Goal: Task Accomplishment & Management: Complete application form

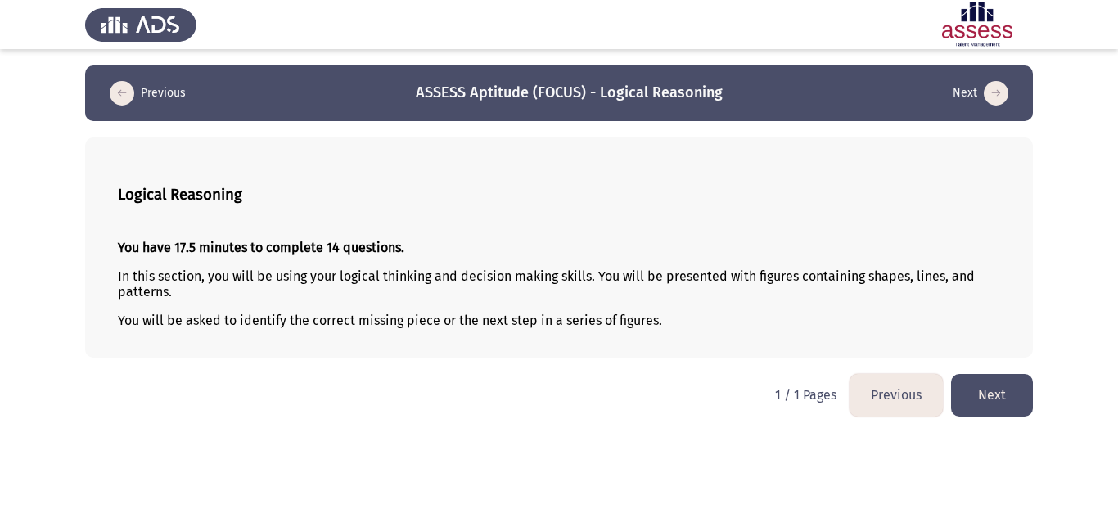
click at [1020, 391] on button "Next" at bounding box center [992, 395] width 82 height 42
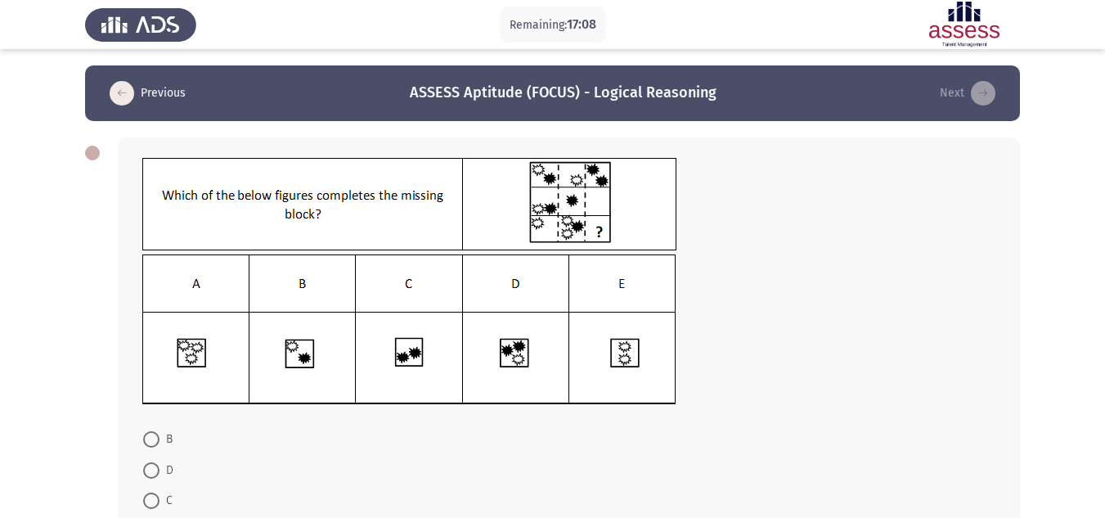
click at [1091, 166] on app-assessment-container "Remaining: 17:08 Previous ASSESS Aptitude (FOCUS) - Logical Reasoning Next B D …" at bounding box center [552, 339] width 1105 height 548
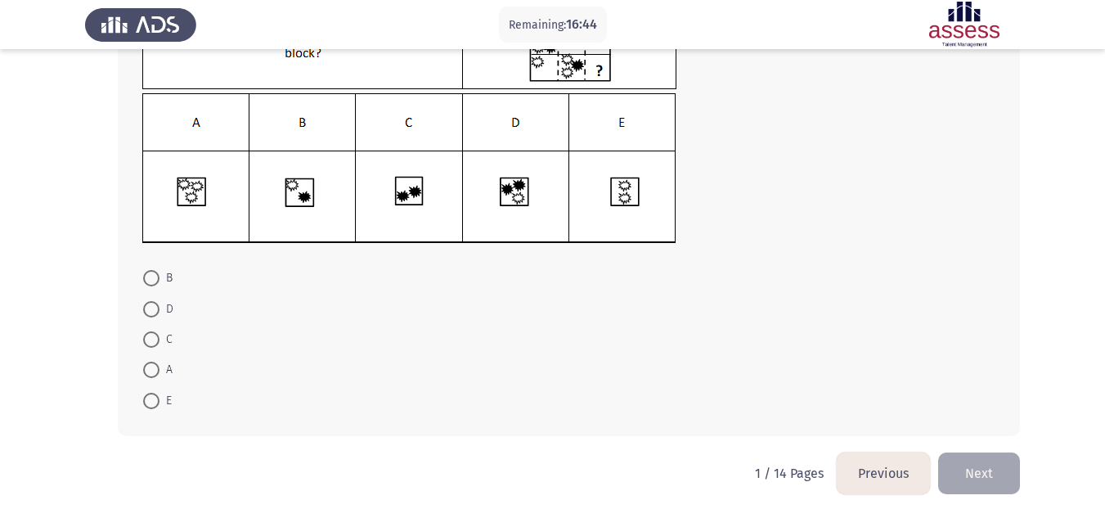
click at [140, 344] on mat-radio-button "C" at bounding box center [158, 339] width 51 height 30
click at [150, 342] on span at bounding box center [151, 339] width 16 height 16
click at [150, 342] on input "C" at bounding box center [151, 339] width 16 height 16
radio input "true"
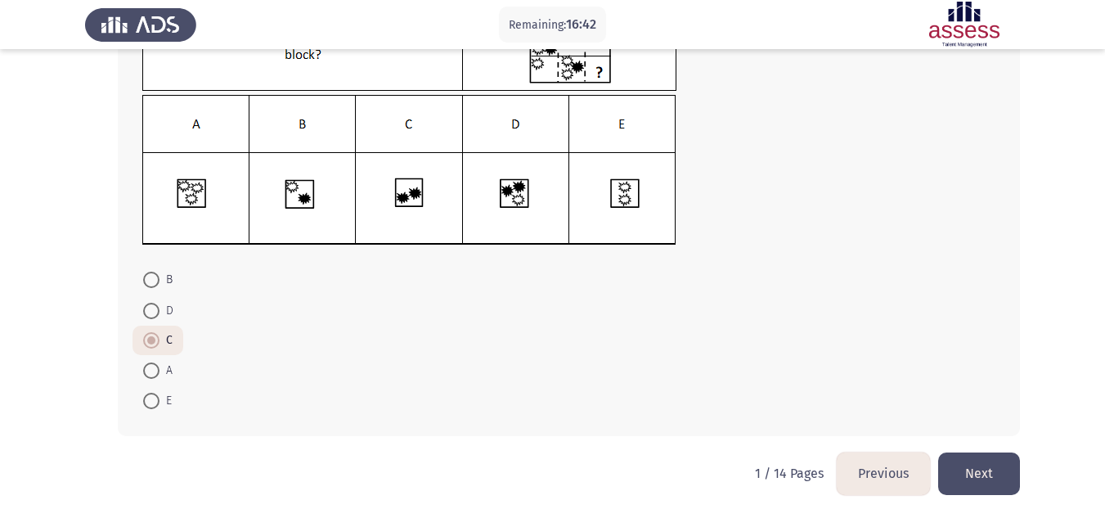
click at [980, 470] on button "Next" at bounding box center [979, 473] width 82 height 42
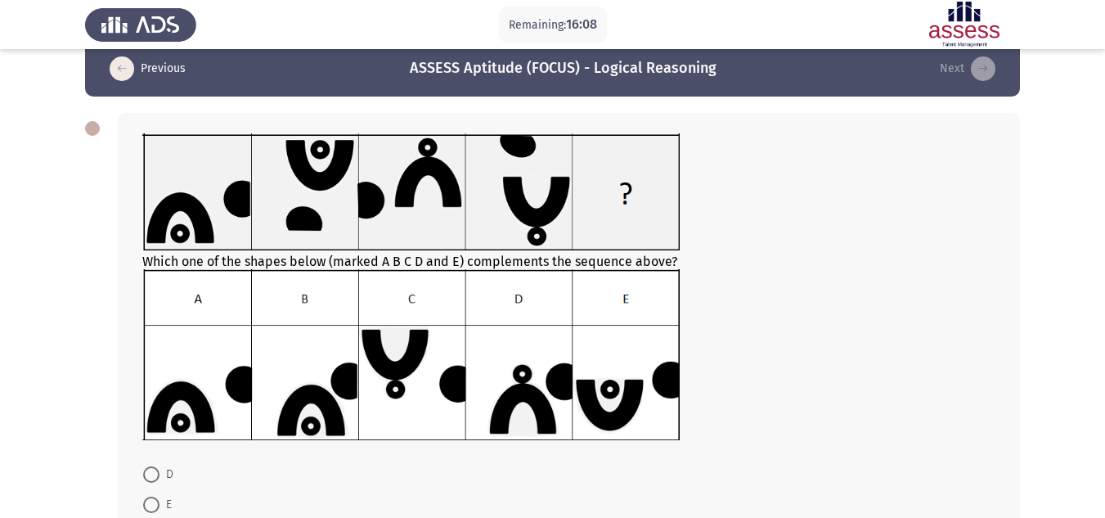
scroll to position [220, 0]
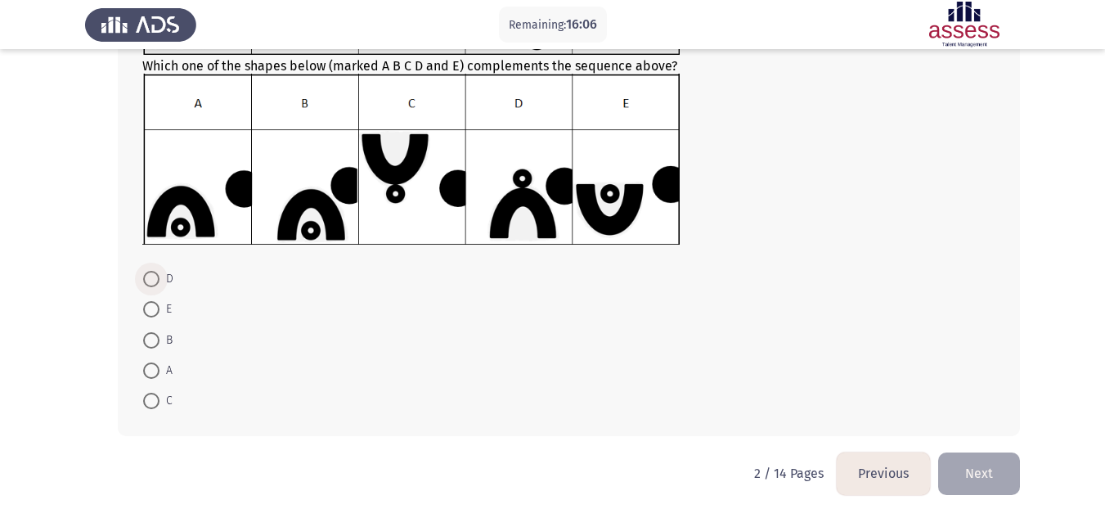
click at [154, 280] on span at bounding box center [151, 279] width 16 height 16
click at [154, 280] on input "D" at bounding box center [151, 279] width 16 height 16
radio input "true"
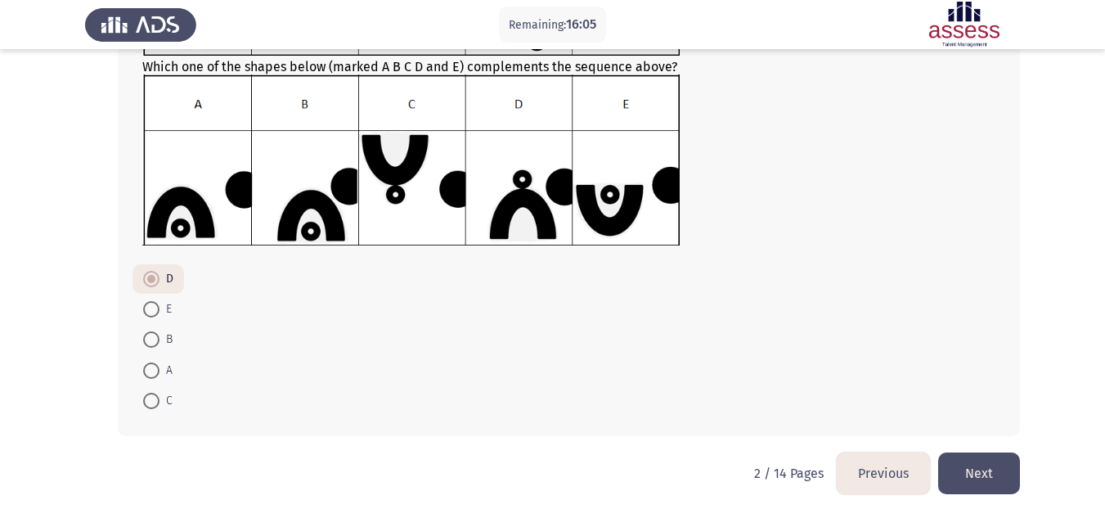
click at [978, 474] on button "Next" at bounding box center [979, 473] width 82 height 42
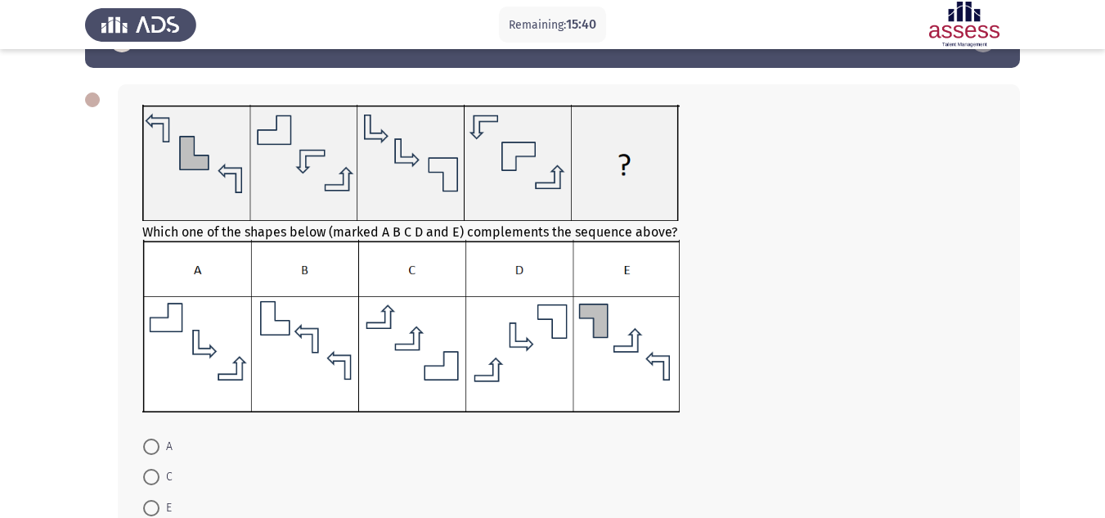
scroll to position [82, 0]
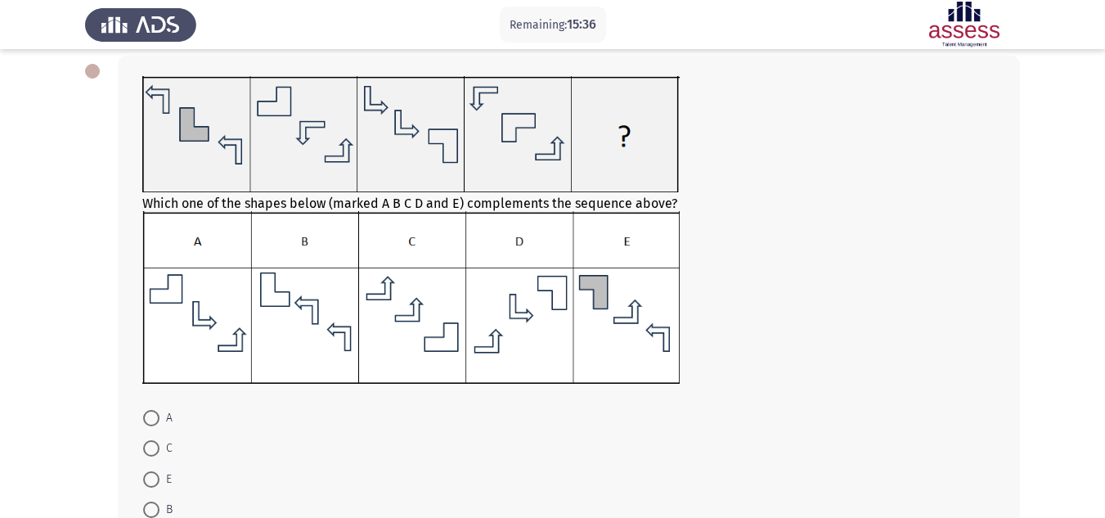
click at [151, 430] on mat-radio-button "A" at bounding box center [158, 418] width 51 height 30
click at [152, 410] on span at bounding box center [151, 418] width 16 height 16
click at [152, 410] on input "A" at bounding box center [151, 418] width 16 height 16
radio input "true"
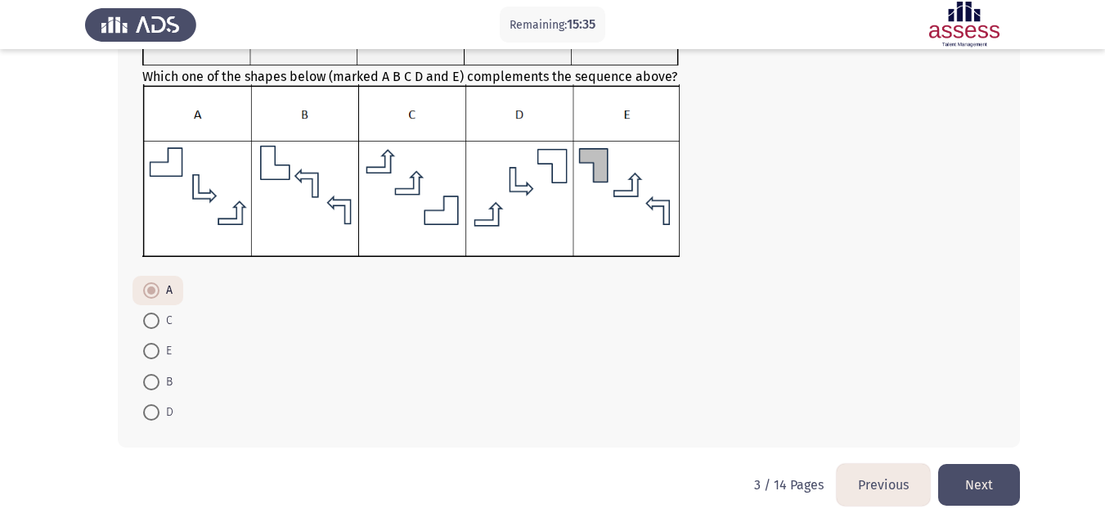
scroll to position [220, 0]
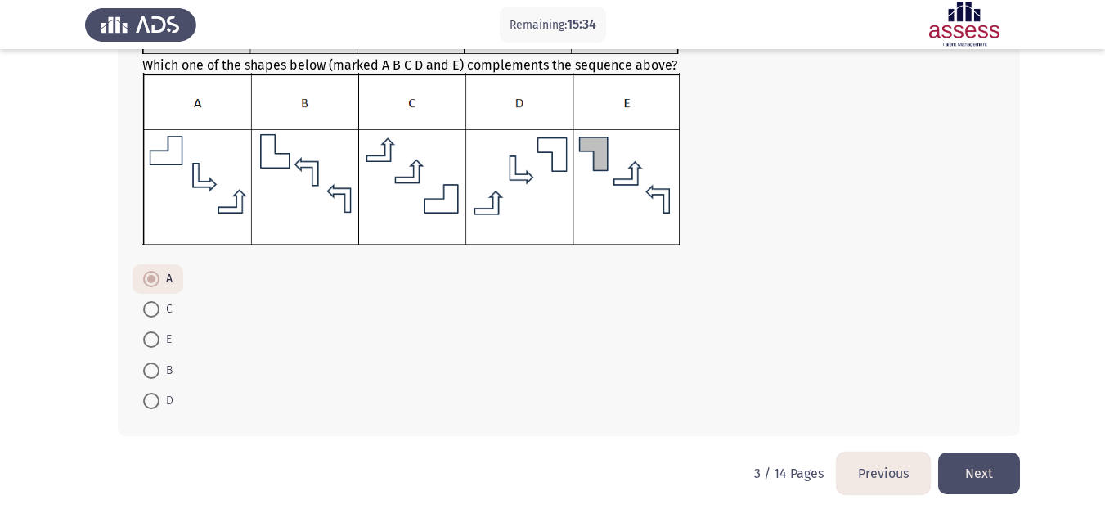
click at [970, 465] on button "Next" at bounding box center [979, 473] width 82 height 42
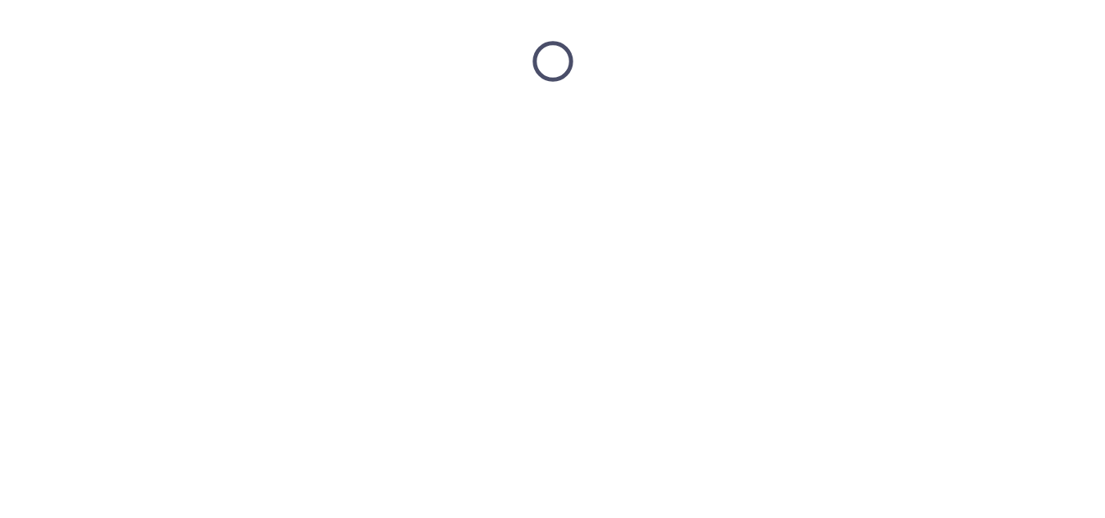
scroll to position [0, 0]
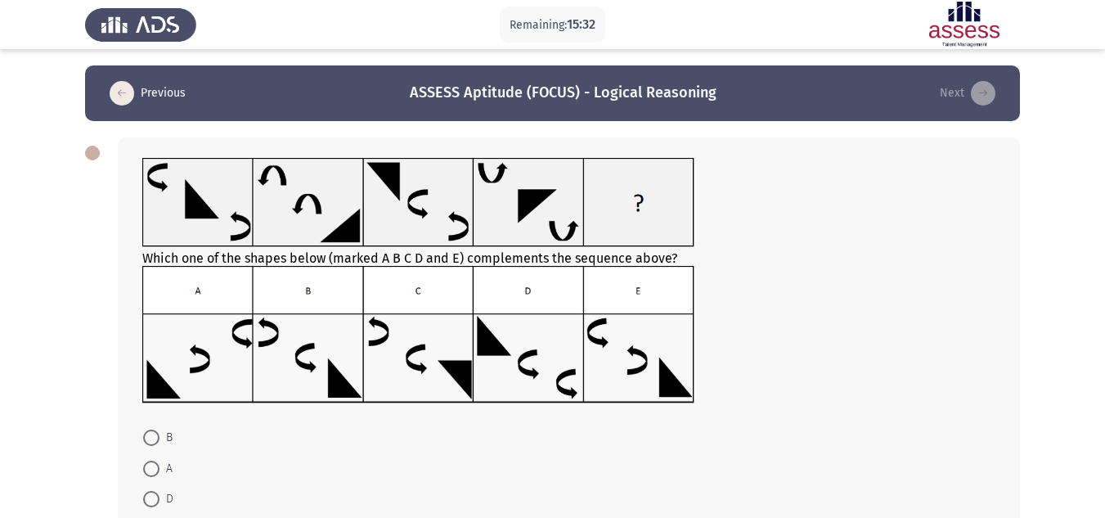
drag, startPoint x: 724, startPoint y: 425, endPoint x: 349, endPoint y: 203, distance: 436.1
click at [349, 203] on div "Which one of the shapes below (marked A B C D and E) complements the sequence a…" at bounding box center [569, 366] width 902 height 458
click at [145, 443] on span at bounding box center [151, 438] width 16 height 16
click at [145, 443] on input "B" at bounding box center [151, 438] width 16 height 16
radio input "true"
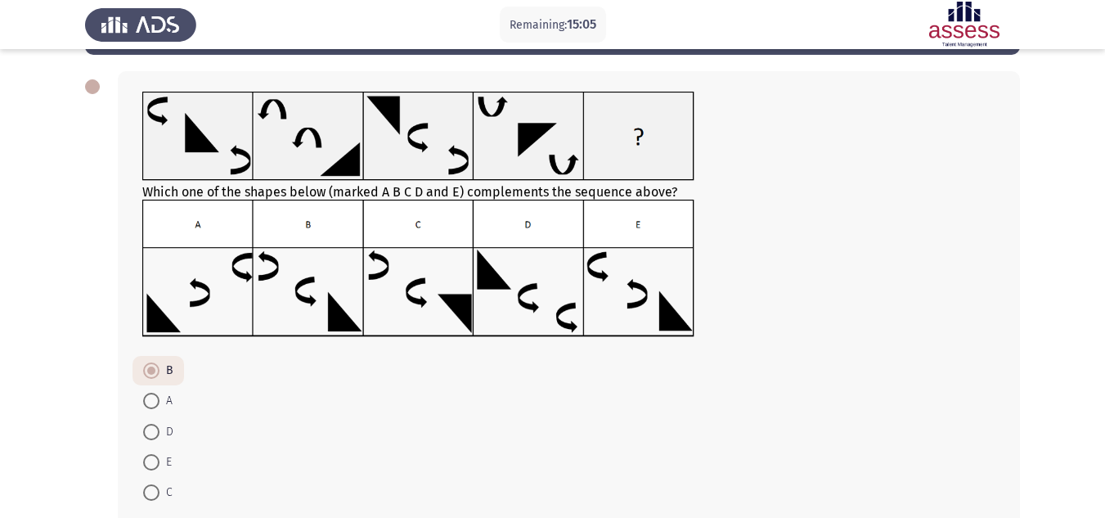
scroll to position [158, 0]
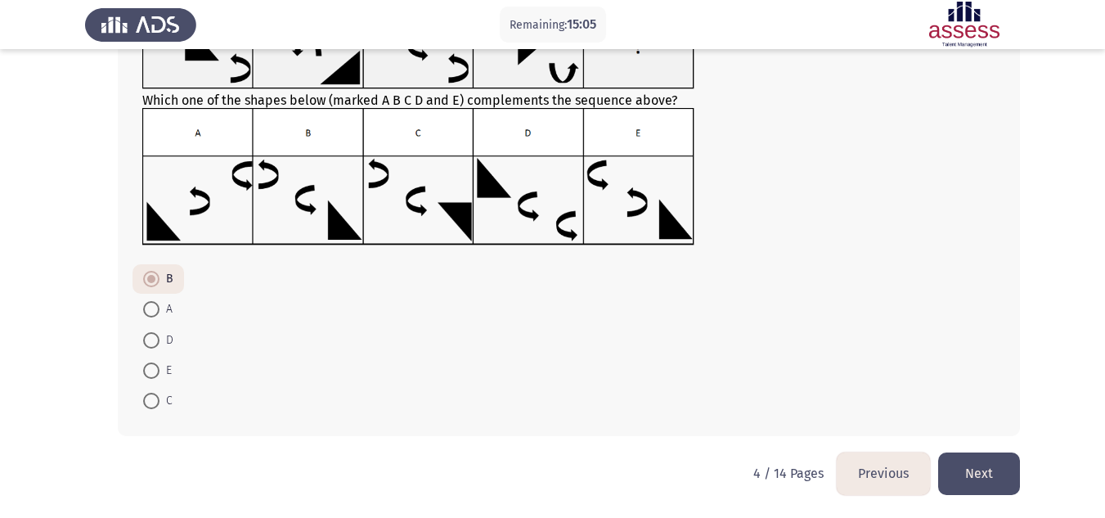
click at [969, 447] on div "Which one of the shapes below (marked A B C D and E) complements the sequence a…" at bounding box center [552, 207] width 935 height 489
click at [962, 470] on button "Next" at bounding box center [979, 473] width 82 height 42
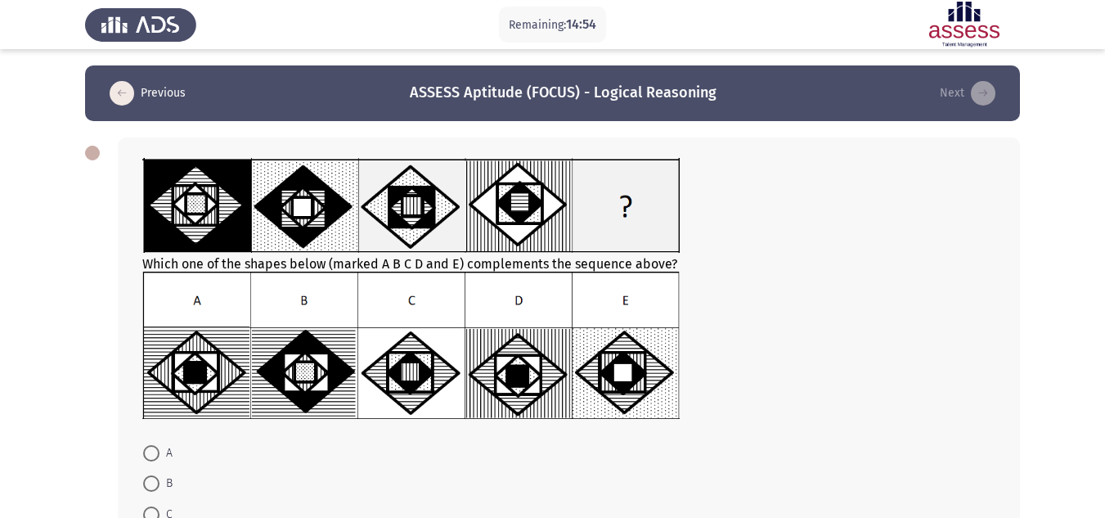
click at [789, 517] on form "A B C D E" at bounding box center [568, 514] width 853 height 153
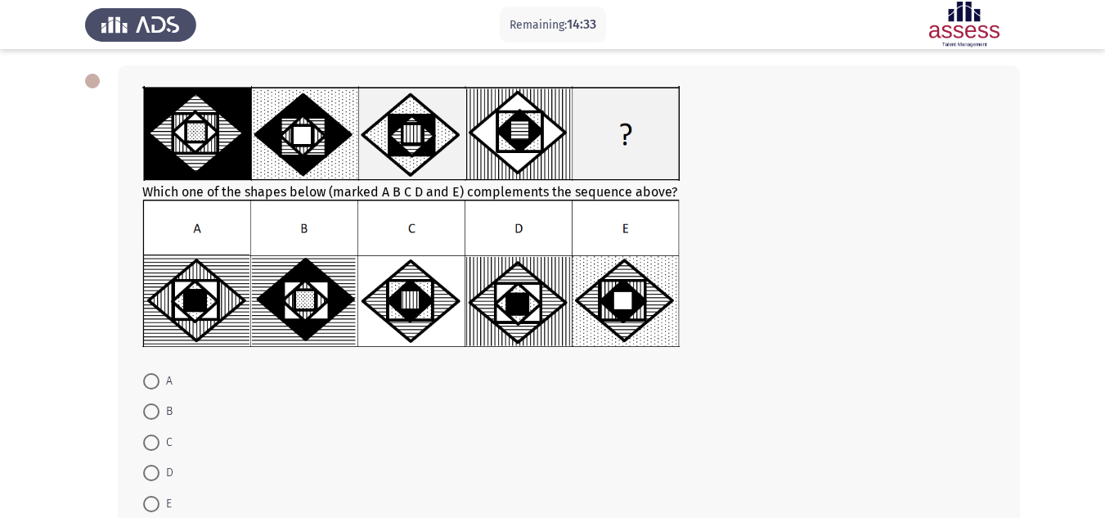
scroll to position [175, 0]
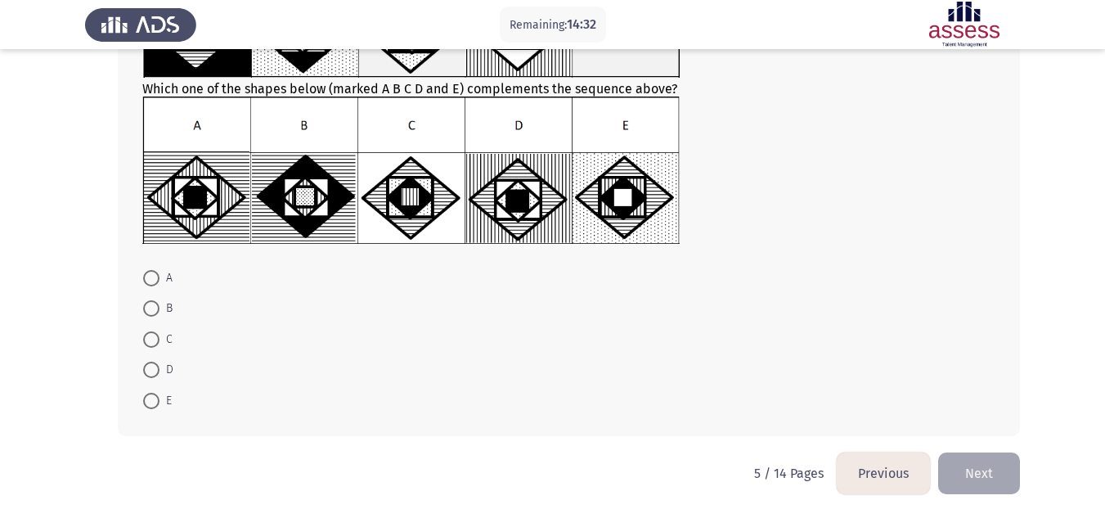
click at [146, 404] on span at bounding box center [151, 401] width 16 height 16
click at [146, 404] on input "E" at bounding box center [151, 401] width 16 height 16
radio input "true"
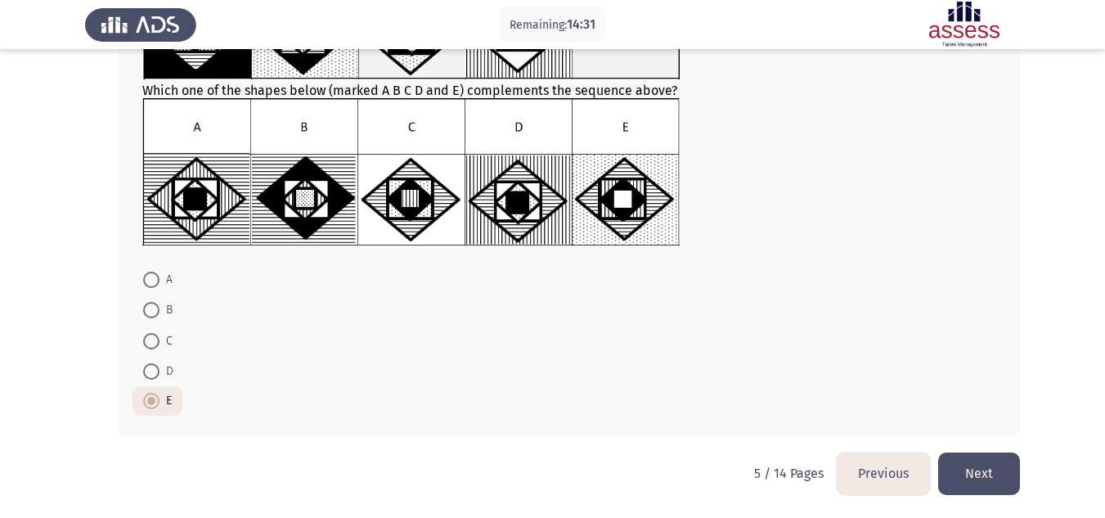
click at [946, 469] on button "Next" at bounding box center [979, 473] width 82 height 42
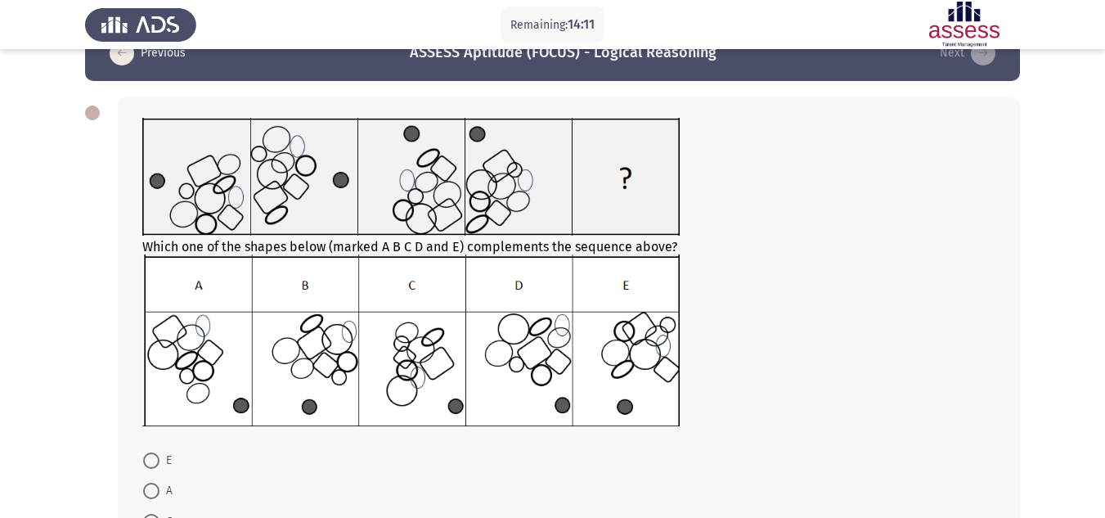
scroll to position [0, 0]
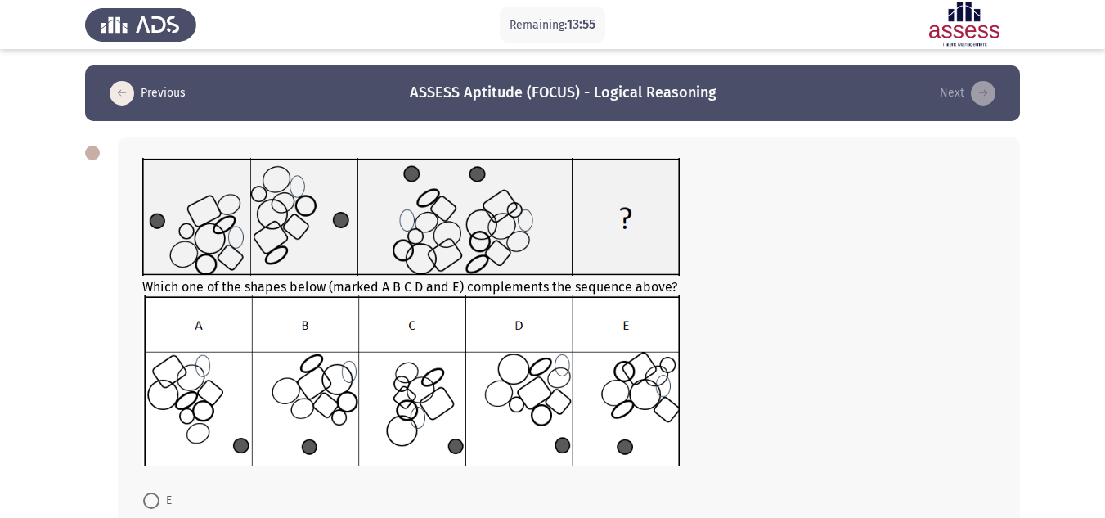
click at [443, 448] on img at bounding box center [411, 381] width 538 height 172
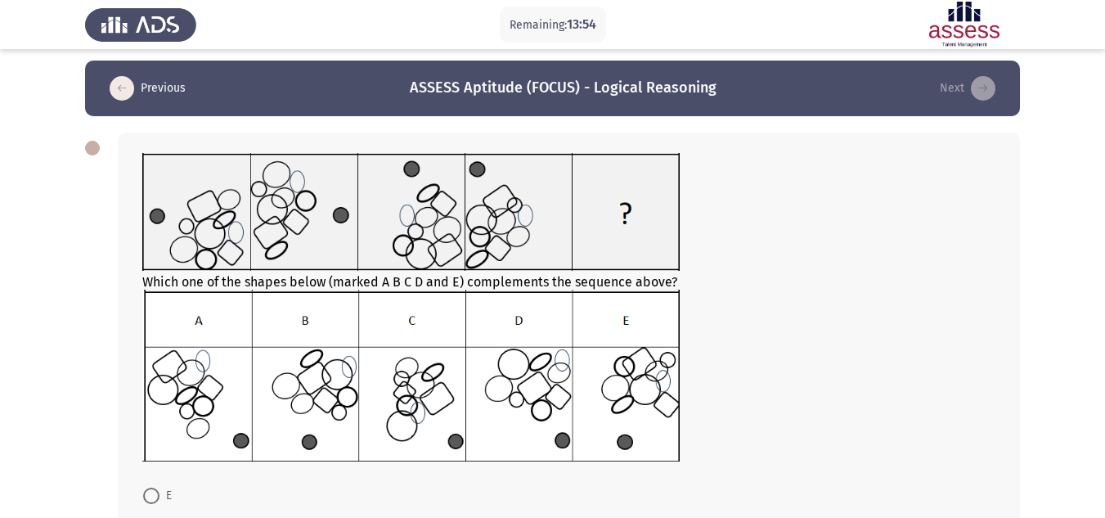
scroll to position [222, 0]
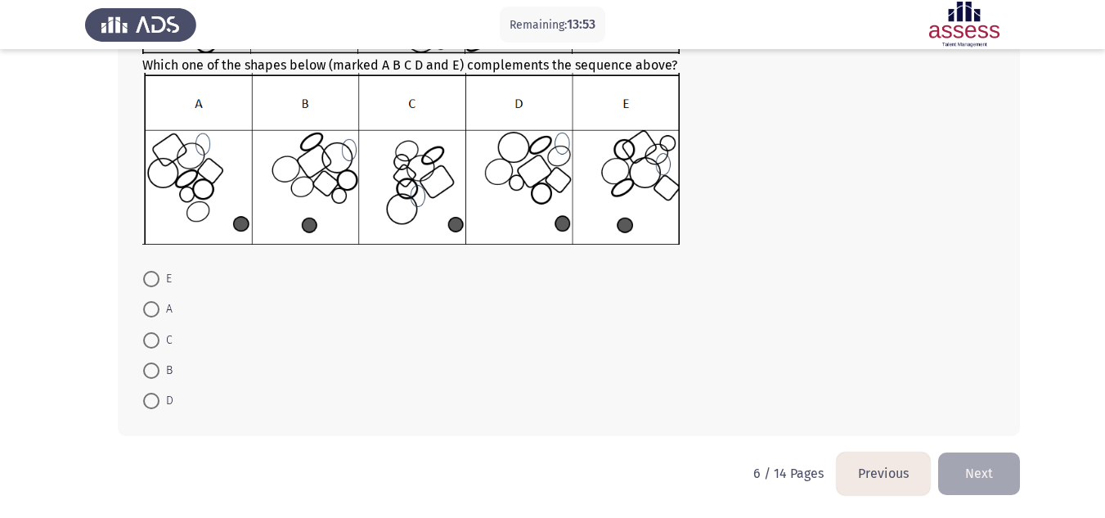
click at [153, 346] on span at bounding box center [151, 340] width 16 height 16
click at [153, 346] on input "C" at bounding box center [151, 340] width 16 height 16
radio input "true"
click at [965, 472] on button "Next" at bounding box center [979, 473] width 82 height 42
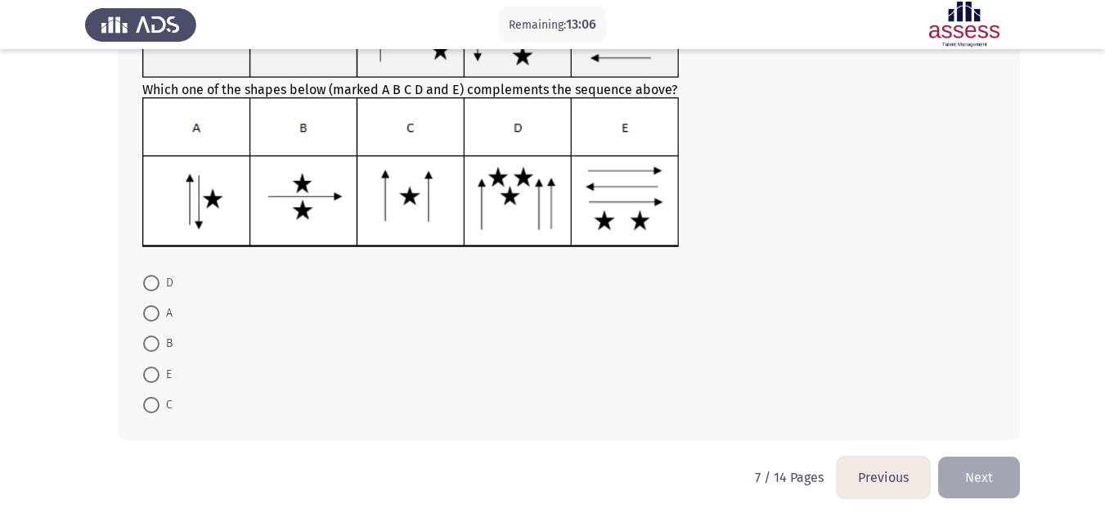
scroll to position [178, 0]
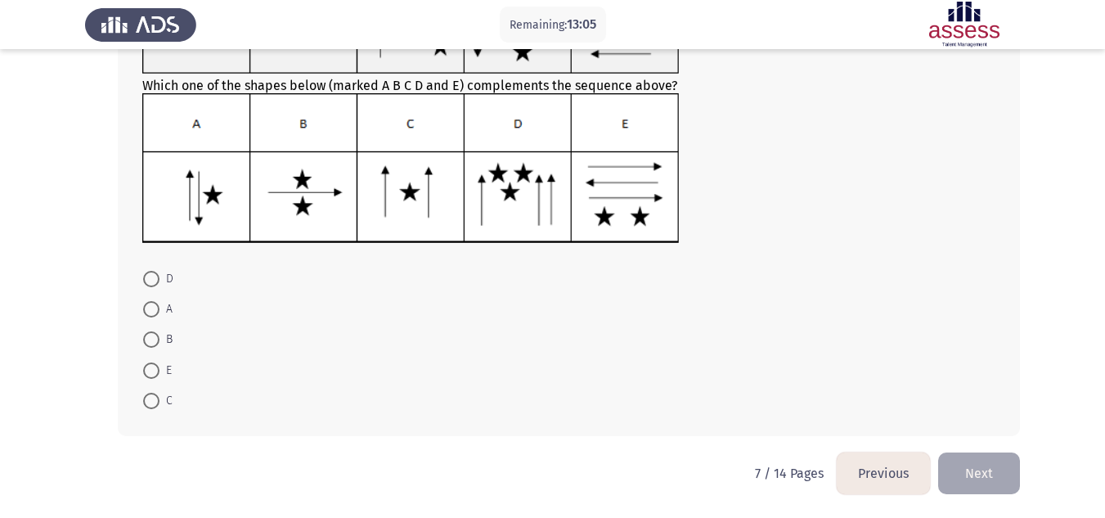
click at [155, 287] on label "D" at bounding box center [158, 279] width 30 height 20
click at [155, 287] on input "D" at bounding box center [151, 279] width 16 height 16
radio input "true"
click at [1011, 479] on button "Next" at bounding box center [979, 473] width 82 height 42
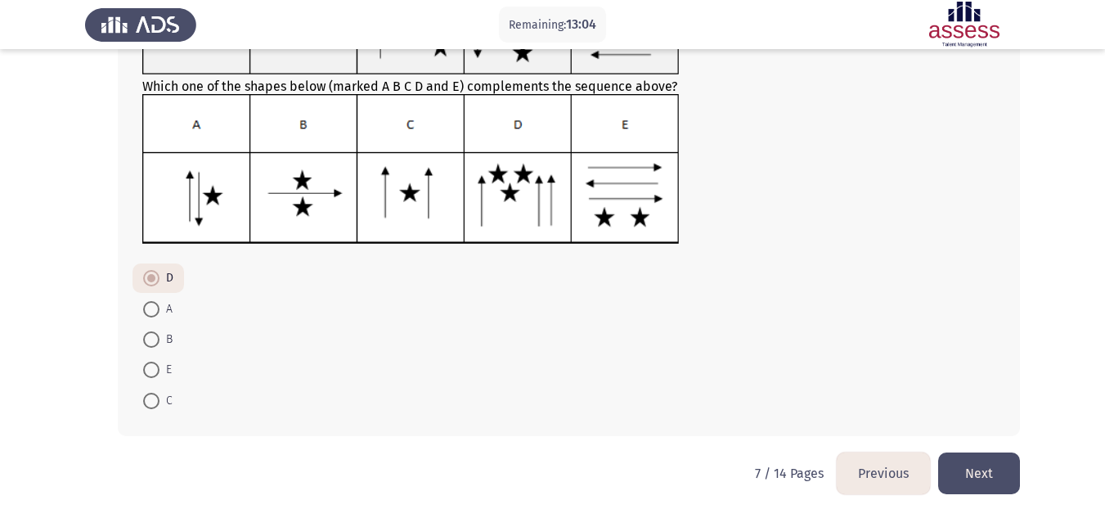
scroll to position [0, 0]
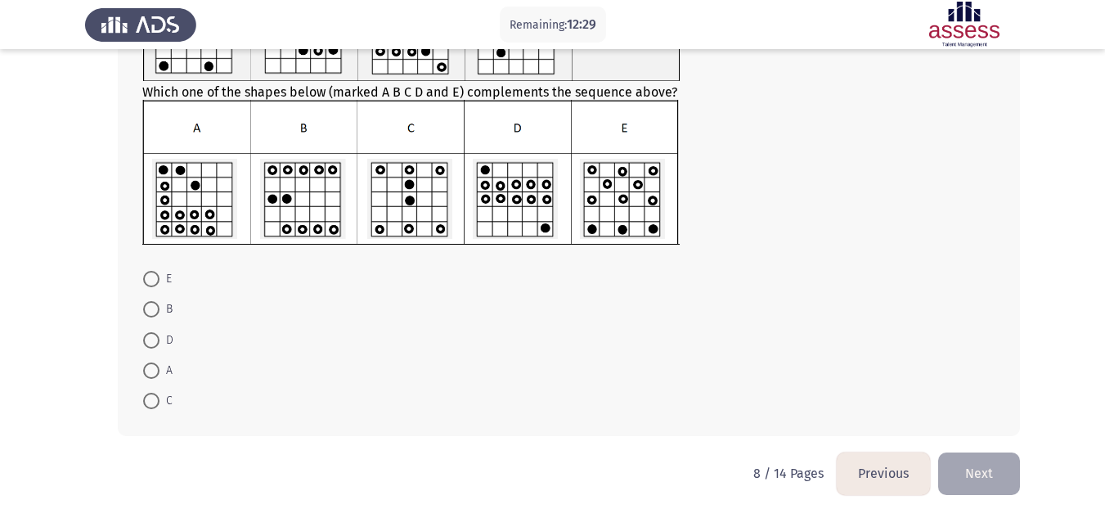
click at [151, 318] on label "B" at bounding box center [157, 309] width 29 height 20
click at [151, 317] on input "B" at bounding box center [151, 309] width 16 height 16
radio input "true"
click at [1000, 481] on button "Next" at bounding box center [979, 473] width 82 height 42
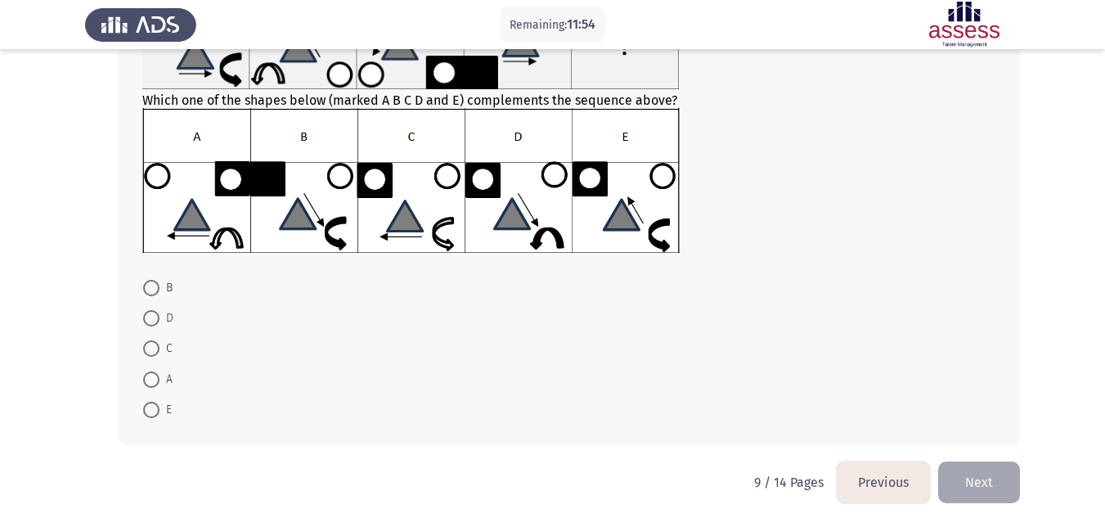
scroll to position [164, 0]
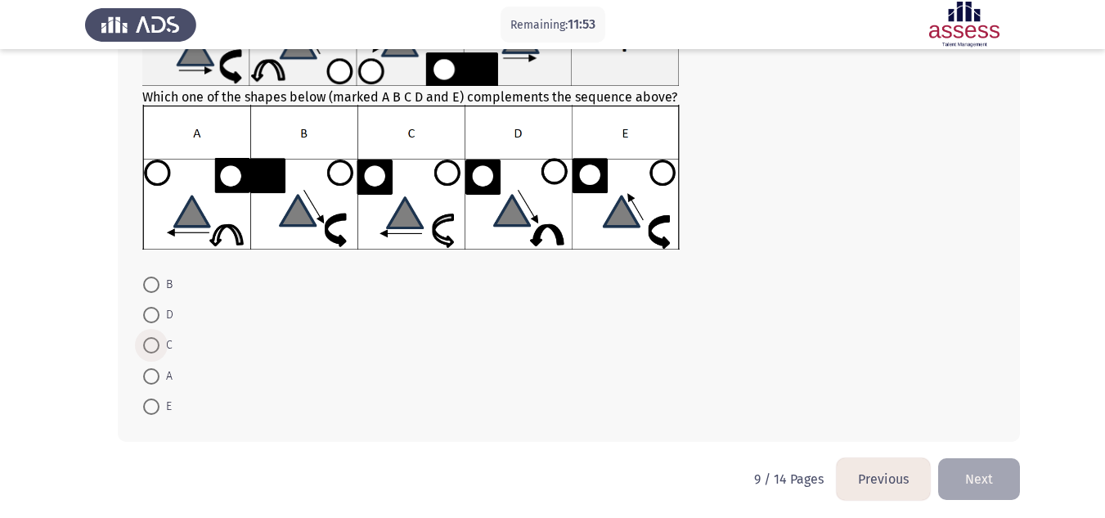
click at [153, 349] on span at bounding box center [151, 345] width 16 height 16
click at [153, 349] on input "C" at bounding box center [151, 345] width 16 height 16
radio input "true"
click at [1001, 469] on button "Next" at bounding box center [979, 478] width 82 height 42
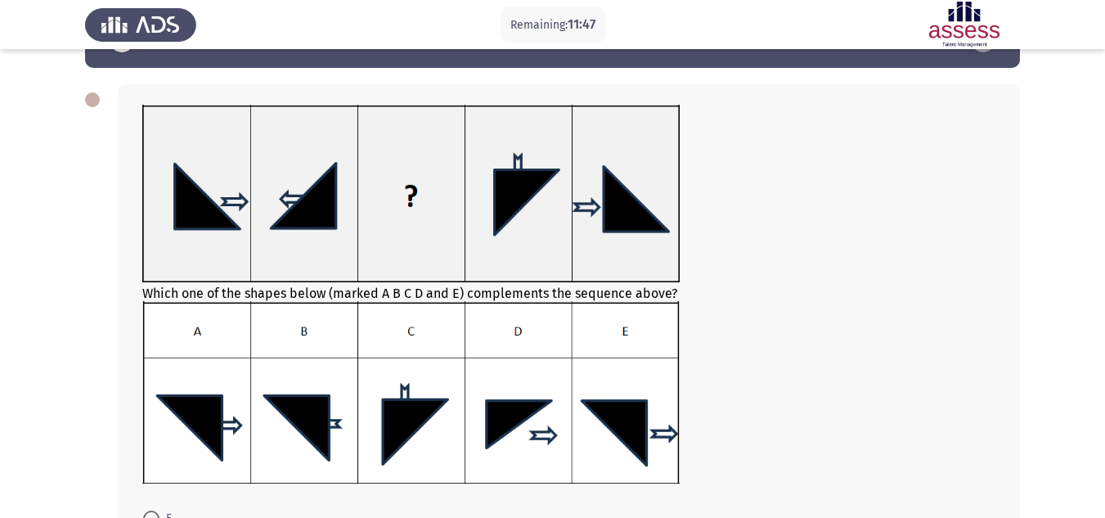
scroll to position [82, 0]
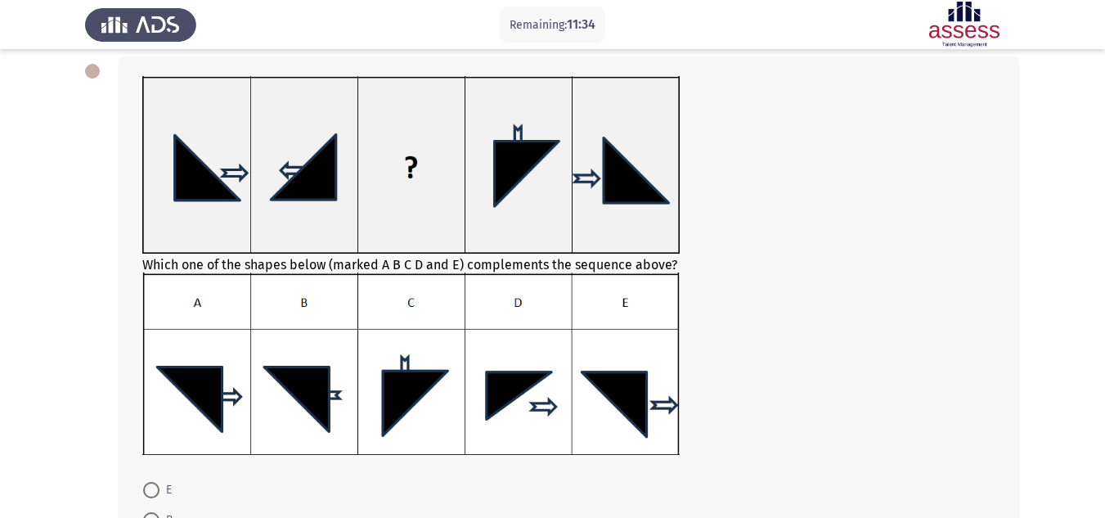
drag, startPoint x: 1097, startPoint y: 121, endPoint x: 862, endPoint y: 5, distance: 262.7
click at [1097, 122] on app-assessment-container "Remaining: 11:34 Previous ASSESS Aptitude (FOCUS) - Logical Reasoning Next Whic…" at bounding box center [552, 324] width 1105 height 680
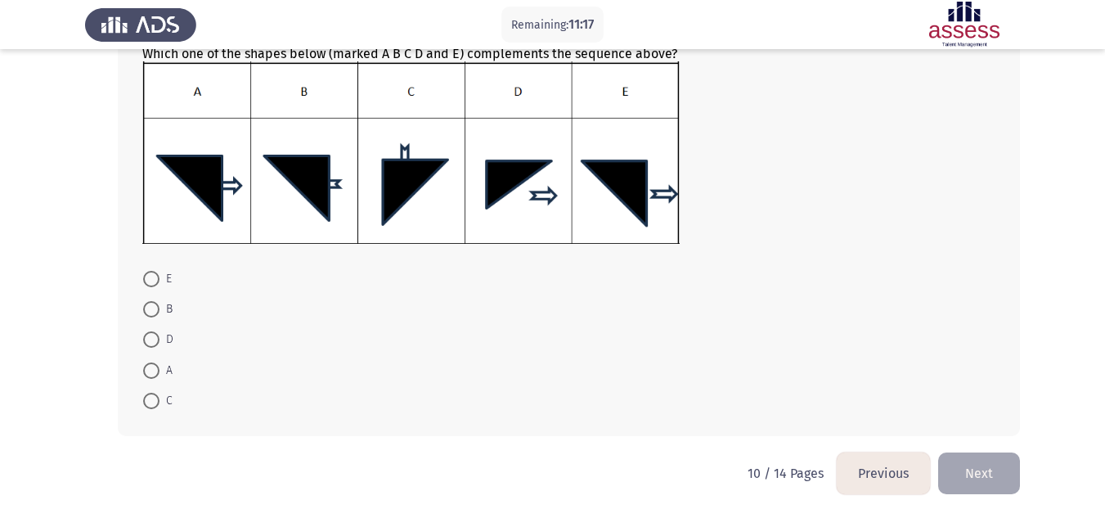
click at [151, 284] on span at bounding box center [151, 279] width 16 height 16
click at [151, 284] on input "E" at bounding box center [151, 279] width 16 height 16
radio input "true"
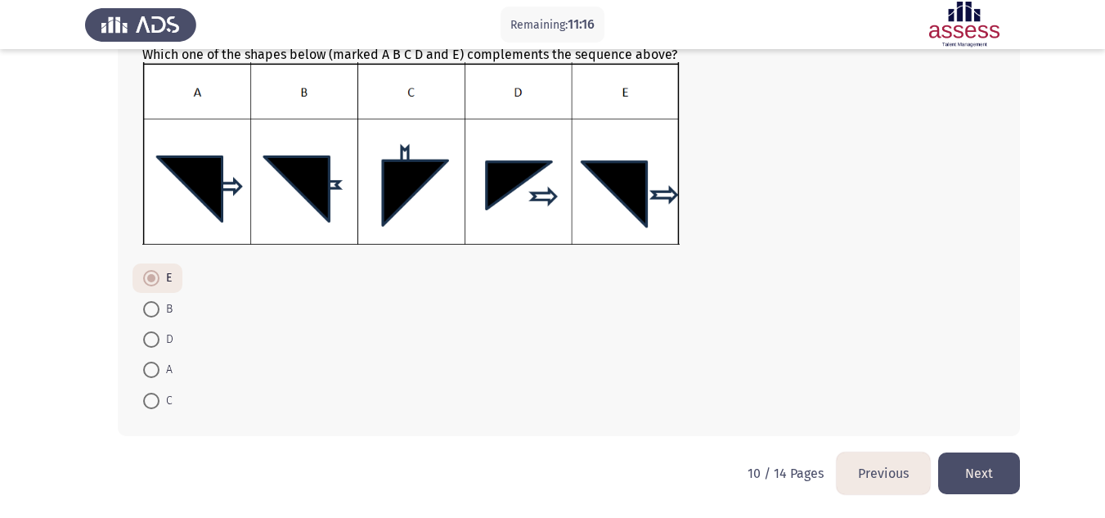
click at [974, 470] on button "Next" at bounding box center [979, 473] width 82 height 42
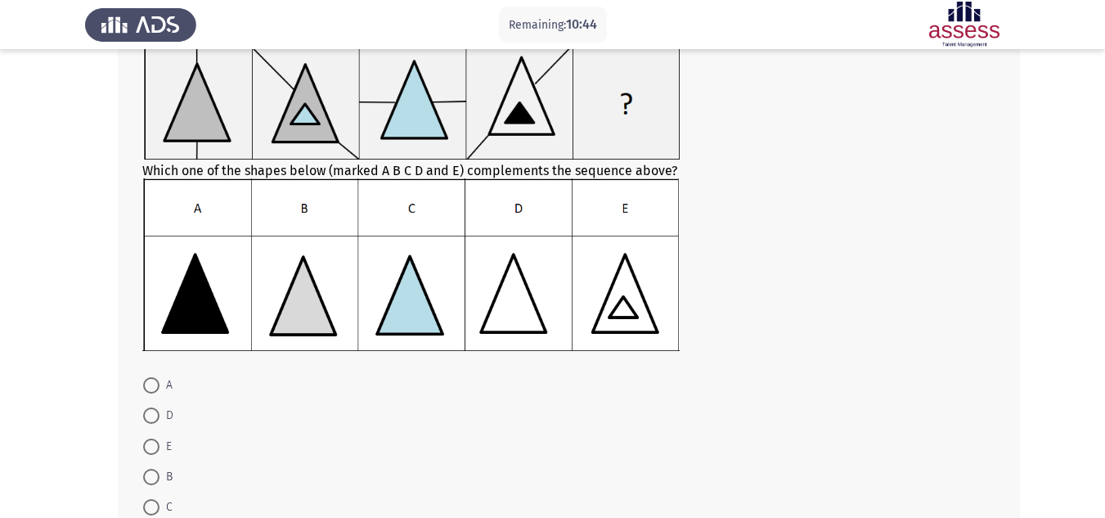
scroll to position [222, 0]
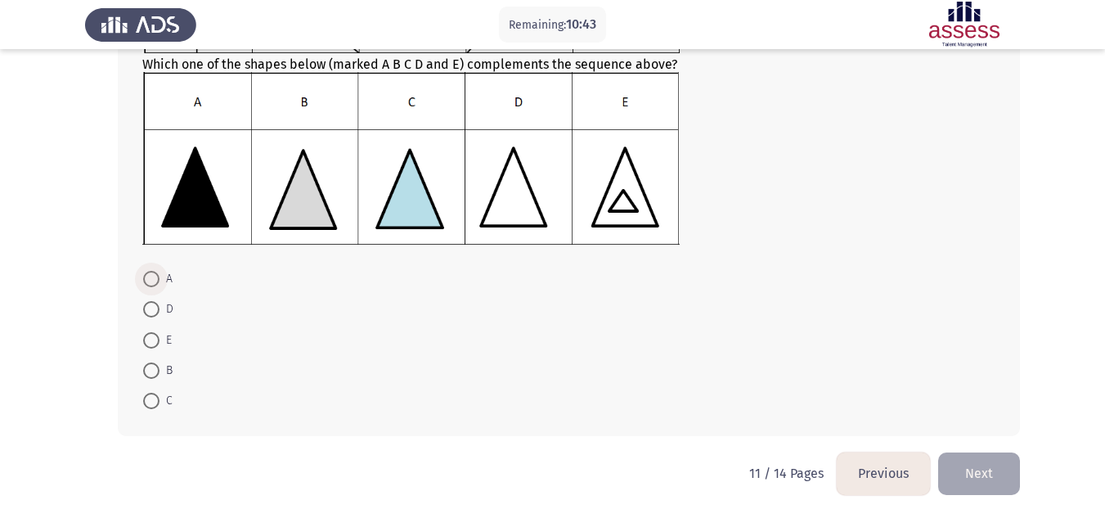
click at [143, 287] on label "A" at bounding box center [157, 279] width 29 height 20
click at [143, 287] on input "A" at bounding box center [151, 279] width 16 height 16
radio input "true"
click at [974, 460] on button "Next" at bounding box center [979, 473] width 82 height 42
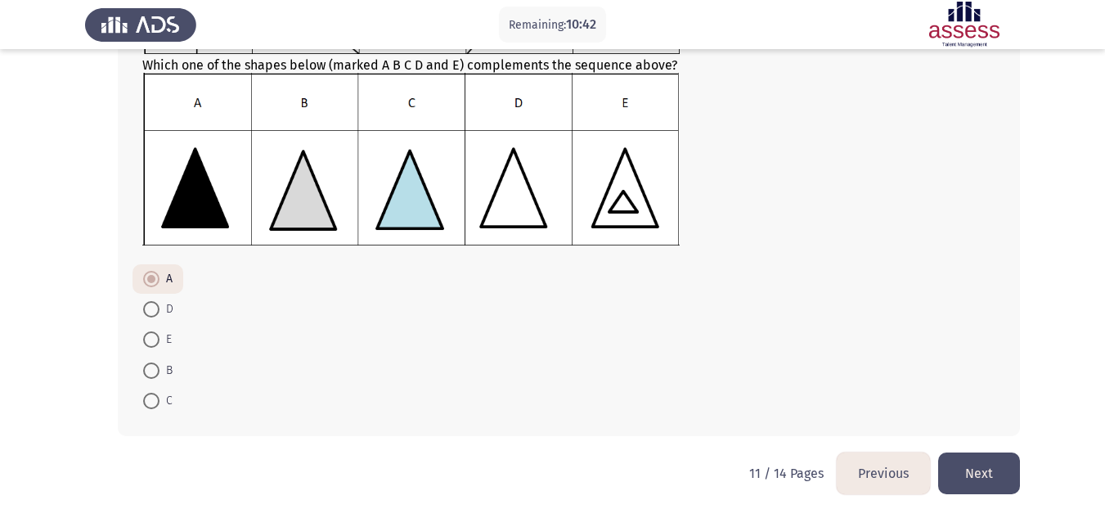
scroll to position [0, 0]
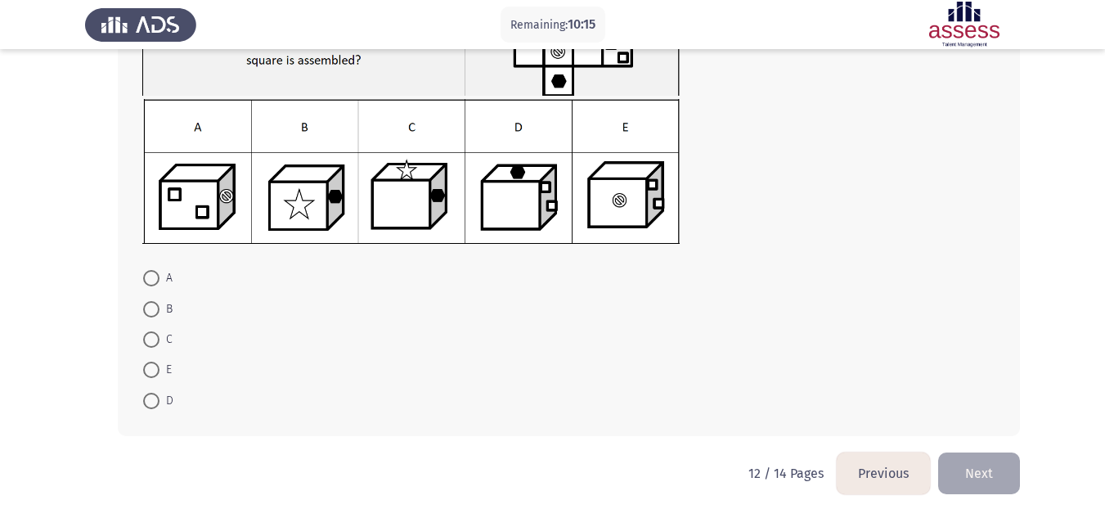
click at [160, 338] on span "C" at bounding box center [166, 340] width 13 height 20
click at [160, 338] on input "C" at bounding box center [151, 339] width 16 height 16
radio input "true"
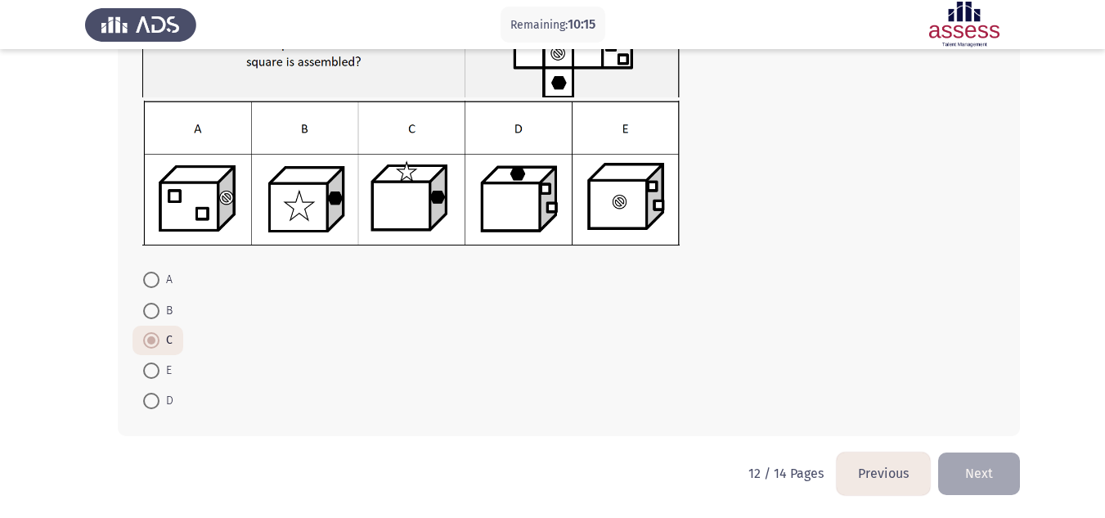
scroll to position [153, 0]
click at [953, 484] on button "Next" at bounding box center [979, 473] width 82 height 42
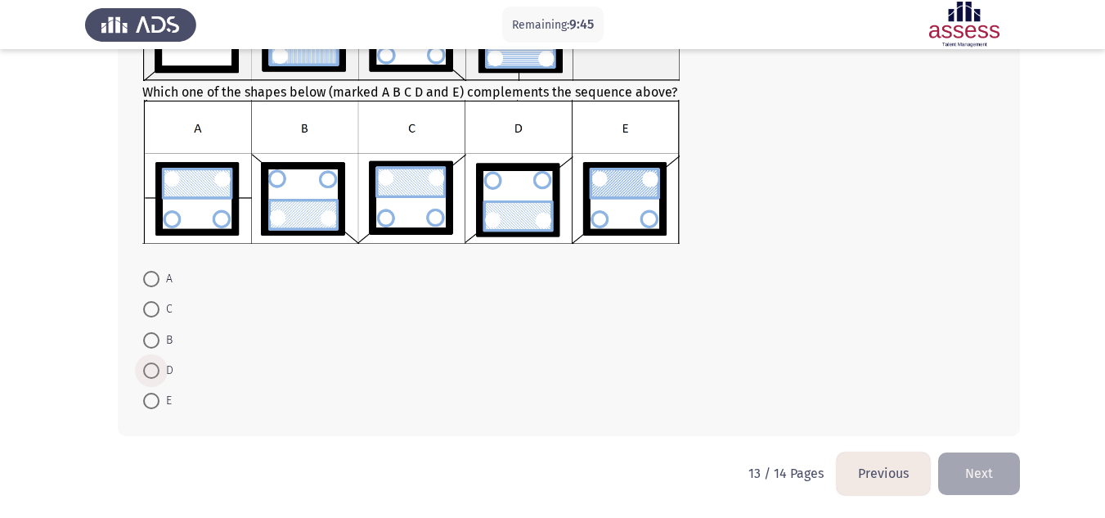
click at [158, 368] on span at bounding box center [151, 370] width 16 height 16
click at [158, 368] on input "D" at bounding box center [151, 370] width 16 height 16
radio input "true"
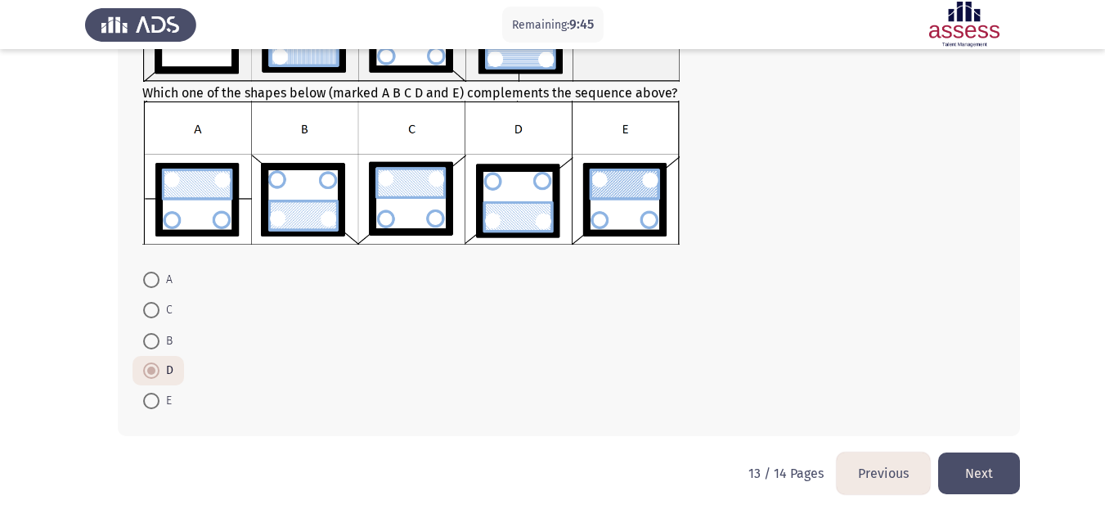
click at [1003, 484] on button "Next" at bounding box center [979, 473] width 82 height 42
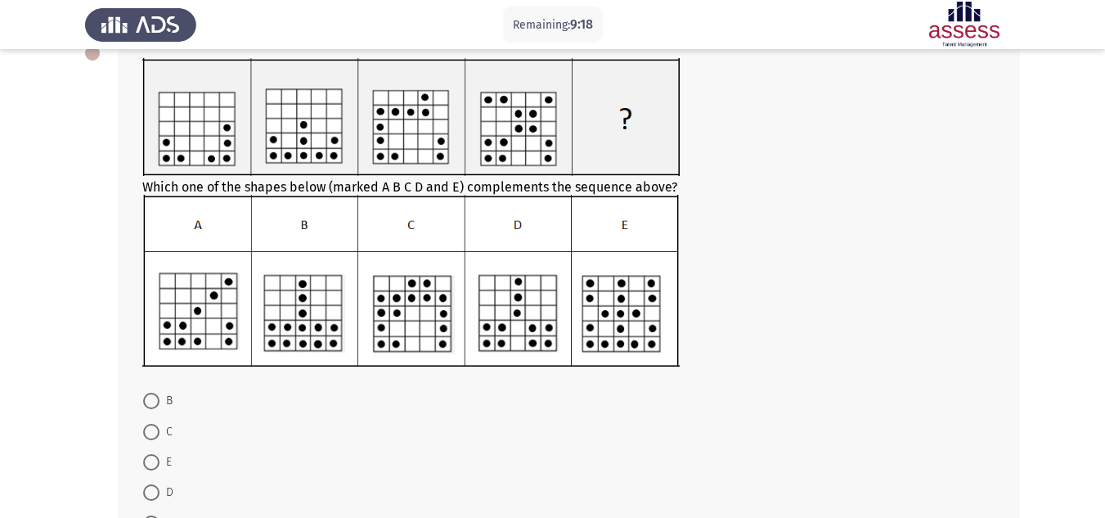
scroll to position [59, 0]
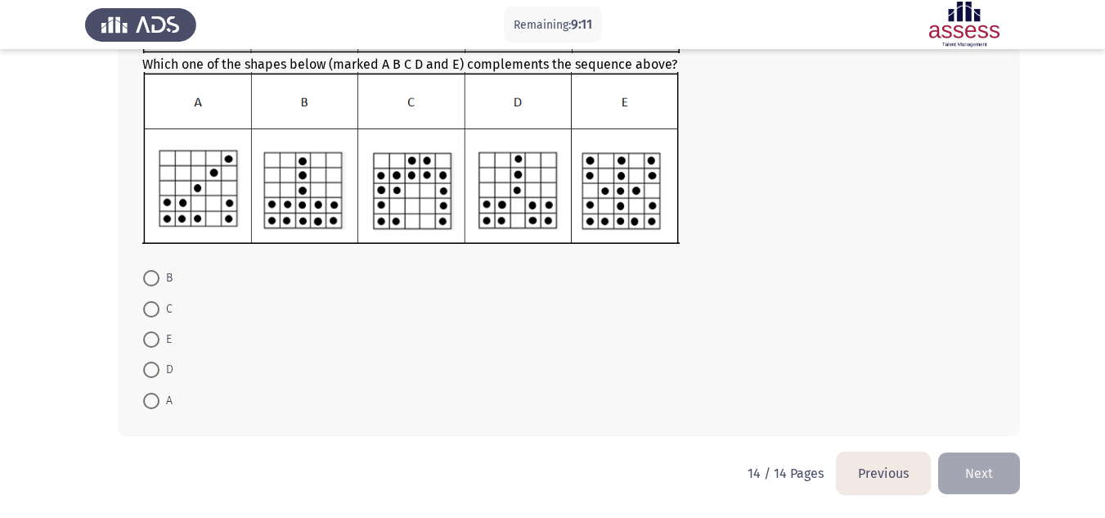
click at [150, 344] on span at bounding box center [151, 339] width 16 height 16
click at [150, 344] on input "E" at bounding box center [151, 339] width 16 height 16
radio input "true"
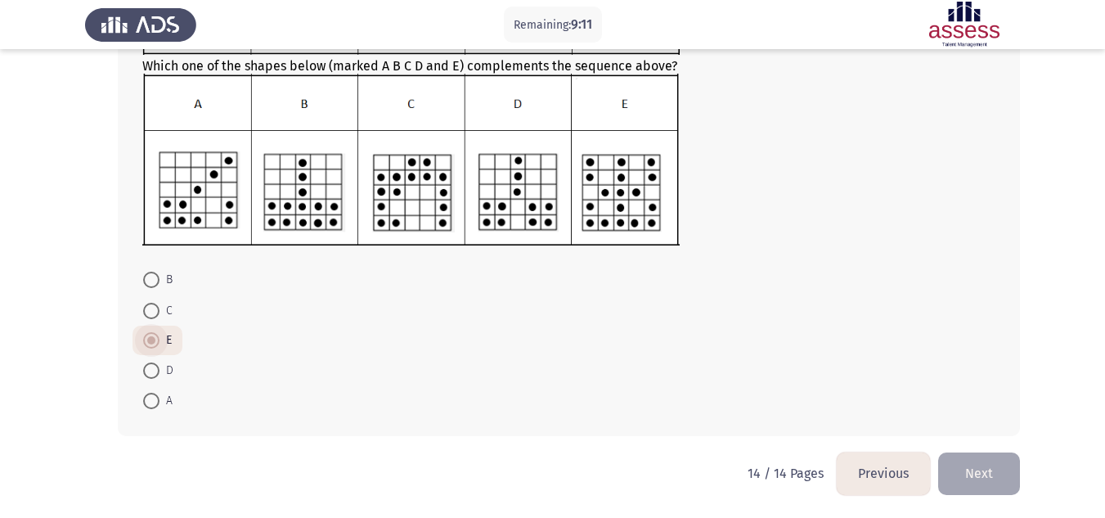
scroll to position [221, 0]
click at [970, 473] on button "Next" at bounding box center [979, 473] width 82 height 42
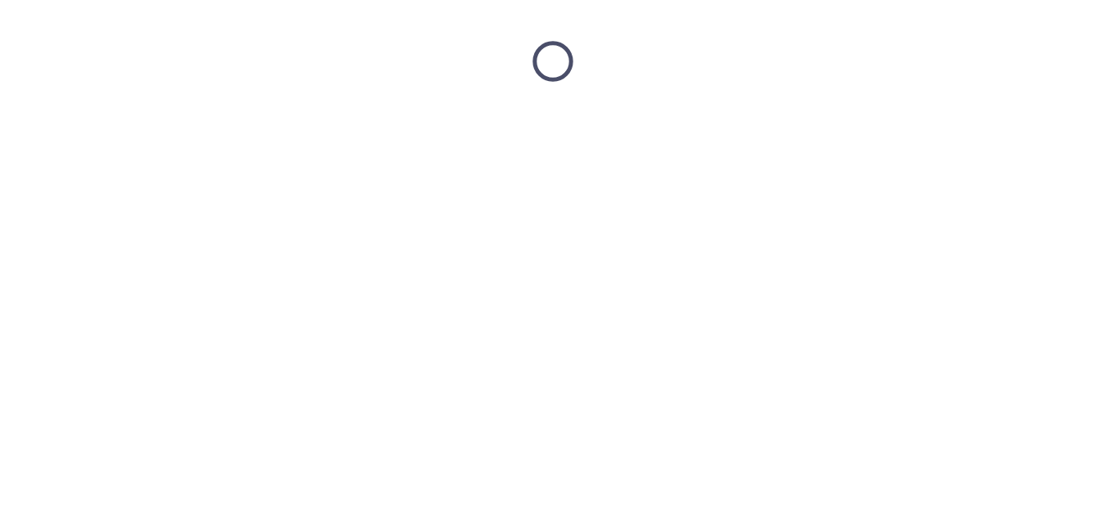
scroll to position [0, 0]
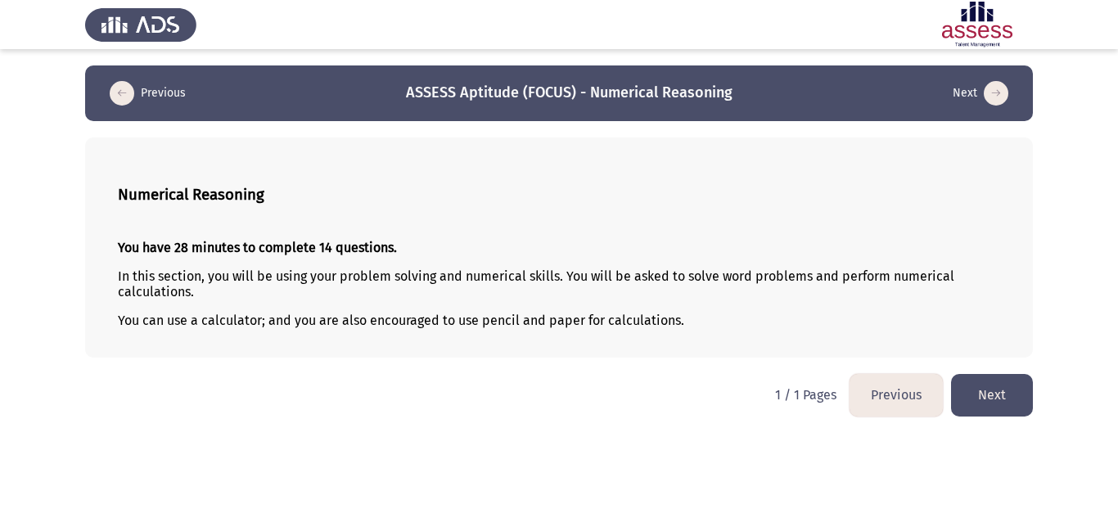
click at [978, 396] on button "Next" at bounding box center [992, 395] width 82 height 42
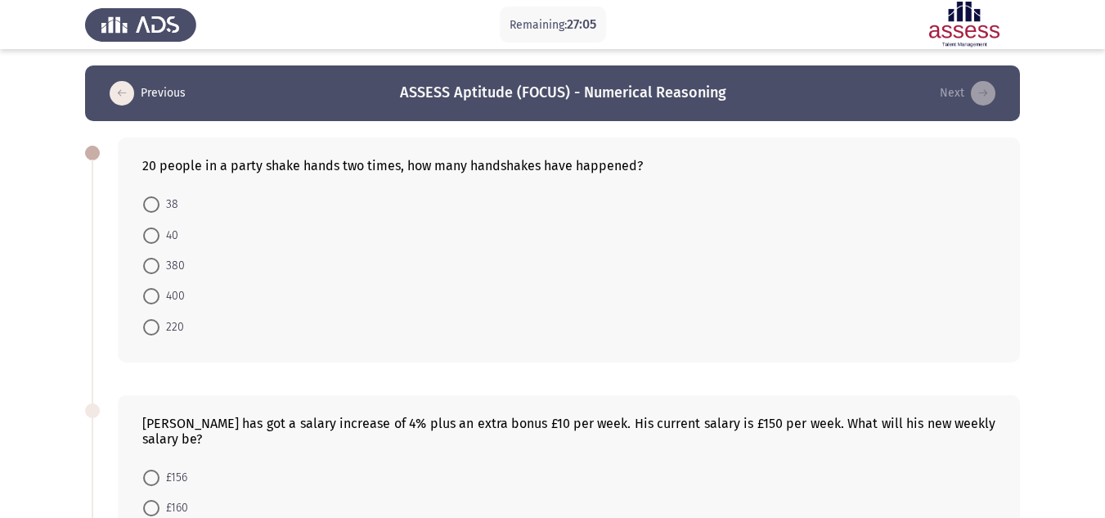
click at [146, 241] on span at bounding box center [151, 235] width 16 height 16
click at [146, 241] on input "40" at bounding box center [151, 235] width 16 height 16
radio input "true"
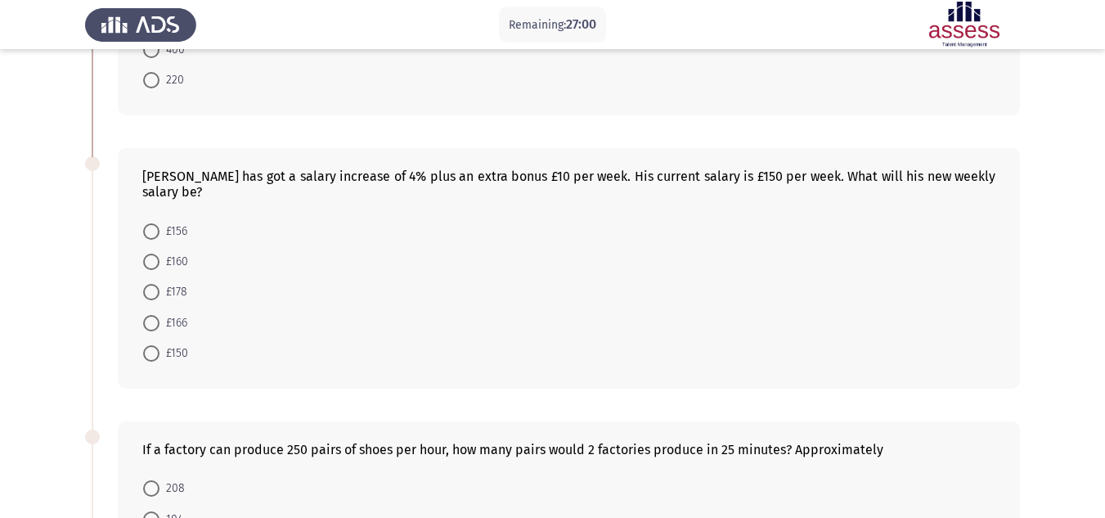
click at [143, 326] on span at bounding box center [151, 323] width 16 height 16
click at [143, 326] on input "£166" at bounding box center [151, 323] width 16 height 16
radio input "true"
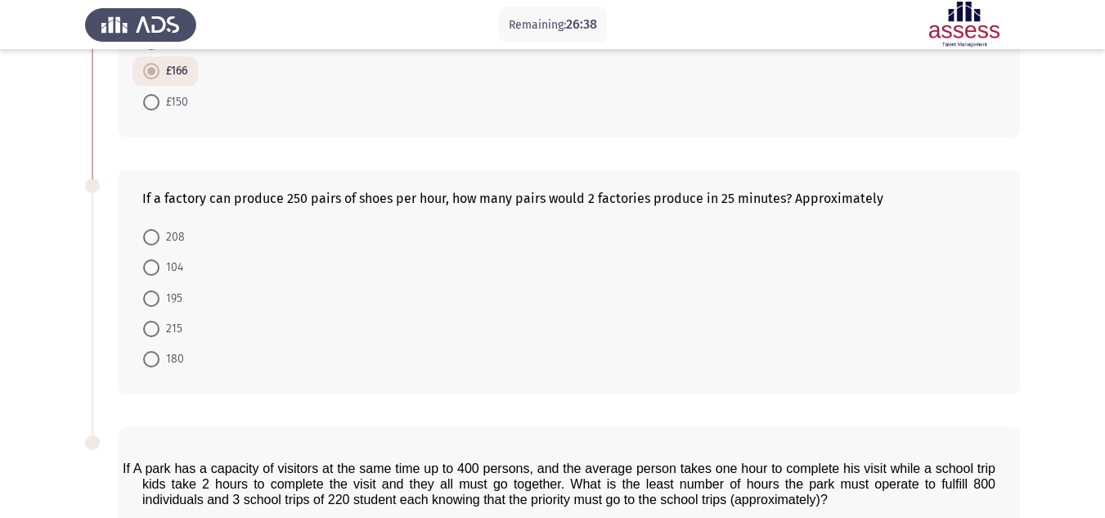
scroll to position [491, 0]
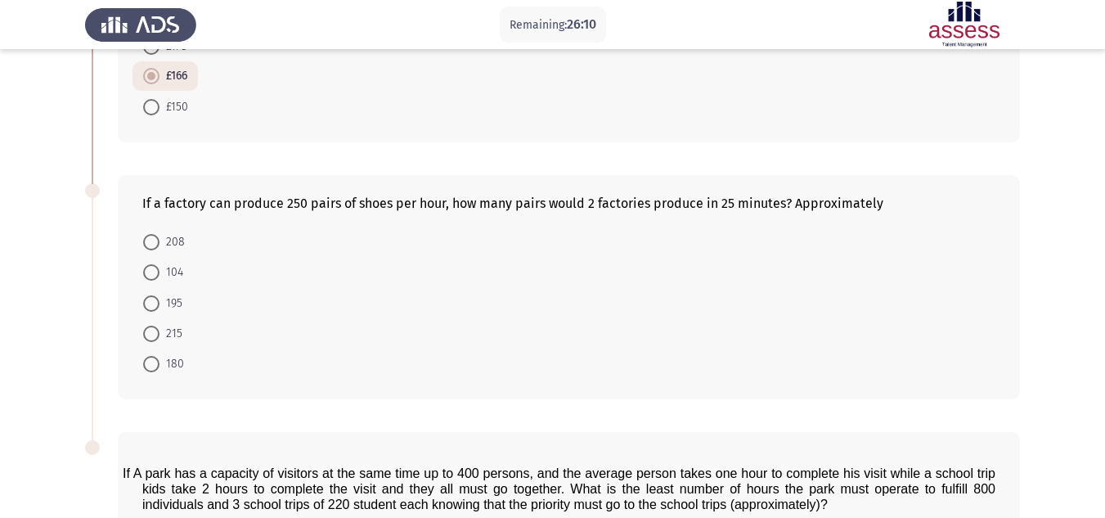
click at [1028, 176] on app-assessment-container "Remaining: 26:10 Previous ASSESS Aptitude (FOCUS) - Numerical Reasoning Next 20…" at bounding box center [552, 153] width 1105 height 1156
click at [155, 228] on mat-radio-button "208" at bounding box center [164, 242] width 63 height 30
click at [155, 234] on span at bounding box center [151, 242] width 16 height 16
click at [155, 234] on input "208" at bounding box center [151, 242] width 16 height 16
radio input "true"
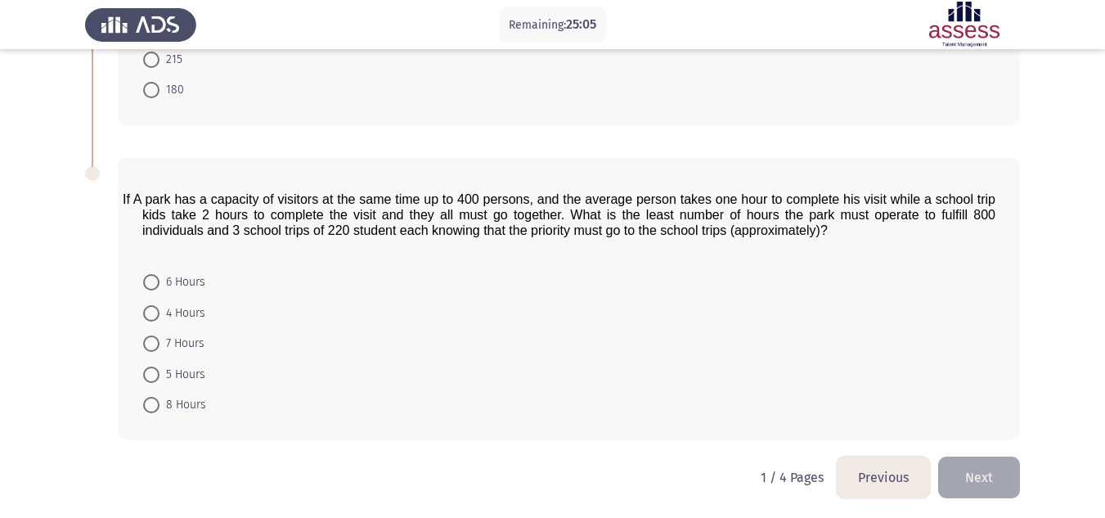
scroll to position [768, 0]
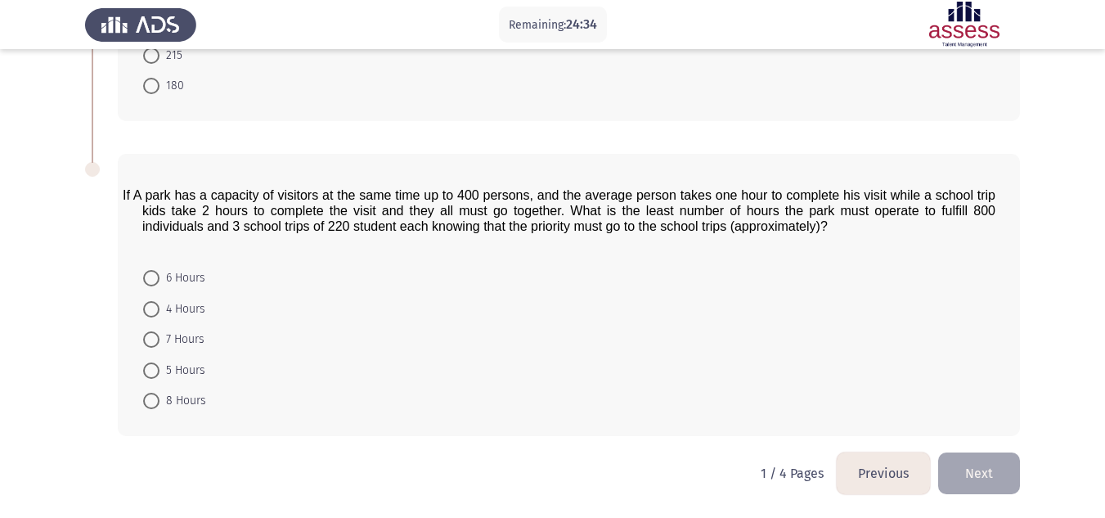
drag, startPoint x: 155, startPoint y: 371, endPoint x: 148, endPoint y: 384, distance: 14.6
click at [155, 371] on span at bounding box center [151, 370] width 16 height 16
click at [155, 371] on input "5 Hours" at bounding box center [151, 370] width 16 height 16
radio input "true"
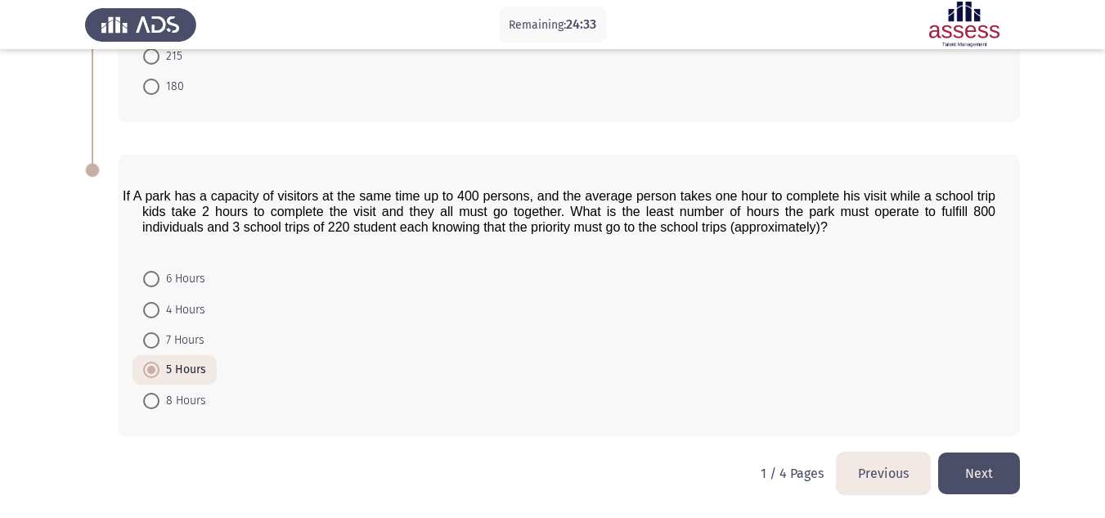
click at [138, 400] on mat-radio-button "8 Hours" at bounding box center [175, 400] width 84 height 30
click at [148, 400] on span at bounding box center [151, 401] width 16 height 16
click at [148, 400] on input "8 Hours" at bounding box center [151, 401] width 16 height 16
radio input "true"
click at [948, 453] on button "Next" at bounding box center [979, 473] width 82 height 42
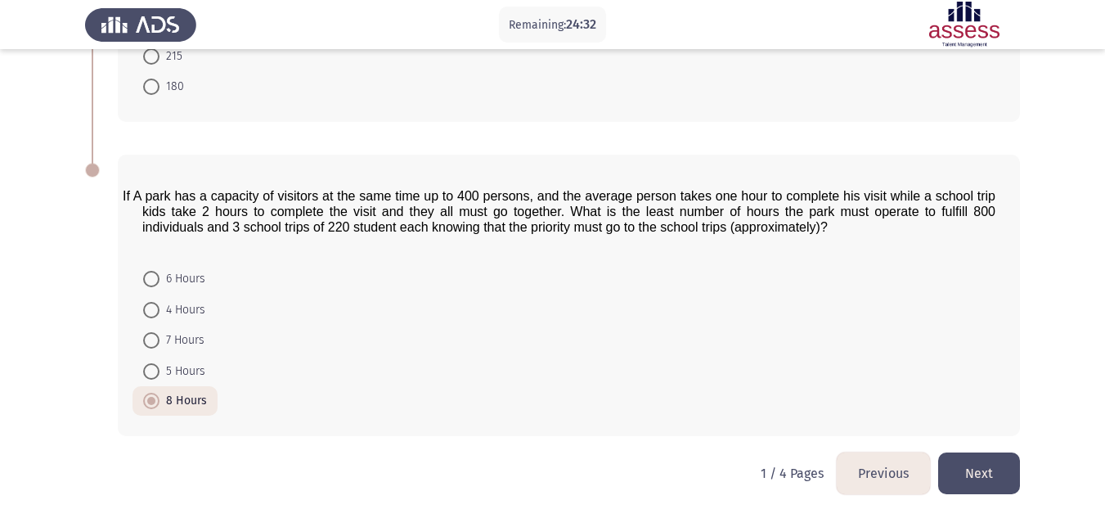
scroll to position [0, 0]
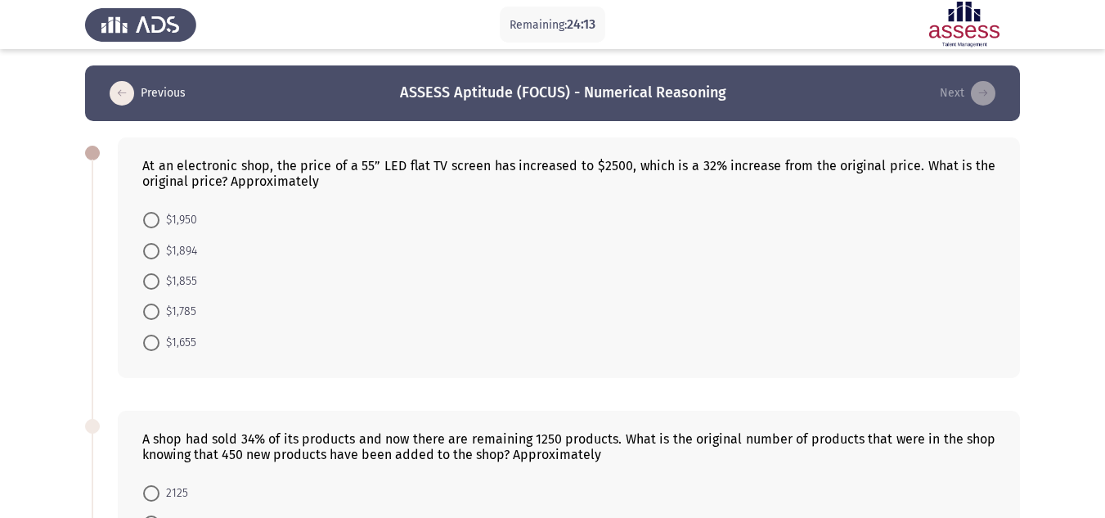
drag, startPoint x: 1083, startPoint y: 131, endPoint x: 1068, endPoint y: 130, distance: 15.6
click at [189, 248] on span "$1,894" at bounding box center [179, 251] width 38 height 20
click at [160, 248] on input "$1,894" at bounding box center [151, 251] width 16 height 16
radio input "true"
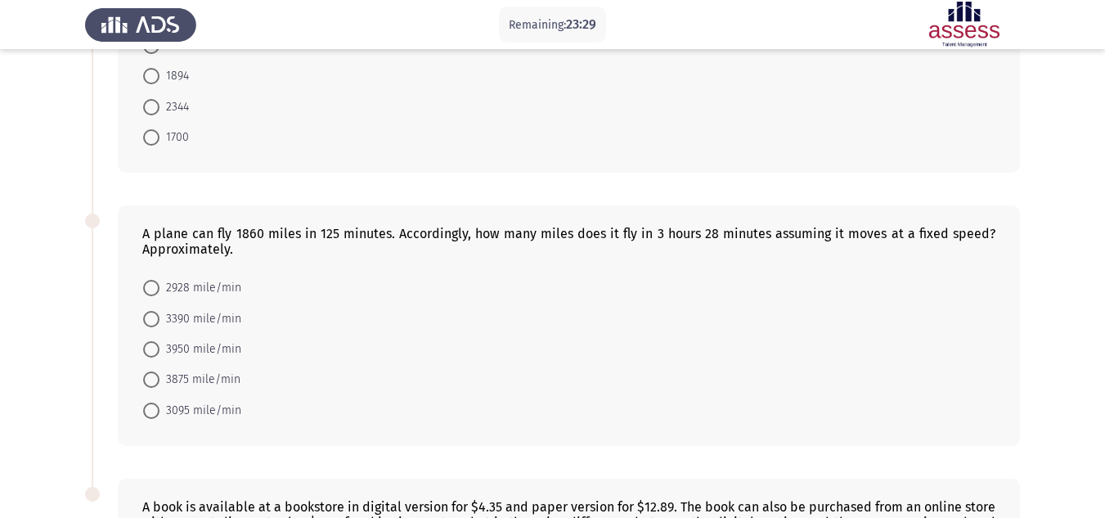
scroll to position [491, 0]
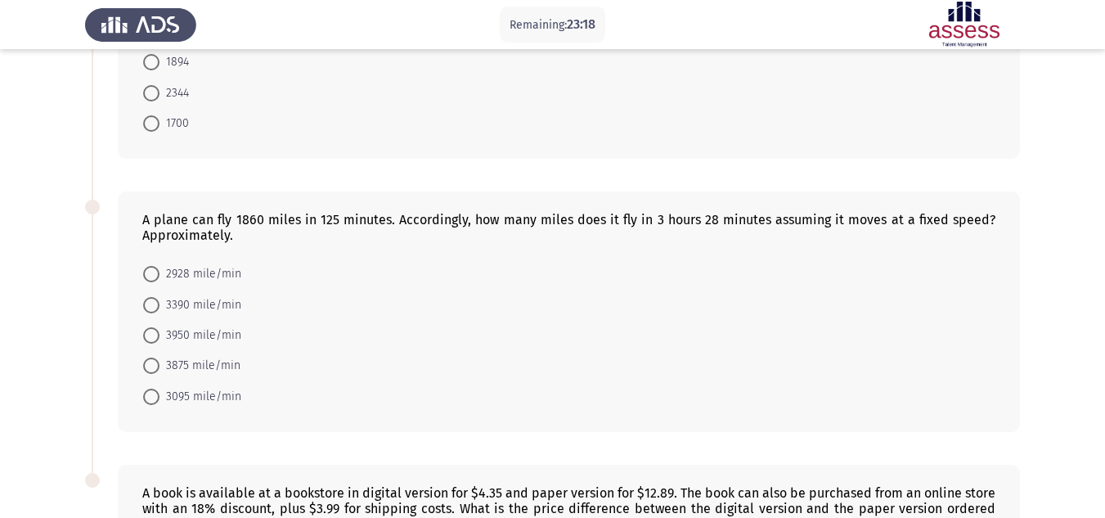
drag, startPoint x: 0, startPoint y: 182, endPoint x: 92, endPoint y: 74, distance: 141.5
click at [0, 182] on app-assessment-container "Remaining: 23:18 Previous ASSESS Aptitude (FOCUS) - Numerical Reasoning Next At…" at bounding box center [552, 156] width 1105 height 1163
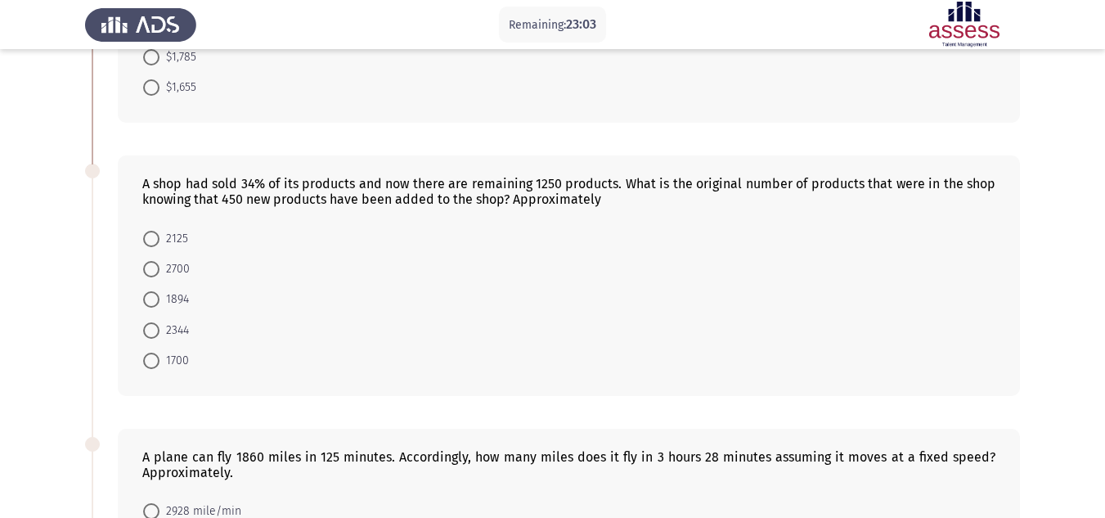
scroll to position [245, 0]
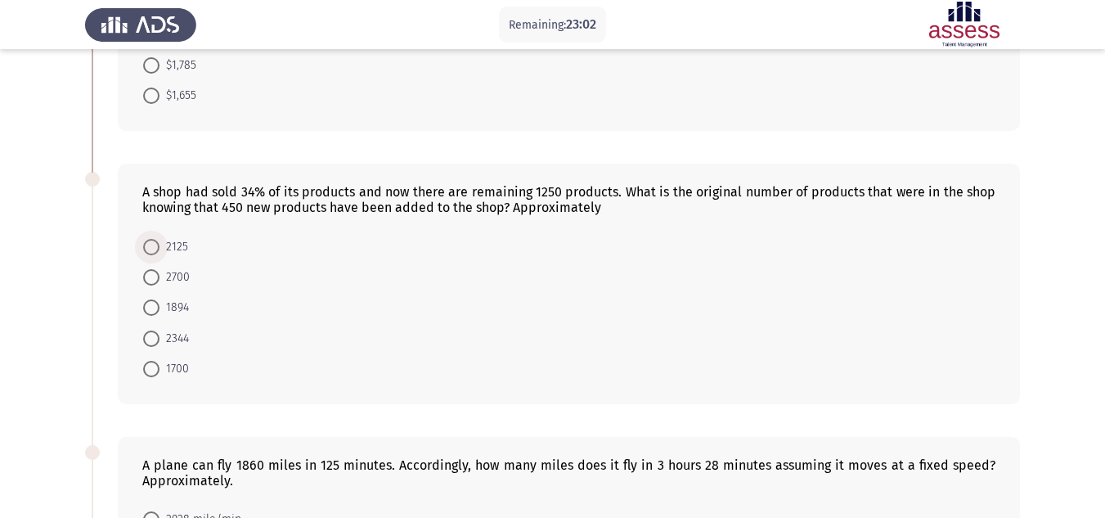
click at [155, 251] on span at bounding box center [151, 247] width 16 height 16
click at [155, 251] on input "2125" at bounding box center [151, 247] width 16 height 16
radio input "true"
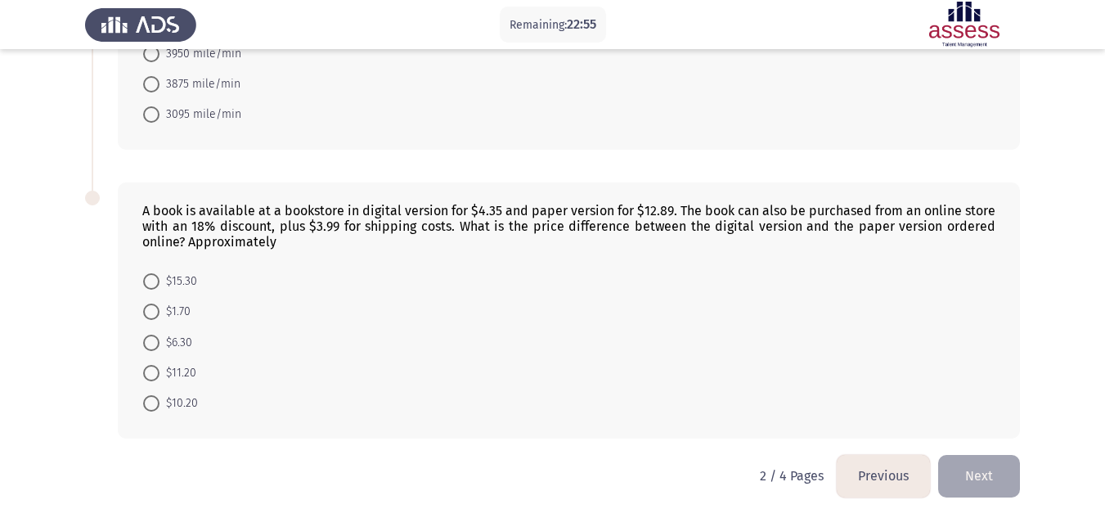
scroll to position [774, 0]
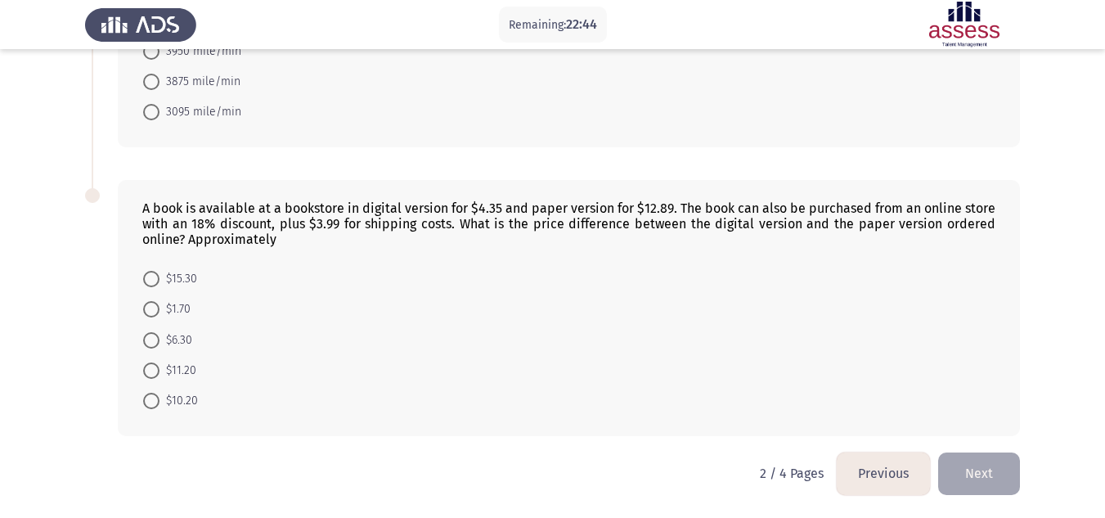
drag, startPoint x: 0, startPoint y: 204, endPoint x: 95, endPoint y: 145, distance: 111.7
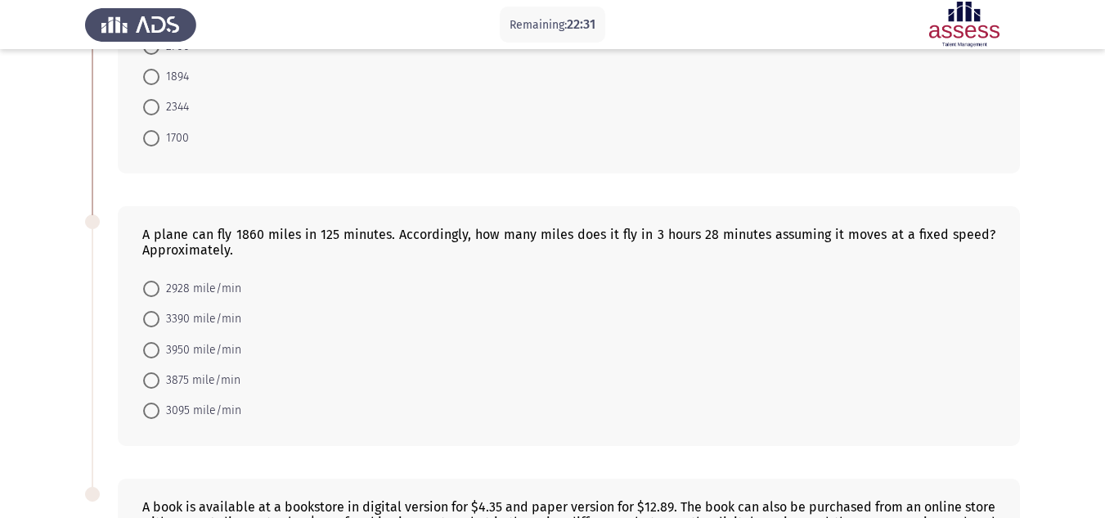
scroll to position [447, 0]
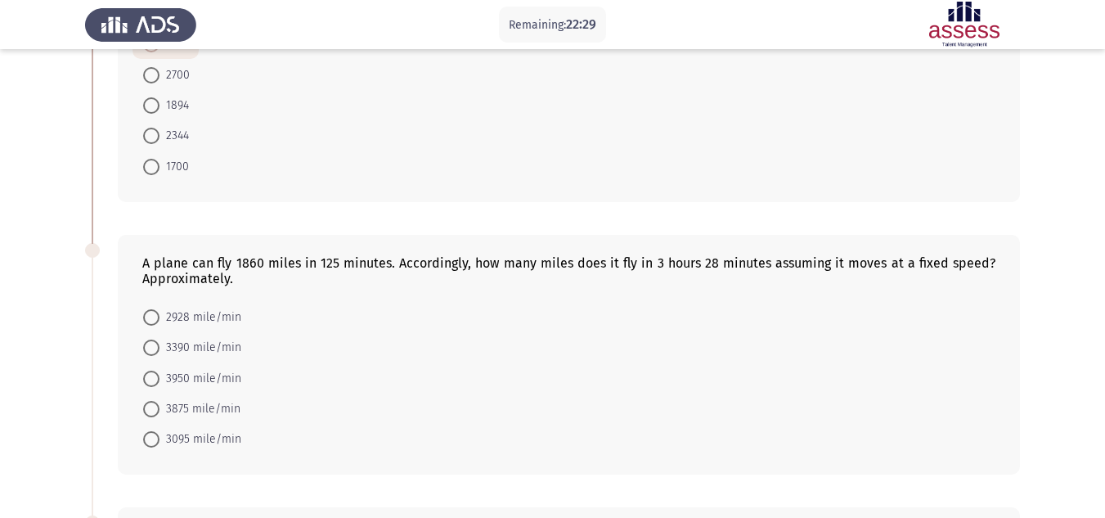
click at [191, 433] on span "3095 mile/min" at bounding box center [201, 440] width 82 height 20
click at [160, 433] on input "3095 mile/min" at bounding box center [151, 439] width 16 height 16
radio input "true"
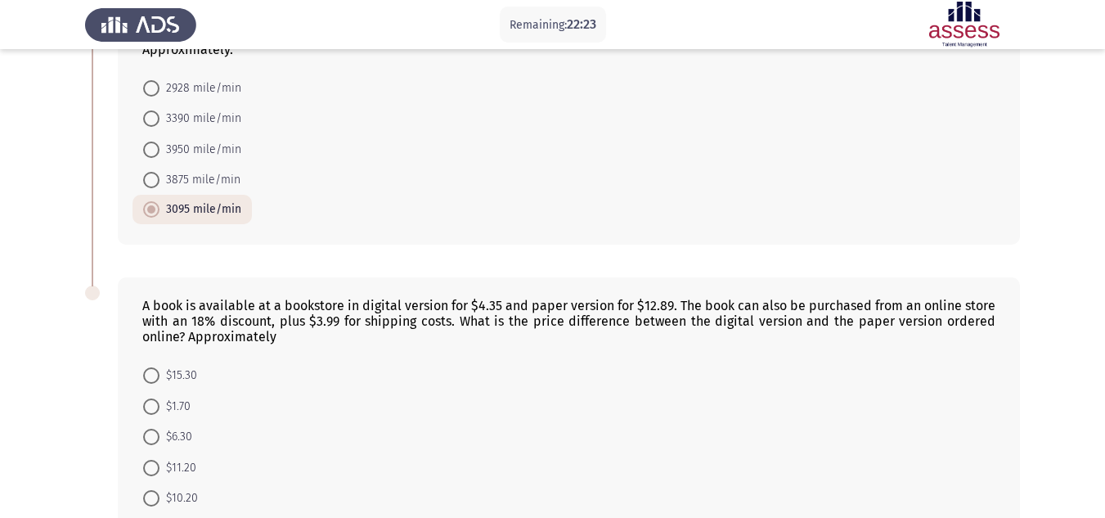
scroll to position [773, 0]
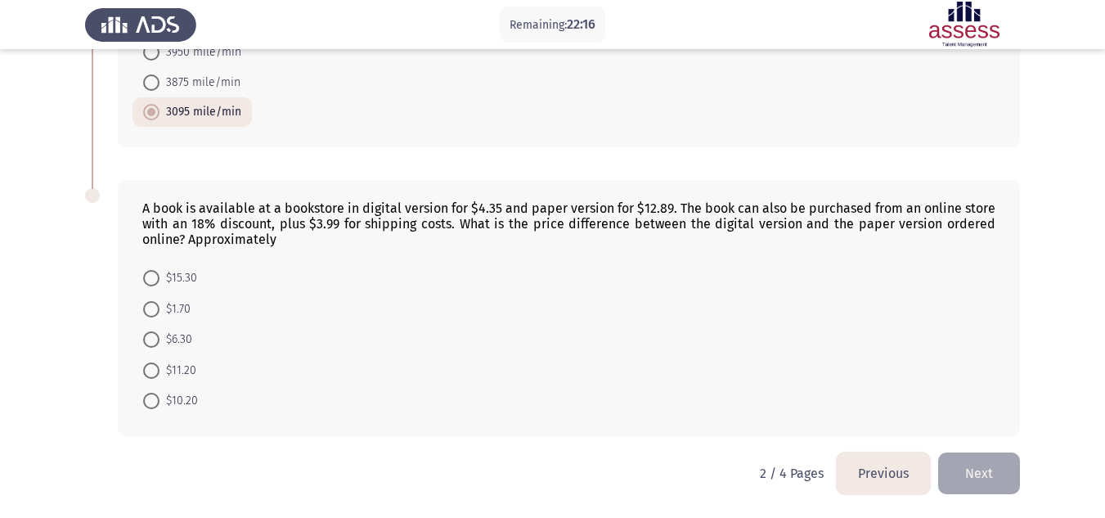
click at [161, 405] on span "$10.20" at bounding box center [179, 401] width 38 height 20
click at [160, 405] on input "$10.20" at bounding box center [151, 401] width 16 height 16
radio input "true"
click at [996, 463] on button "Next" at bounding box center [979, 473] width 82 height 42
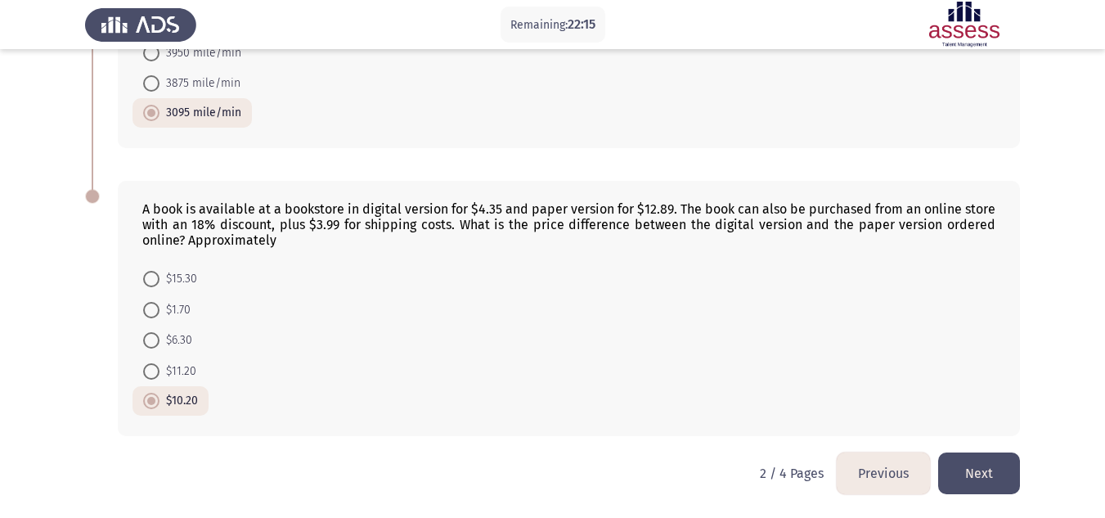
scroll to position [0, 0]
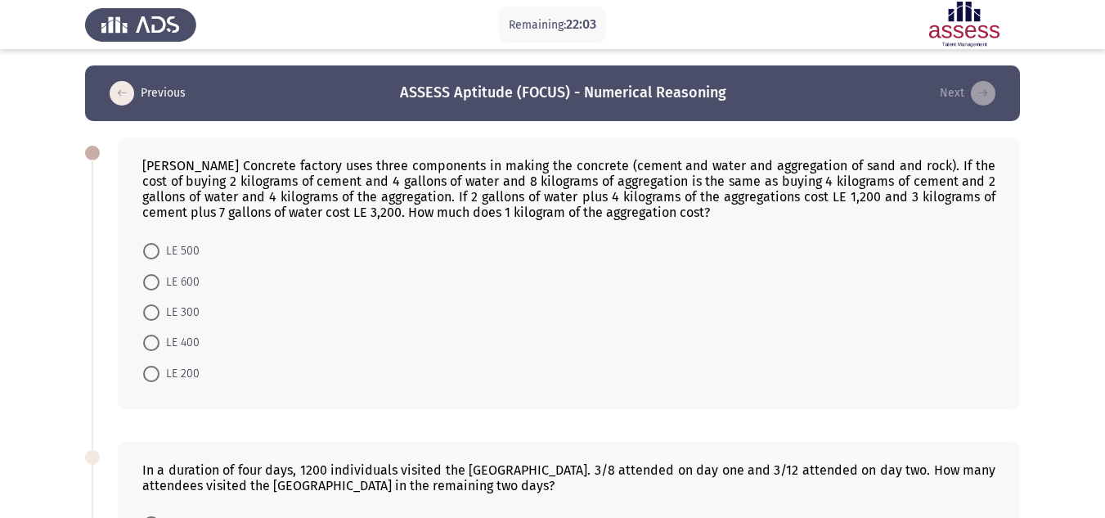
drag, startPoint x: 16, startPoint y: 175, endPoint x: 65, endPoint y: 87, distance: 100.7
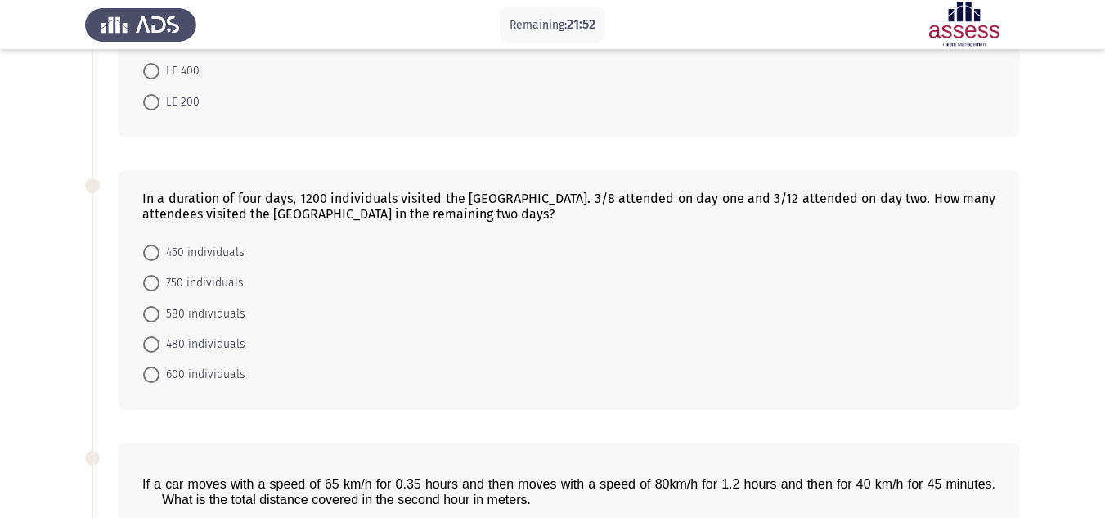
scroll to position [245, 0]
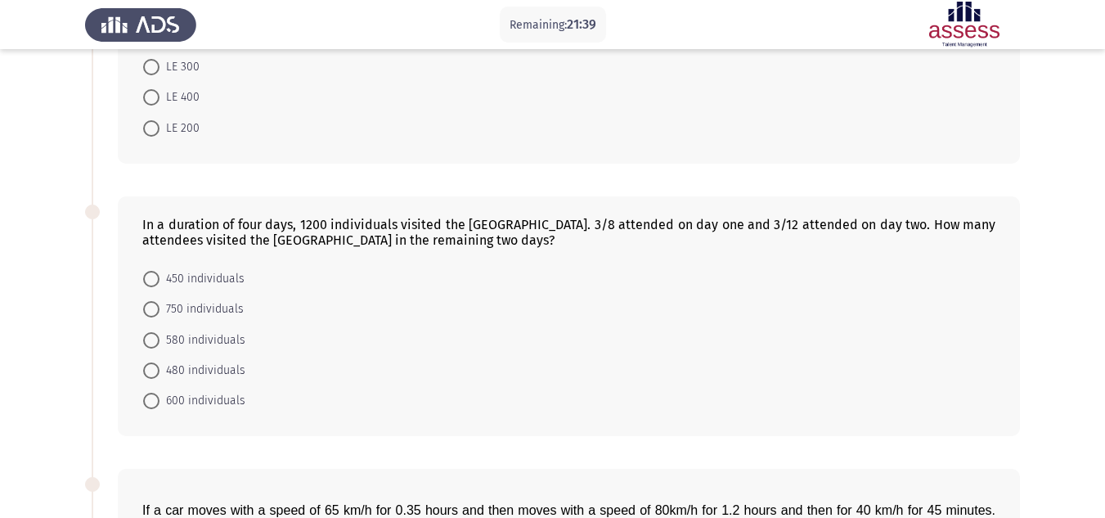
drag, startPoint x: 0, startPoint y: 217, endPoint x: 66, endPoint y: 151, distance: 93.1
click at [0, 217] on app-assessment-container "Remaining: 21:39 Previous ASSESS Aptitude (FOCUS) - Numerical Reasoning Next [P…" at bounding box center [552, 415] width 1105 height 1190
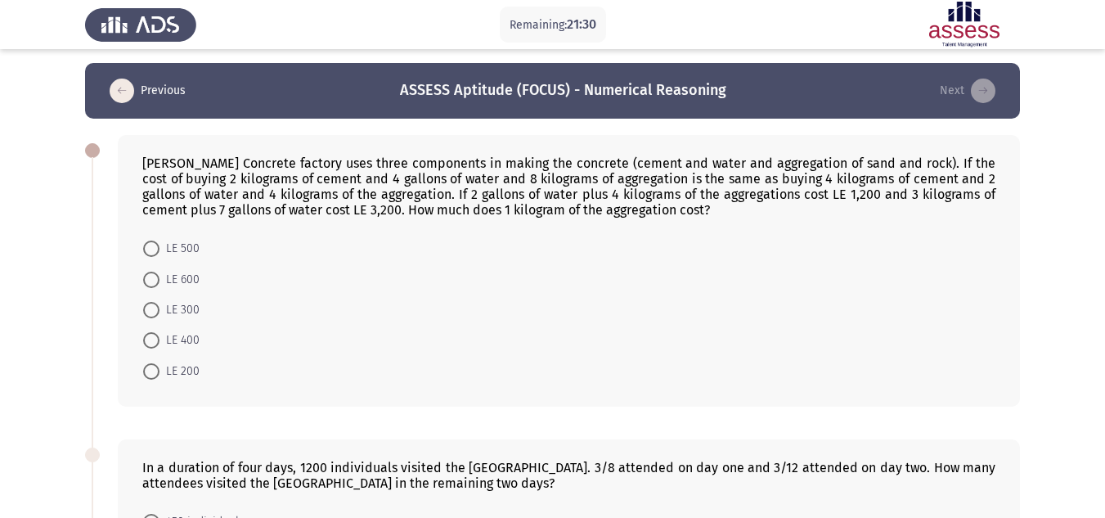
scroll to position [0, 0]
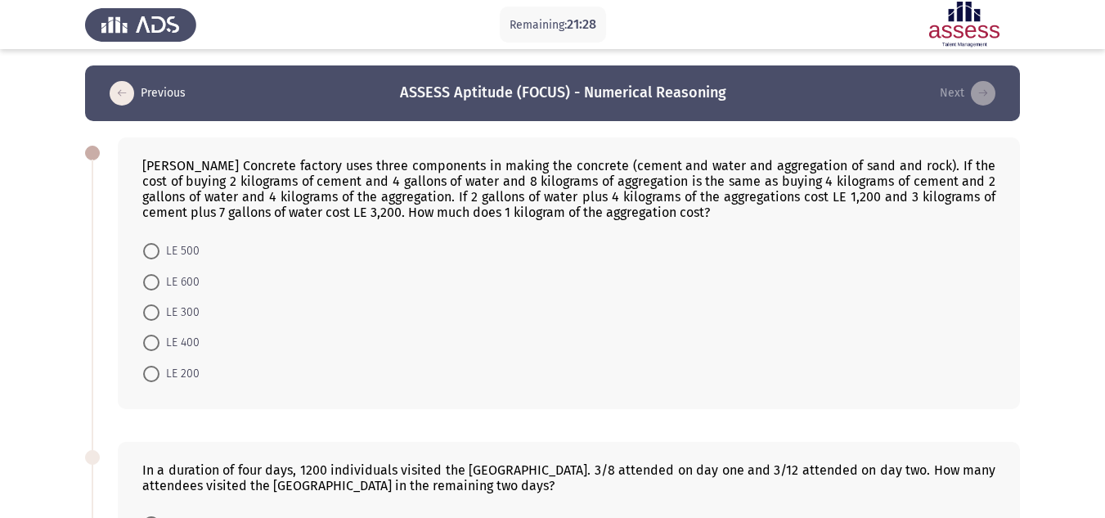
click at [181, 371] on span "LE 200" at bounding box center [180, 374] width 40 height 20
click at [160, 371] on input "LE 200" at bounding box center [151, 374] width 16 height 16
radio input "true"
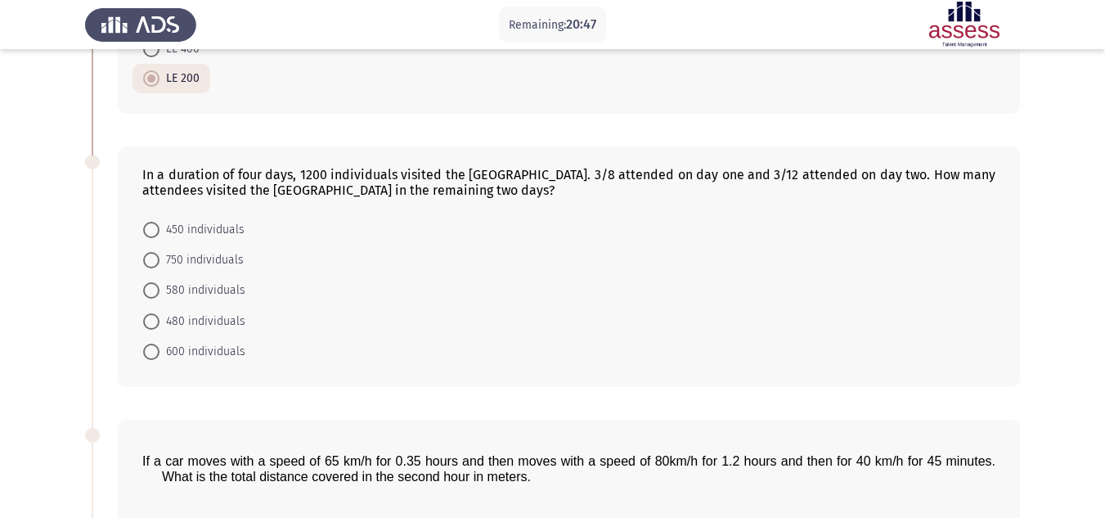
scroll to position [245, 0]
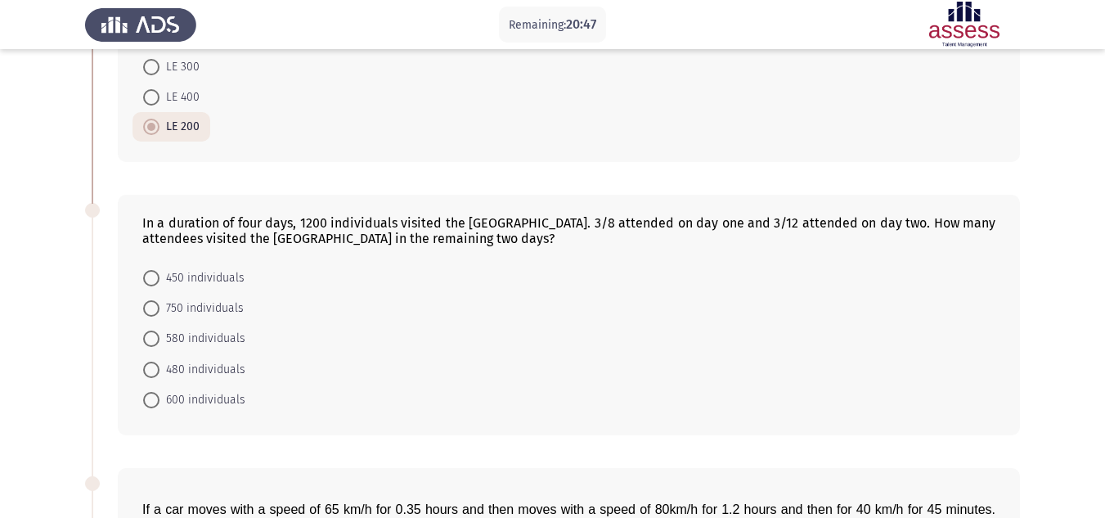
click at [206, 277] on span "450 individuals" at bounding box center [202, 278] width 85 height 20
click at [160, 277] on input "450 individuals" at bounding box center [151, 278] width 16 height 16
radio input "true"
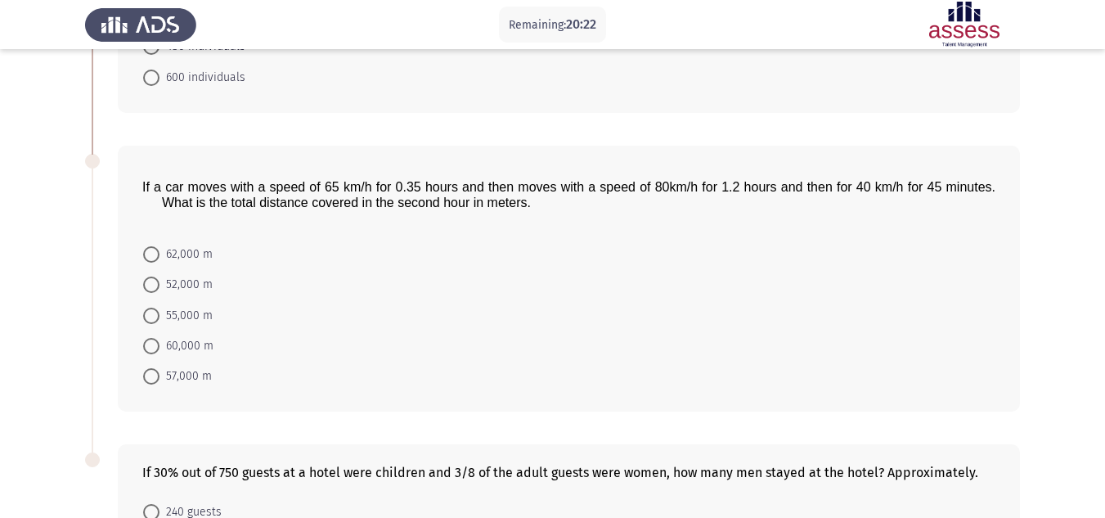
scroll to position [555, 0]
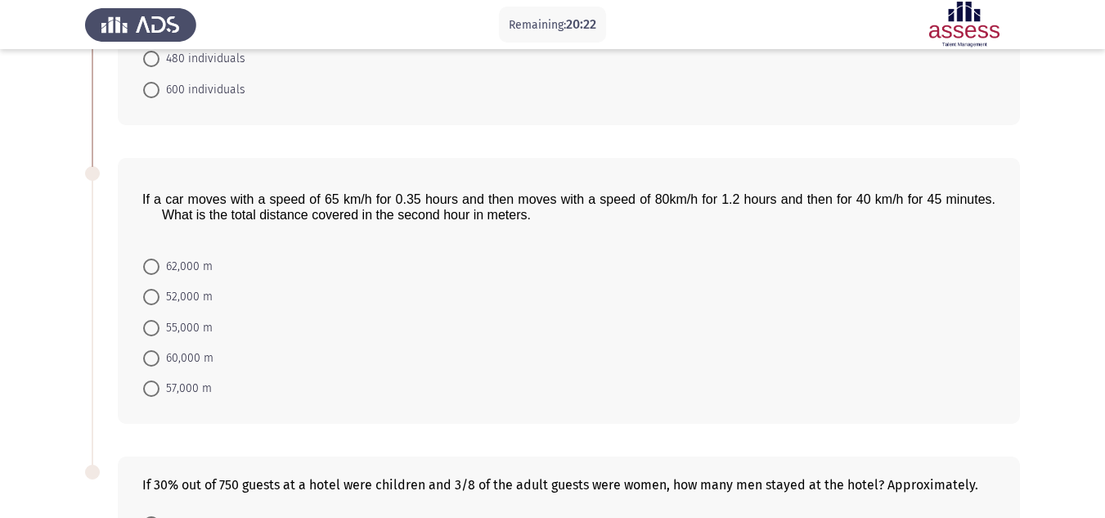
click at [205, 268] on span "62,000 m" at bounding box center [186, 267] width 53 height 20
click at [160, 268] on input "62,000 m" at bounding box center [151, 267] width 16 height 16
radio input "true"
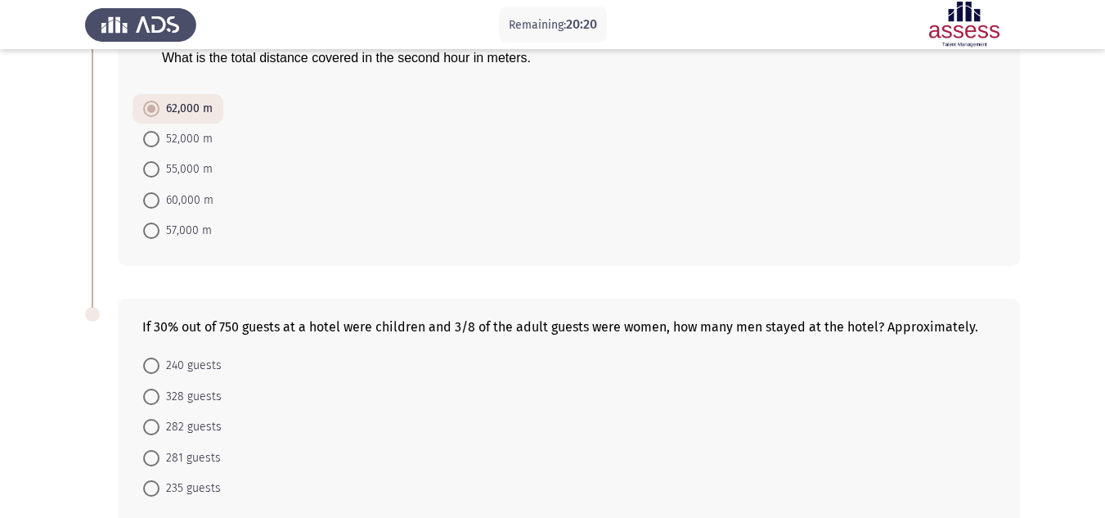
scroll to position [718, 0]
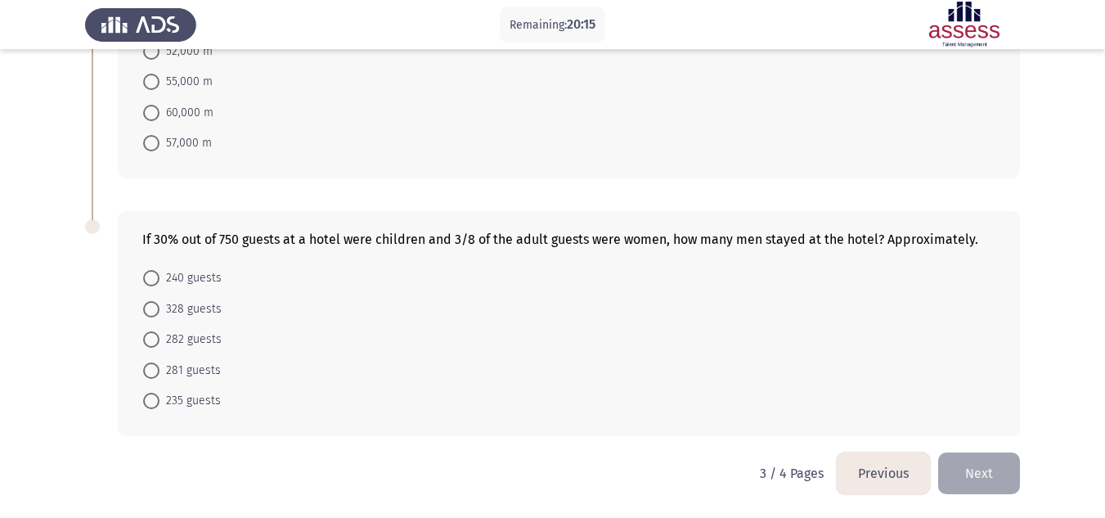
drag, startPoint x: 190, startPoint y: 310, endPoint x: 203, endPoint y: 311, distance: 13.1
click at [190, 310] on span "328 guests" at bounding box center [191, 309] width 62 height 20
click at [160, 310] on input "328 guests" at bounding box center [151, 309] width 16 height 16
radio input "true"
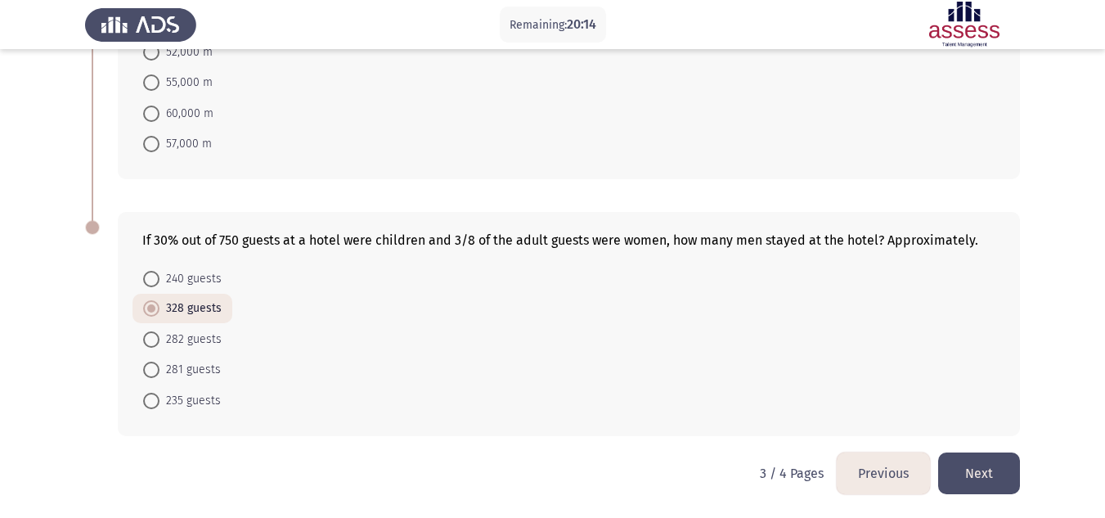
click at [953, 468] on button "Next" at bounding box center [979, 473] width 82 height 42
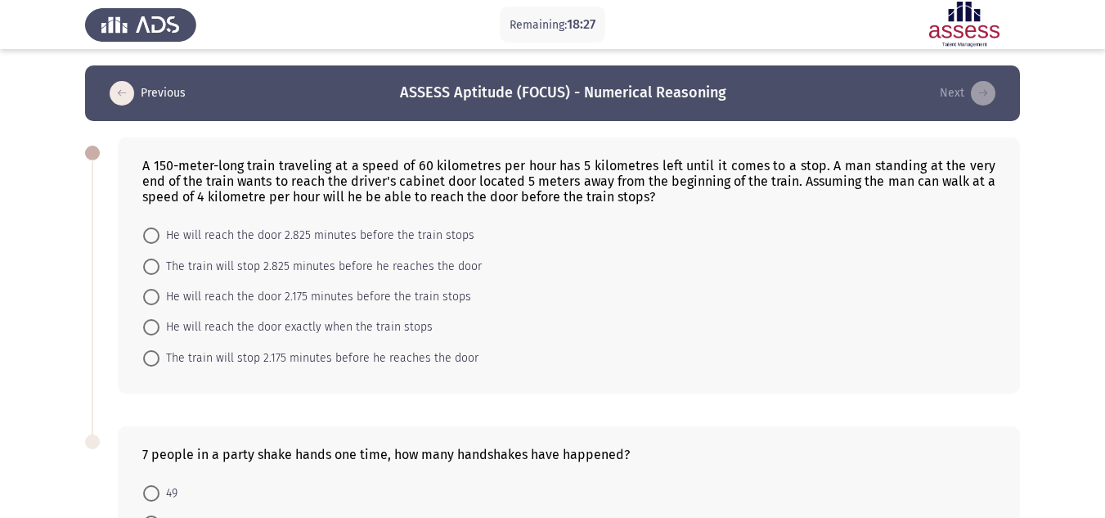
scroll to position [214, 0]
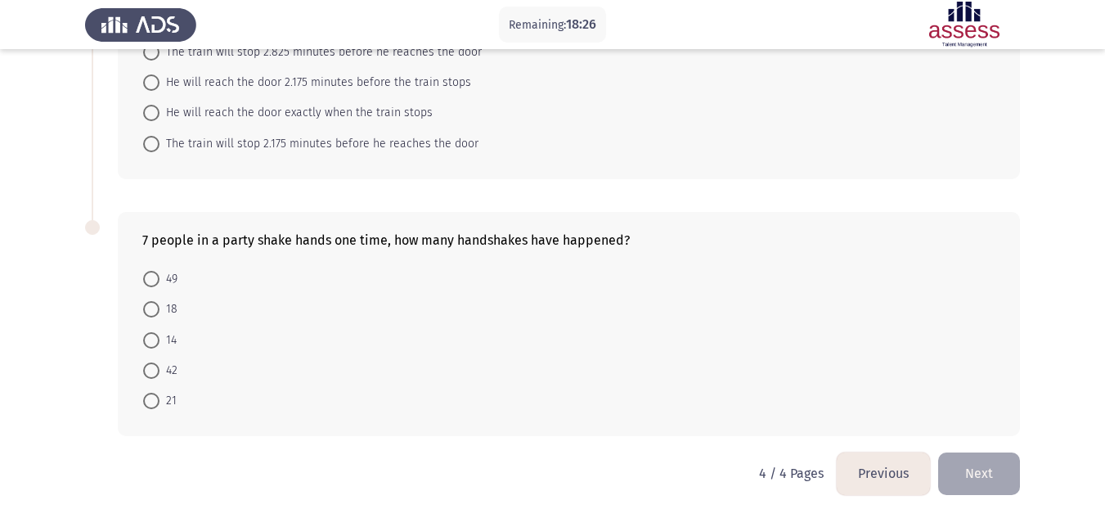
click at [154, 401] on span at bounding box center [151, 401] width 16 height 16
click at [154, 401] on input "21" at bounding box center [151, 401] width 16 height 16
radio input "true"
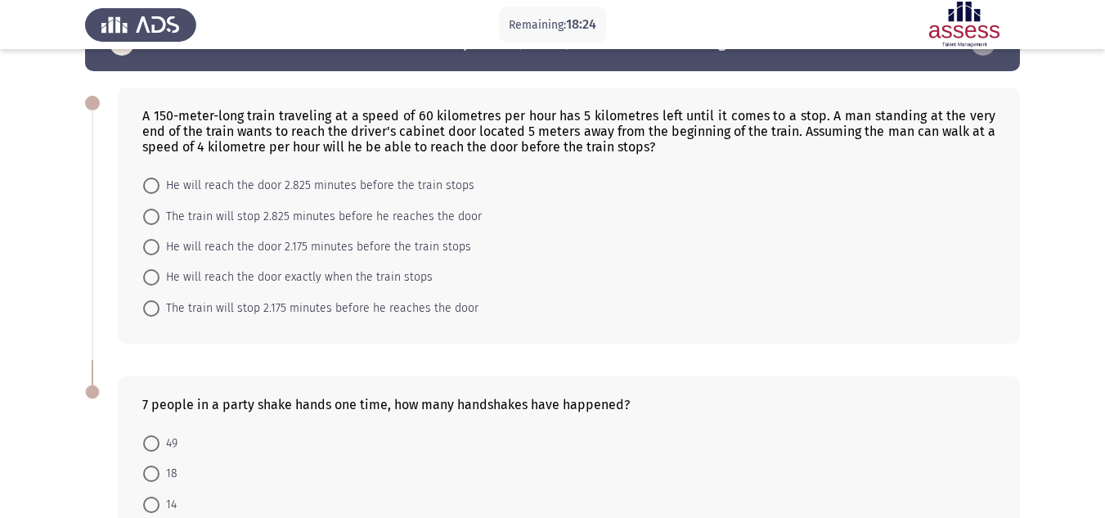
scroll to position [0, 0]
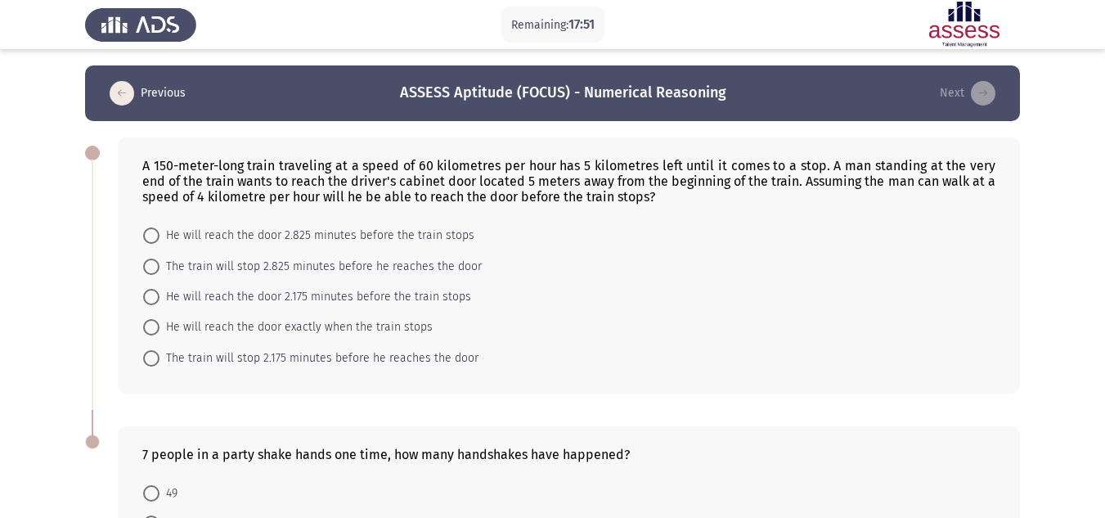
click at [184, 322] on span "He will reach the door exactly when the train stops" at bounding box center [296, 327] width 273 height 20
click at [160, 322] on input "He will reach the door exactly when the train stops" at bounding box center [151, 327] width 16 height 16
radio input "true"
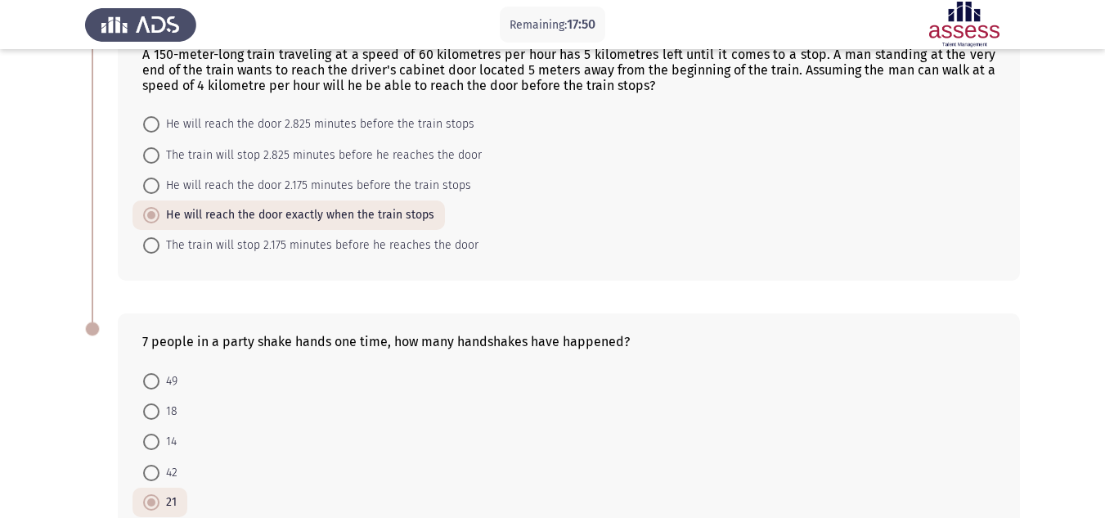
scroll to position [213, 0]
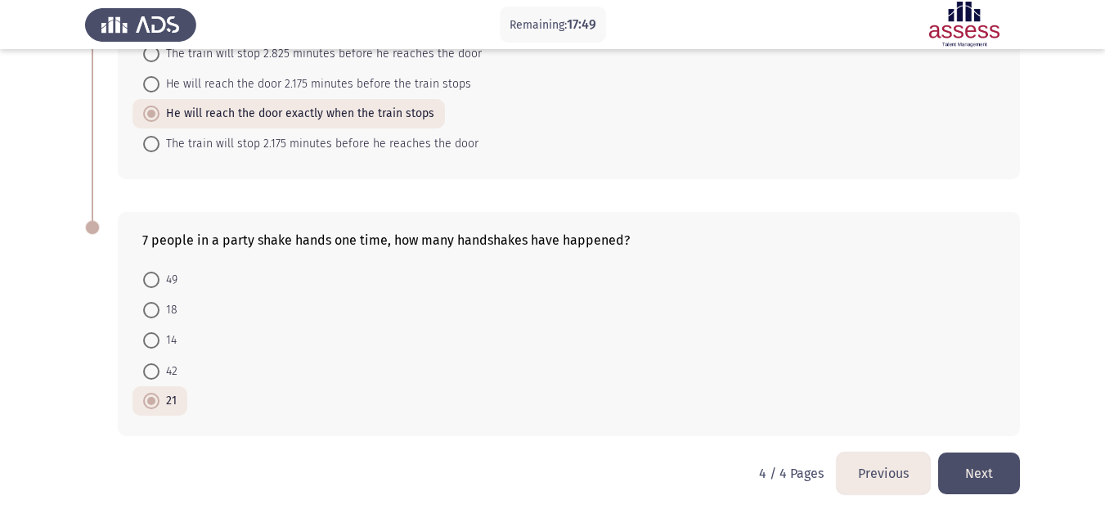
click at [971, 462] on button "Next" at bounding box center [979, 473] width 82 height 42
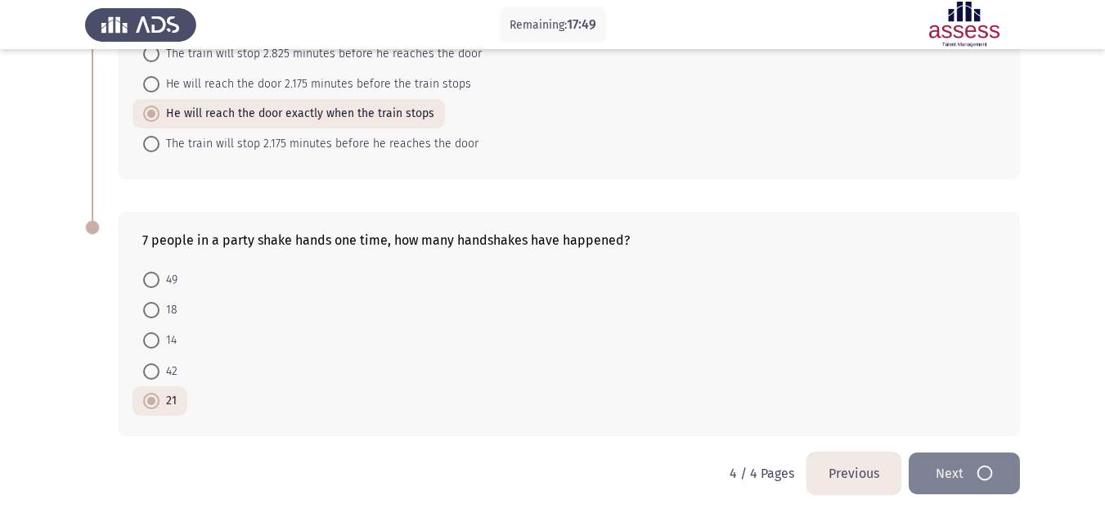
scroll to position [0, 0]
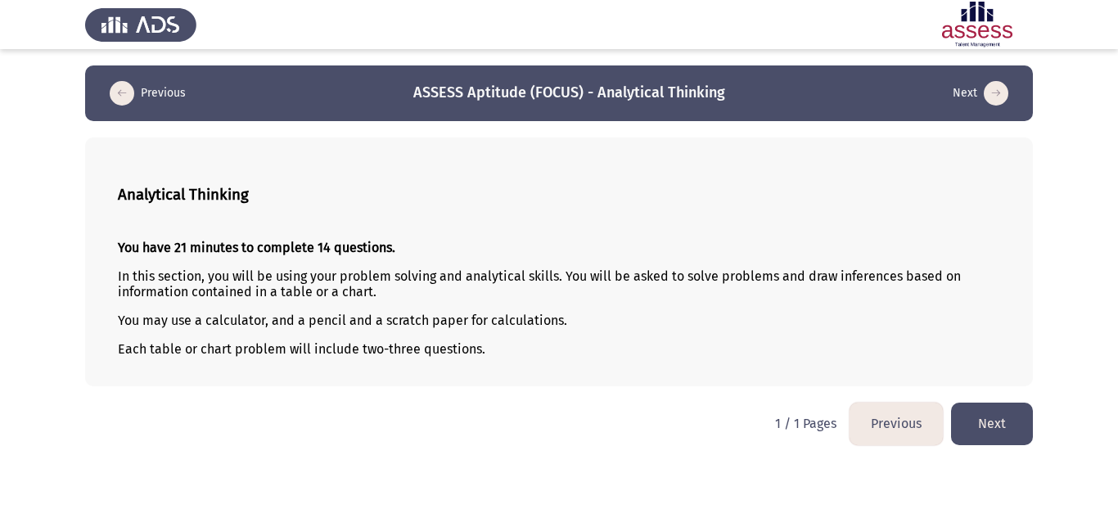
click at [997, 443] on button "Next" at bounding box center [992, 424] width 82 height 42
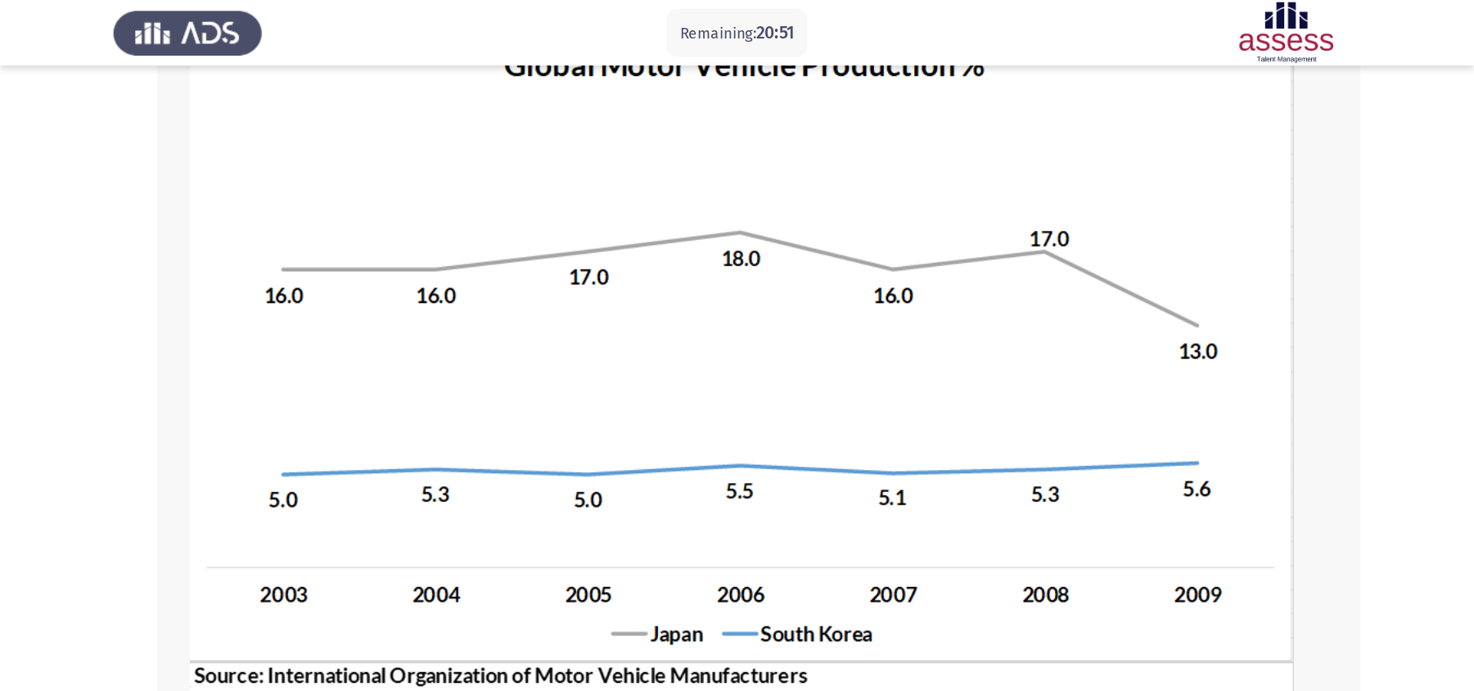
scroll to position [82, 0]
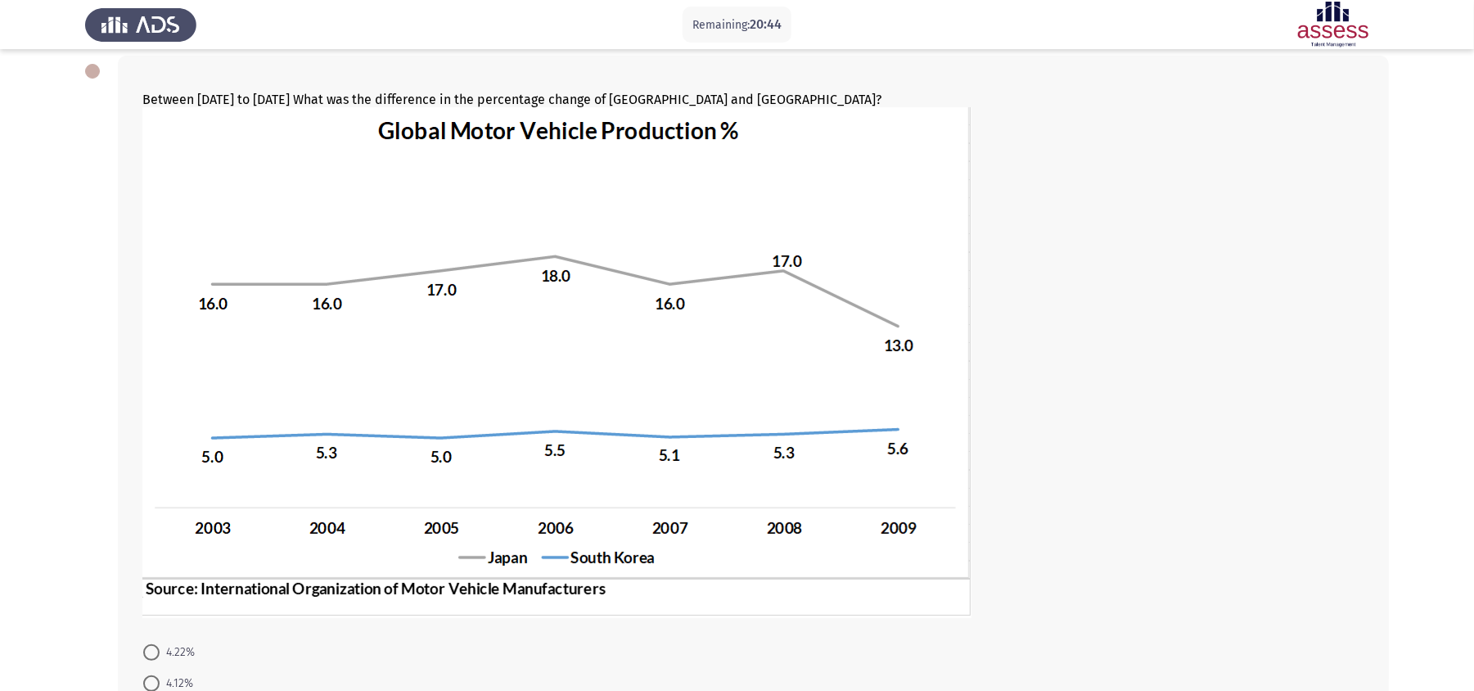
drag, startPoint x: 1095, startPoint y: 0, endPoint x: 1093, endPoint y: 293, distance: 292.9
click at [1093, 293] on div at bounding box center [753, 364] width 1222 height 514
click at [907, 283] on img at bounding box center [556, 362] width 829 height 511
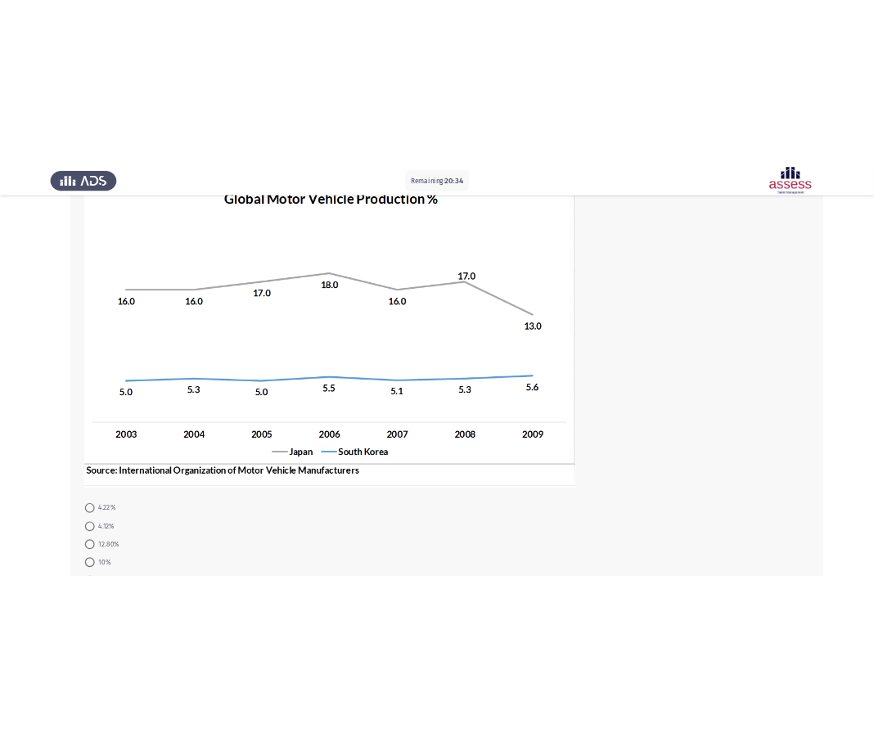
scroll to position [0, 0]
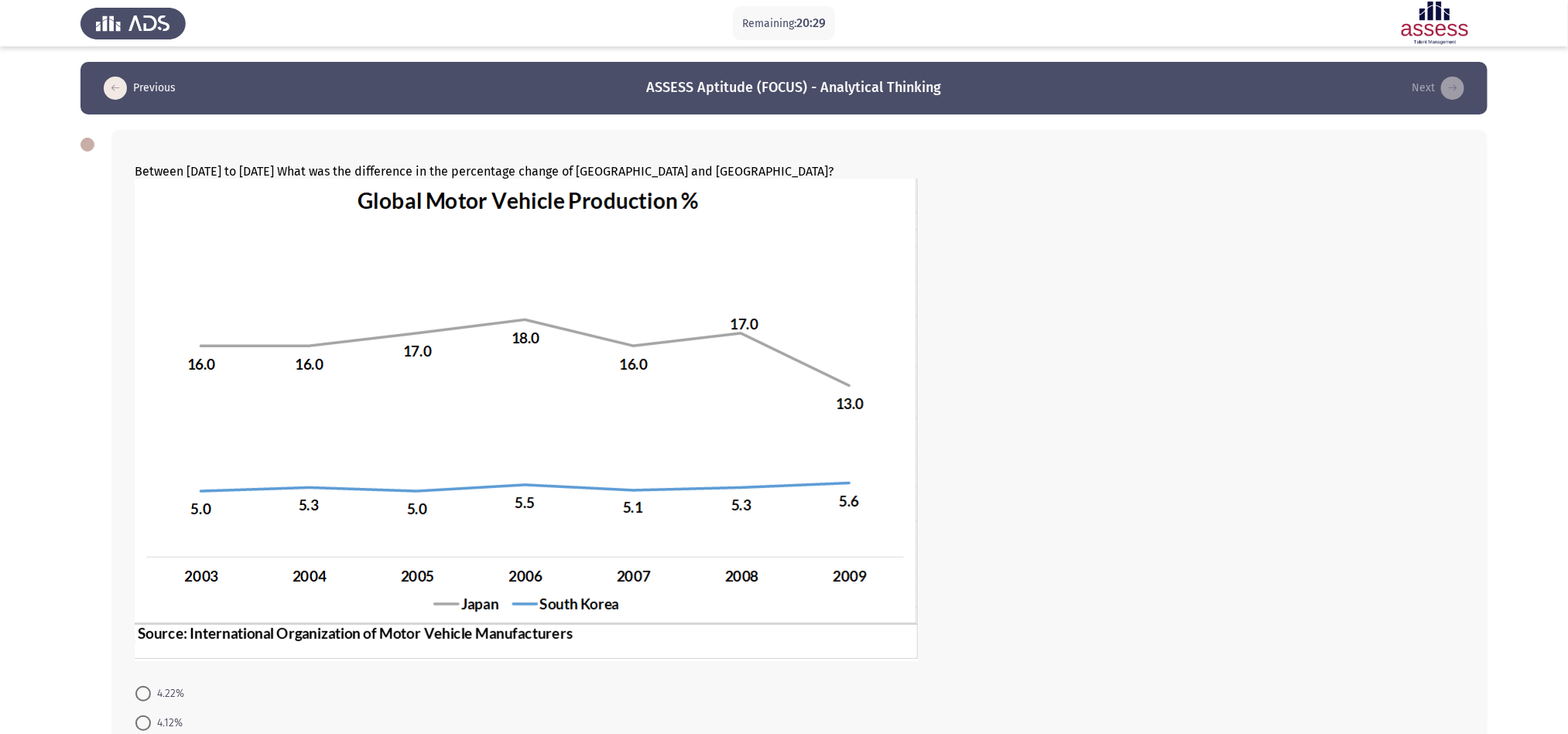
drag, startPoint x: 1353, startPoint y: 0, endPoint x: 1141, endPoint y: 375, distance: 430.8
click at [1056, 369] on div at bounding box center [799, 422] width 1330 height 486
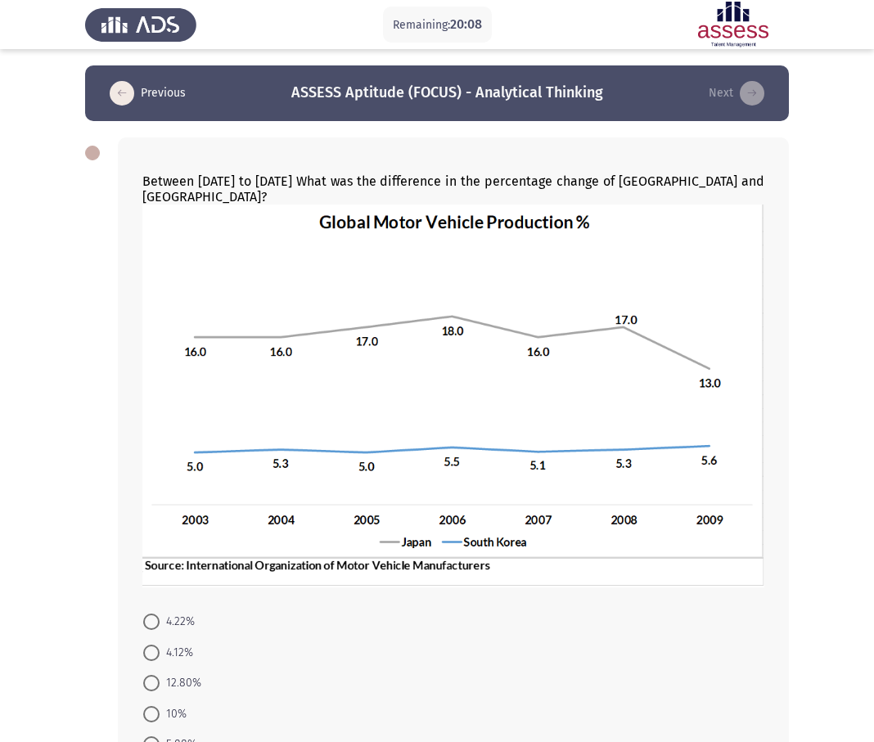
click at [415, 297] on img at bounding box center [453, 396] width 622 height 383
drag, startPoint x: 533, startPoint y: 206, endPoint x: 77, endPoint y: 11, distance: 496.7
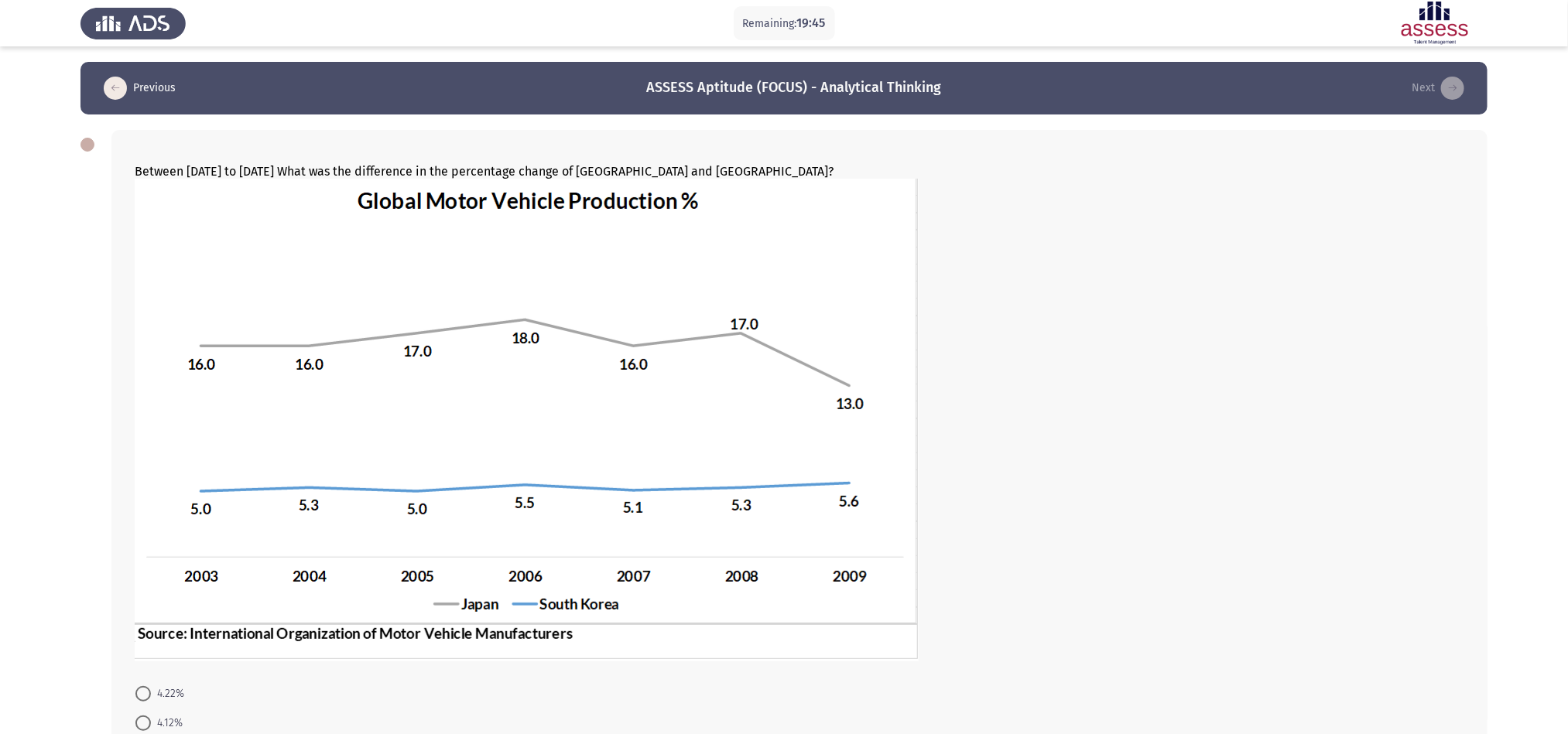
click at [1056, 249] on app-assessment-container "Remaining: 19:45 Previous ASSESS Aptitude (FOCUS) - Analytical Thinking Next Be…" at bounding box center [784, 460] width 1568 height 797
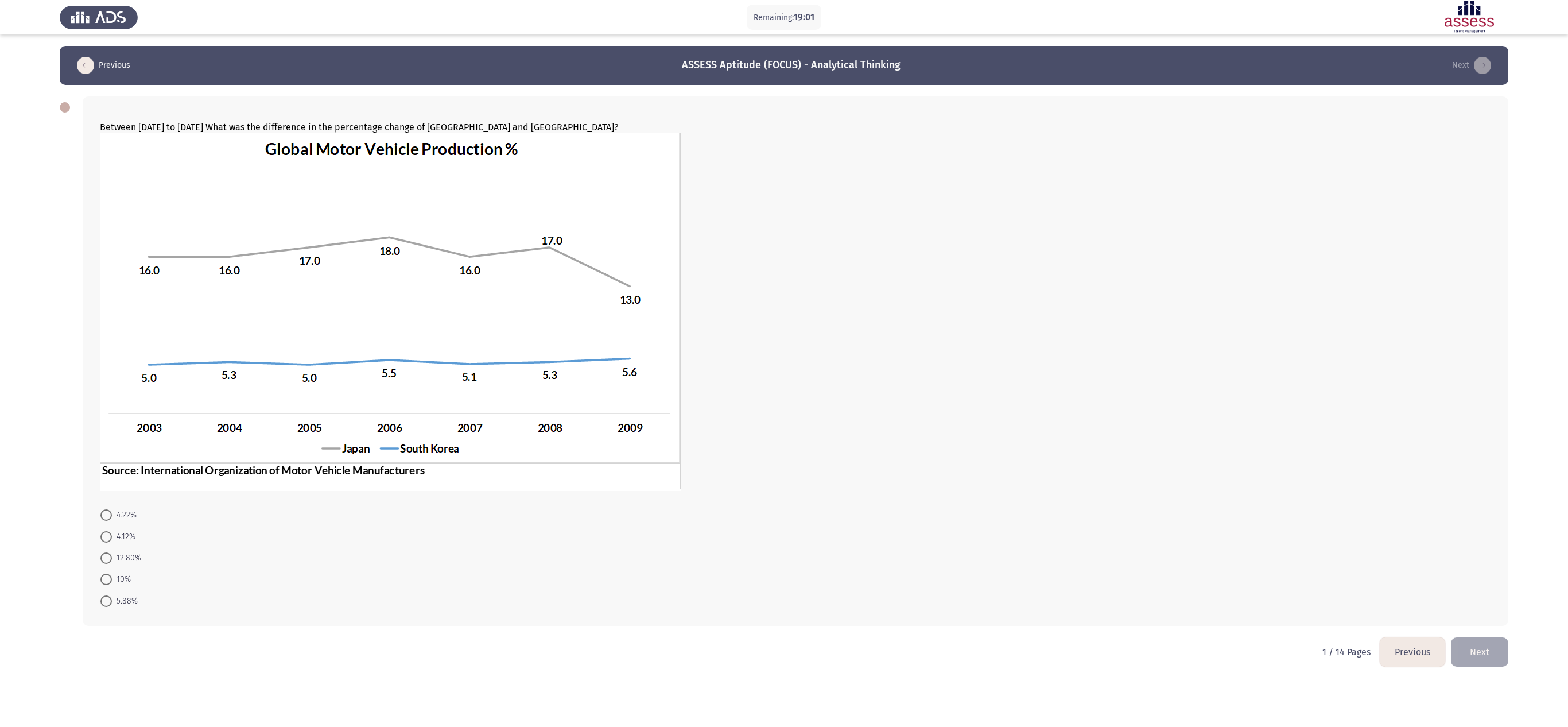
drag, startPoint x: 1149, startPoint y: 0, endPoint x: 821, endPoint y: 379, distance: 501.2
click at [784, 363] on div at bounding box center [795, 313] width 1391 height 361
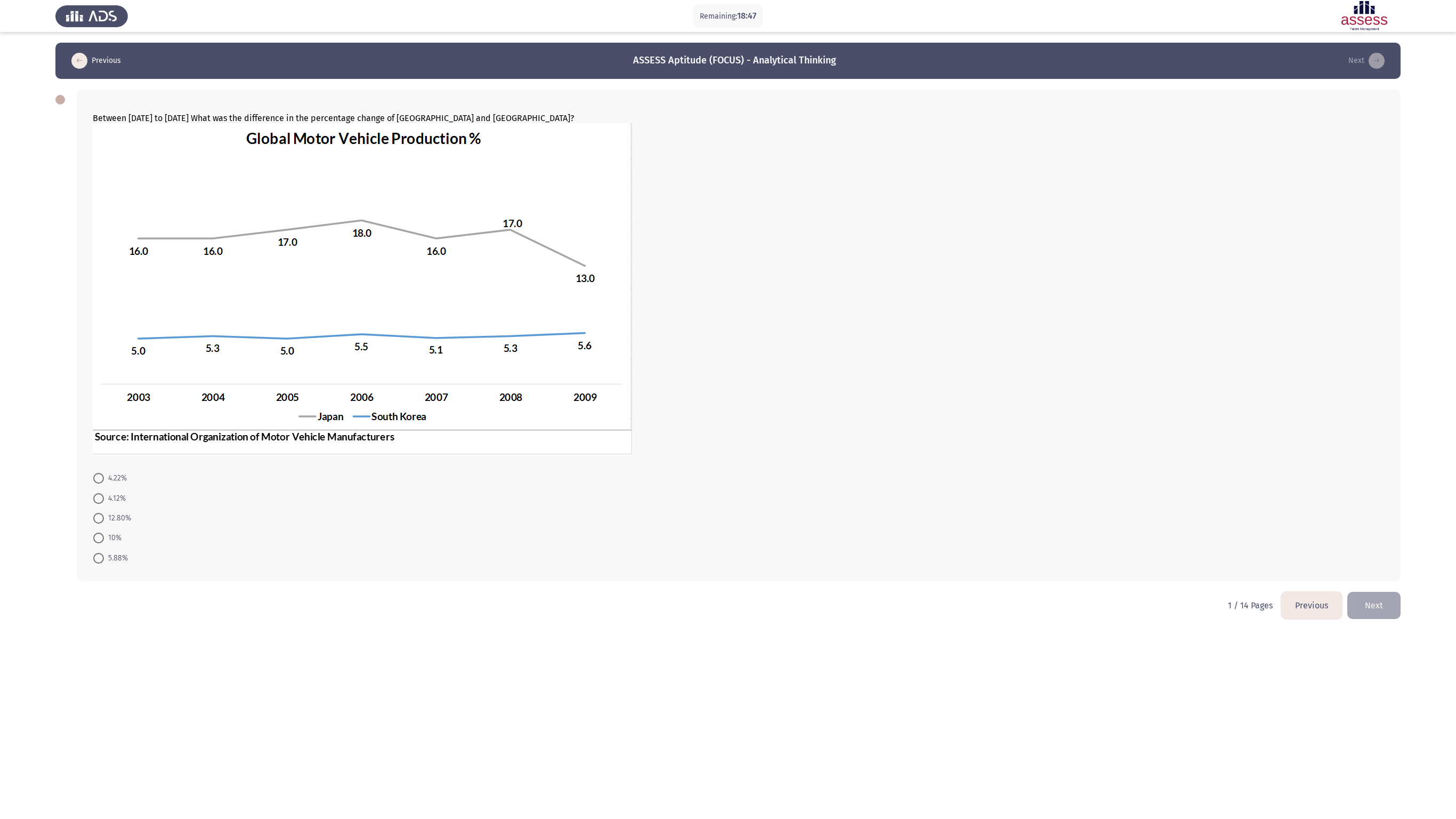
click at [728, 337] on form "4.22% 4.12% 12.80% 10% 5.88%" at bounding box center [738, 517] width 1292 height 100
click at [728, 13] on img at bounding box center [1364, 16] width 72 height 30
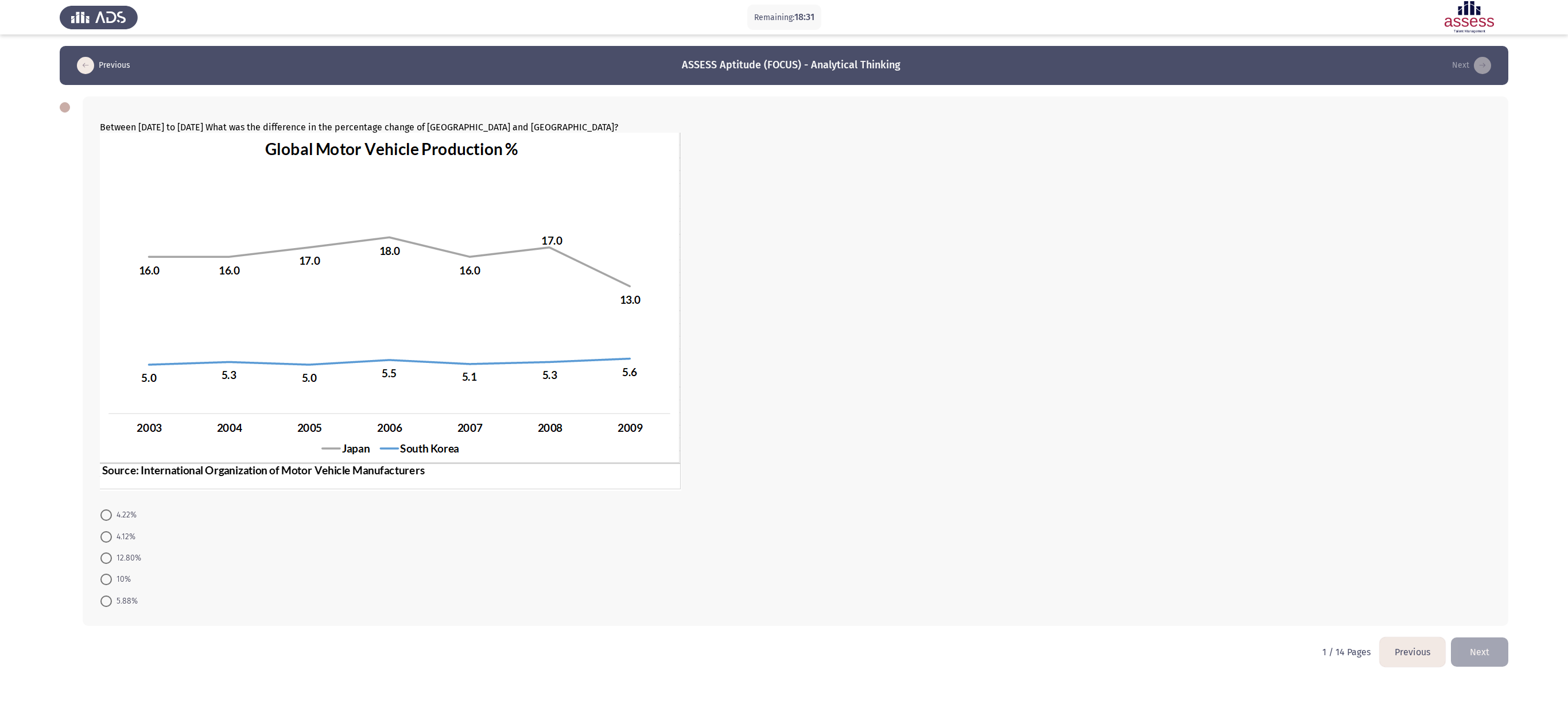
drag, startPoint x: 1504, startPoint y: 366, endPoint x: 1422, endPoint y: 366, distance: 82.0
click at [784, 363] on div "Between [DATE] to [DATE] What was the difference in the percentage change of [G…" at bounding box center [796, 361] width 1426 height 529
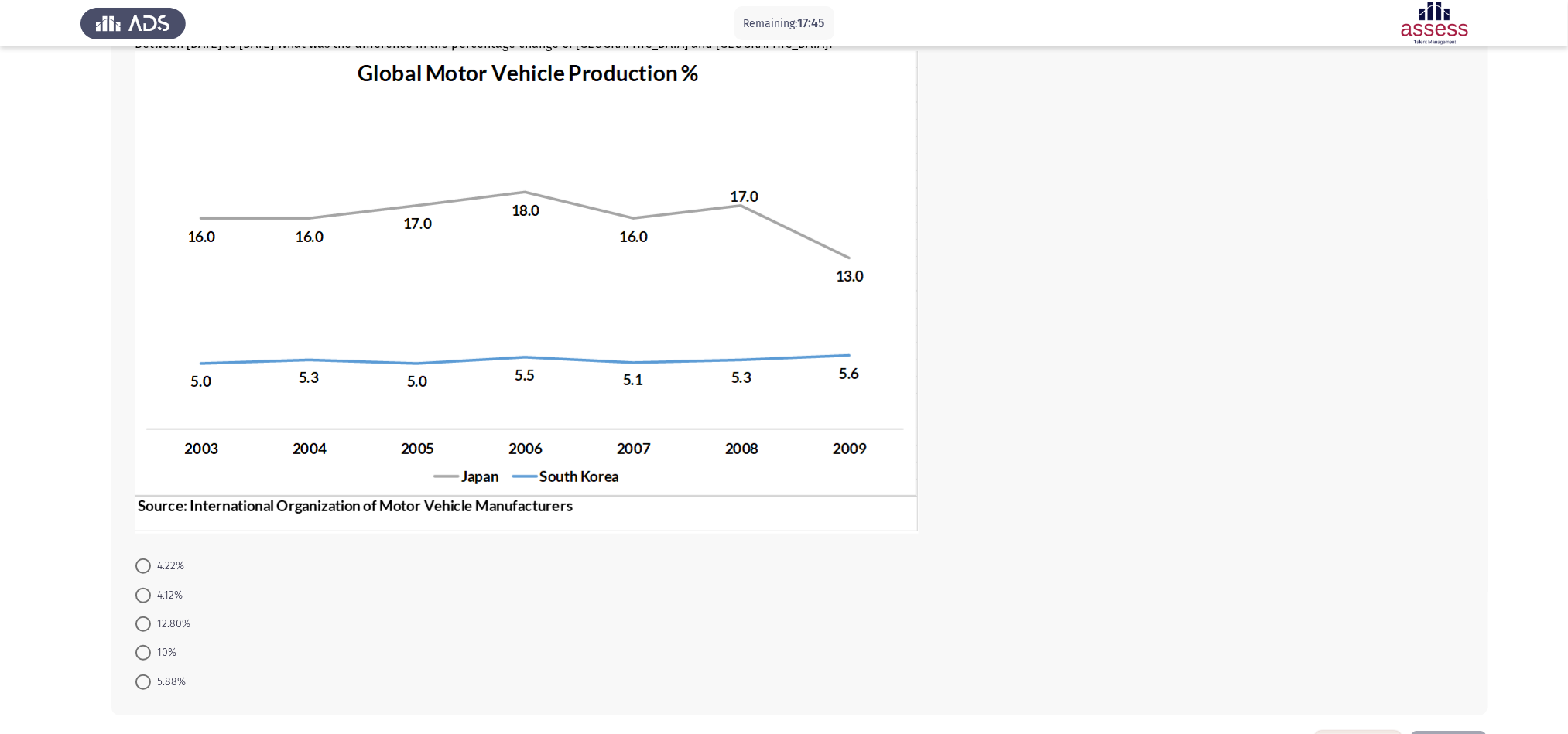
scroll to position [185, 0]
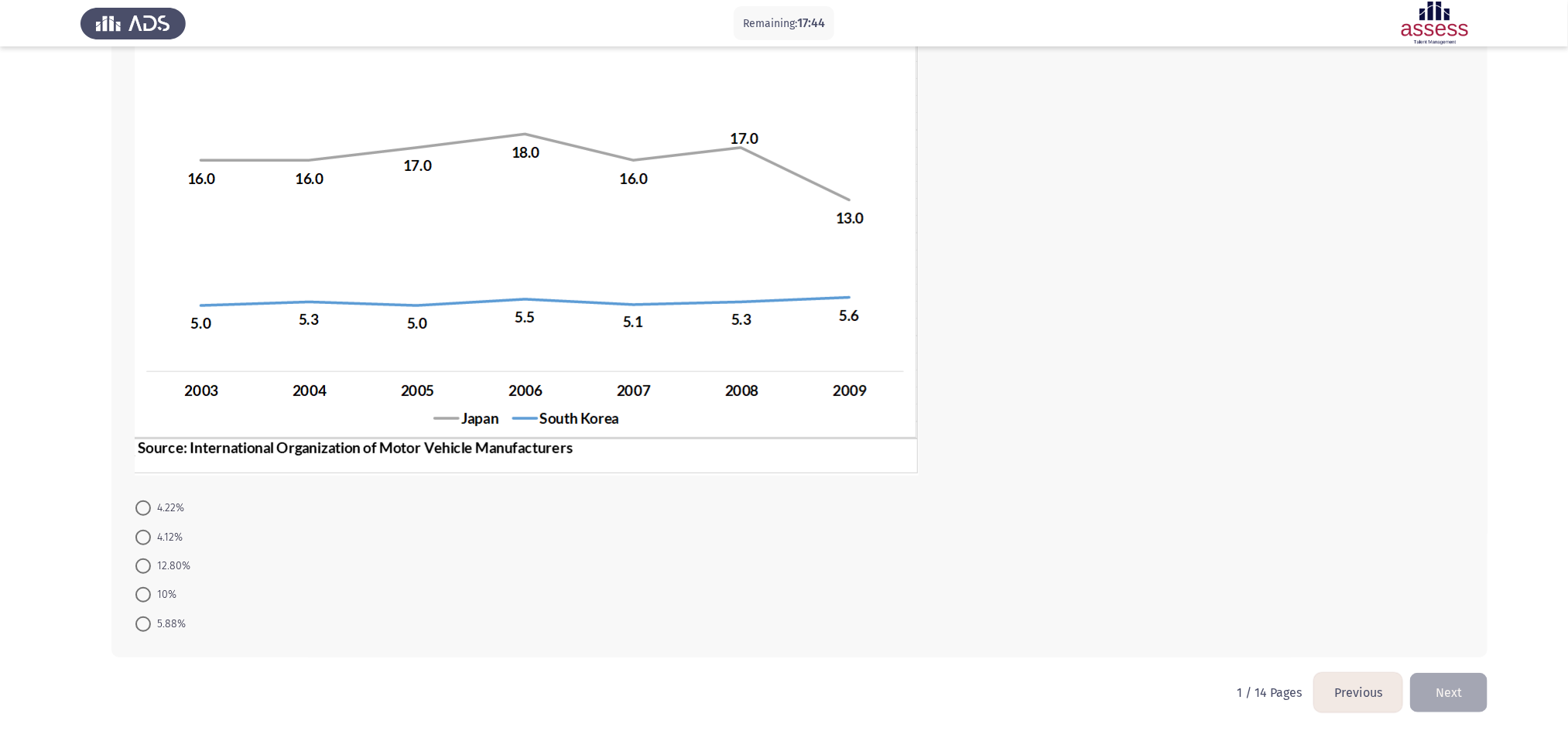
click at [149, 489] on span at bounding box center [143, 508] width 15 height 15
click at [149, 489] on input "4.22%" at bounding box center [143, 508] width 15 height 15
radio input "true"
click at [1056, 489] on button "Next" at bounding box center [1449, 692] width 78 height 40
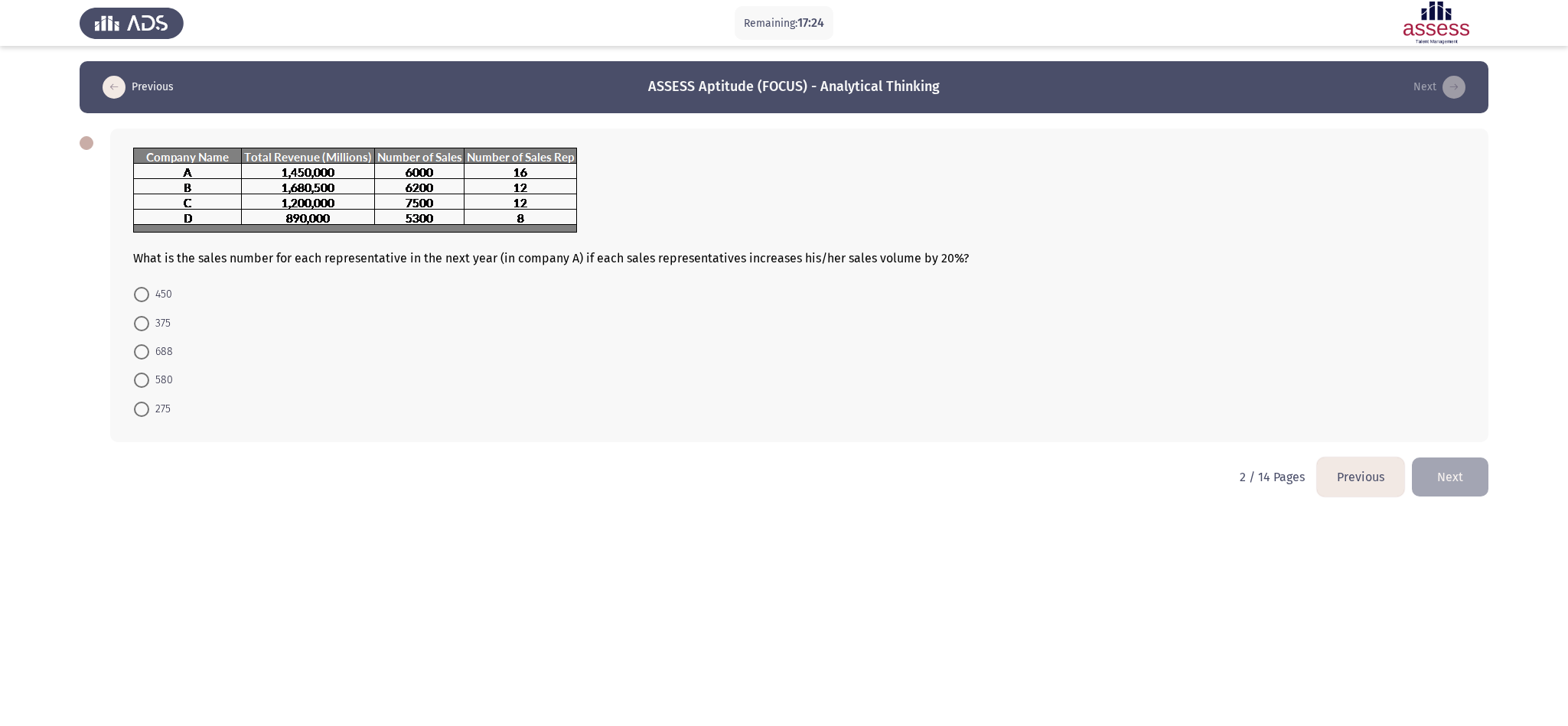
click at [65, 363] on app-assessment-container "Remaining: 17:24 Previous ASSESS Aptitude (FOCUS) - Analytical Thinking Next Wh…" at bounding box center [784, 259] width 1568 height 397
click at [159, 293] on span "450" at bounding box center [161, 295] width 23 height 19
click at [150, 293] on input "450" at bounding box center [141, 295] width 15 height 15
radio input "true"
click at [142, 322] on span at bounding box center [141, 322] width 15 height 15
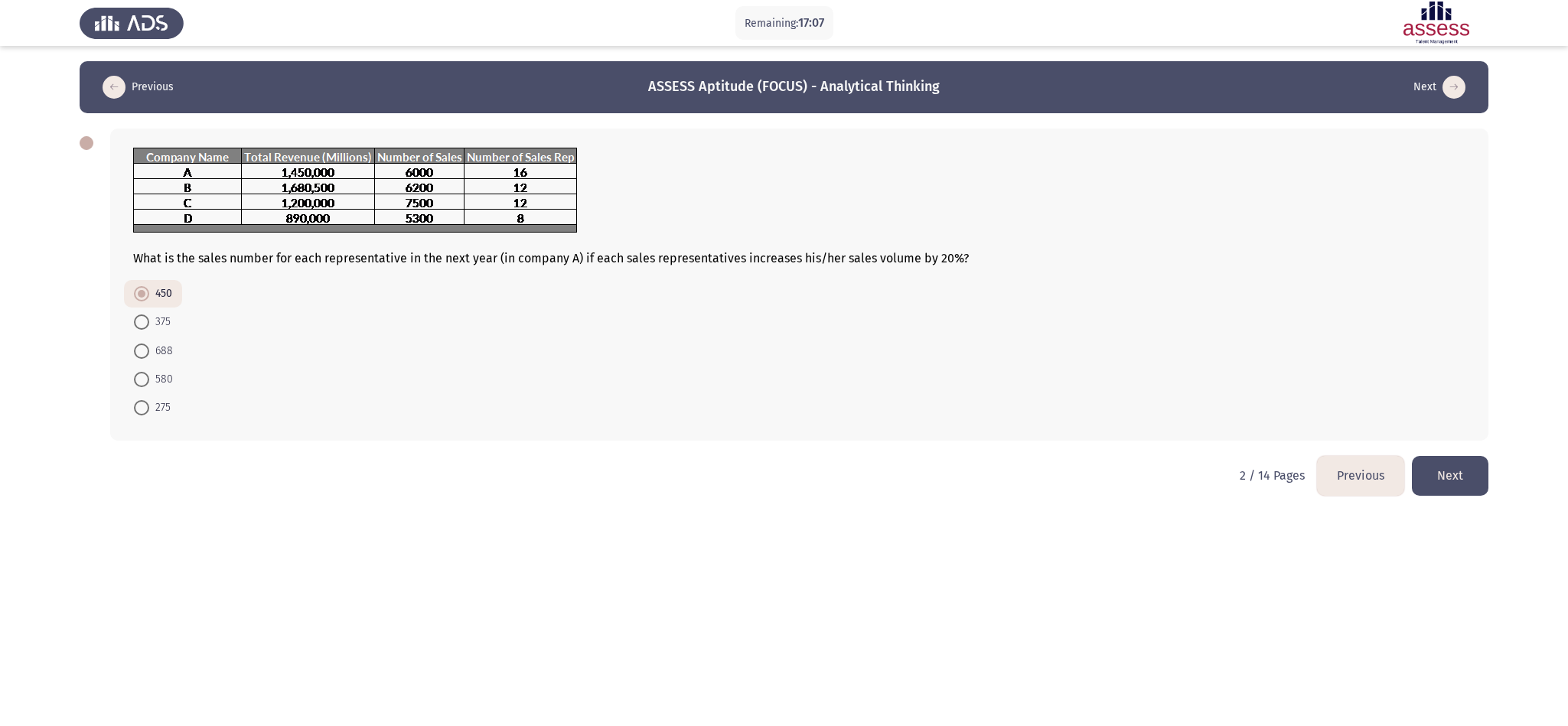
click at [142, 322] on input "375" at bounding box center [141, 322] width 15 height 15
radio input "true"
click at [142, 301] on span at bounding box center [141, 295] width 15 height 15
click at [142, 301] on input "450" at bounding box center [141, 295] width 15 height 15
radio input "true"
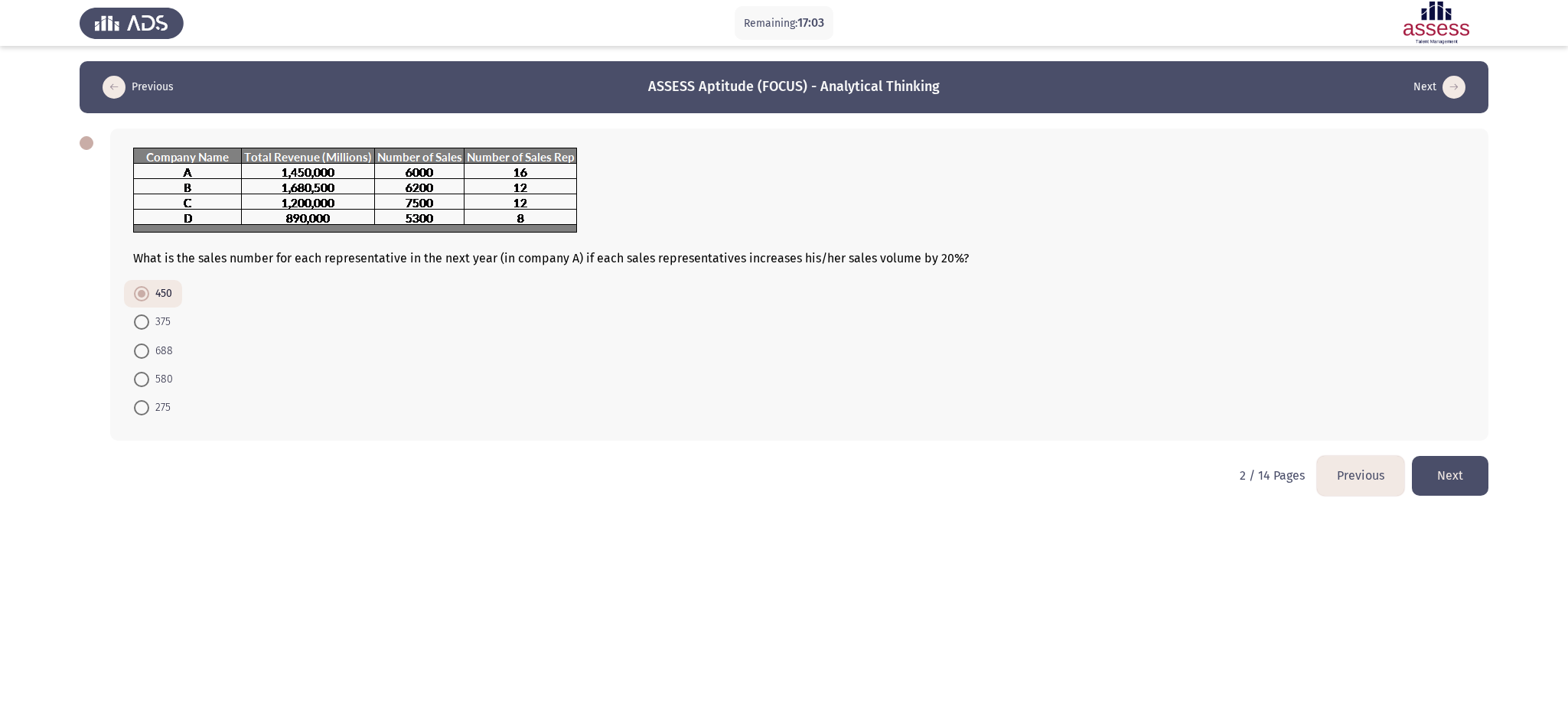
click at [1045, 480] on button "Next" at bounding box center [1451, 476] width 77 height 39
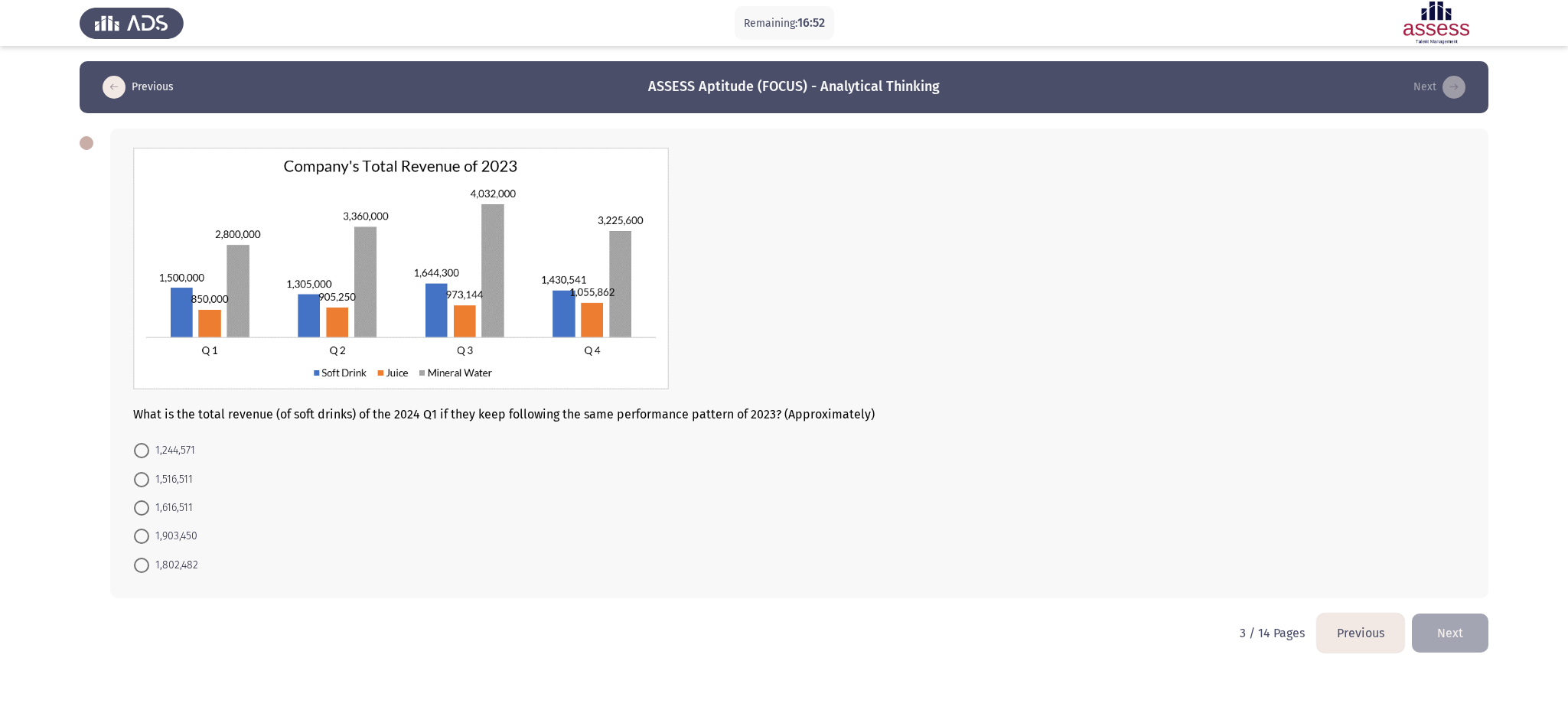
click at [1045, 224] on app-assessment-container "Remaining: 16:52 Previous ASSESS Aptitude (FOCUS) - Analytical Thinking Next Wh…" at bounding box center [784, 337] width 1568 height 553
click at [168, 484] on span "1,903,450" at bounding box center [174, 537] width 49 height 19
click at [150, 484] on input "1,903,450" at bounding box center [141, 536] width 15 height 15
radio input "true"
click at [1045, 484] on button "Next" at bounding box center [1451, 632] width 77 height 39
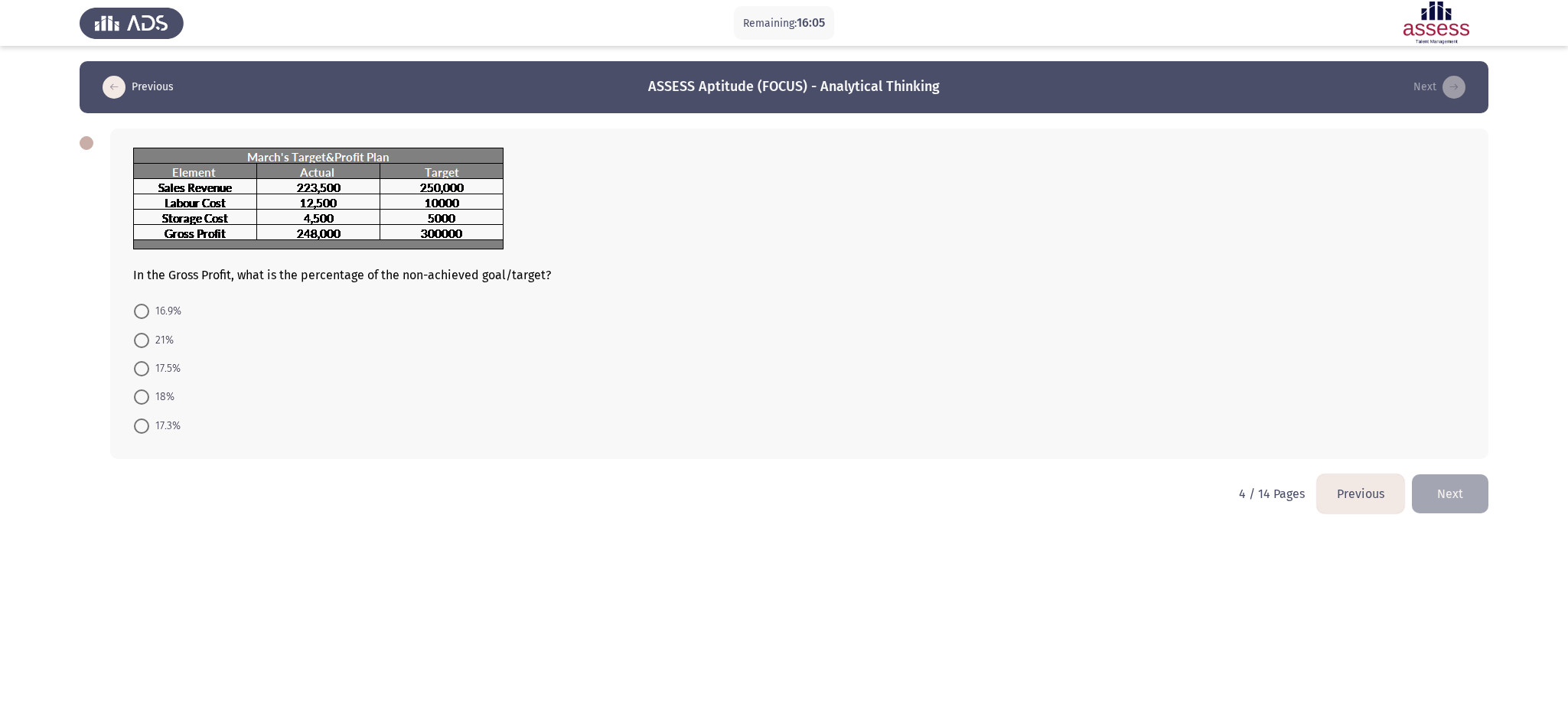
drag, startPoint x: 36, startPoint y: 303, endPoint x: 221, endPoint y: 39, distance: 322.4
click at [36, 303] on app-assessment-container "Remaining: 16:05 Previous ASSESS Aptitude (FOCUS) - Analytical Thinking Next In…" at bounding box center [784, 268] width 1568 height 414
click at [147, 310] on span at bounding box center [141, 312] width 15 height 15
click at [147, 310] on input "16.9%" at bounding box center [141, 312] width 15 height 15
radio input "true"
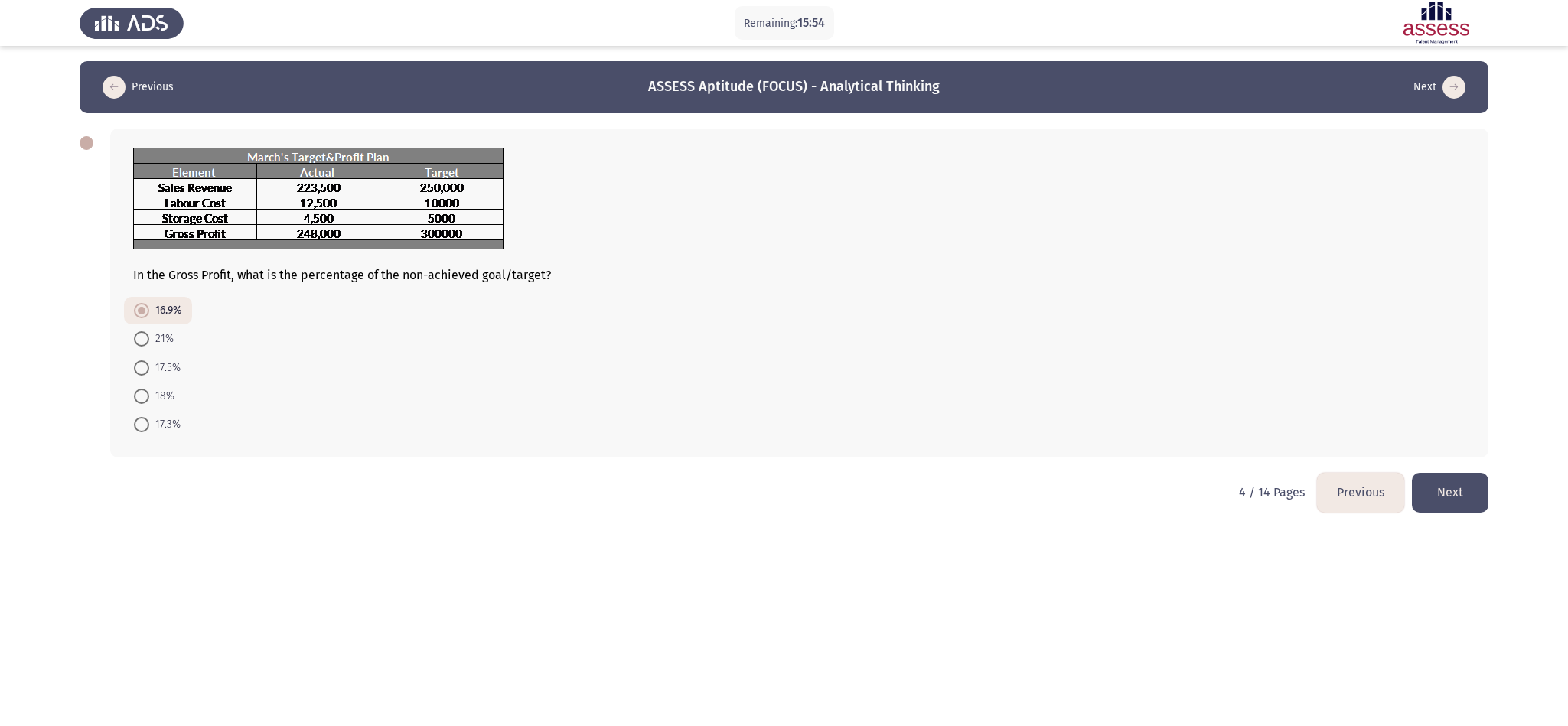
click at [1045, 484] on button "Next" at bounding box center [1451, 493] width 77 height 39
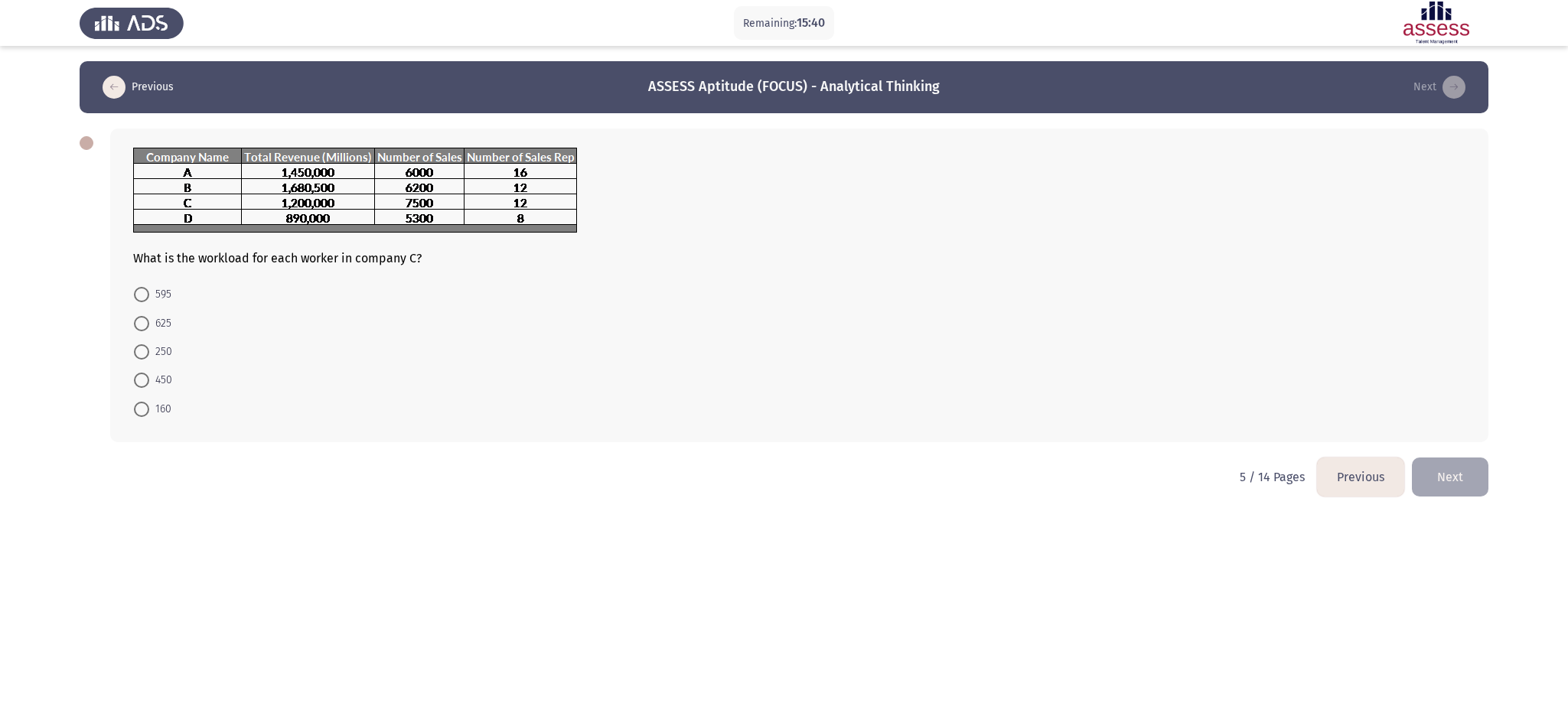
drag, startPoint x: 40, startPoint y: 290, endPoint x: 78, endPoint y: 283, distance: 38.6
click at [40, 290] on app-assessment-container "Remaining: 15:40 Previous ASSESS Aptitude (FOCUS) - Analytical Thinking Next Wh…" at bounding box center [784, 259] width 1568 height 397
click at [1045, 484] on button "Previous" at bounding box center [1360, 477] width 87 height 39
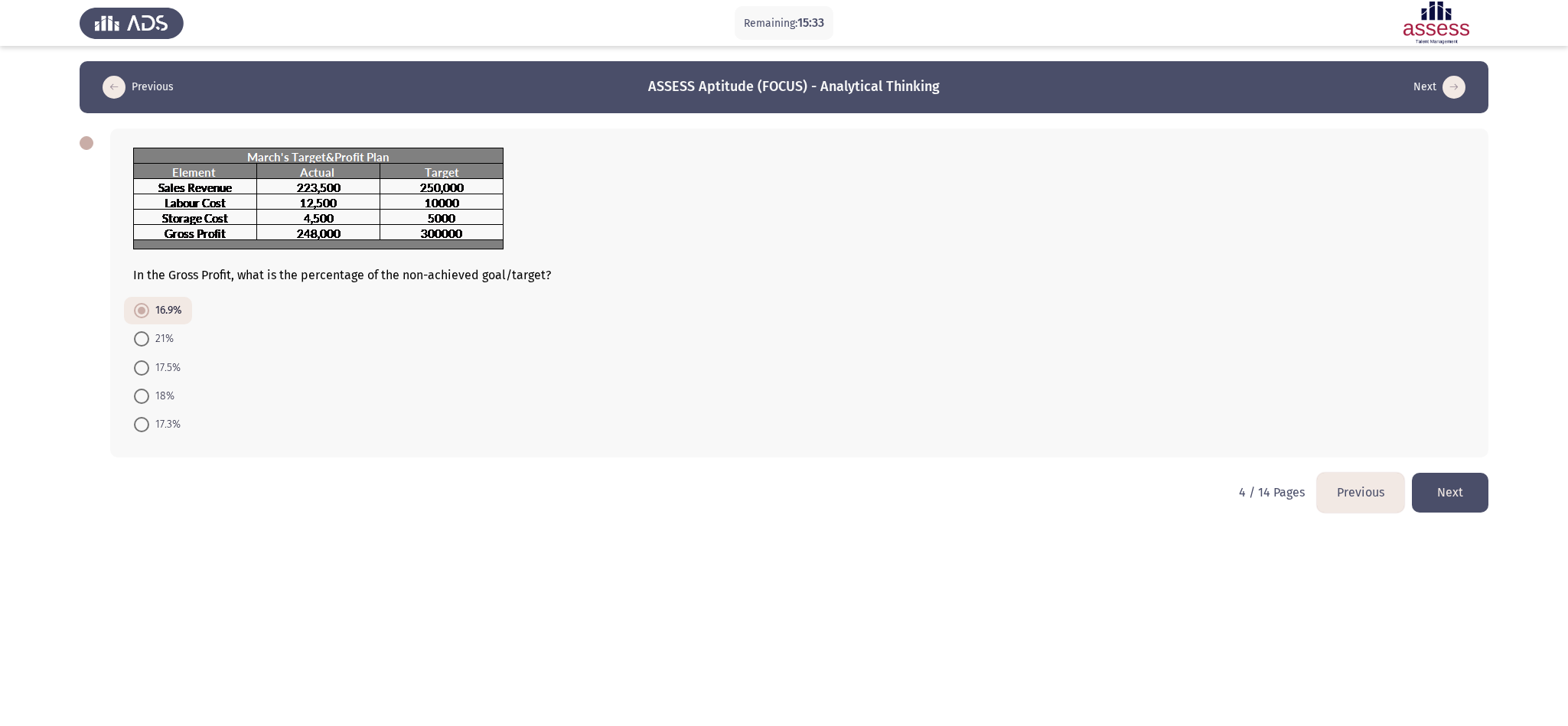
click at [162, 360] on span "17.5%" at bounding box center [166, 369] width 32 height 19
click at [150, 360] on input "17.5%" at bounding box center [141, 368] width 15 height 15
radio input "true"
click at [141, 417] on span at bounding box center [141, 425] width 15 height 15
click at [141, 417] on input "17.3%" at bounding box center [141, 425] width 15 height 15
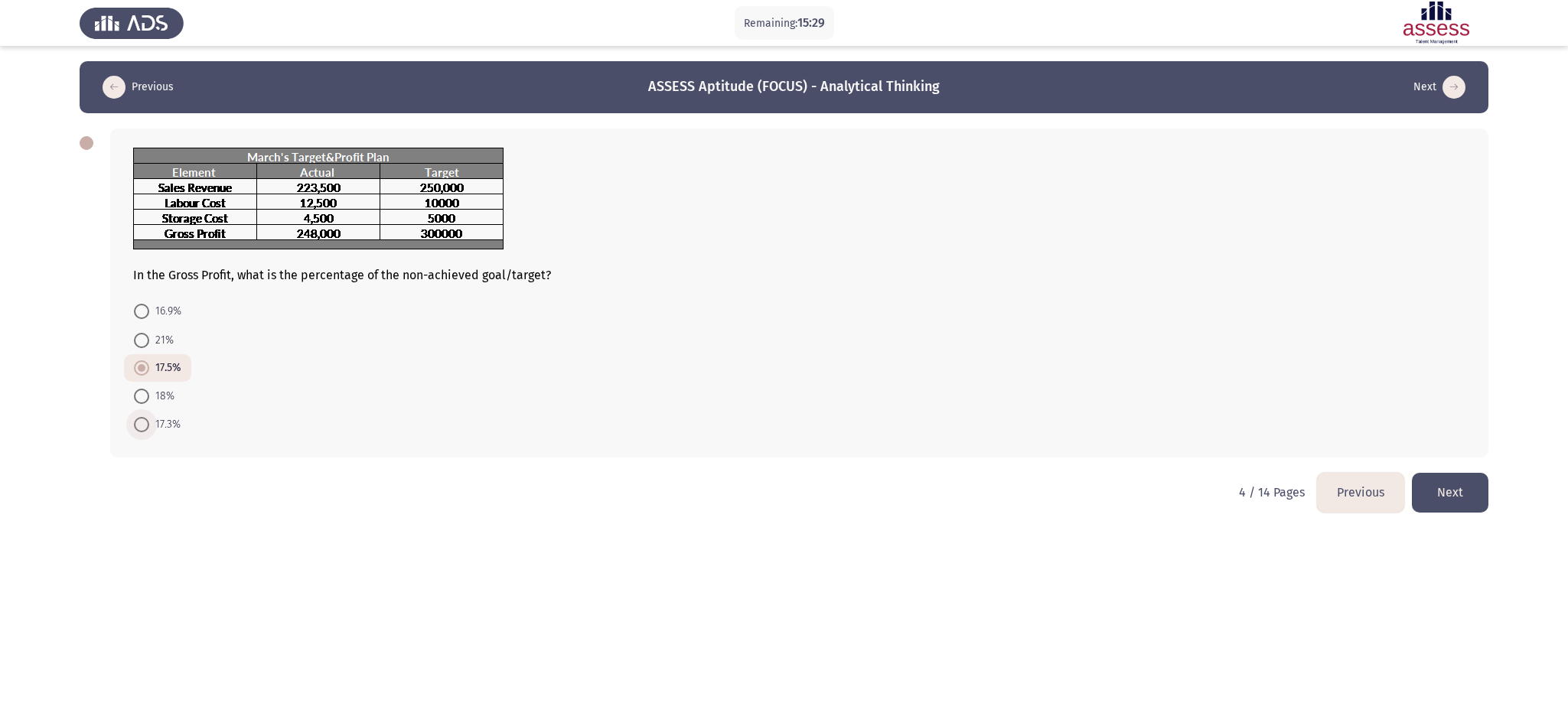
radio input "true"
click at [1045, 482] on button "Next" at bounding box center [1451, 493] width 77 height 39
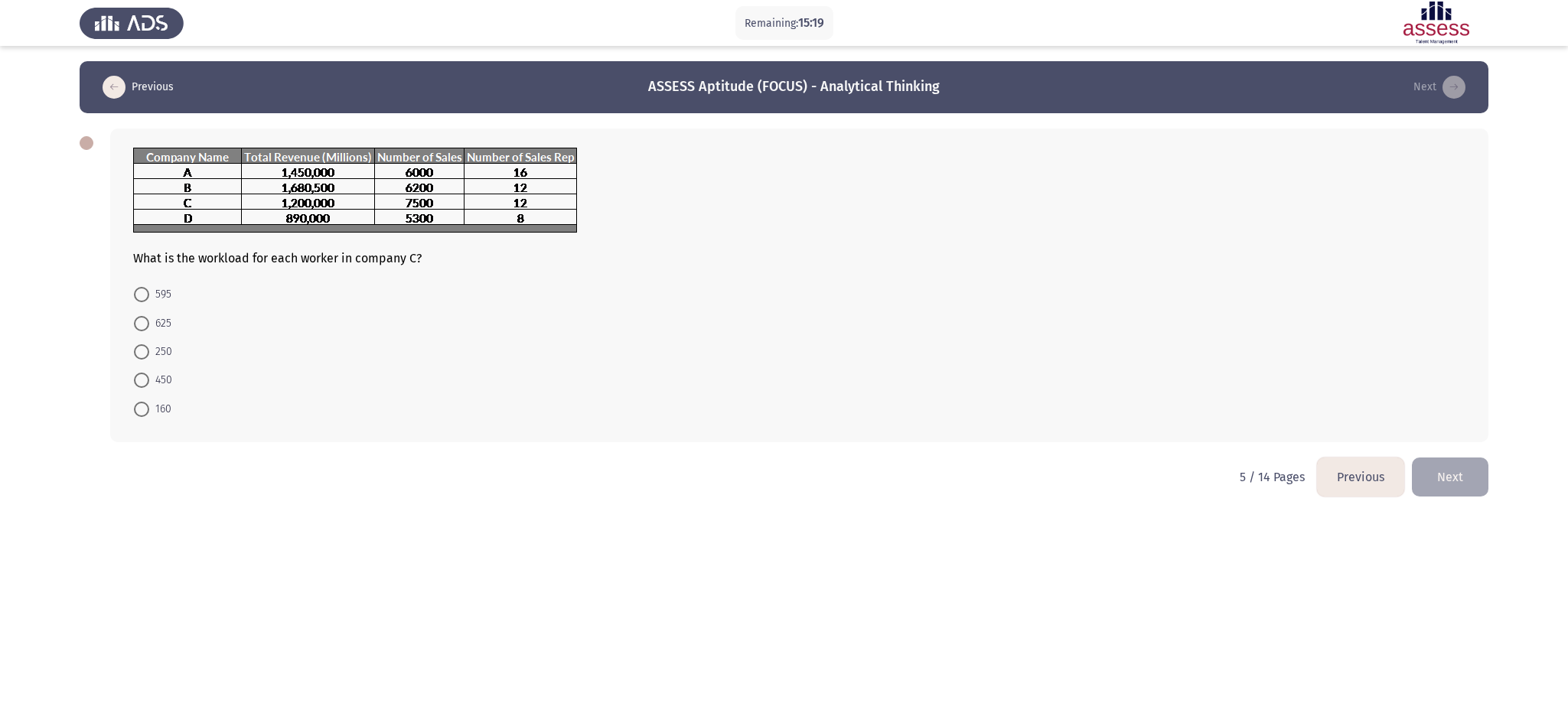
click at [141, 297] on span at bounding box center [141, 295] width 15 height 15
click at [141, 297] on input "595" at bounding box center [141, 295] width 15 height 15
radio input "true"
click at [1045, 473] on button "Next" at bounding box center [1451, 476] width 77 height 39
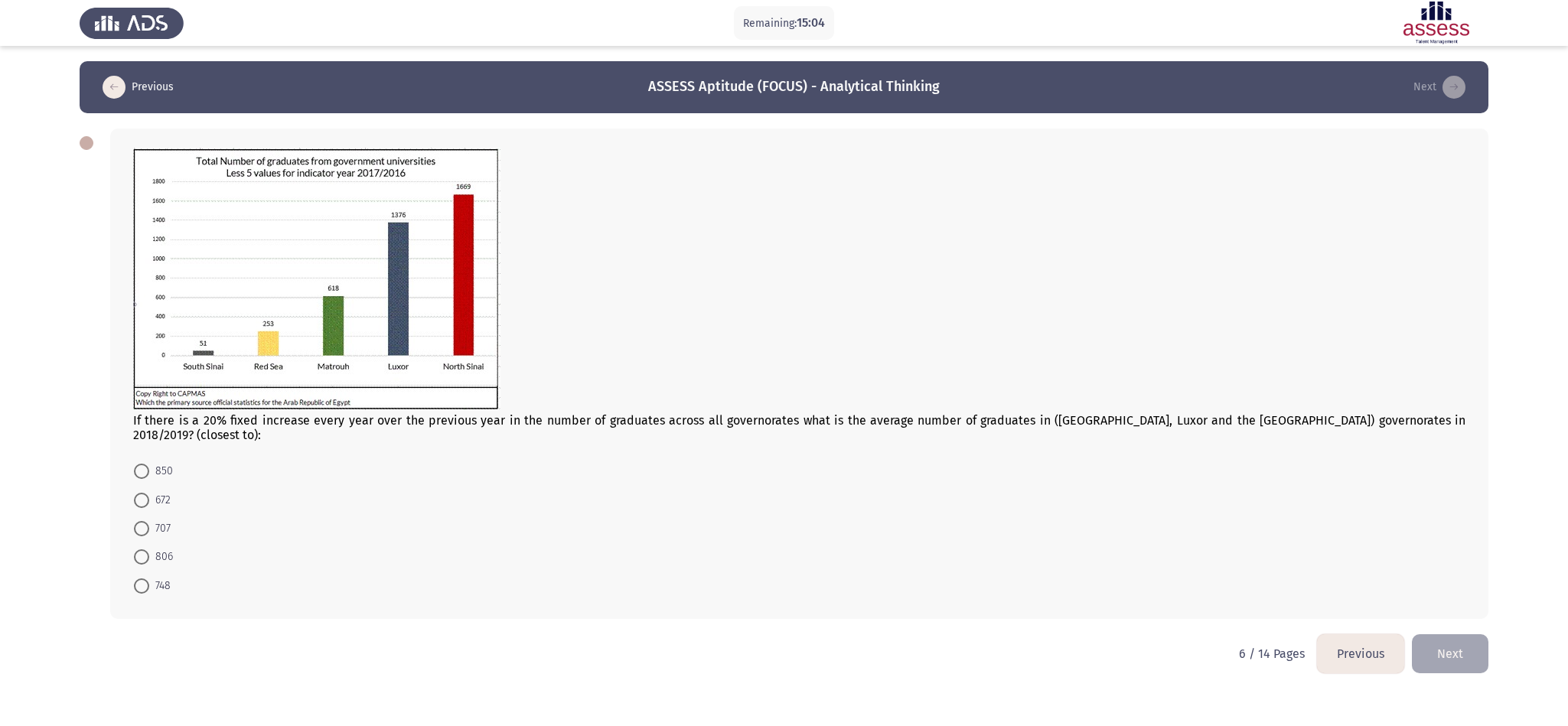
drag, startPoint x: 23, startPoint y: 271, endPoint x: 308, endPoint y: 2, distance: 391.9
click at [23, 271] on app-assessment-container "Remaining: 15:04 Previous ASSESS Aptitude (FOCUS) - Analytical Thinking Next If…" at bounding box center [784, 347] width 1568 height 574
click at [1045, 484] on button "Previous" at bounding box center [1360, 654] width 87 height 39
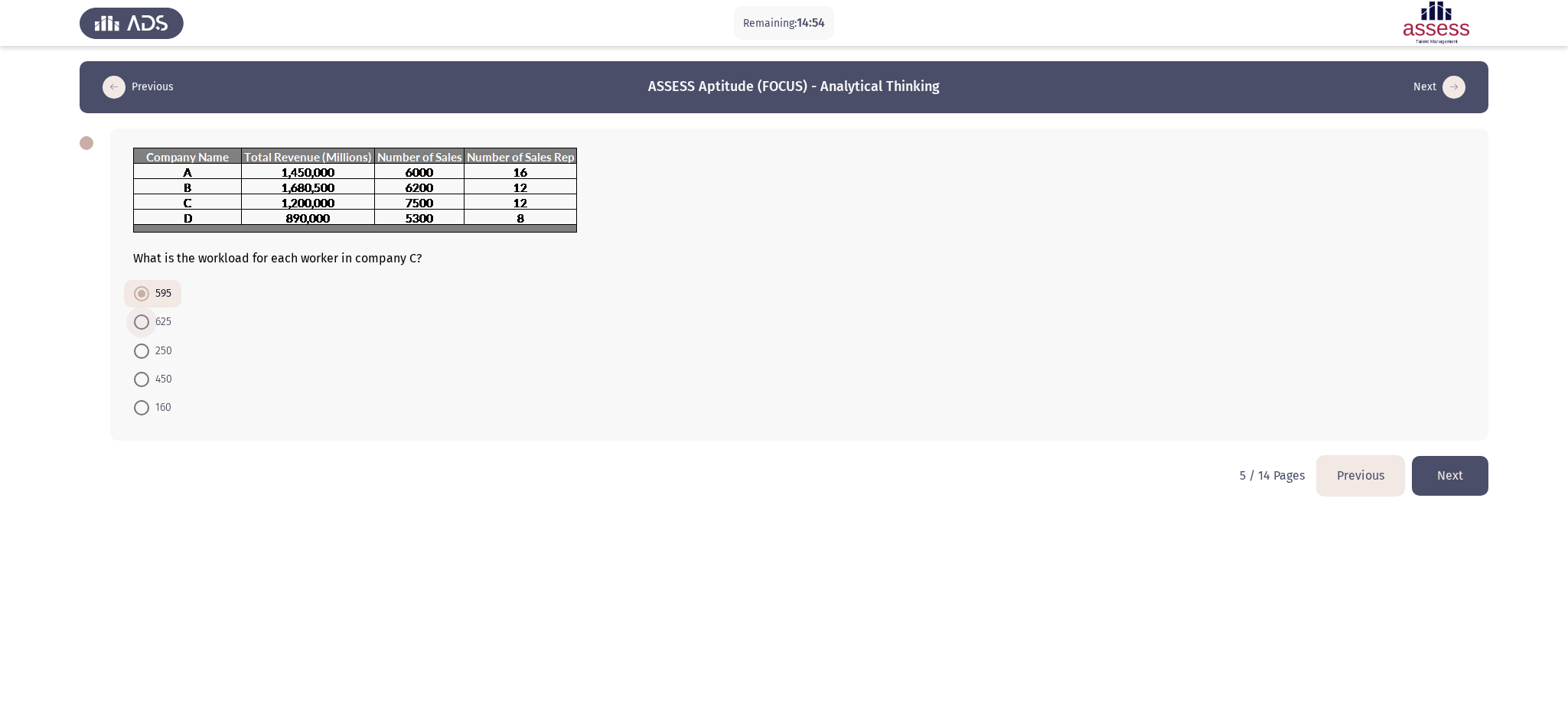
click at [159, 327] on span "625" at bounding box center [161, 323] width 22 height 19
click at [150, 327] on input "625" at bounding box center [141, 322] width 15 height 15
radio input "true"
click at [1045, 466] on button "Next" at bounding box center [1451, 476] width 77 height 39
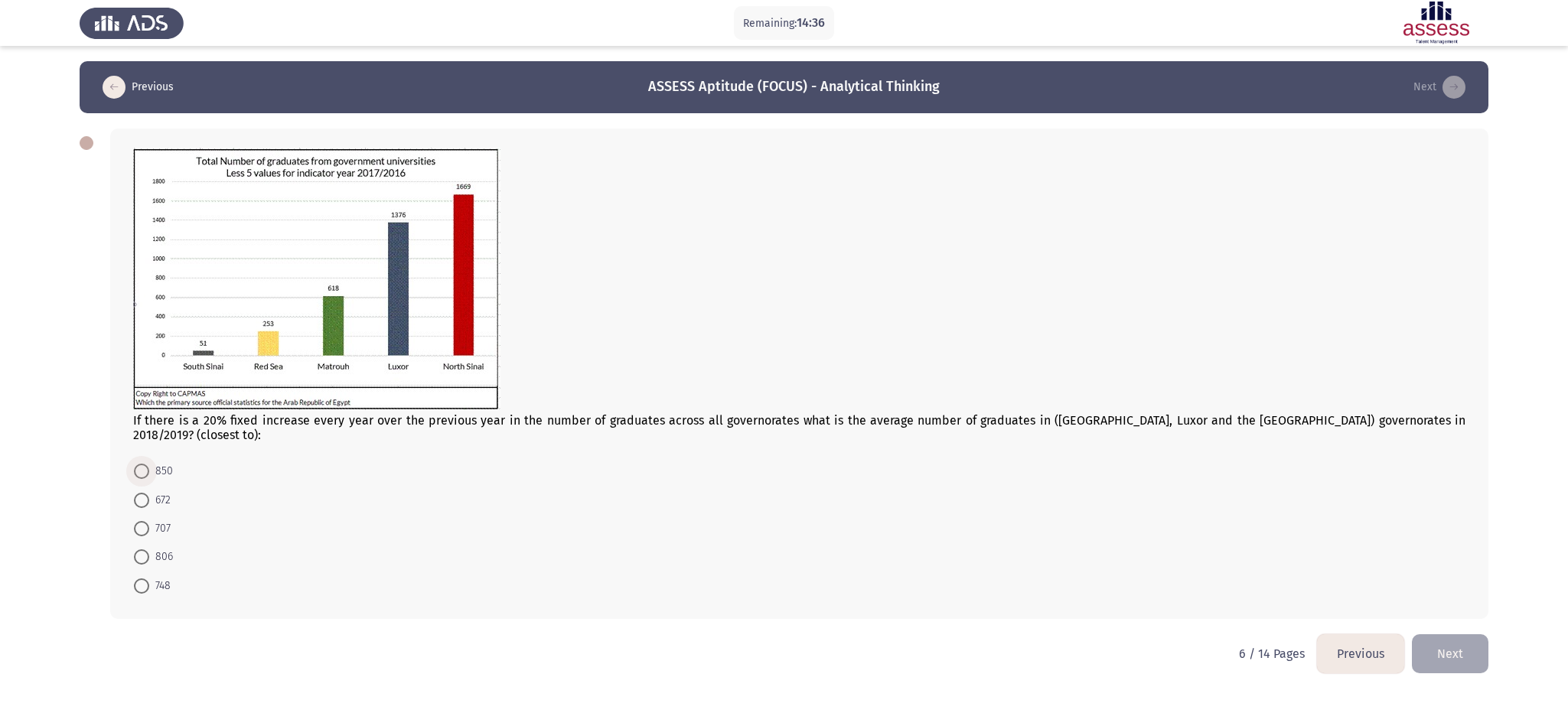
click at [154, 462] on span "850" at bounding box center [161, 472] width 23 height 19
click at [150, 464] on input "850" at bounding box center [141, 472] width 15 height 15
radio input "true"
click at [1045, 484] on button "Next" at bounding box center [1451, 653] width 77 height 39
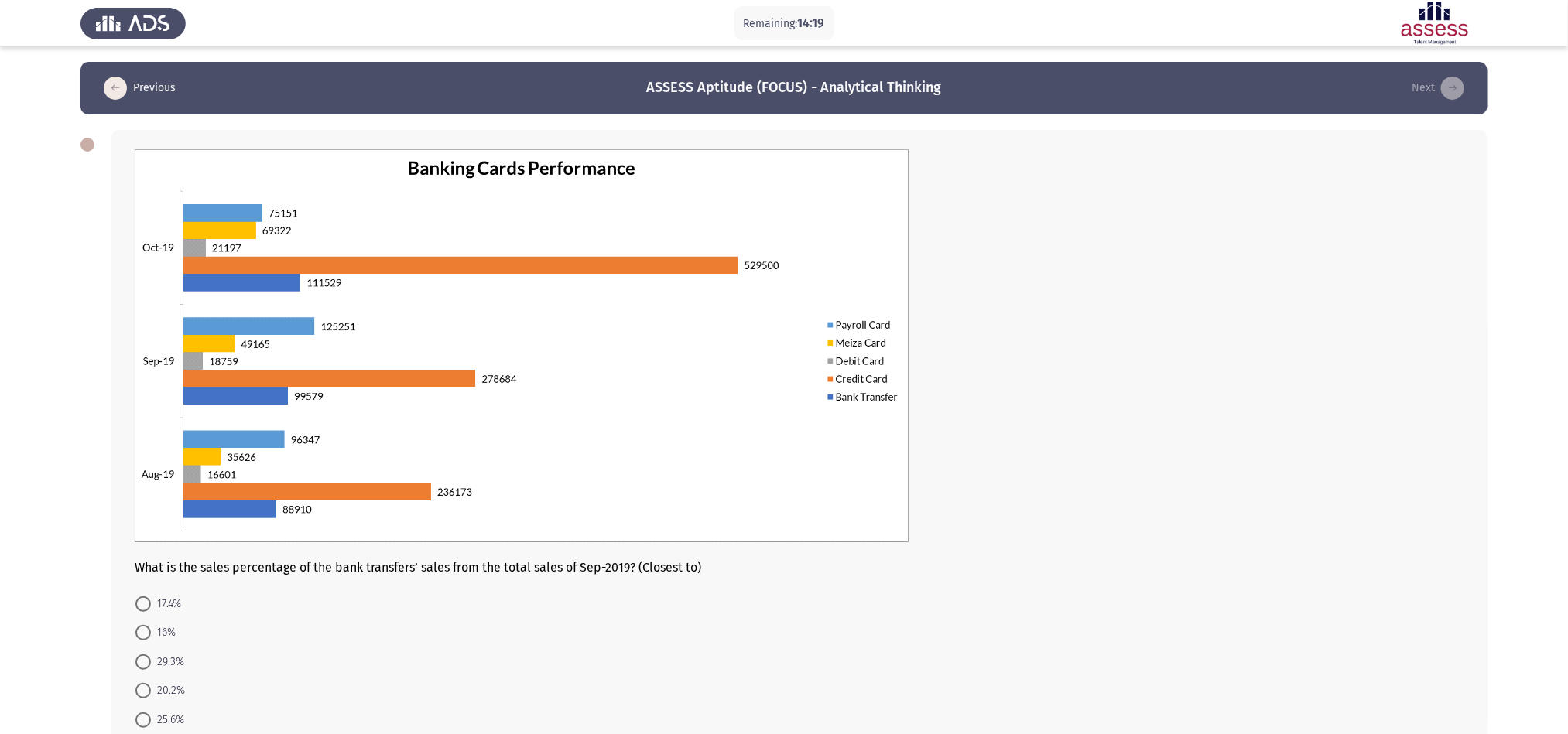
click at [75, 288] on app-assessment-container "Remaining: 14:19 Previous ASSESS Aptitude (FOCUS) - Analytical Thinking Next Wh…" at bounding box center [784, 415] width 1568 height 708
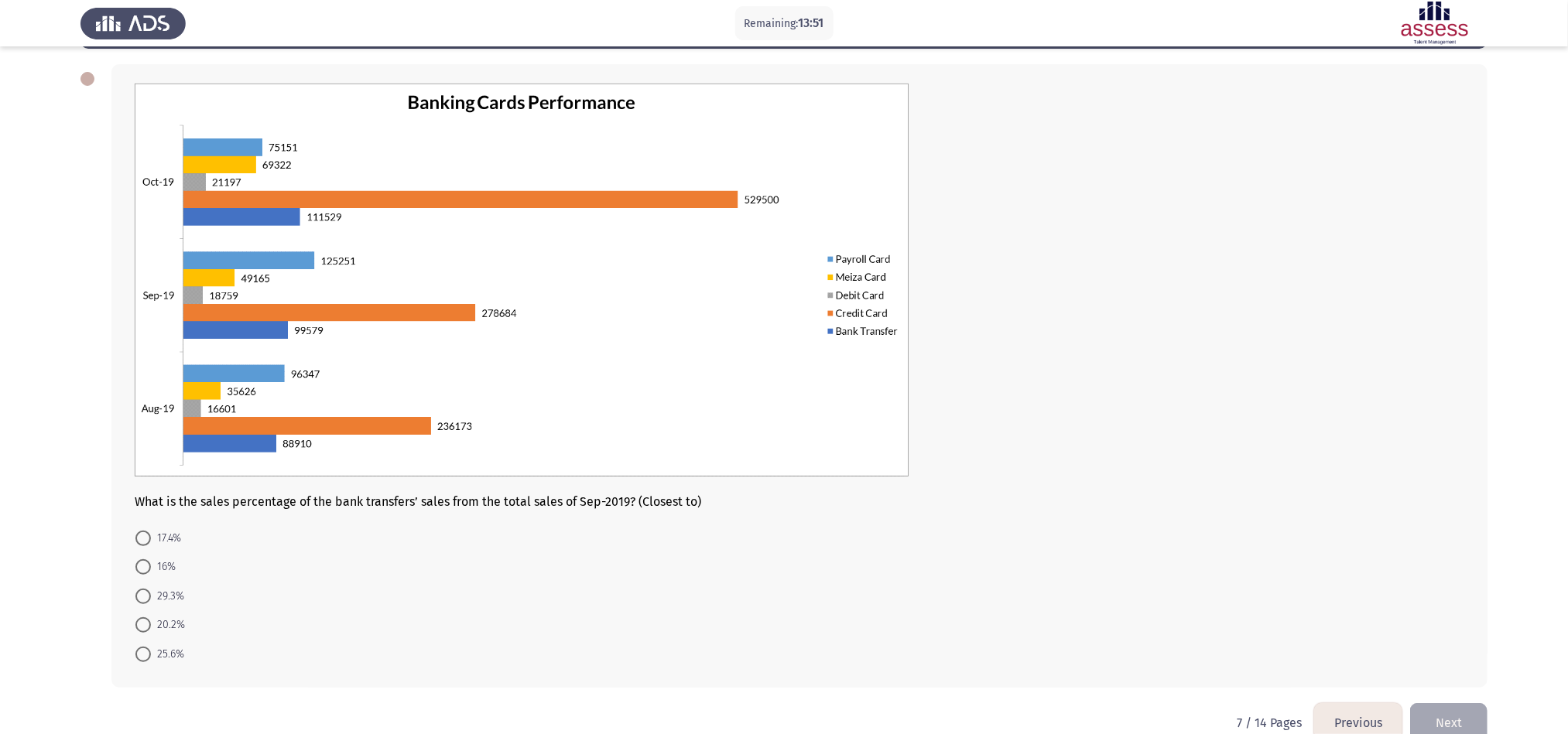
scroll to position [96, 0]
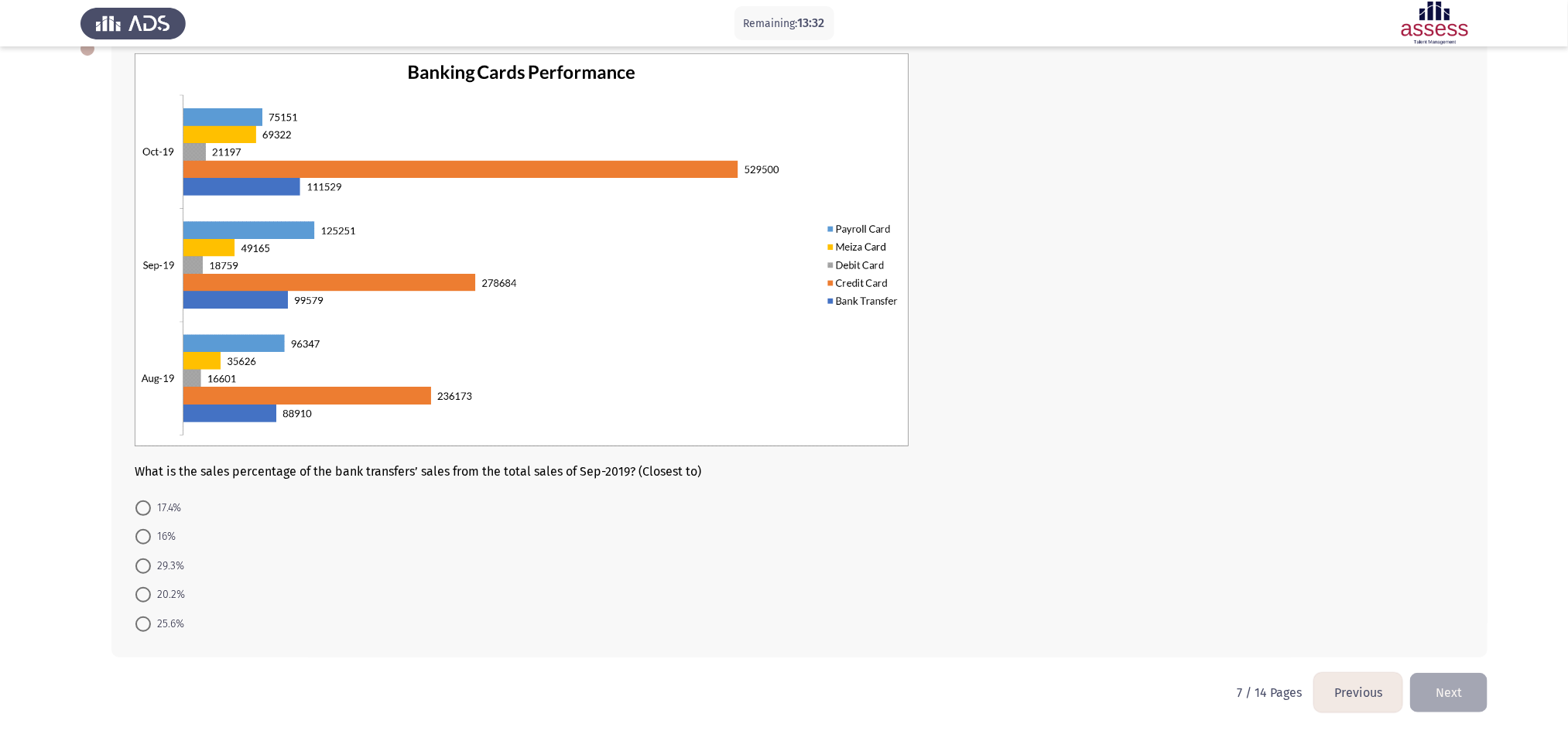
click at [151, 489] on span "16%" at bounding box center [164, 537] width 25 height 19
click at [151, 489] on input "16%" at bounding box center [143, 537] width 15 height 15
radio input "true"
click at [1056, 489] on button "Next" at bounding box center [1449, 692] width 78 height 40
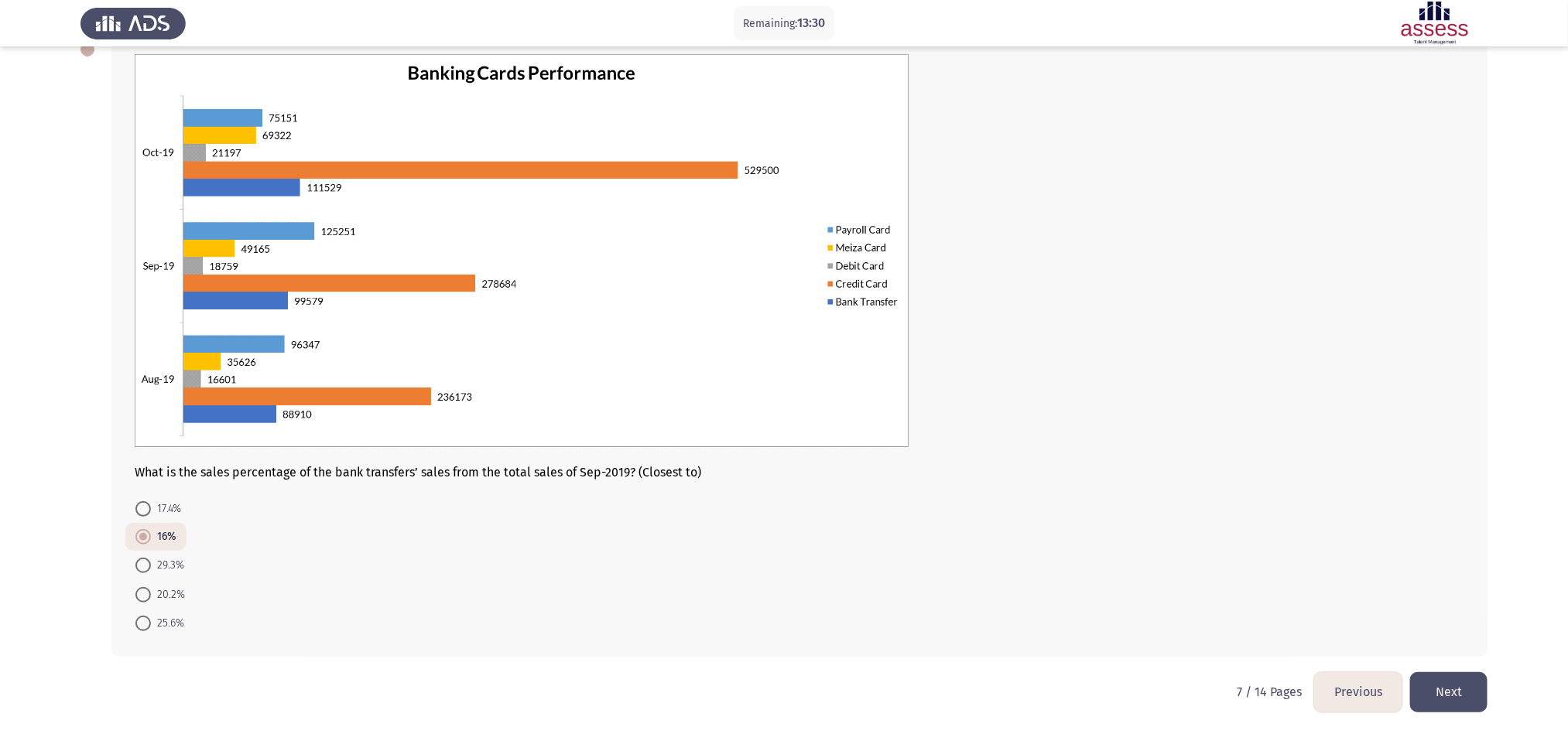
scroll to position [0, 0]
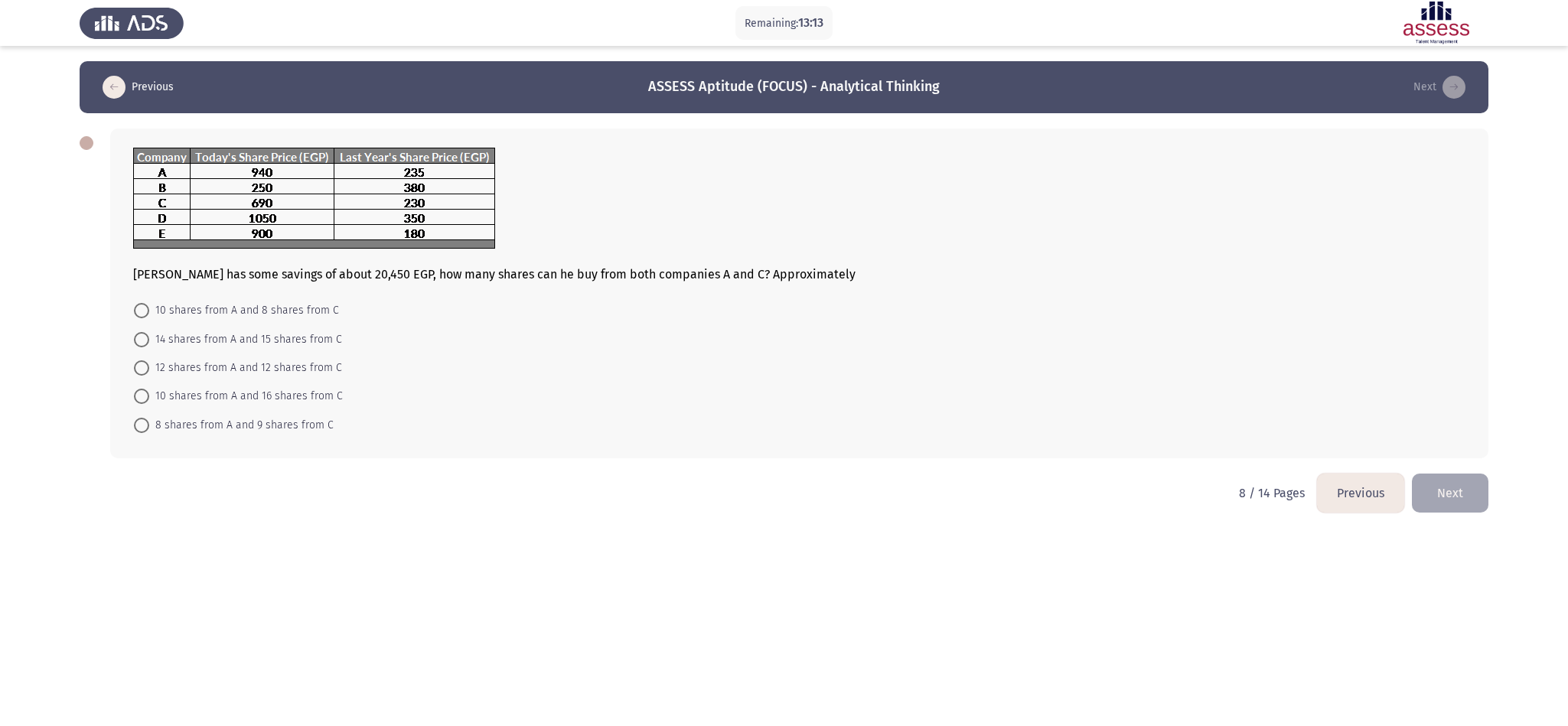
click at [17, 221] on app-assessment-container "Remaining: 13:13 Previous ASSESS Aptitude (FOCUS) - Analytical Thinking Next [P…" at bounding box center [784, 267] width 1568 height 413
click at [237, 333] on span "14 shares from A and 15 shares from C" at bounding box center [246, 340] width 193 height 19
click at [150, 333] on input "14 shares from A and 15 shares from C" at bounding box center [141, 340] width 15 height 15
radio input "true"
click at [322, 320] on span "10 shares from A and 8 shares from C" at bounding box center [244, 311] width 190 height 19
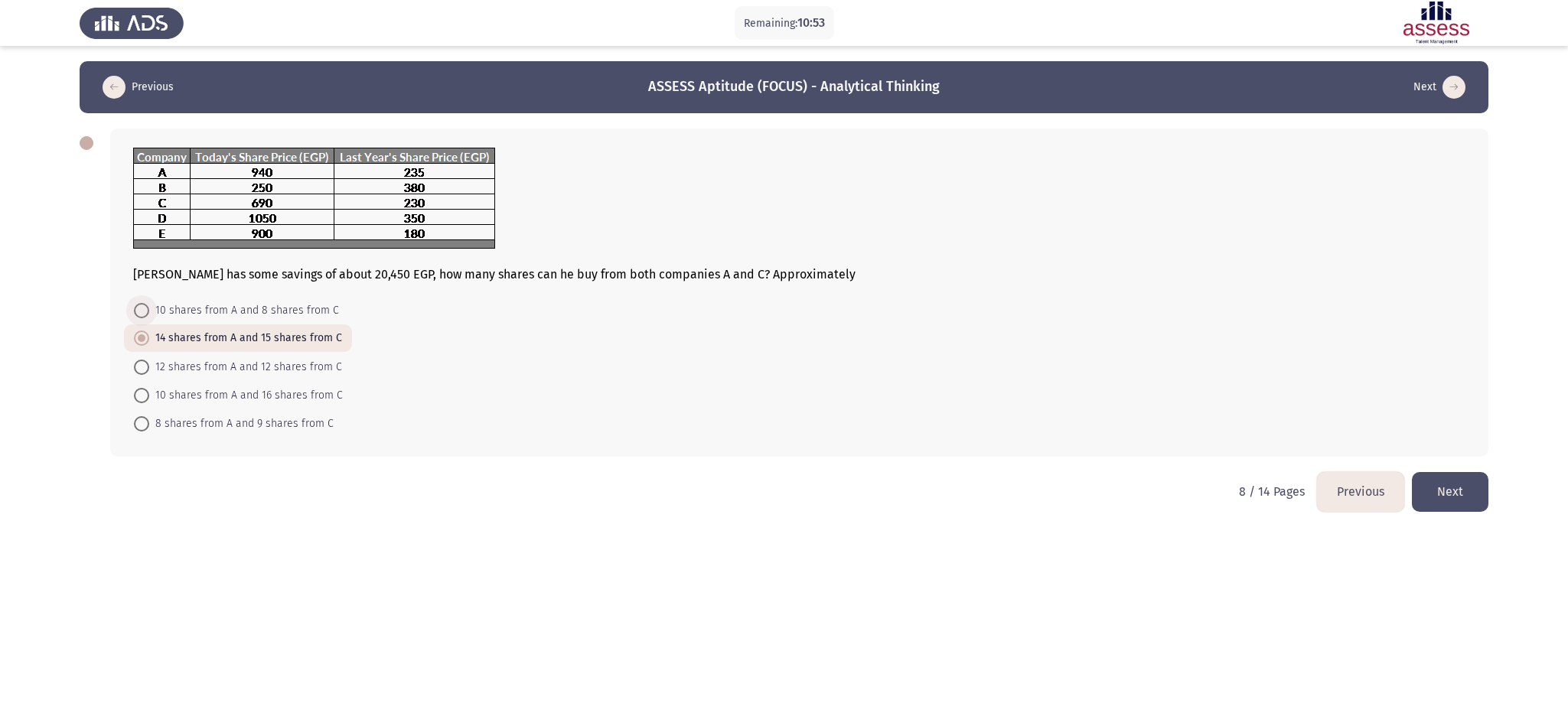
click at [150, 318] on input "10 shares from A and 8 shares from C" at bounding box center [141, 311] width 15 height 15
radio input "true"
click at [1045, 484] on button "Next" at bounding box center [1451, 492] width 77 height 39
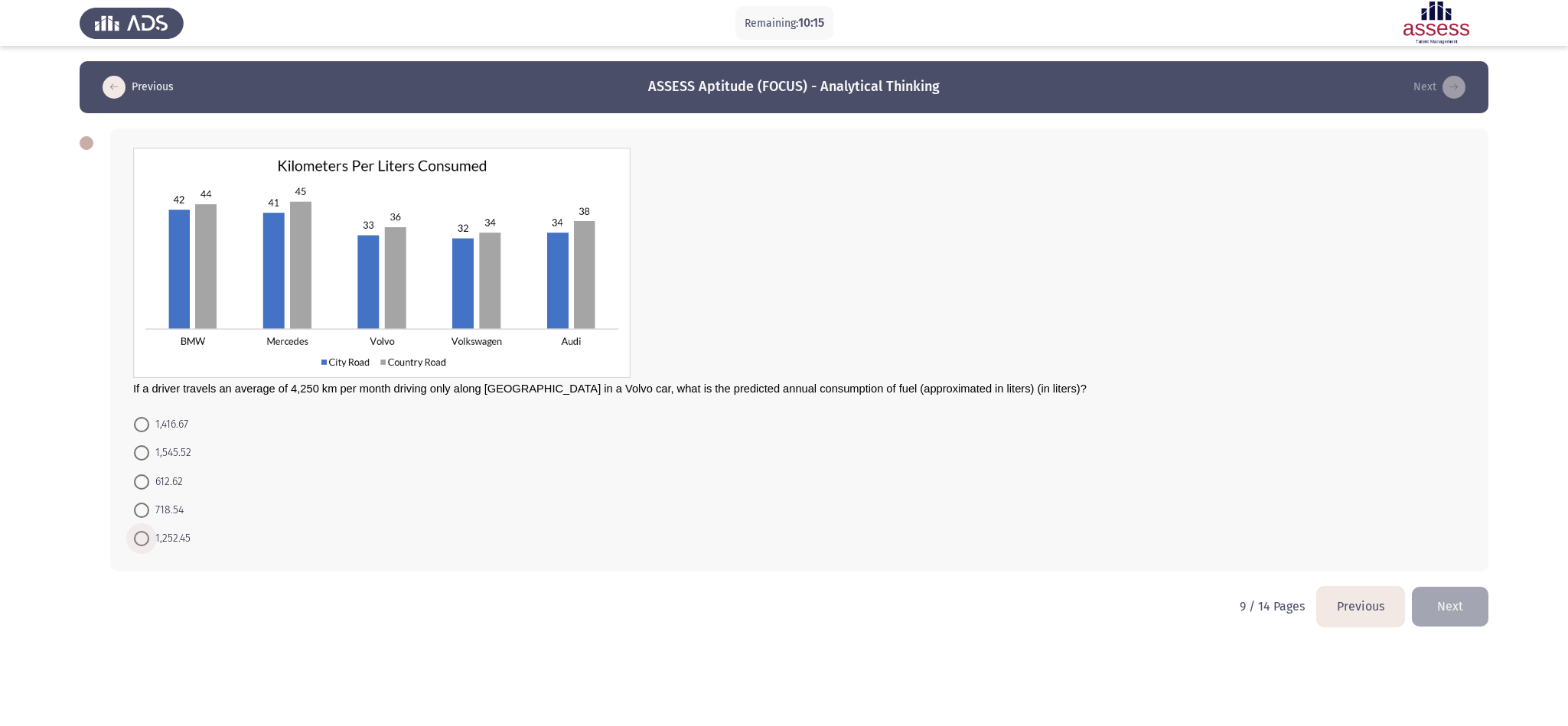
click at [188, 484] on span "1,252.45" at bounding box center [170, 539] width 41 height 19
click at [150, 484] on input "1,252.45" at bounding box center [141, 539] width 15 height 15
radio input "true"
click at [1045, 484] on button "Next" at bounding box center [1451, 606] width 77 height 39
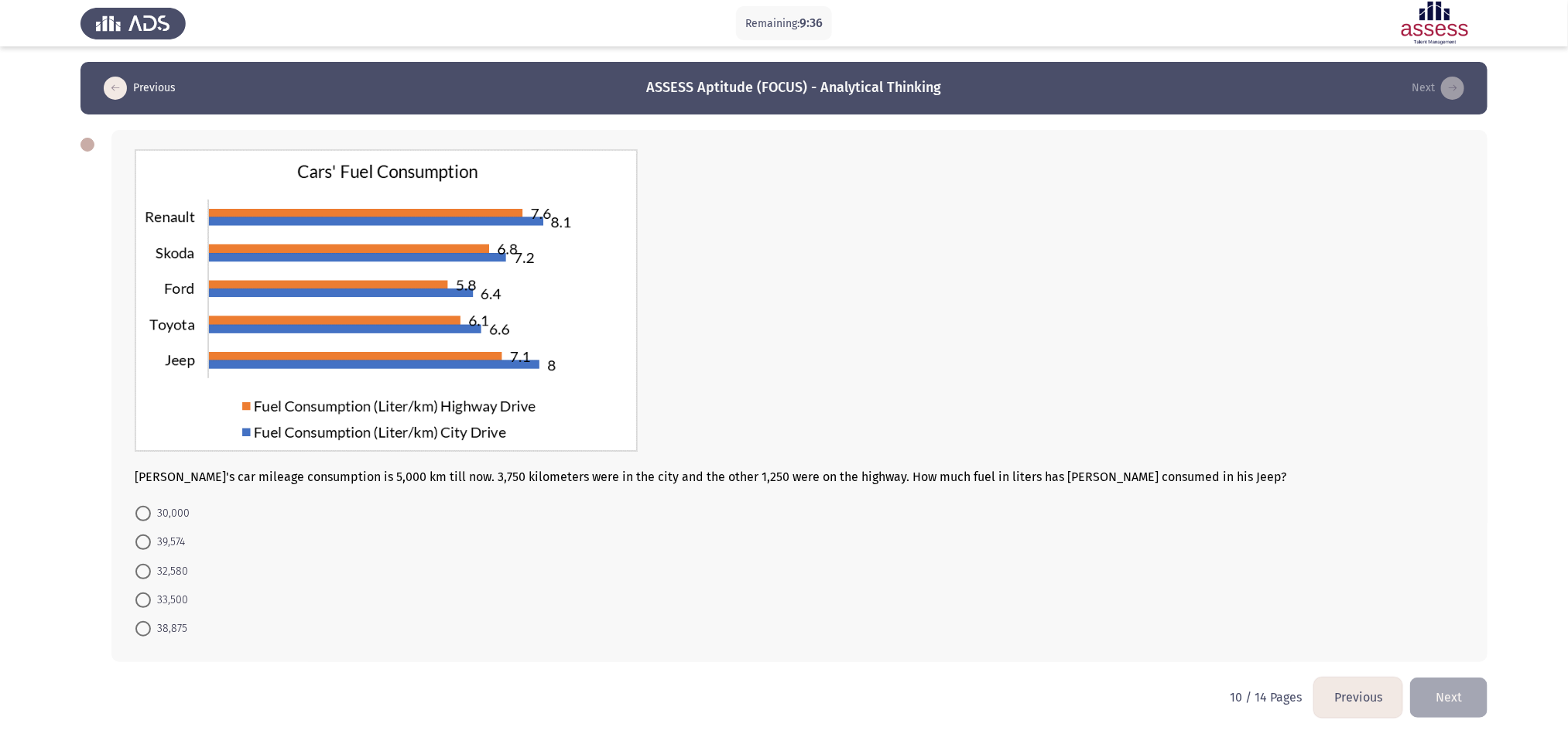
click at [0, 241] on app-assessment-container "Remaining: 9:36 Previous ASSESS Aptitude (FOCUS) - Analytical Thinking Next [PE…" at bounding box center [784, 369] width 1568 height 616
click at [168, 489] on span "39,574" at bounding box center [168, 543] width 34 height 19
click at [151, 489] on input "39,574" at bounding box center [143, 542] width 15 height 15
radio input "true"
click at [1056, 489] on button "Next" at bounding box center [1449, 697] width 78 height 40
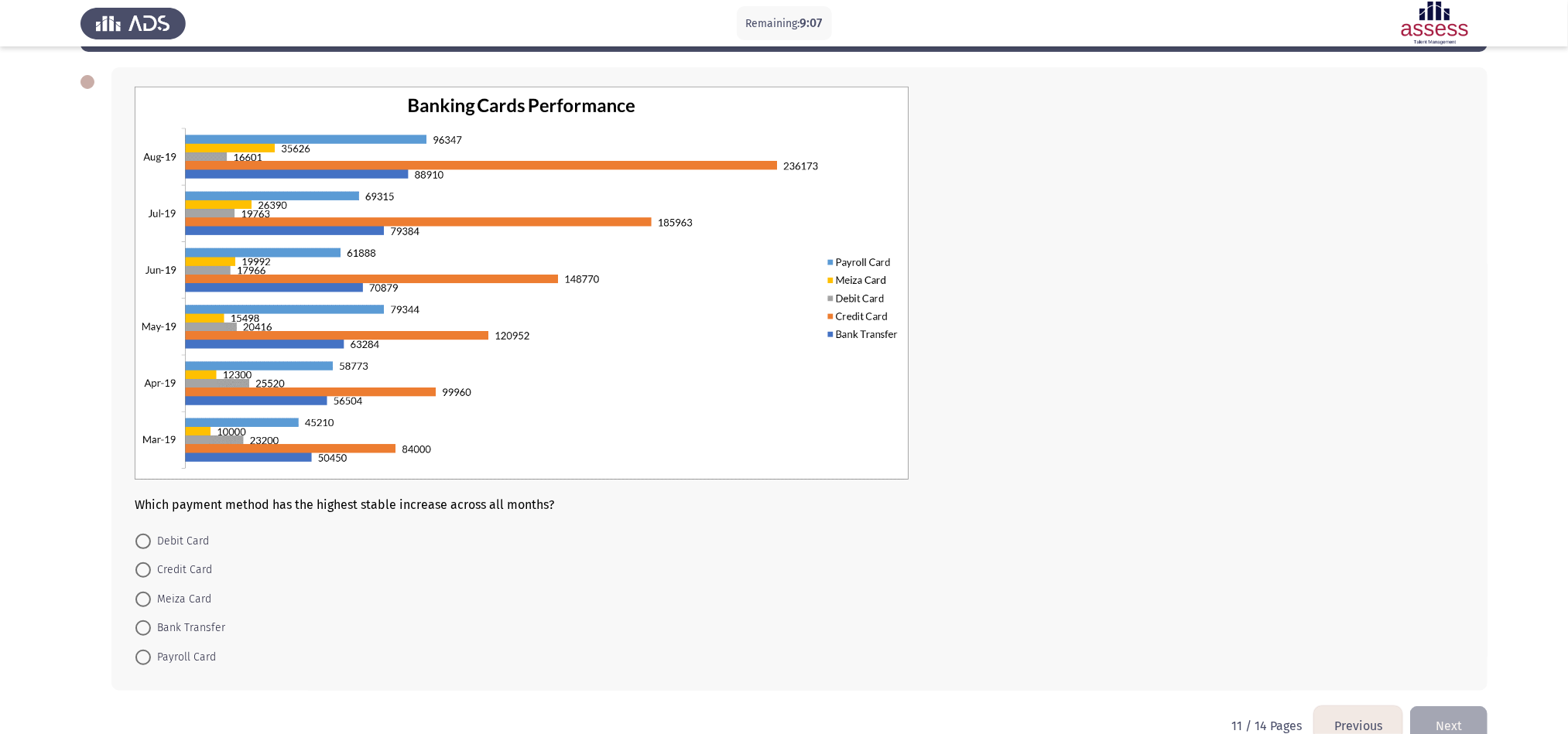
scroll to position [96, 0]
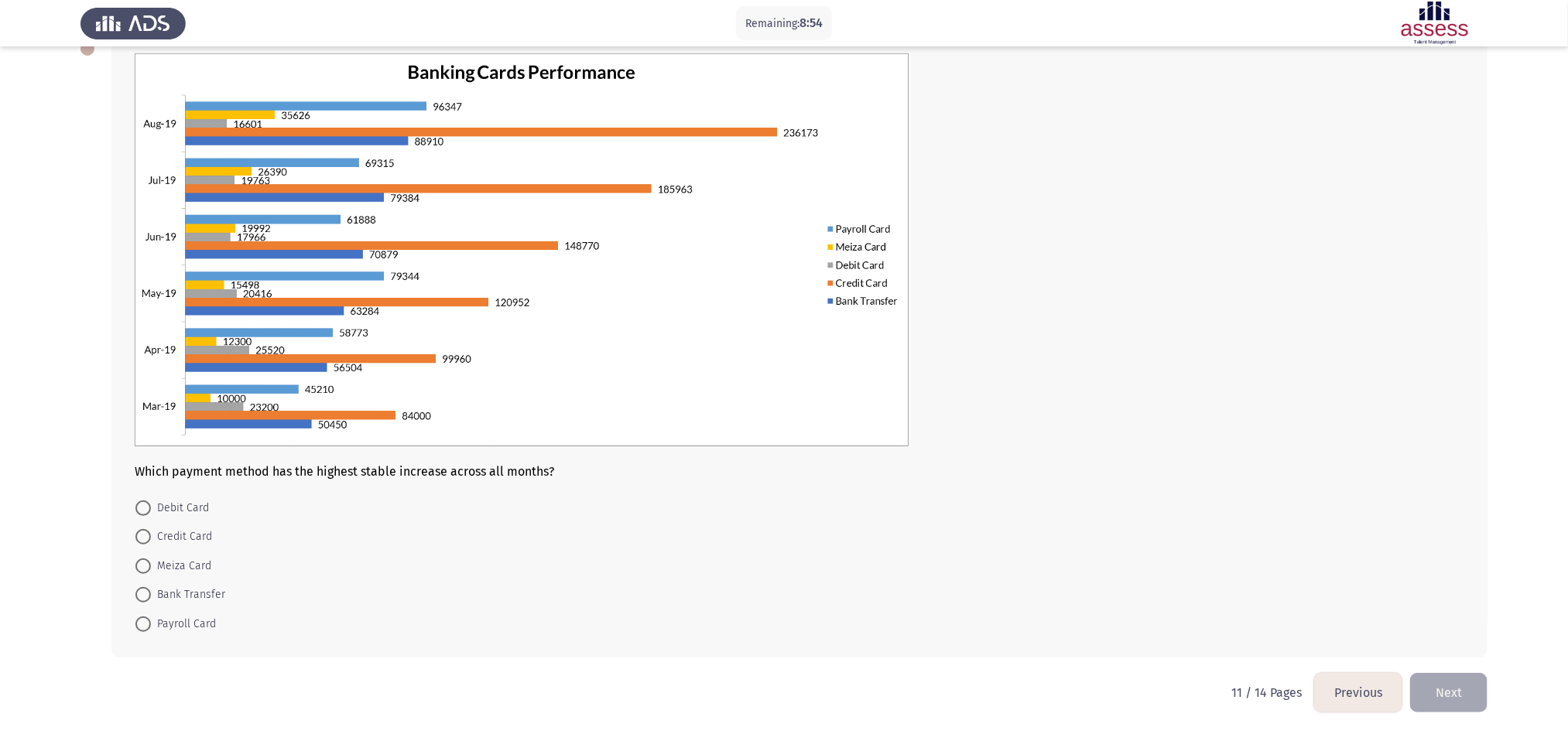
drag, startPoint x: 0, startPoint y: 245, endPoint x: 0, endPoint y: 212, distance: 33.0
click at [0, 245] on app-assessment-container "Remaining: 8:54 Previous ASSESS Aptitude (FOCUS) - Analytical Thinking Next Whi…" at bounding box center [784, 320] width 1568 height 708
click at [147, 489] on span at bounding box center [143, 508] width 15 height 15
click at [147, 489] on input "Debit Card" at bounding box center [143, 508] width 15 height 15
radio input "true"
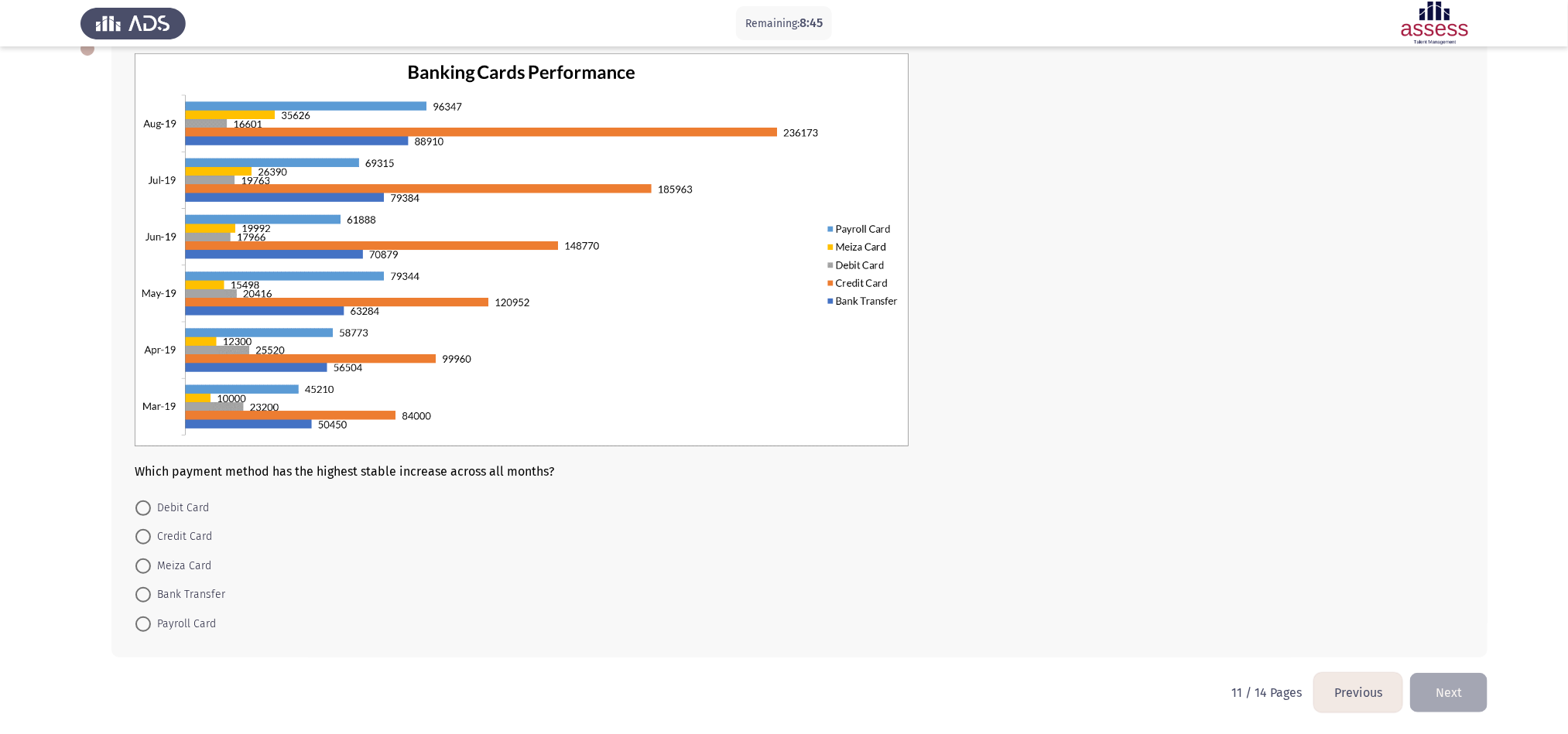
scroll to position [96, 0]
click at [1056, 489] on button "Next" at bounding box center [1449, 692] width 78 height 40
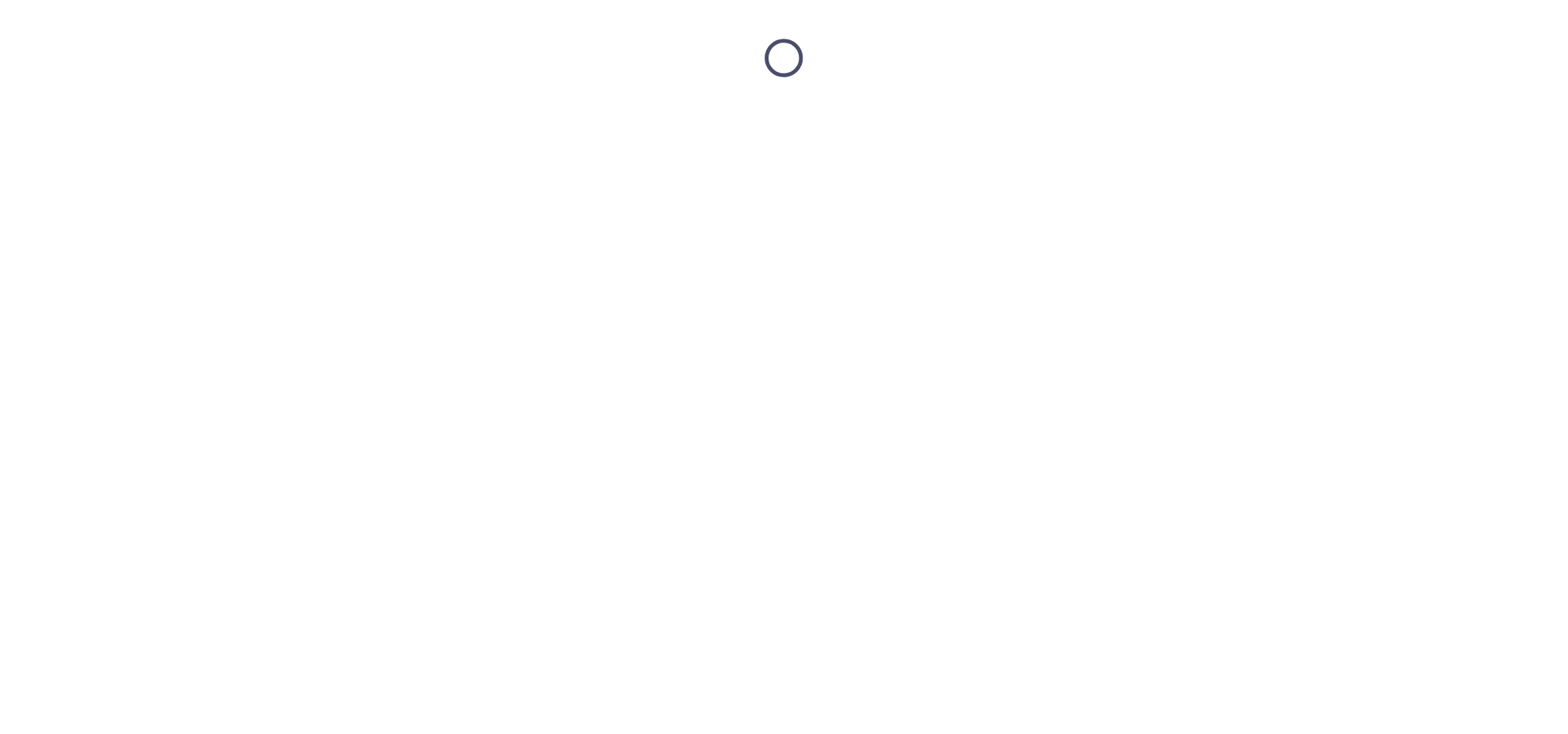
scroll to position [0, 0]
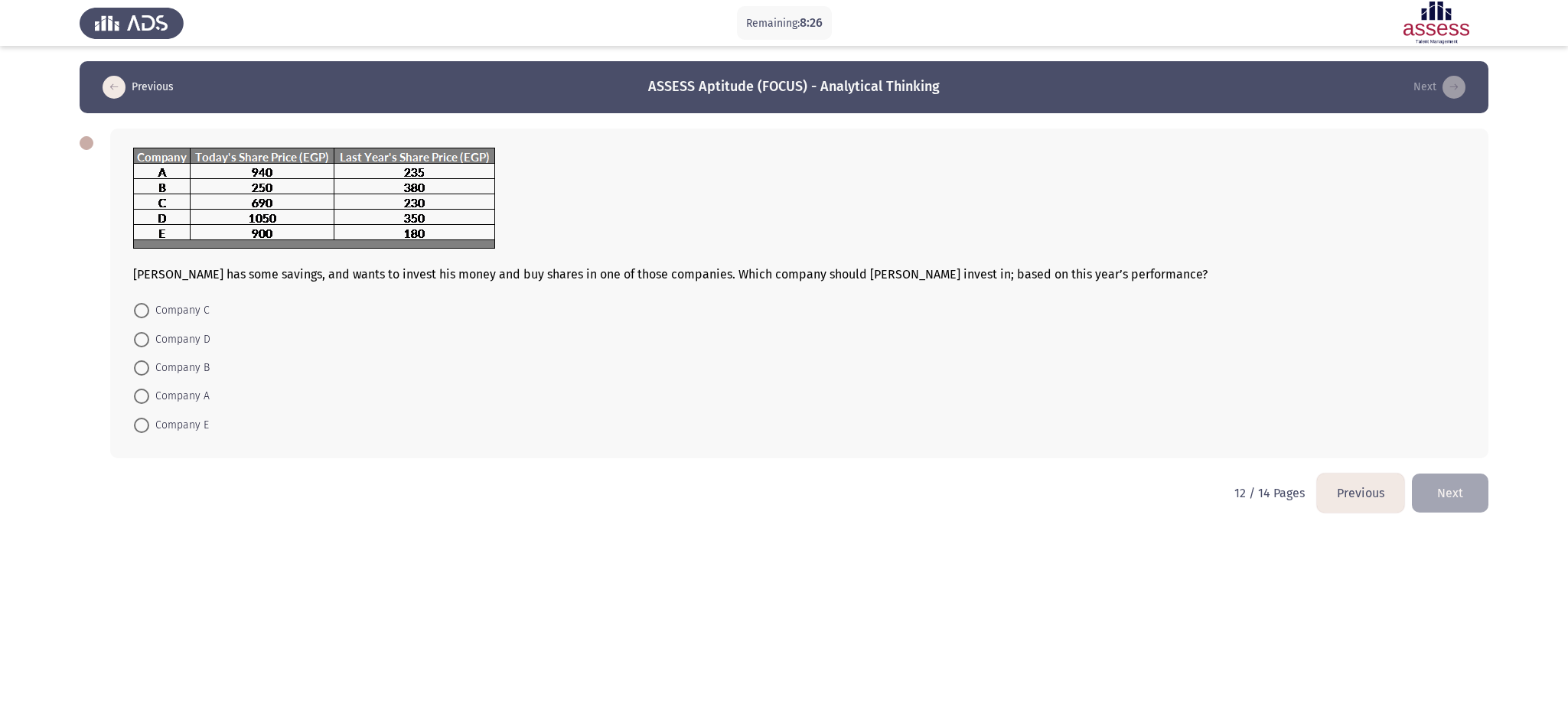
click at [1045, 484] on button "Previous" at bounding box center [1360, 493] width 87 height 39
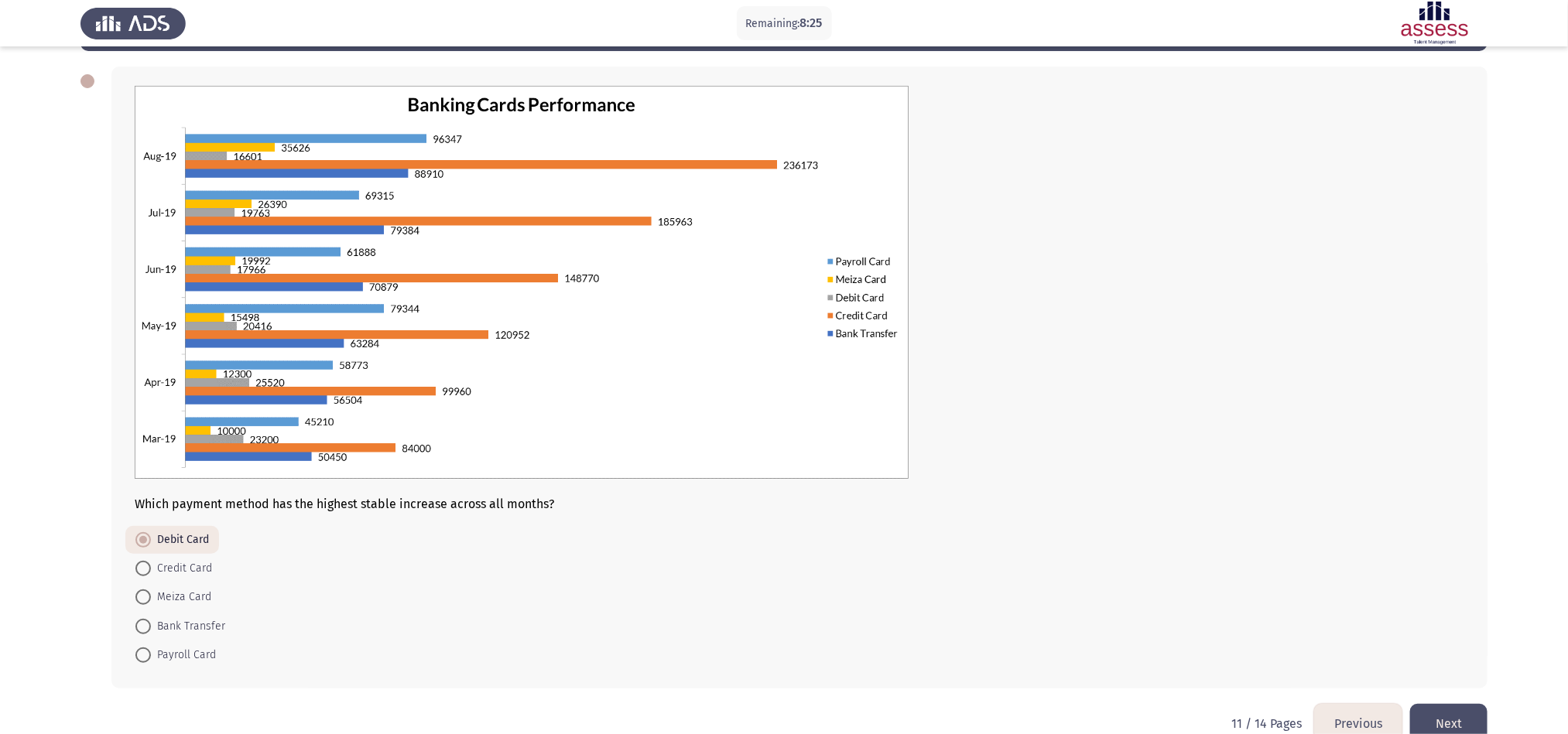
scroll to position [96, 0]
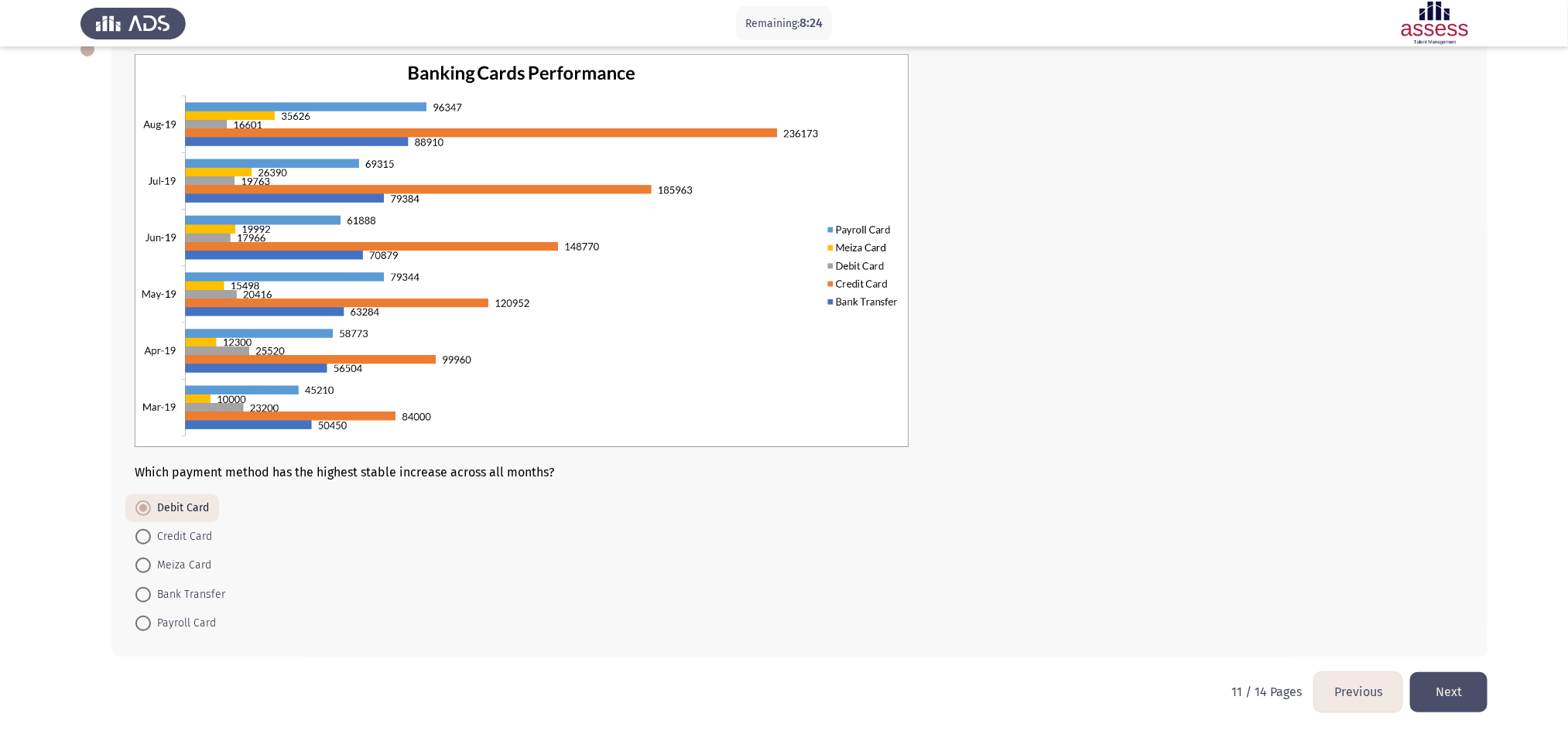
drag, startPoint x: 177, startPoint y: 624, endPoint x: 177, endPoint y: 614, distance: 10.0
click at [177, 489] on span "Payroll Card" at bounding box center [183, 624] width 65 height 19
click at [151, 489] on input "Payroll Card" at bounding box center [143, 623] width 15 height 15
radio input "true"
click at [1056, 489] on button "Next" at bounding box center [1449, 692] width 78 height 40
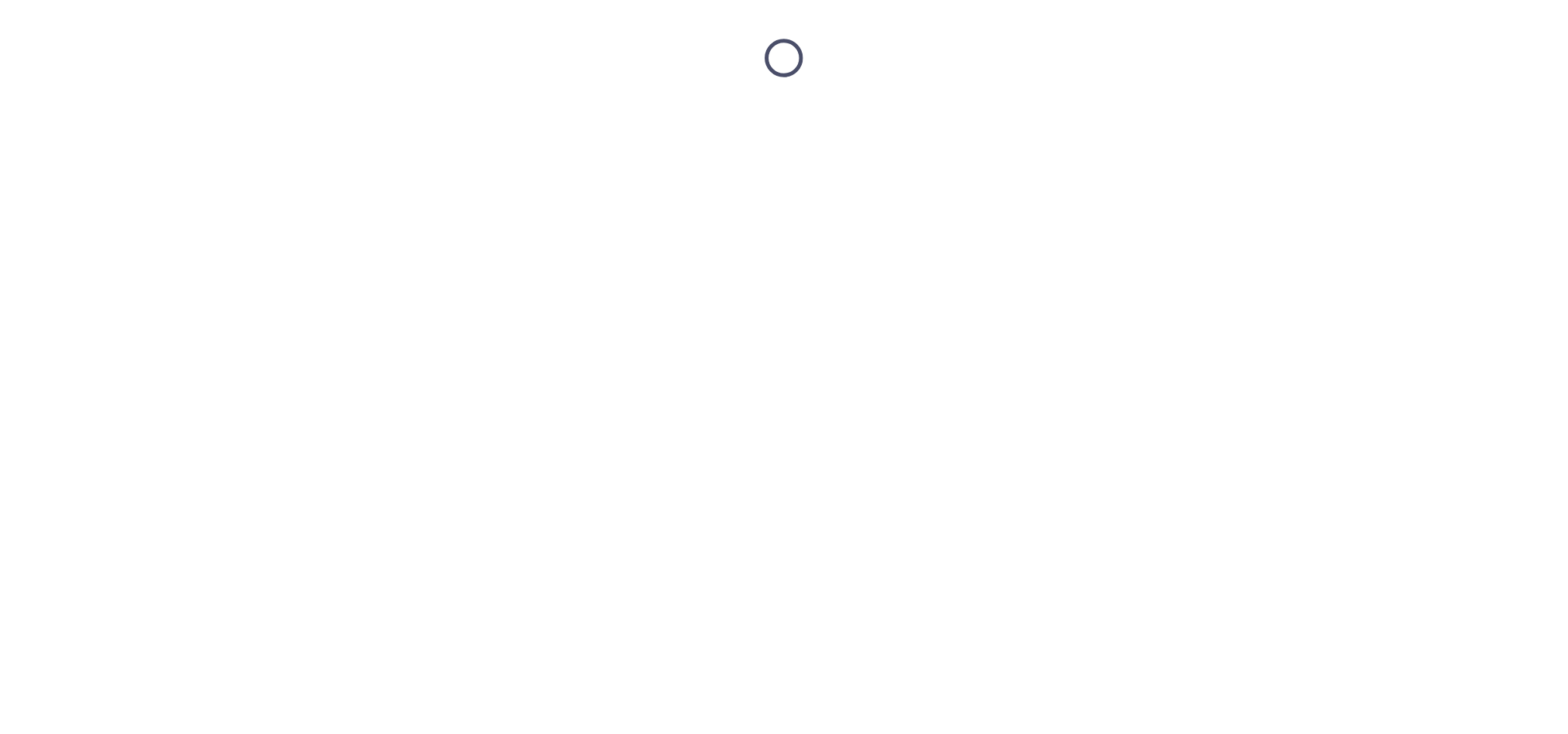
scroll to position [0, 0]
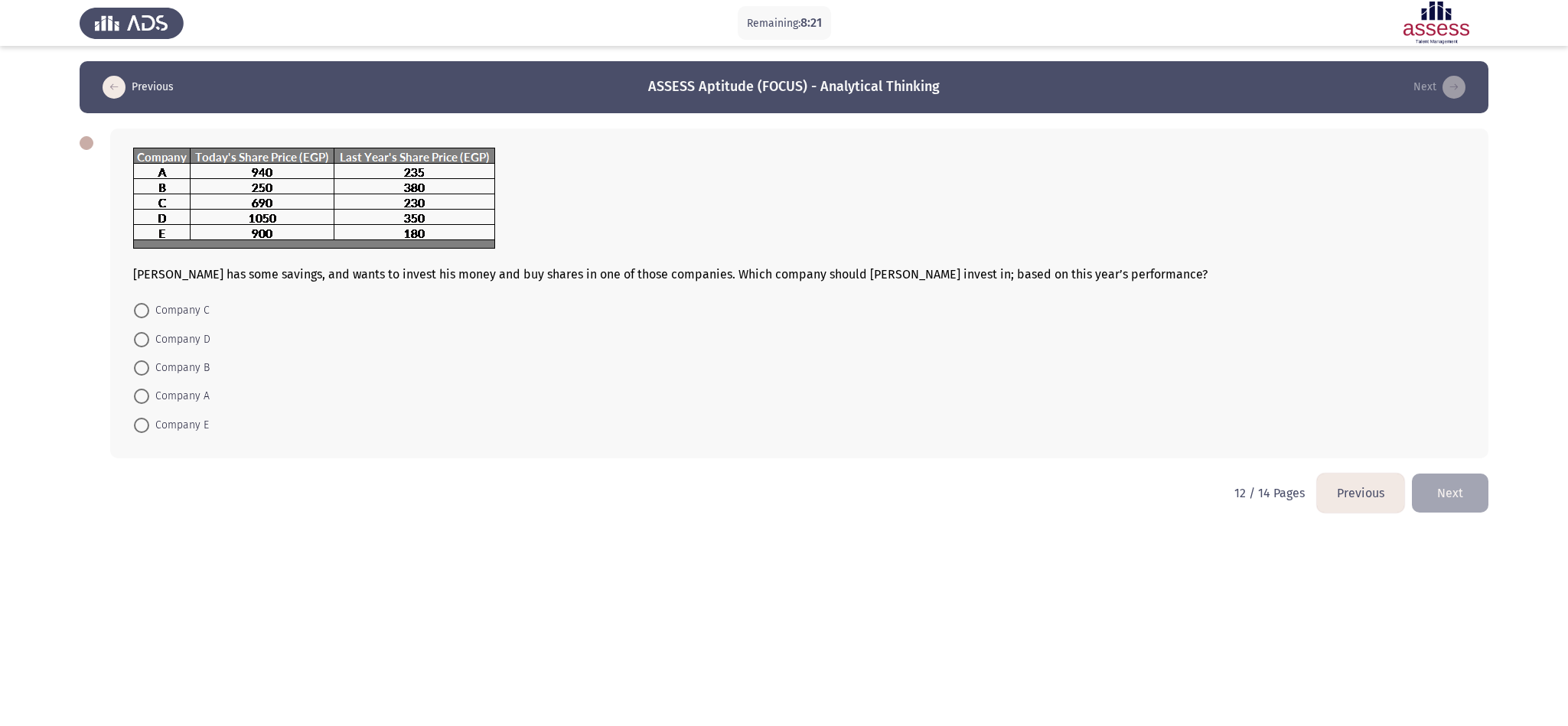
click at [193, 310] on span "Company C" at bounding box center [180, 311] width 61 height 19
click at [150, 310] on input "Company C" at bounding box center [141, 311] width 15 height 15
radio input "true"
click at [1045, 478] on button "Next" at bounding box center [1451, 492] width 77 height 39
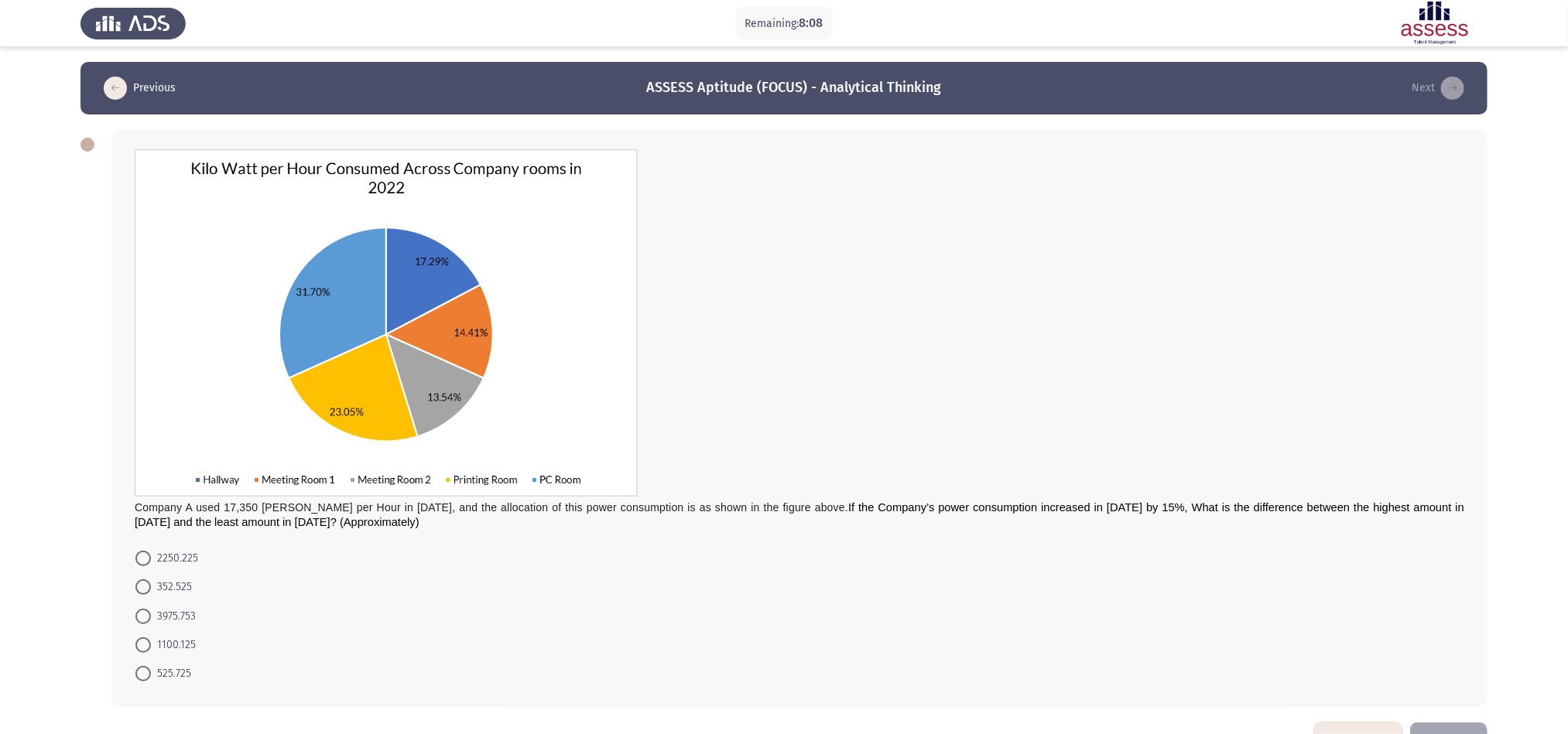
drag, startPoint x: 0, startPoint y: 202, endPoint x: 135, endPoint y: 32, distance: 217.1
click at [0, 202] on app-assessment-container "Remaining: 8:08 Previous ASSESS Aptitude (FOCUS) - Analytical Thinking Next Com…" at bounding box center [784, 392] width 1568 height 661
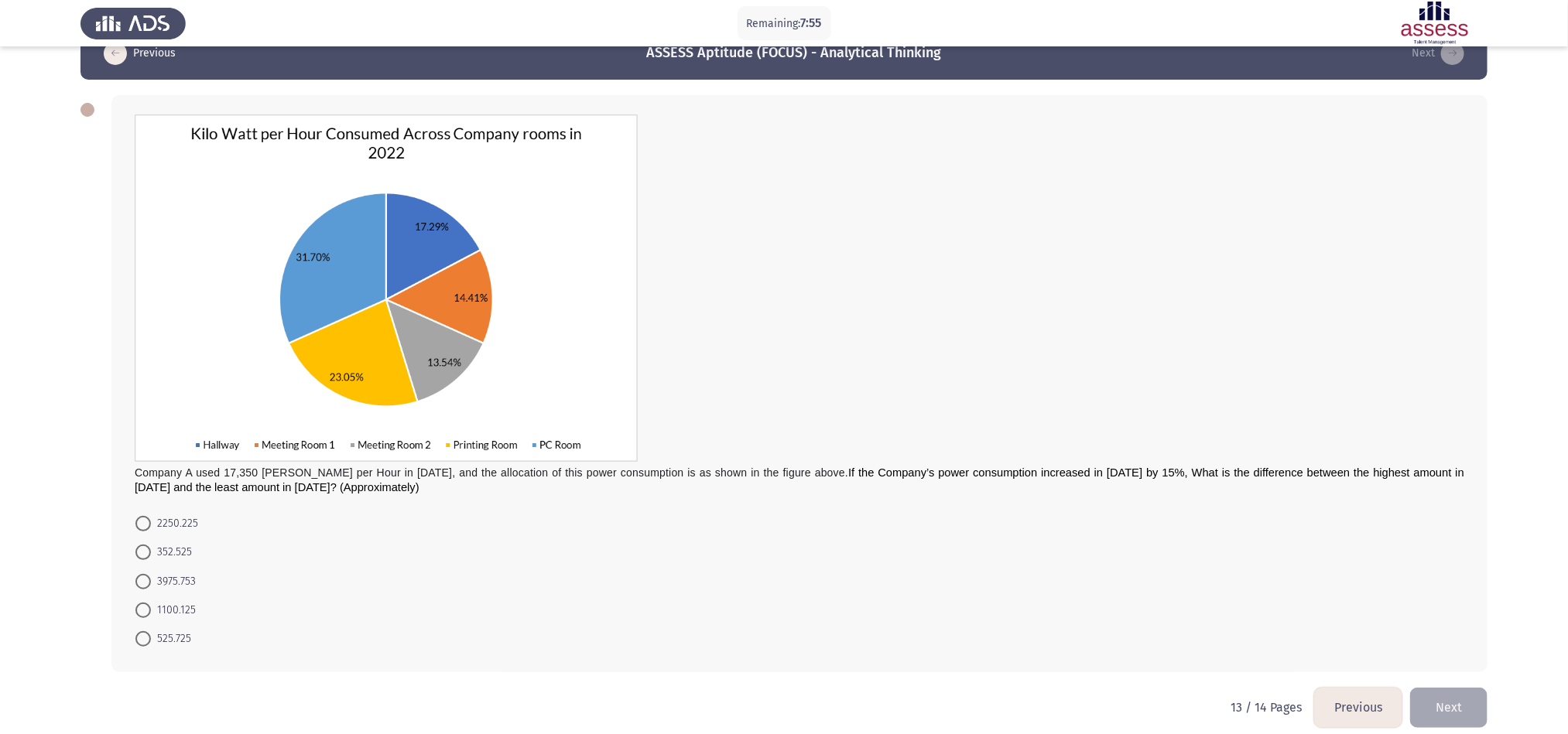
scroll to position [51, 0]
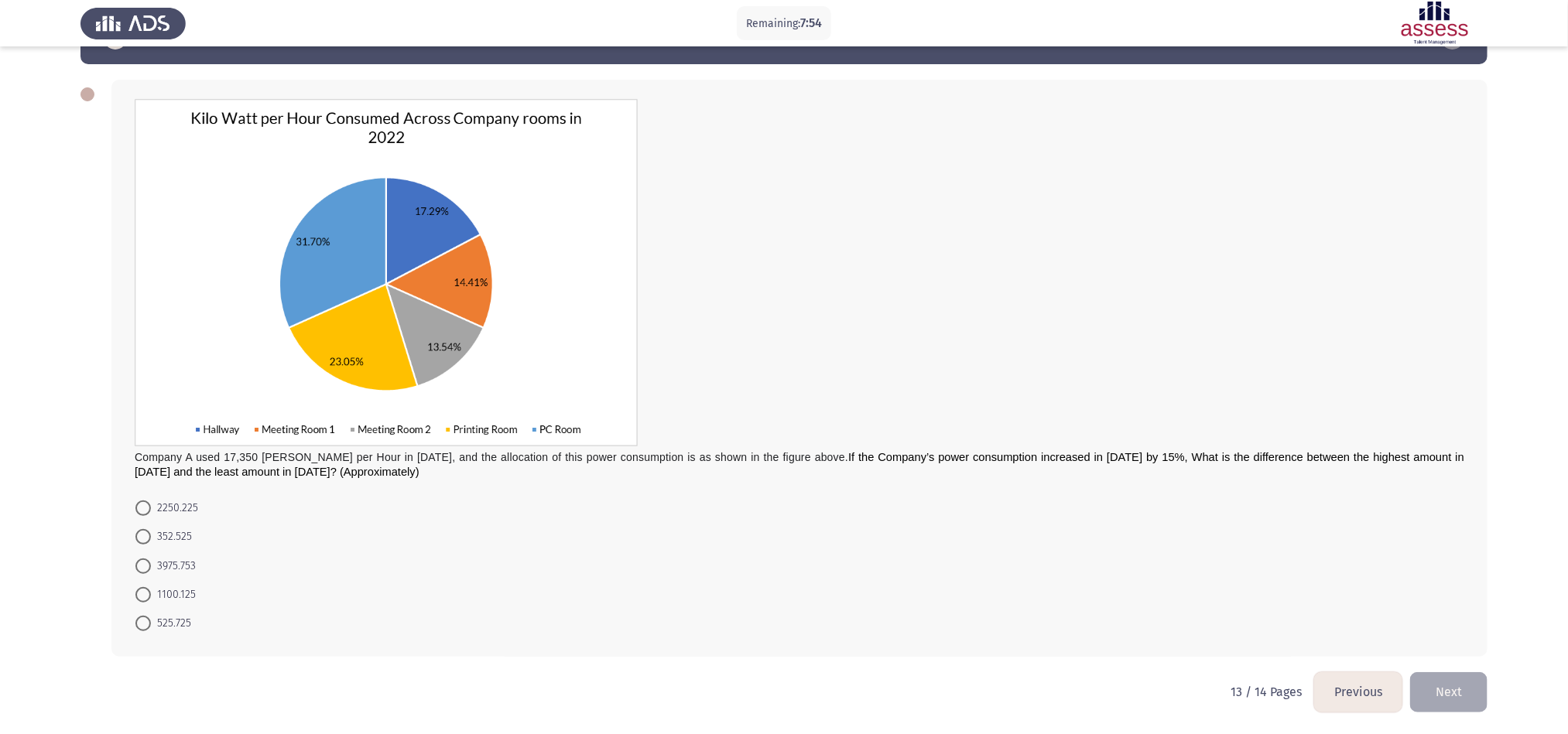
drag, startPoint x: 1363, startPoint y: 696, endPoint x: 1347, endPoint y: 697, distance: 16.0
click at [1056, 489] on button "Previous" at bounding box center [1357, 692] width 88 height 40
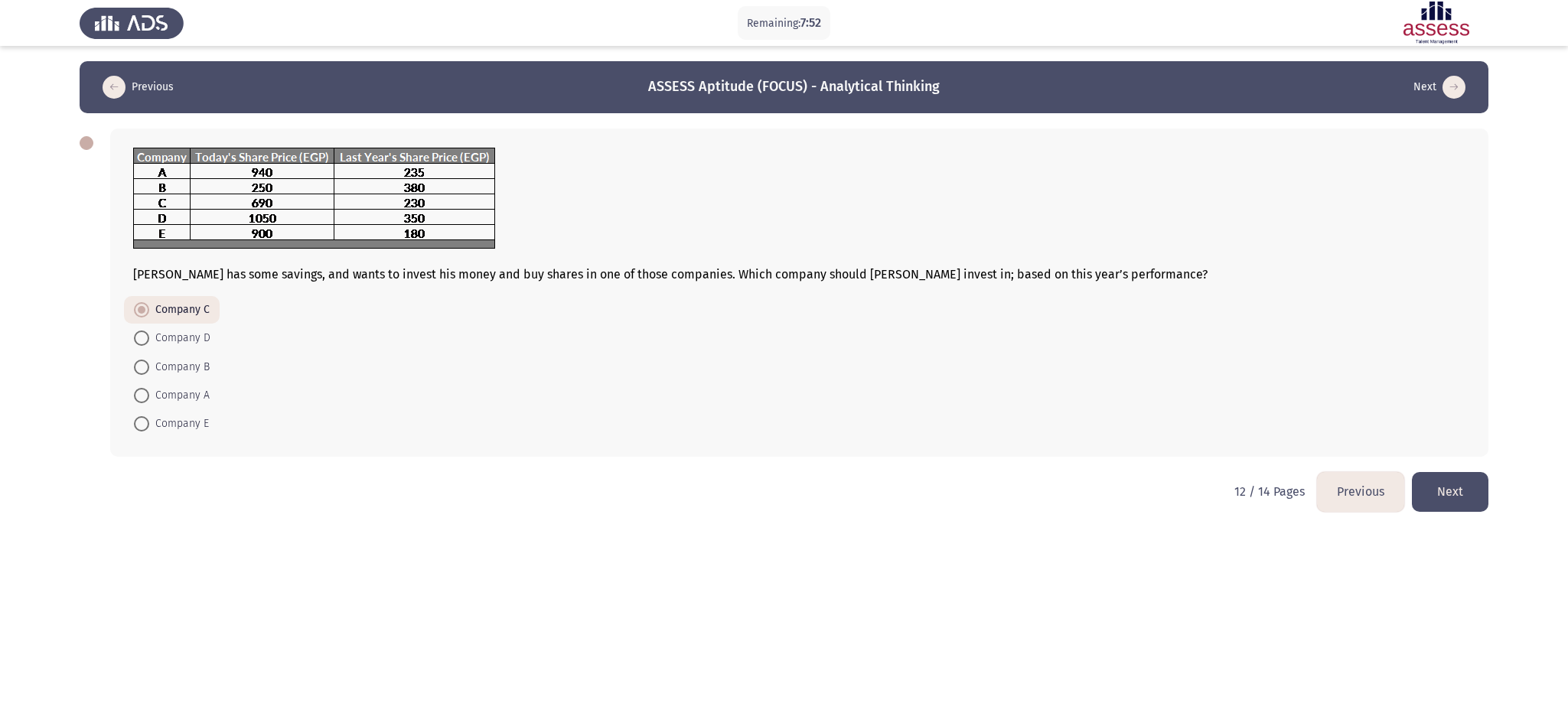
click at [182, 385] on mat-radio-button "Company A" at bounding box center [172, 395] width 95 height 28
click at [175, 388] on span "Company A" at bounding box center [180, 396] width 61 height 19
click at [150, 388] on input "Company A" at bounding box center [141, 396] width 15 height 15
radio input "true"
click at [1045, 484] on button "Next" at bounding box center [1451, 492] width 77 height 39
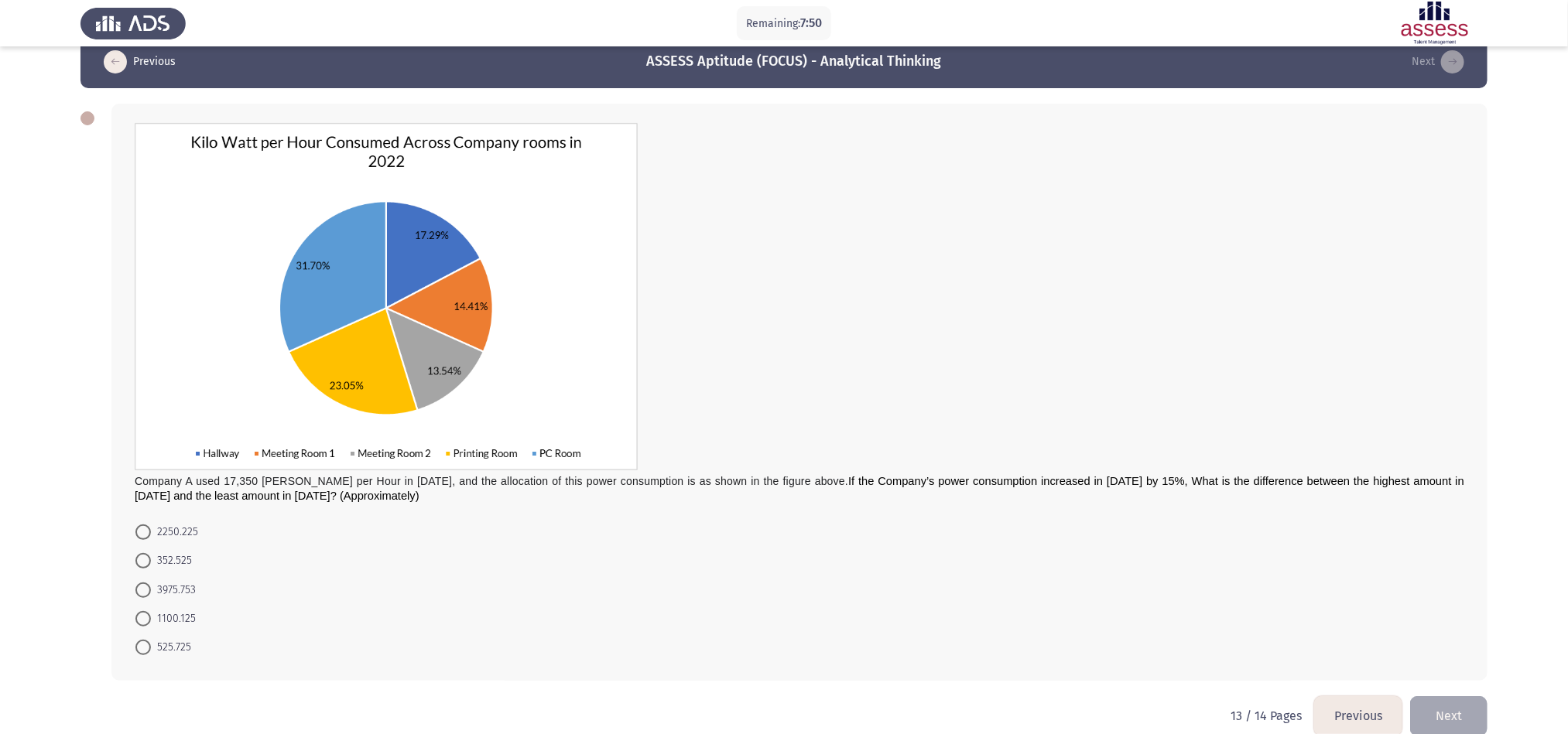
scroll to position [51, 0]
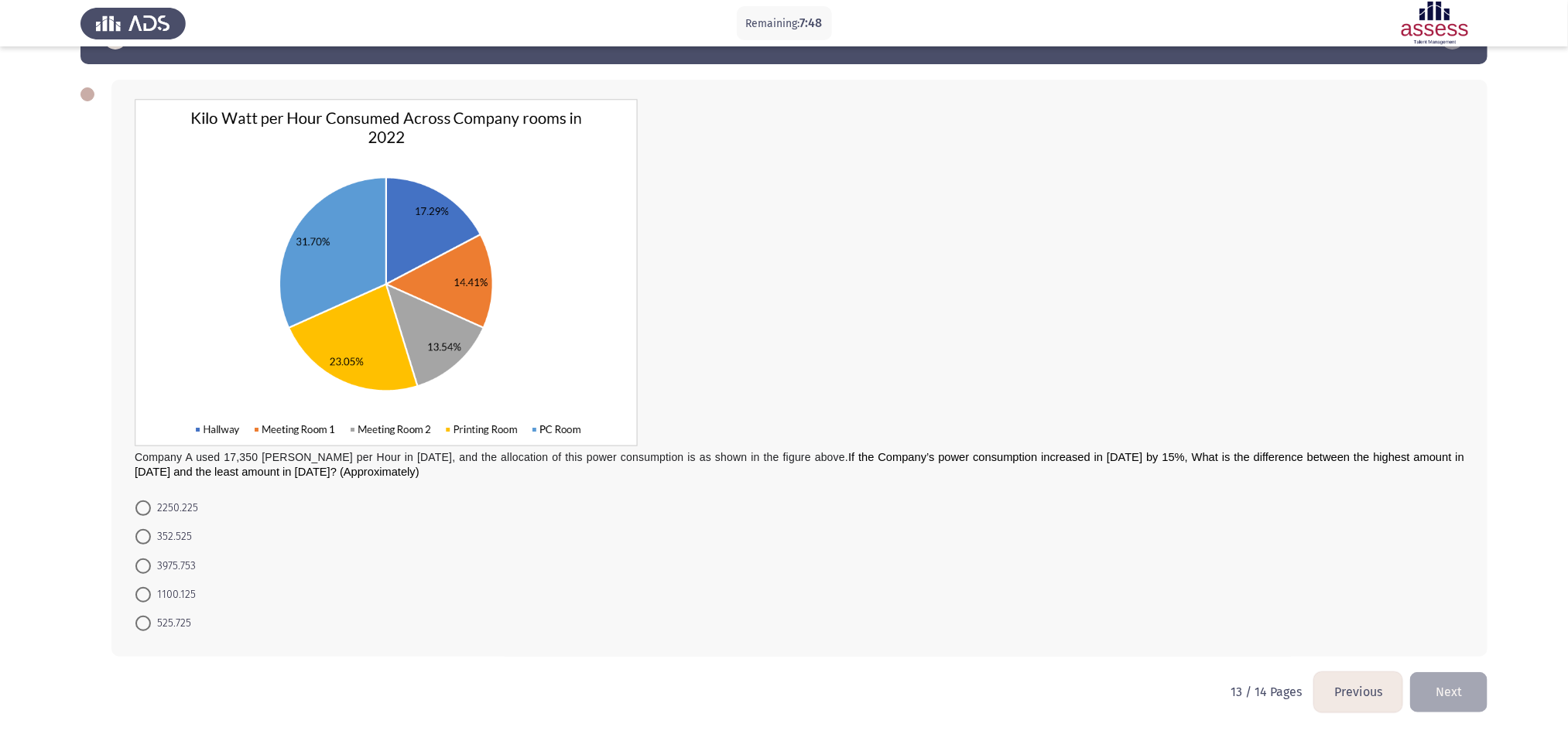
click at [151, 489] on span "2250.225" at bounding box center [175, 509] width 47 height 19
click at [151, 489] on input "2250.225" at bounding box center [143, 508] width 15 height 15
radio input "true"
click at [1056, 489] on button "Next" at bounding box center [1449, 692] width 78 height 40
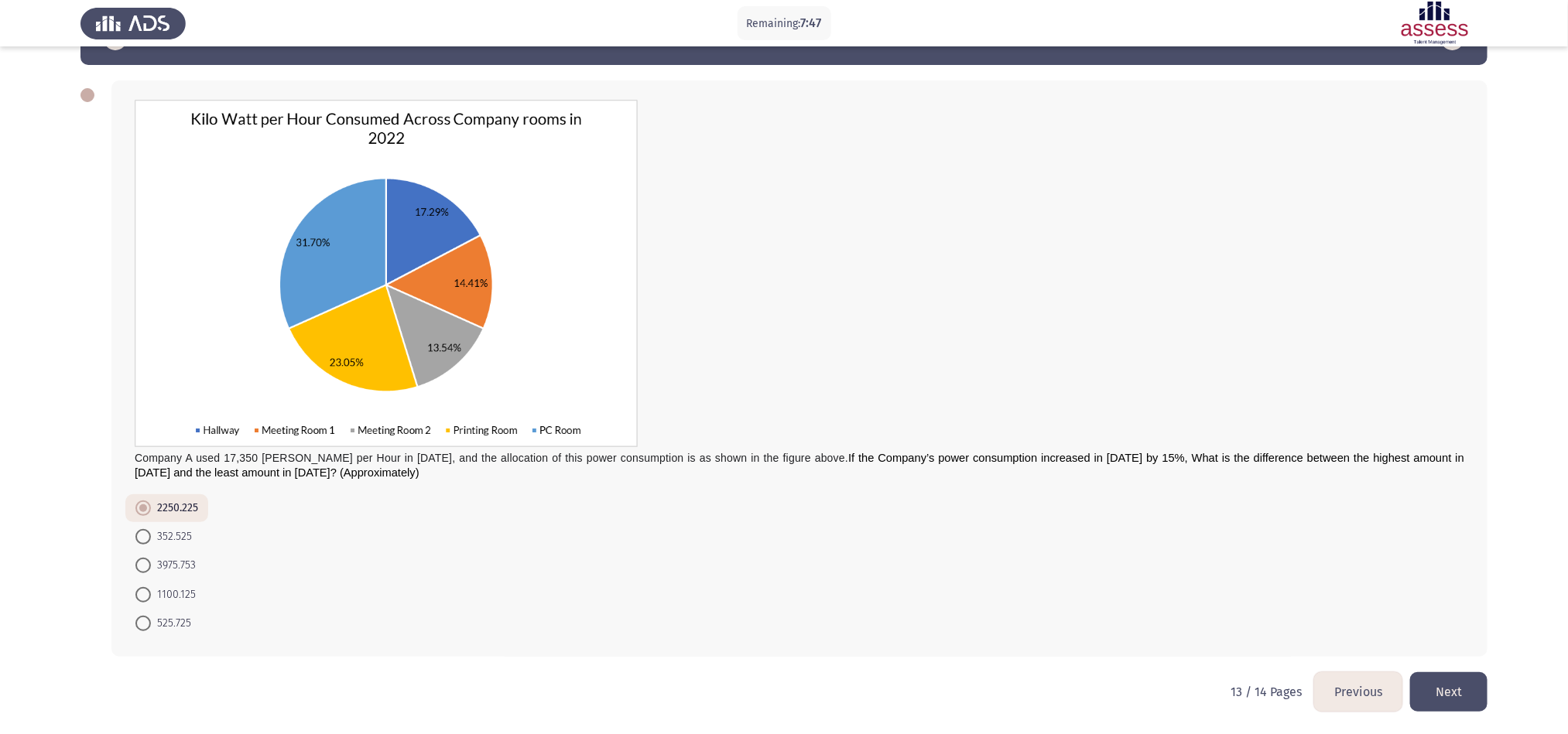
scroll to position [0, 0]
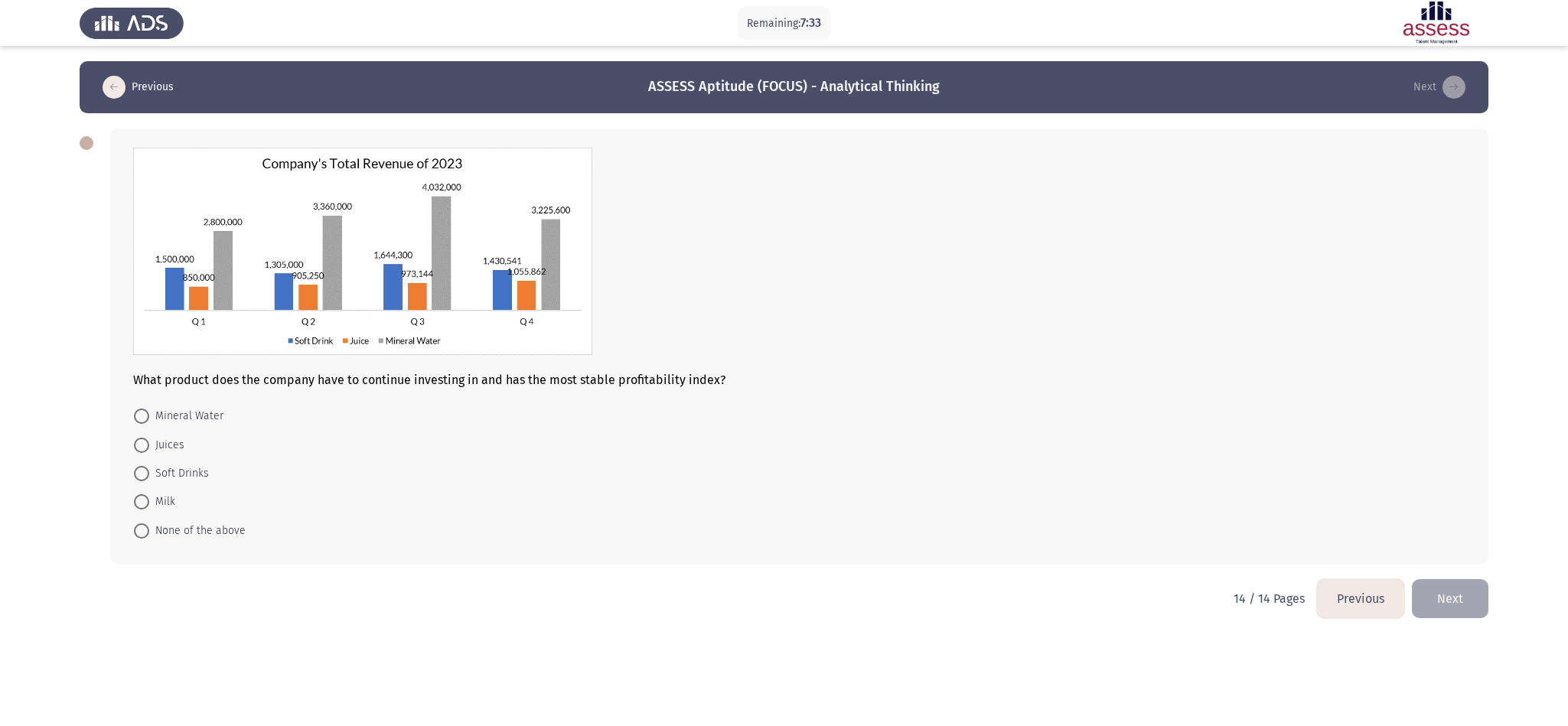
drag, startPoint x: 0, startPoint y: 301, endPoint x: 343, endPoint y: 375, distance: 350.9
click at [0, 301] on app-assessment-container "Remaining: 7:33 Previous ASSESS Aptitude (FOCUS) - Analytical Thinking Next Wha…" at bounding box center [784, 320] width 1568 height 518
click at [1045, 484] on div "14 / 14 Pages Previous Next" at bounding box center [1361, 599] width 254 height 39
click at [1045, 484] on button "Previous" at bounding box center [1360, 599] width 87 height 39
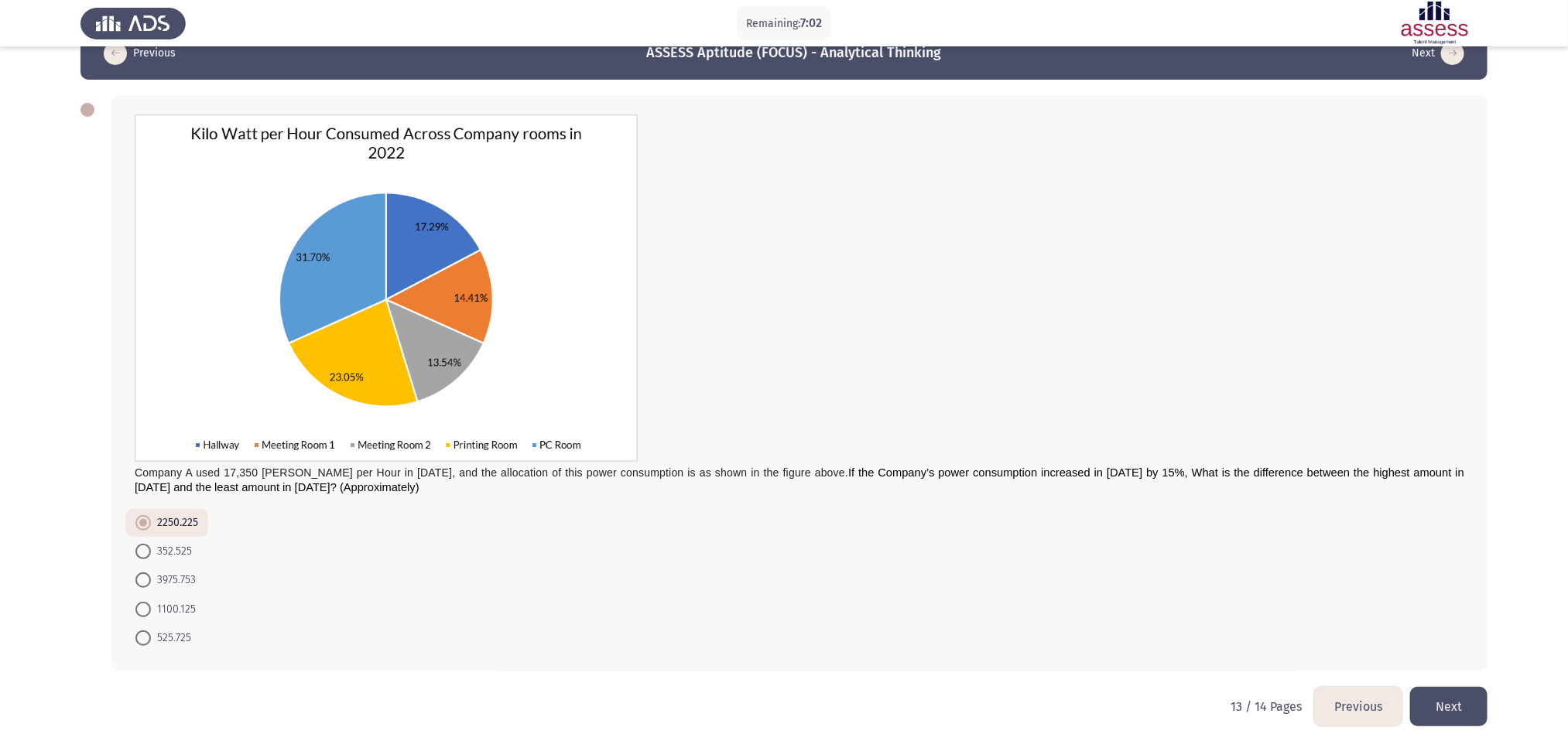
scroll to position [49, 0]
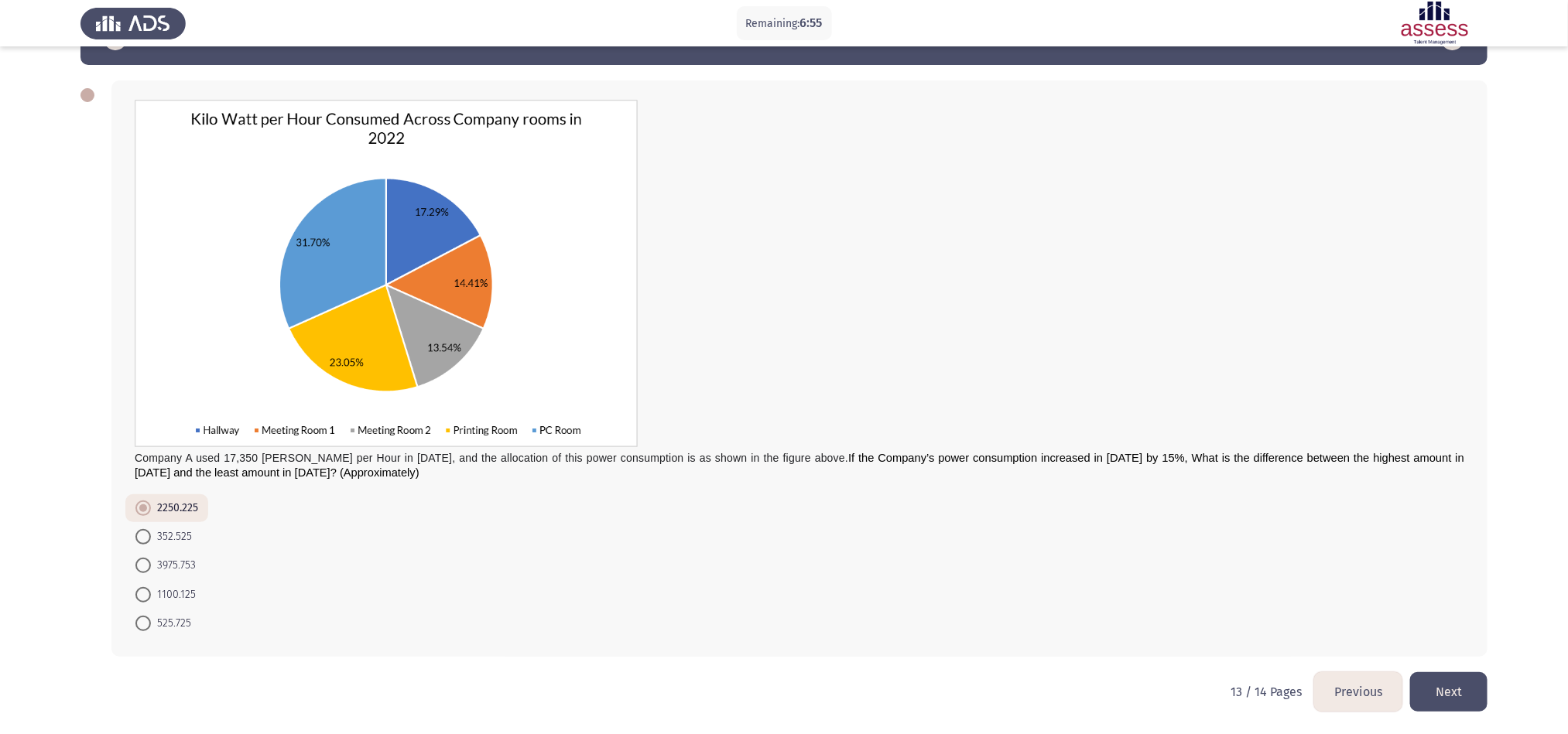
click at [1056, 489] on button "Next" at bounding box center [1449, 692] width 78 height 40
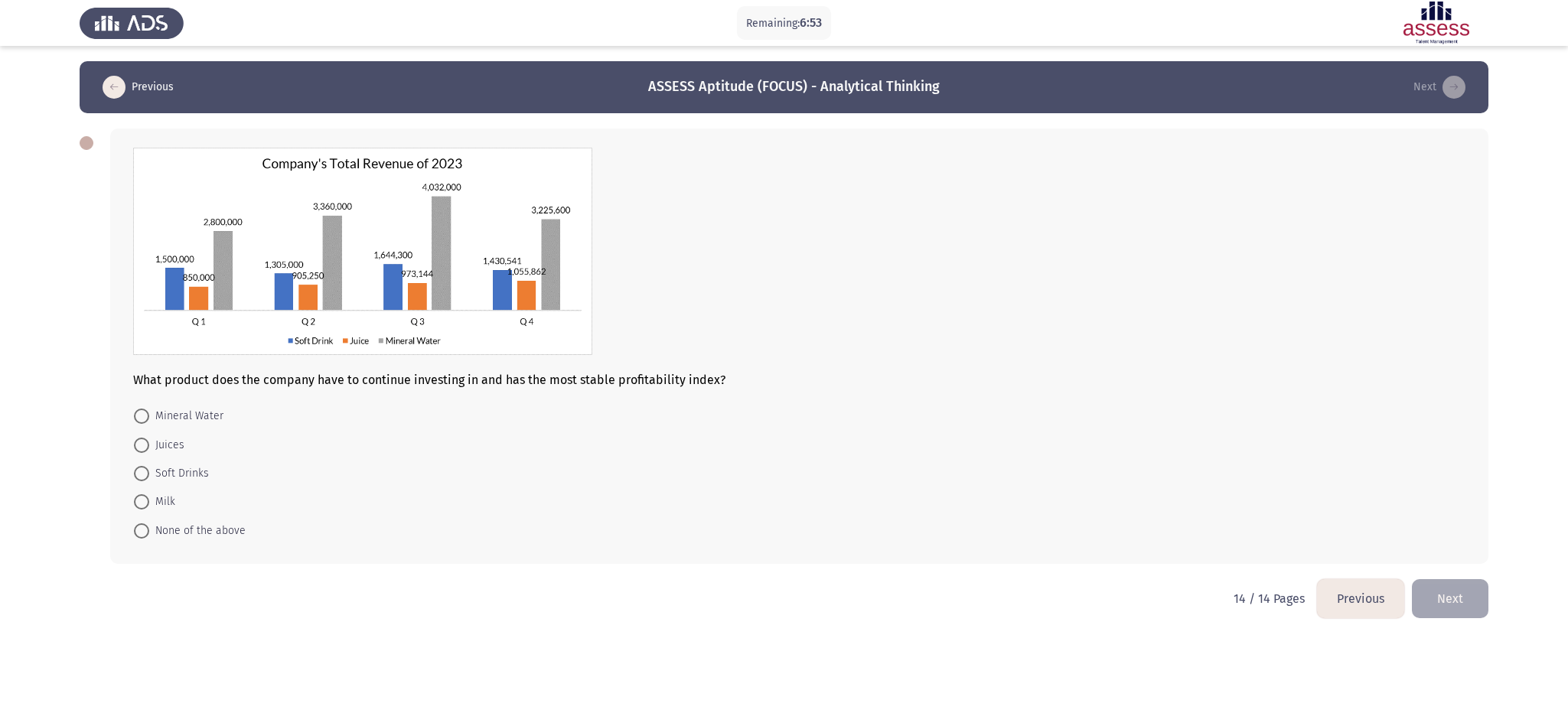
click at [159, 434] on mat-radio-button "Juices" at bounding box center [159, 444] width 70 height 28
click at [158, 446] on span "Juices" at bounding box center [167, 445] width 36 height 19
click at [150, 446] on input "Juices" at bounding box center [141, 445] width 15 height 15
radio input "true"
click at [1045, 484] on button "Previous" at bounding box center [1360, 598] width 87 height 39
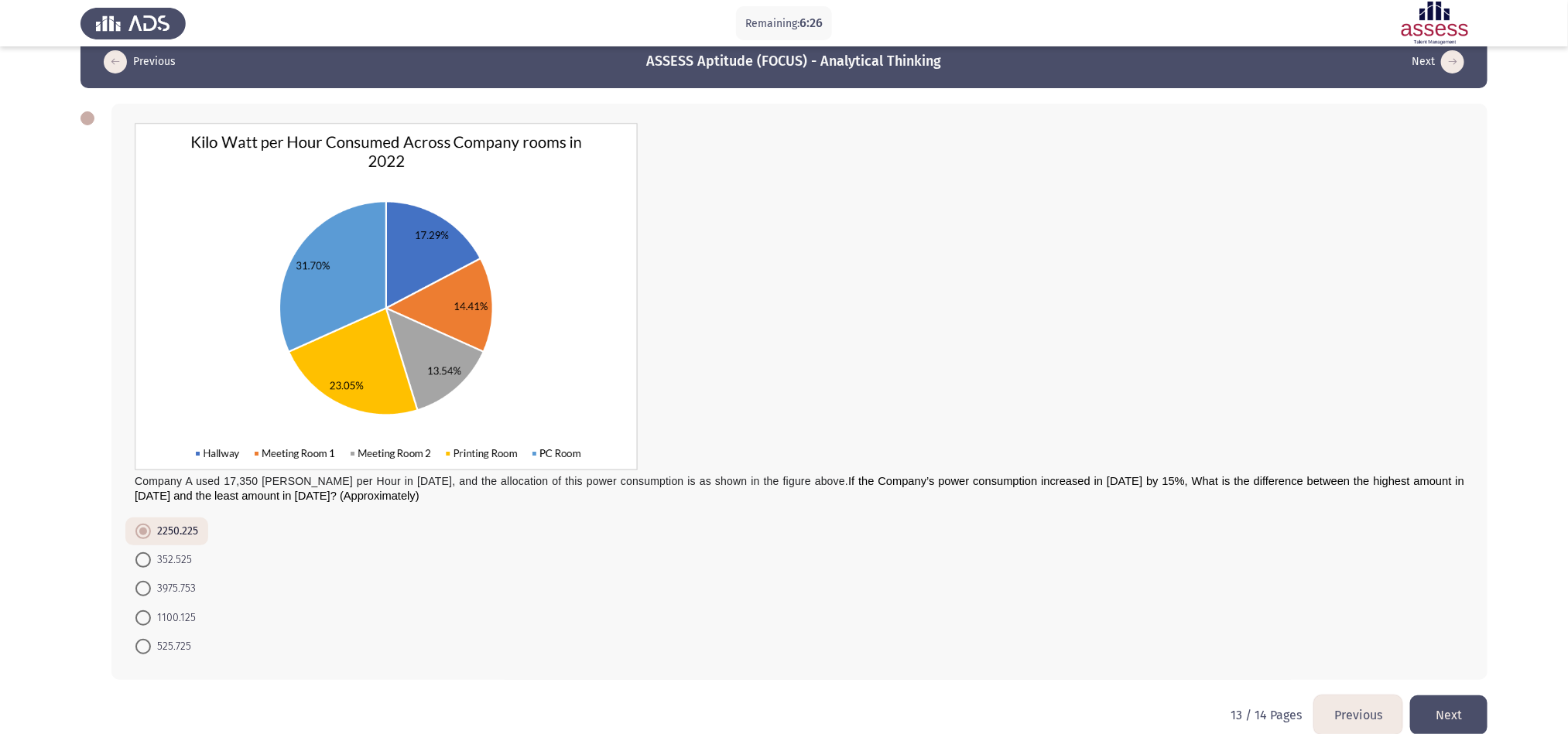
scroll to position [49, 0]
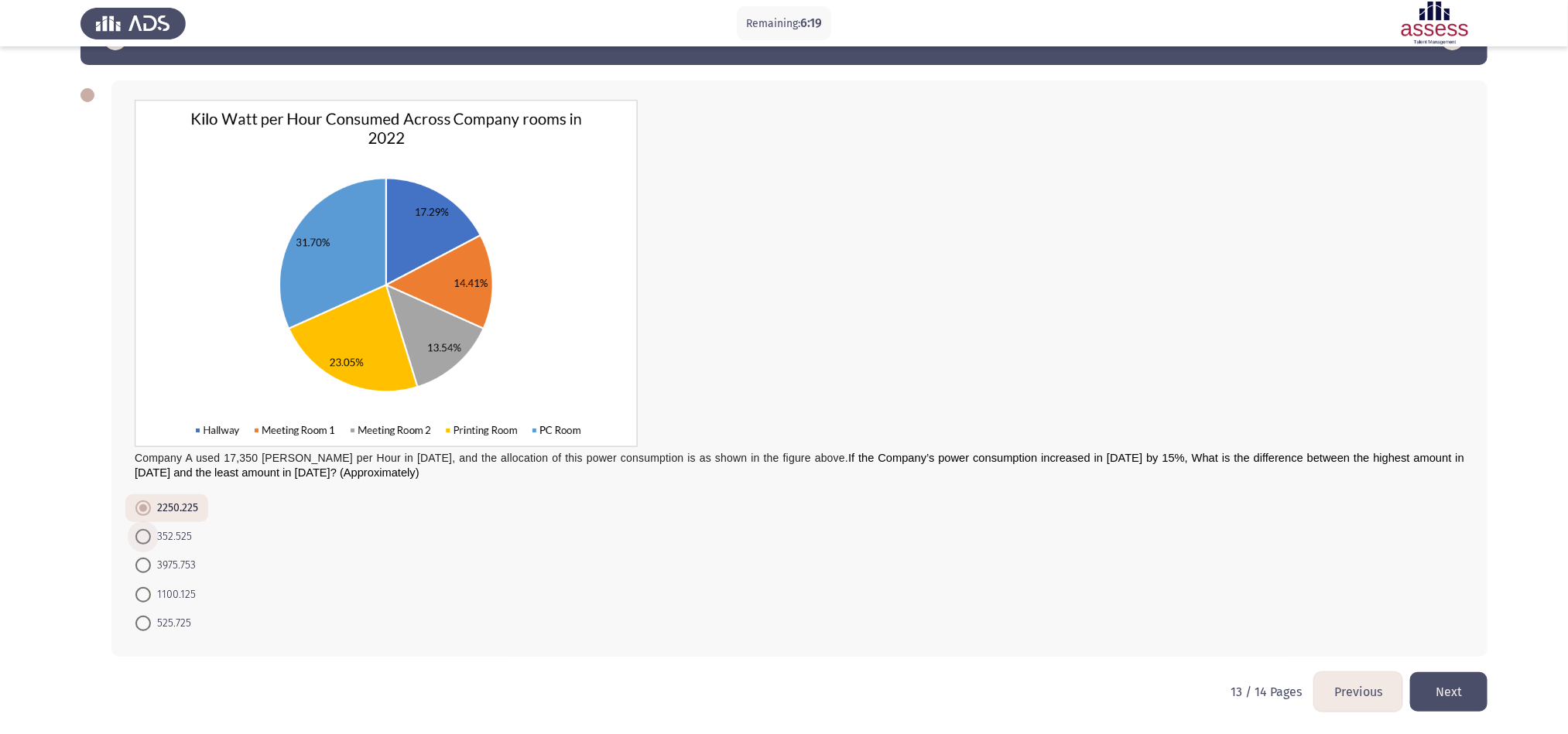
click at [181, 489] on span "352.525" at bounding box center [171, 537] width 41 height 19
click at [151, 489] on input "352.525" at bounding box center [143, 537] width 15 height 15
radio input "true"
click at [1056, 489] on button "Next" at bounding box center [1449, 692] width 78 height 40
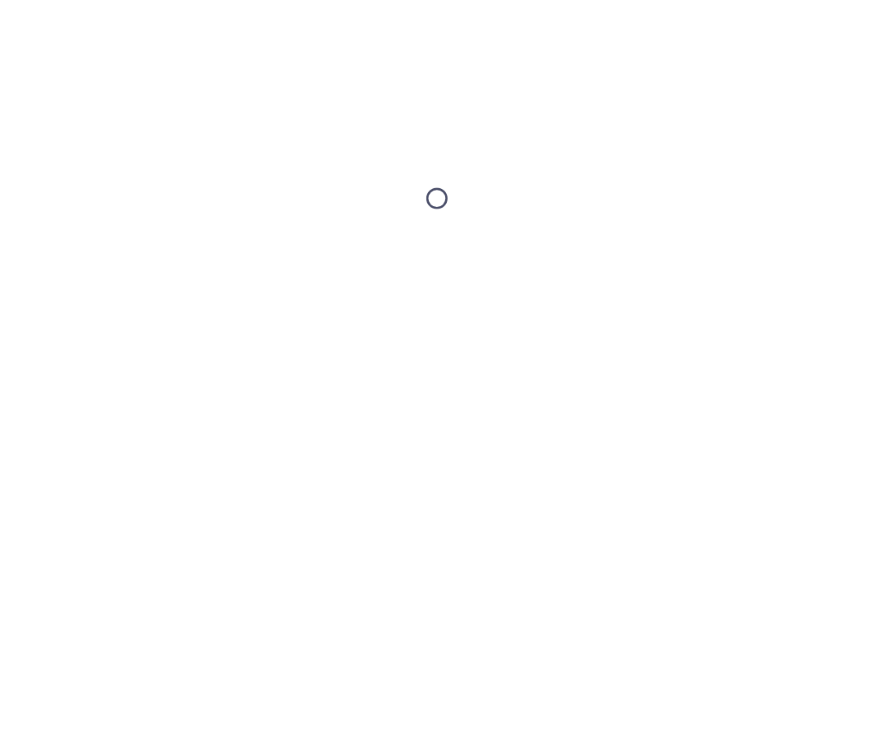
scroll to position [0, 0]
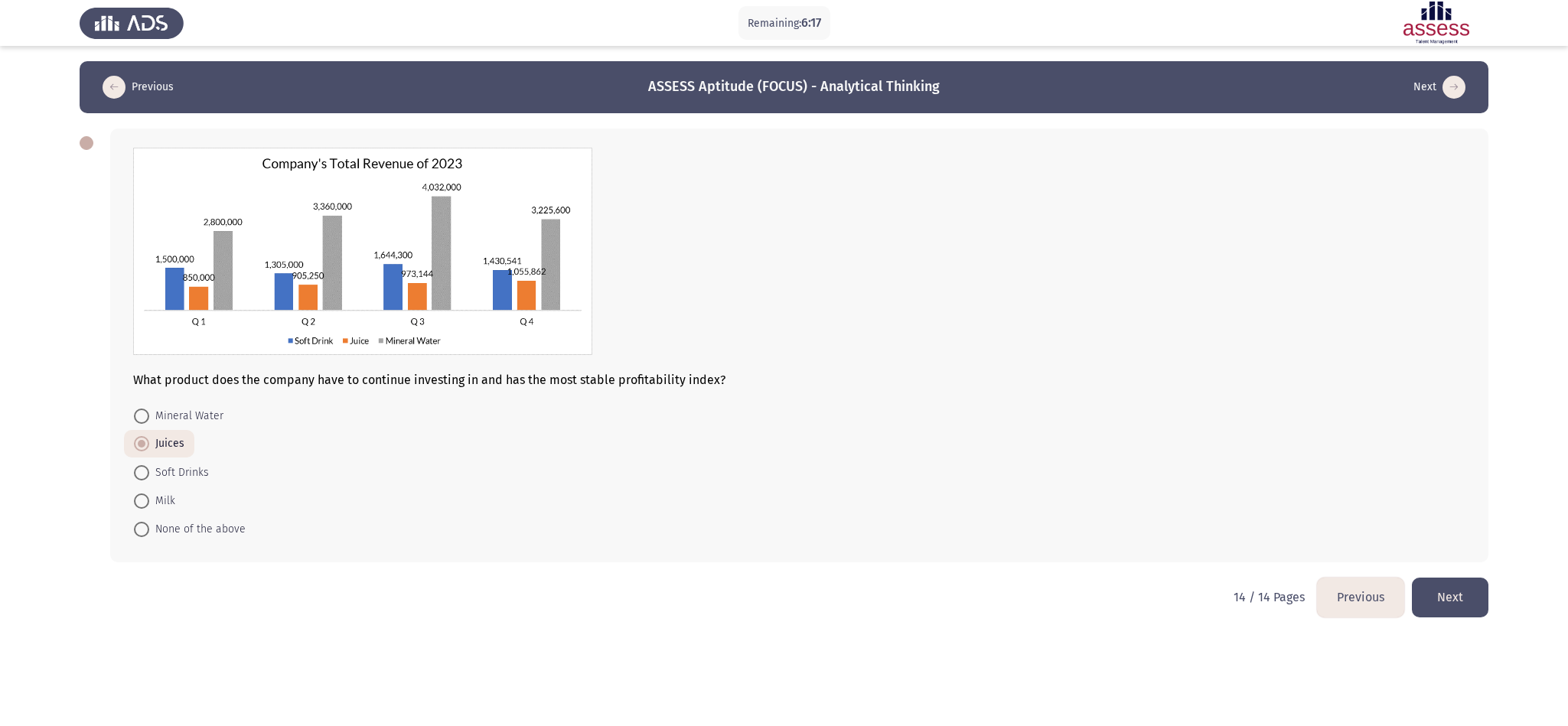
click at [1045, 484] on html "Remaining: 6:17 Previous ASSESS Aptitude (FOCUS) - Analytical Thinking Next Wha…" at bounding box center [784, 319] width 1568 height 639
click at [1045, 484] on button "Next" at bounding box center [1451, 598] width 77 height 39
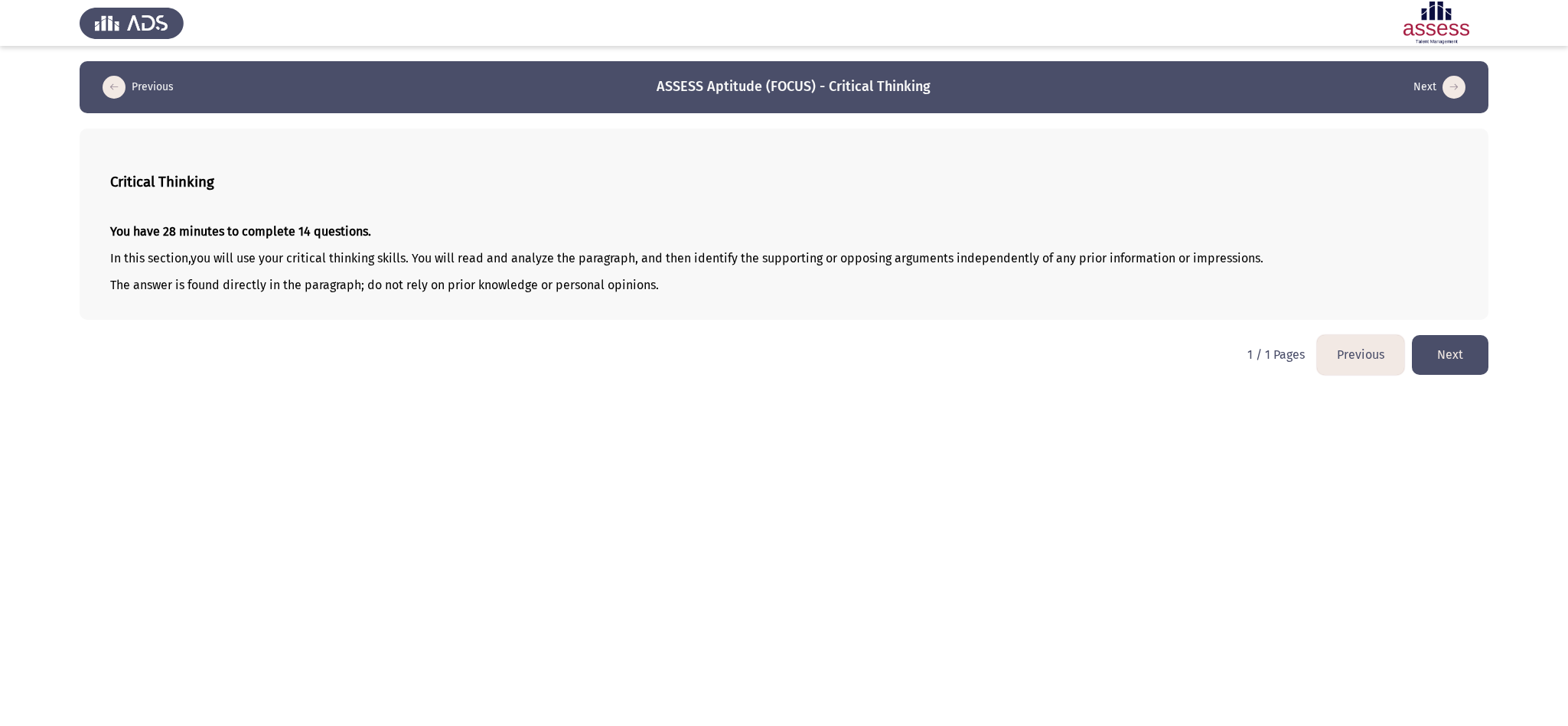
click at [1045, 356] on button "Next" at bounding box center [1451, 355] width 77 height 39
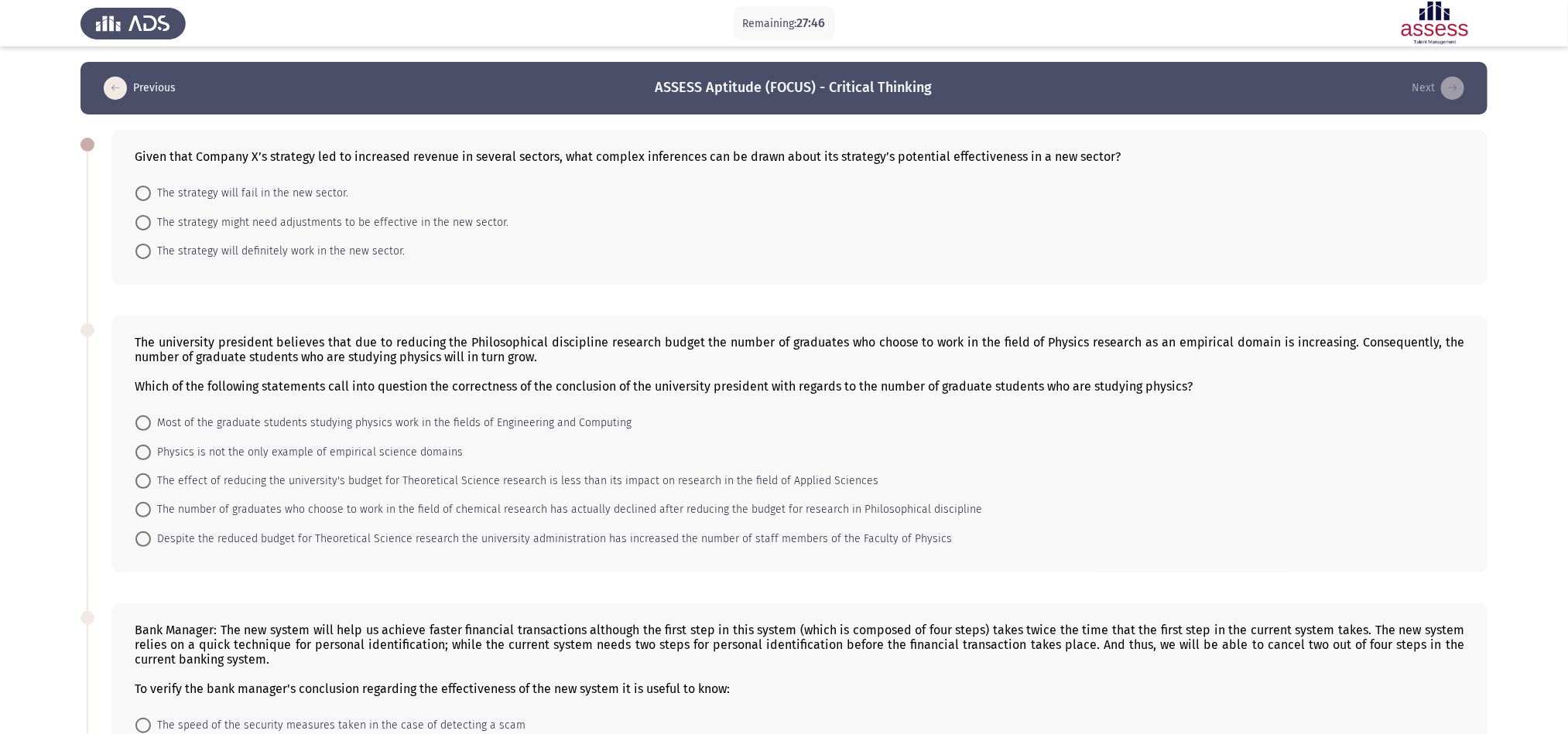
click at [8, 251] on app-assessment-container "Remaining: 27:46 Previous ASSESS Aptitude (FOCUS) - Critical Thinking Next Give…" at bounding box center [784, 620] width 1568 height 1116
click at [328, 198] on span "The strategy will fail in the new sector." at bounding box center [250, 194] width 198 height 19
click at [151, 198] on input "The strategy will fail in the new sector." at bounding box center [143, 193] width 15 height 15
radio input "true"
click at [456, 226] on span "The strategy might need adjustments to be effective in the new sector." at bounding box center [330, 221] width 357 height 19
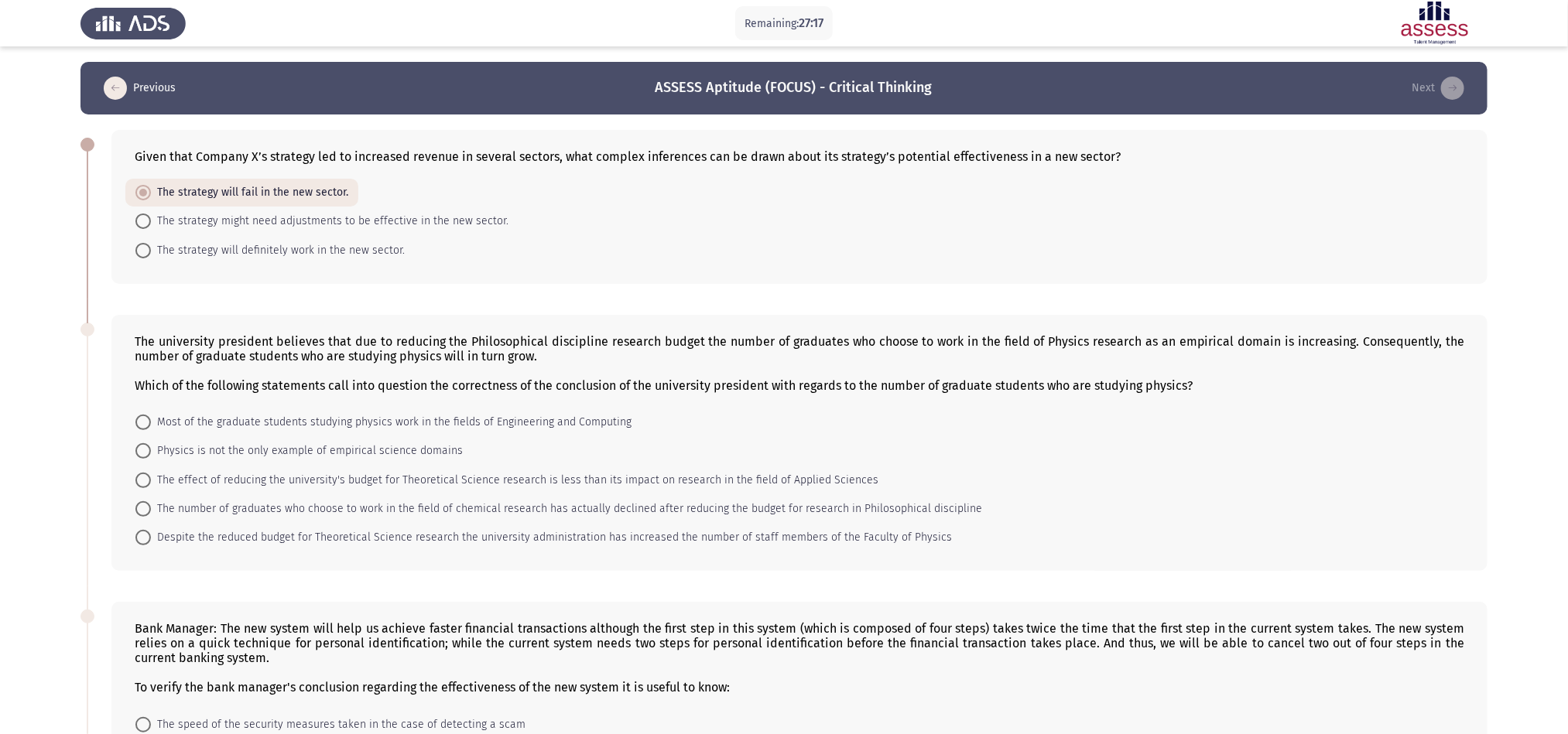
click at [151, 226] on input "The strategy might need adjustments to be effective in the new sector." at bounding box center [143, 221] width 15 height 15
radio input "true"
click at [272, 489] on span "The number of graduates who choose to work in the field of chemical research ha…" at bounding box center [566, 510] width 831 height 19
click at [151, 489] on input "The number of graduates who choose to work in the field of chemical research ha…" at bounding box center [143, 509] width 15 height 15
radio input "true"
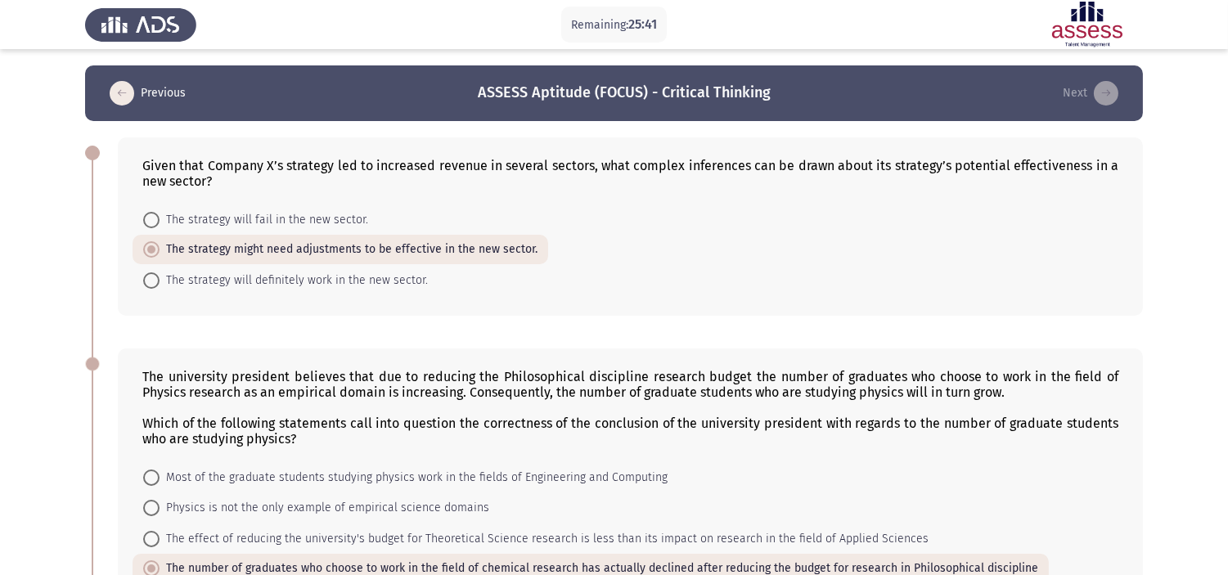
drag, startPoint x: 1620, startPoint y: 0, endPoint x: 614, endPoint y: 326, distance: 1056.9
click at [614, 326] on div "Given that Company X’s strategy led to increased revenue in several sectors, wh…" at bounding box center [614, 226] width 1058 height 211
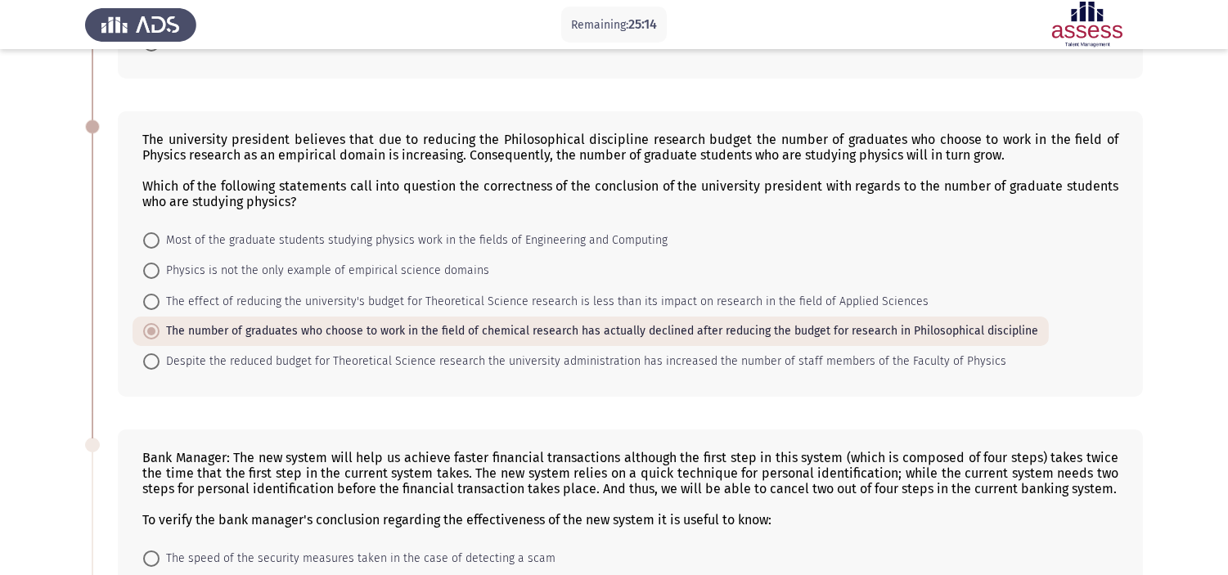
scroll to position [182, 0]
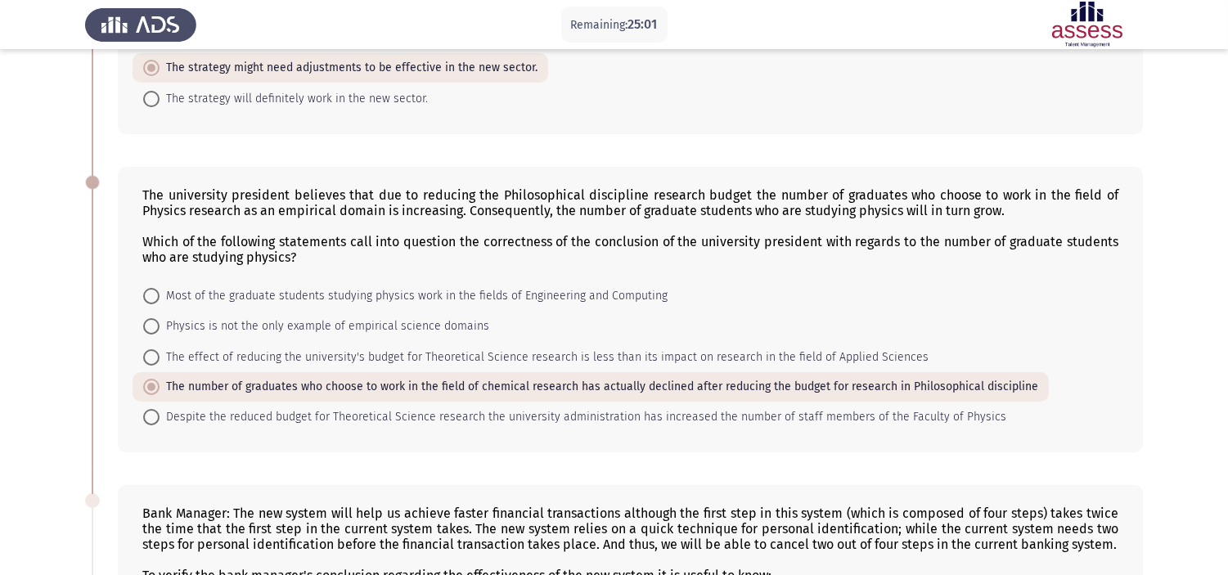
drag, startPoint x: 0, startPoint y: 37, endPoint x: 39, endPoint y: 34, distance: 39.4
click at [0, 38] on div "Remaining: 25:01" at bounding box center [614, 24] width 1228 height 49
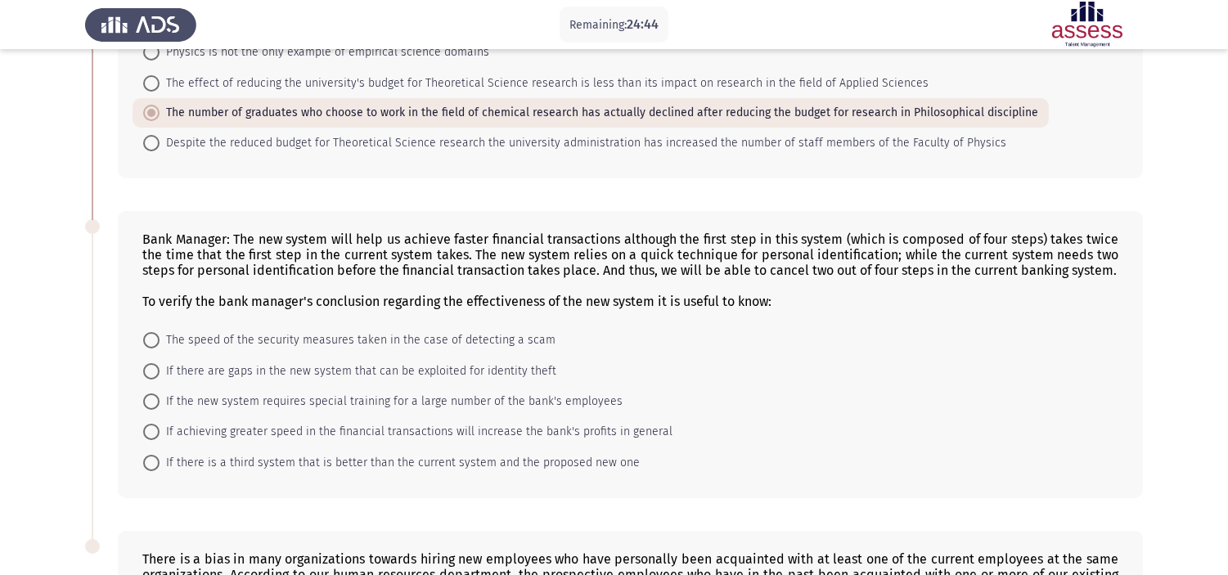
scroll to position [454, 0]
drag, startPoint x: 0, startPoint y: 119, endPoint x: 166, endPoint y: 13, distance: 197.2
click at [0, 119] on app-assessment-container "Remaining: 24:42 Previous ASSESS Aptitude (FOCUS) - Critical Thinking Next Give…" at bounding box center [614, 223] width 1228 height 1225
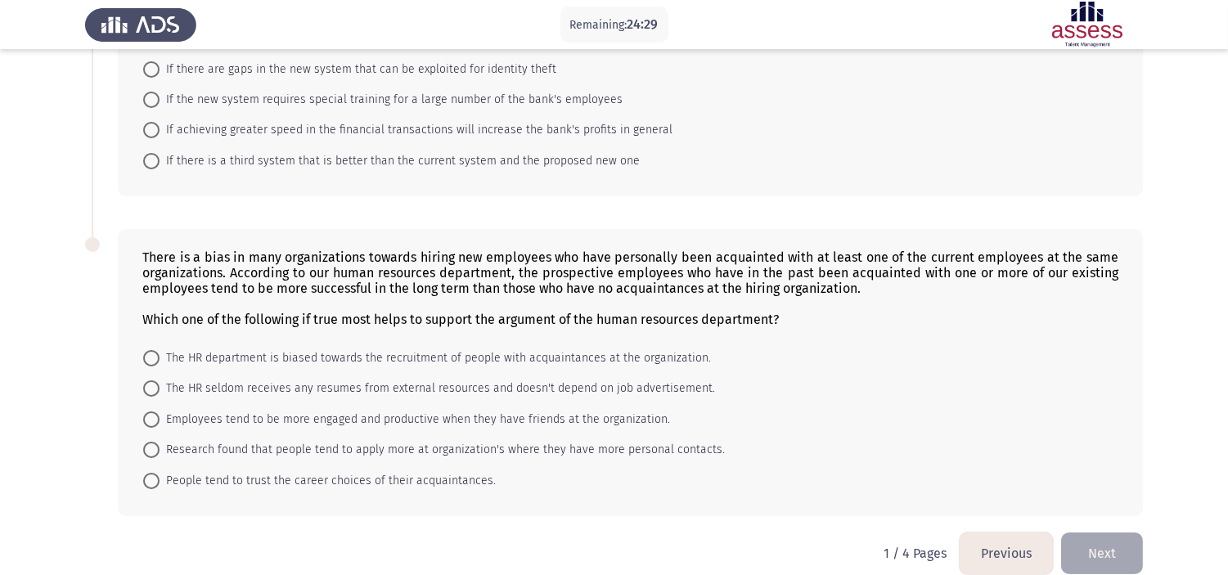
scroll to position [773, 0]
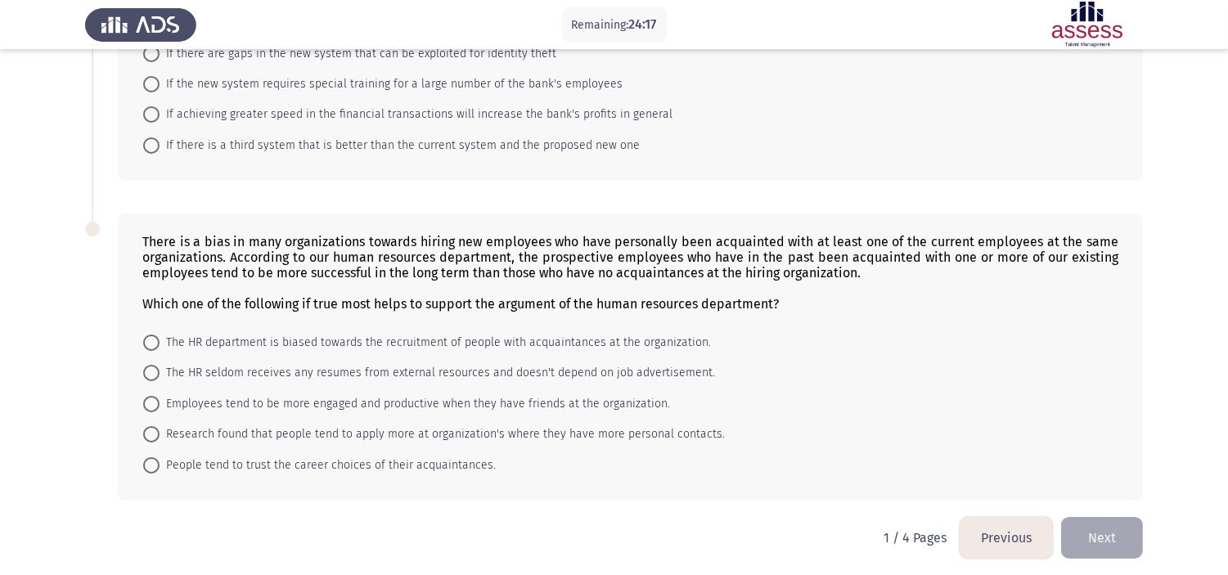
drag, startPoint x: 0, startPoint y: 246, endPoint x: 75, endPoint y: 63, distance: 198.1
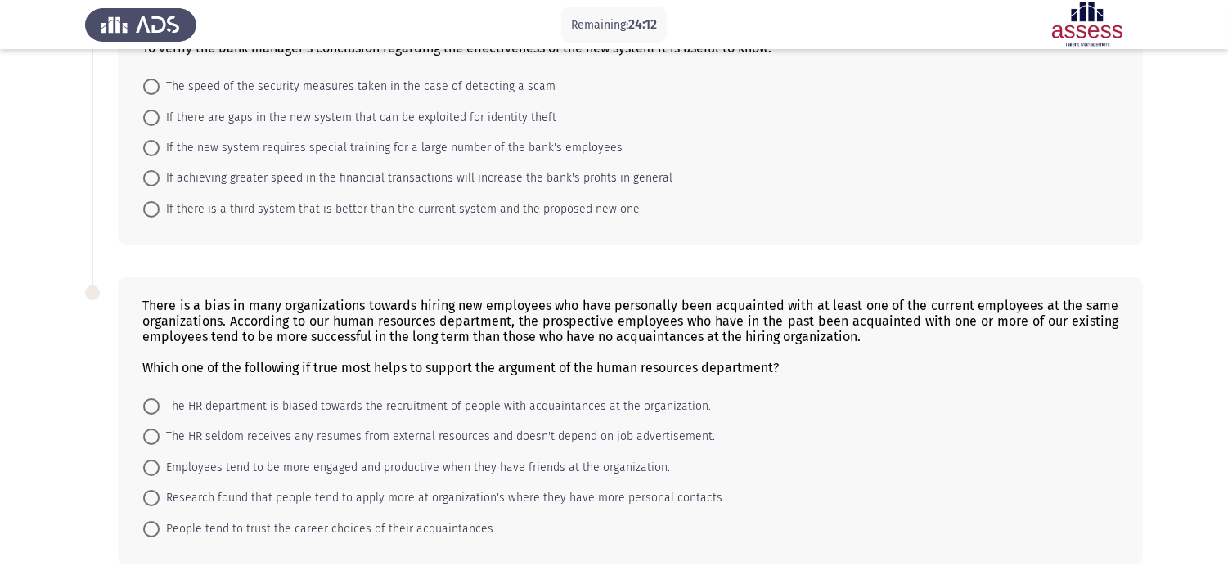
scroll to position [592, 0]
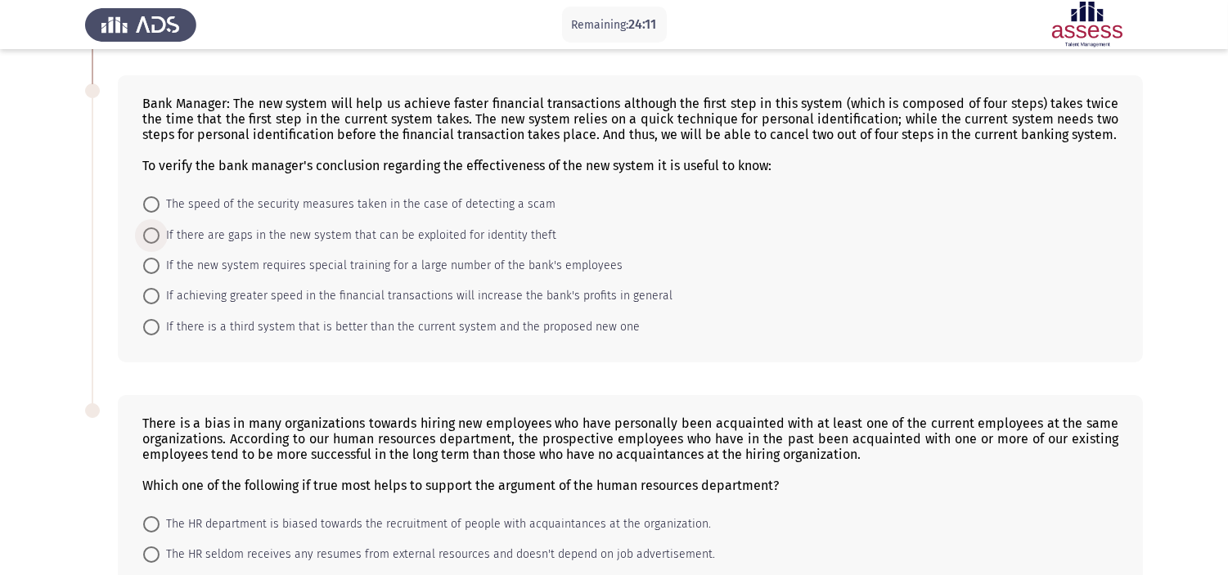
click at [193, 226] on span "If there are gaps in the new system that can be exploited for identity theft" at bounding box center [358, 236] width 397 height 20
click at [160, 227] on input "If there are gaps in the new system that can be exploited for identity theft" at bounding box center [151, 235] width 16 height 16
radio input "true"
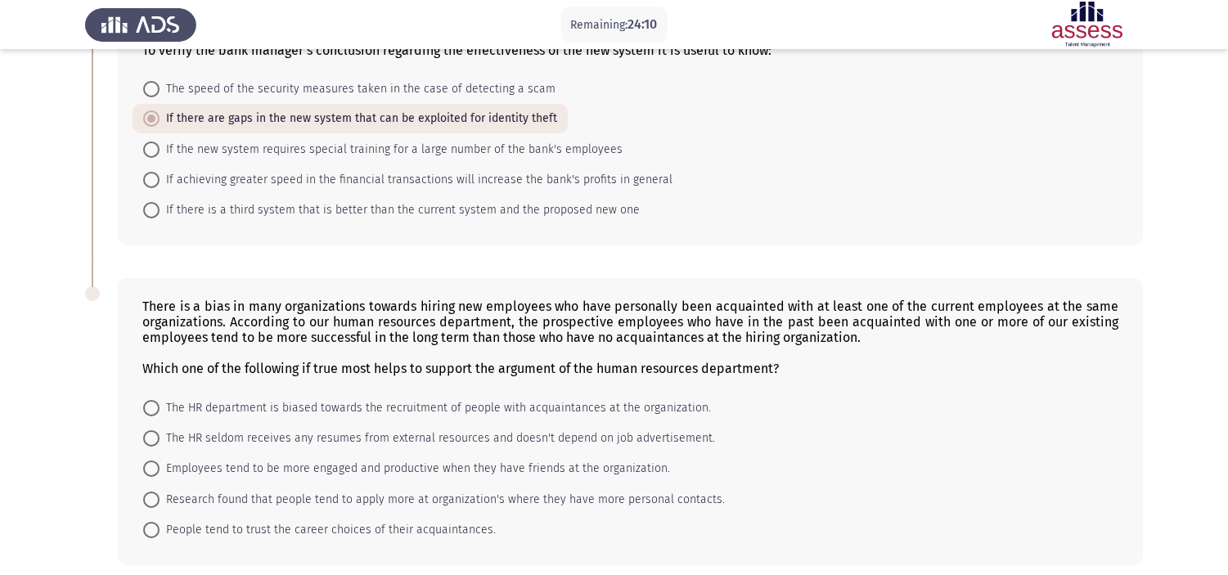
scroll to position [772, 0]
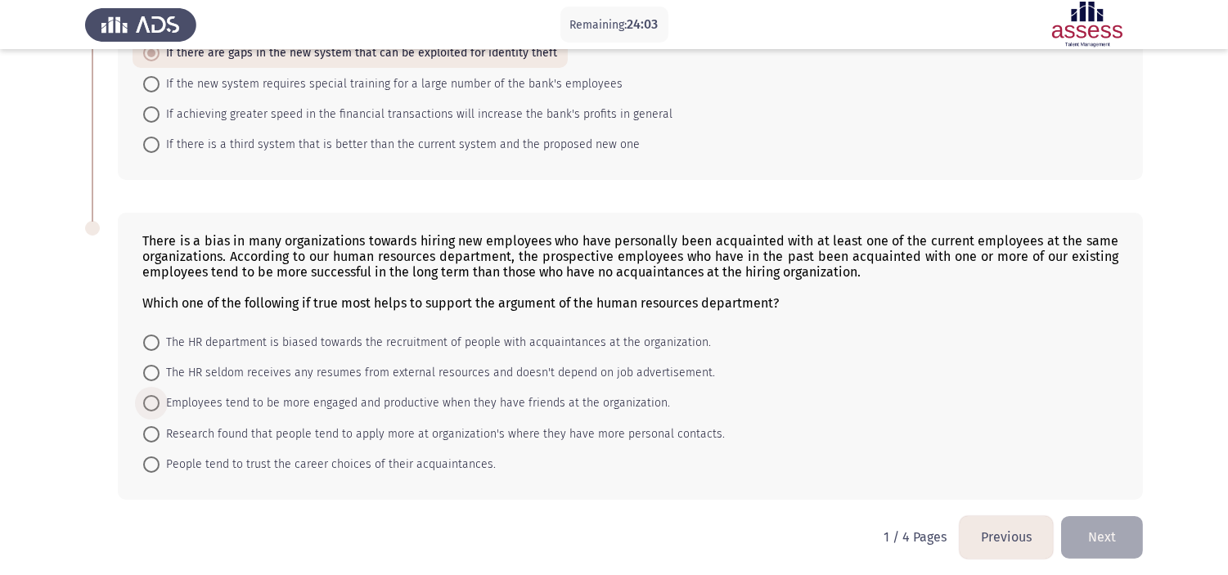
click at [194, 397] on span "Employees tend to be more engaged and productive when they have friends at the …" at bounding box center [415, 404] width 511 height 20
click at [160, 397] on input "Employees tend to be more engaged and productive when they have friends at the …" at bounding box center [151, 403] width 16 height 16
radio input "true"
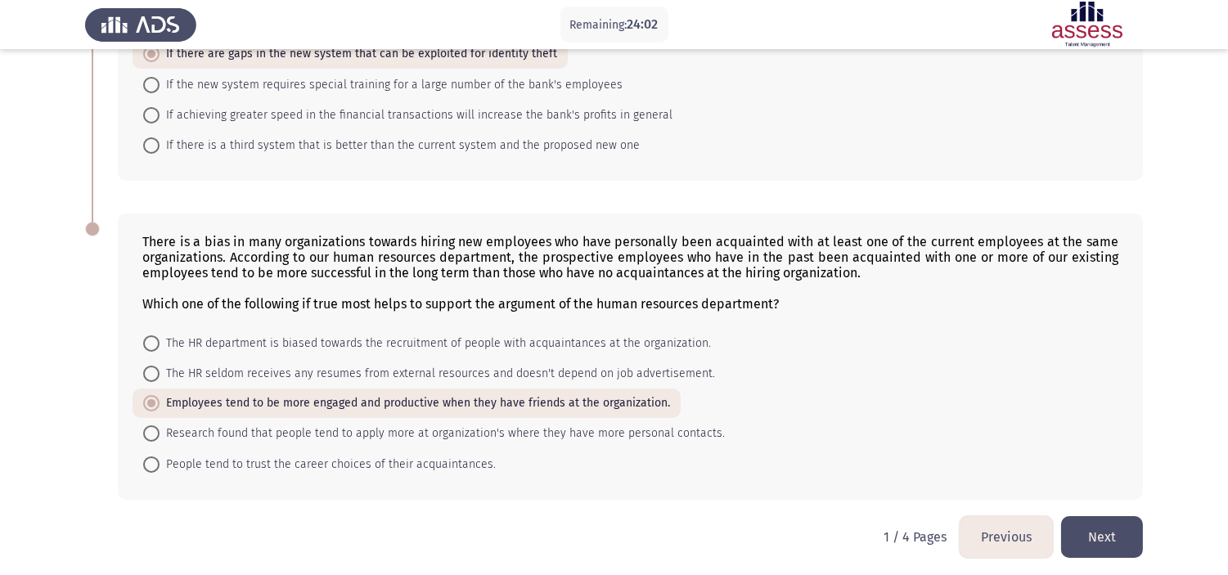
click at [1082, 517] on button "Next" at bounding box center [1102, 537] width 82 height 42
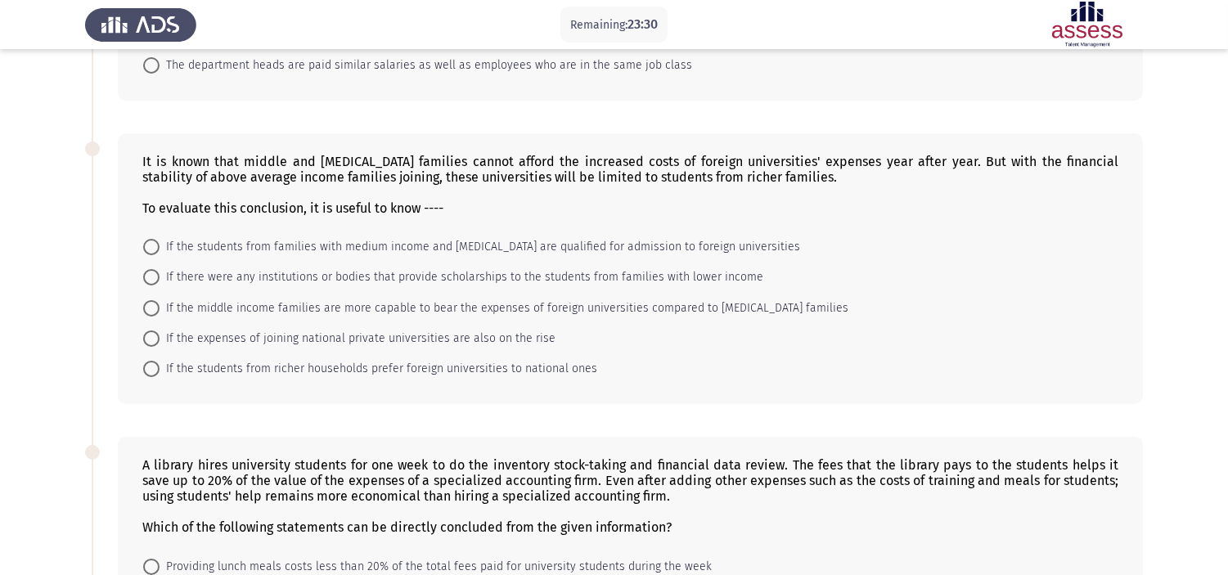
scroll to position [363, 0]
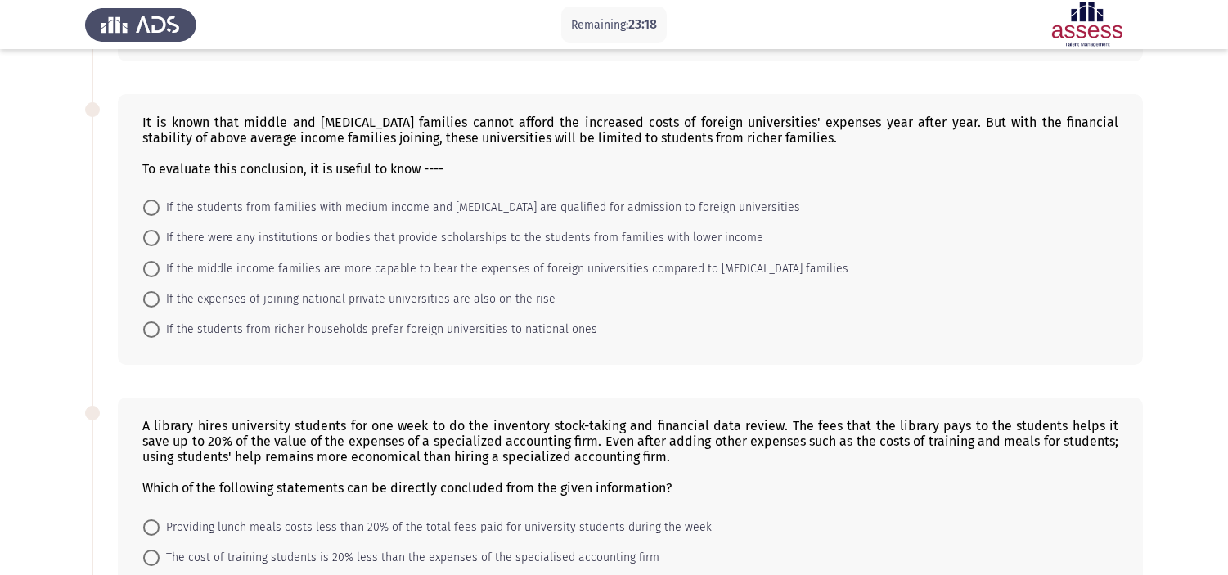
drag, startPoint x: 0, startPoint y: 198, endPoint x: 168, endPoint y: 2, distance: 258.2
click at [0, 198] on app-assessment-container "Remaining: 23:18 Previous ASSESS Aptitude (FOCUS) - Critical Thinking Next The …" at bounding box center [614, 361] width 1228 height 1319
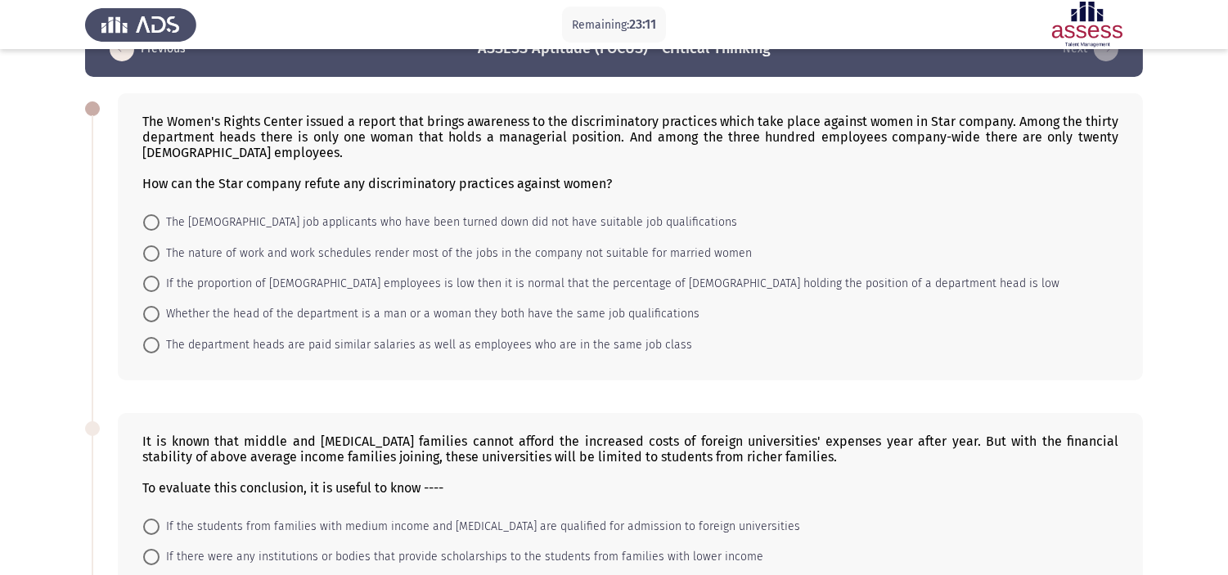
scroll to position [0, 0]
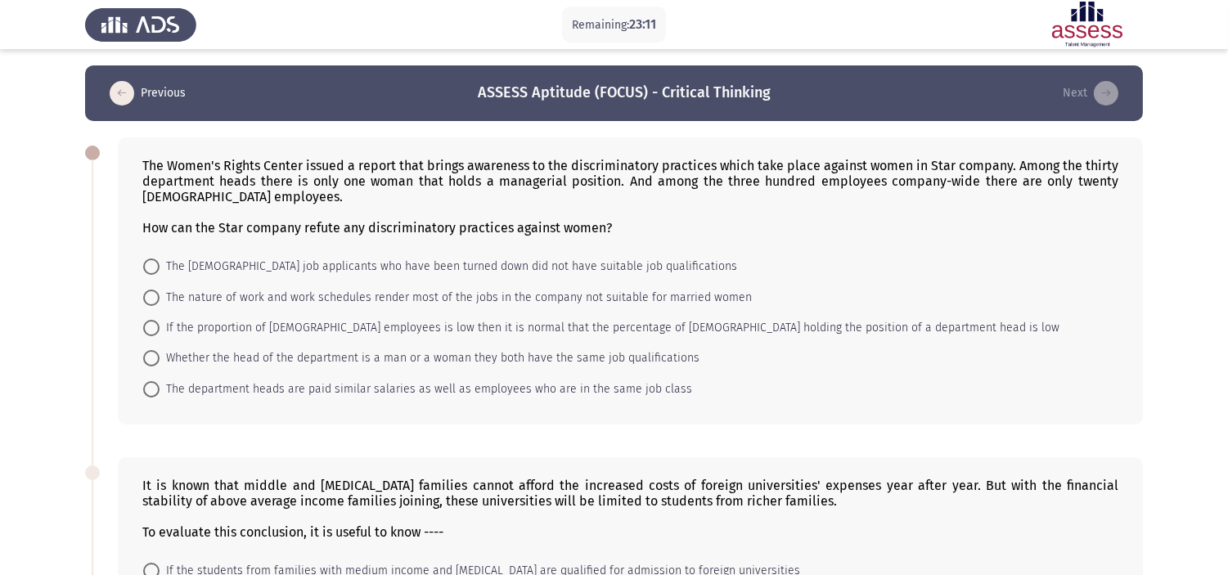
click at [185, 268] on span "The [DEMOGRAPHIC_DATA] job applicants who have been turned down did not have su…" at bounding box center [449, 267] width 578 height 20
click at [160, 268] on input "The [DEMOGRAPHIC_DATA] job applicants who have been turned down did not have su…" at bounding box center [151, 267] width 16 height 16
radio input "true"
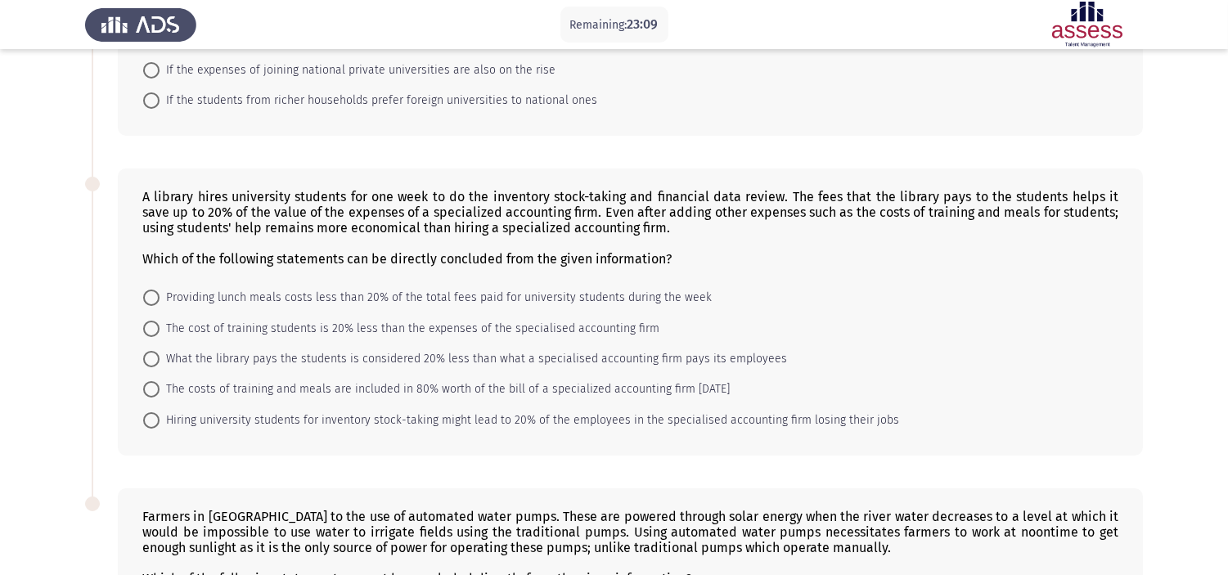
scroll to position [636, 0]
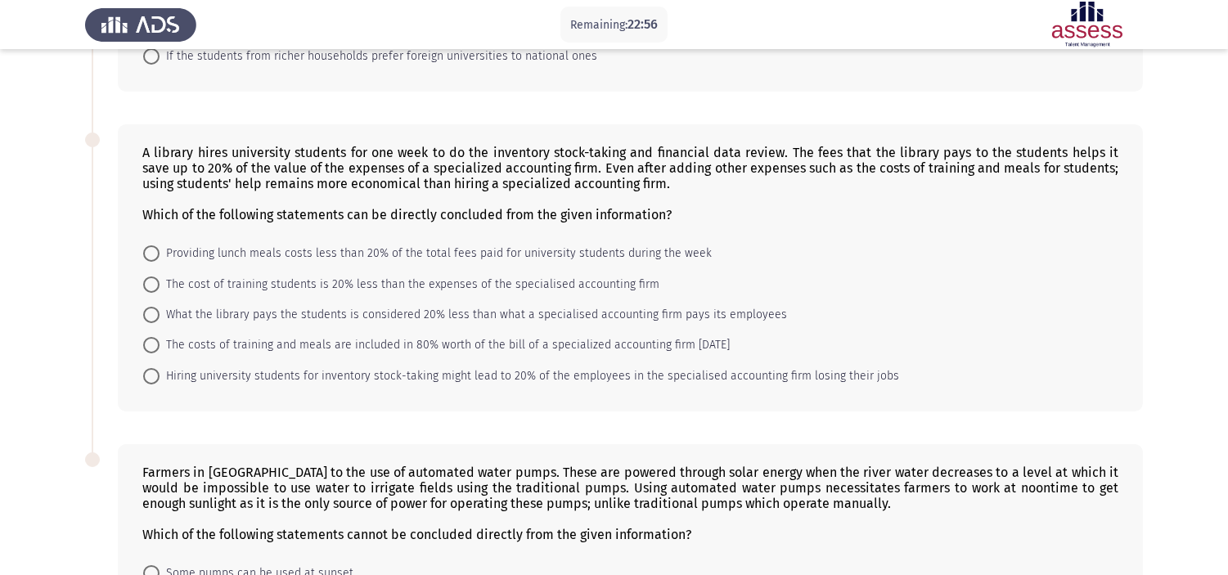
drag, startPoint x: 58, startPoint y: 167, endPoint x: 272, endPoint y: 12, distance: 264.3
click at [57, 167] on app-assessment-container "Remaining: 22:56 Previous ASSESS Aptitude (FOCUS) - Critical Thinking Next The …" at bounding box center [614, 89] width 1228 height 1318
click at [164, 268] on mat-radio-button "The cost of training students is 20% less than the expenses of the specialised …" at bounding box center [402, 283] width 538 height 30
click at [164, 275] on span "The cost of training students is 20% less than the expenses of the specialised …" at bounding box center [410, 285] width 500 height 20
click at [160, 277] on input "The cost of training students is 20% less than the expenses of the specialised …" at bounding box center [151, 285] width 16 height 16
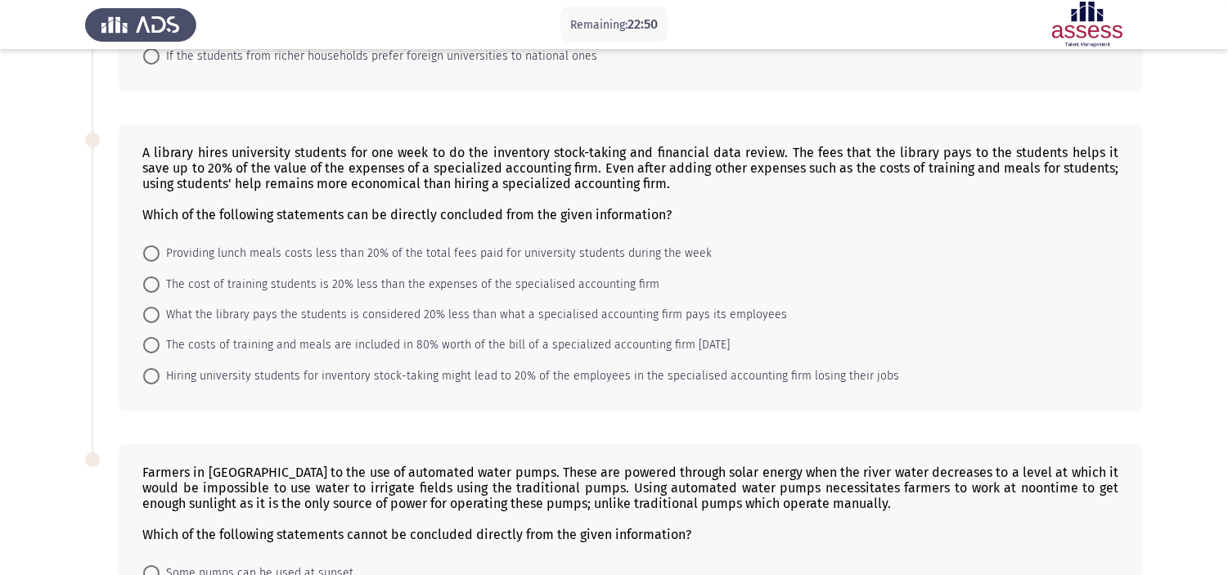
radio input "true"
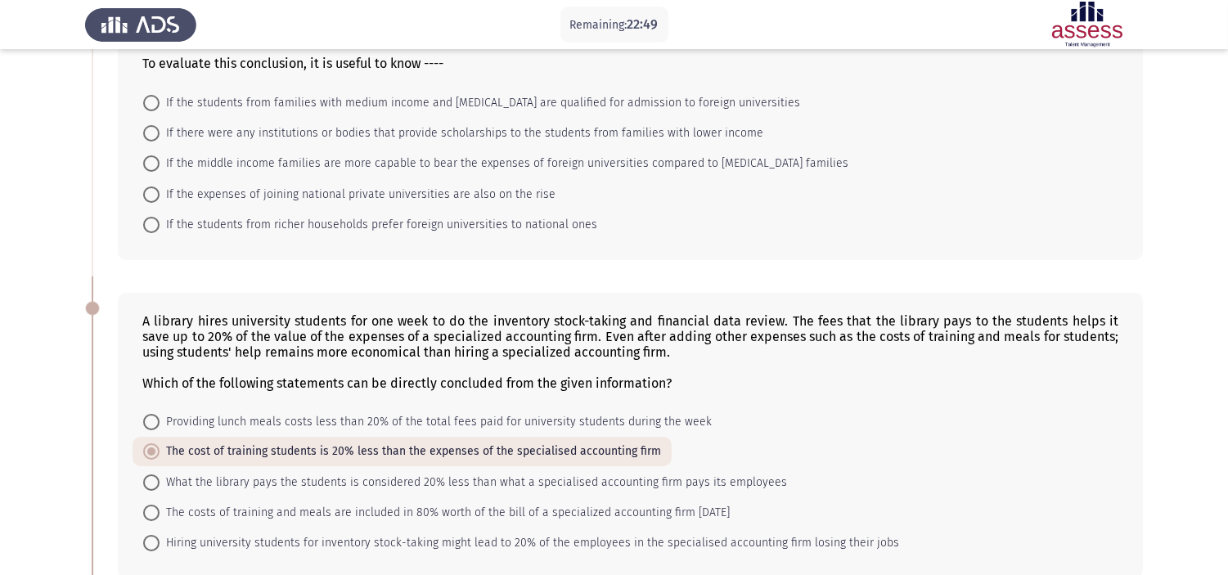
scroll to position [363, 0]
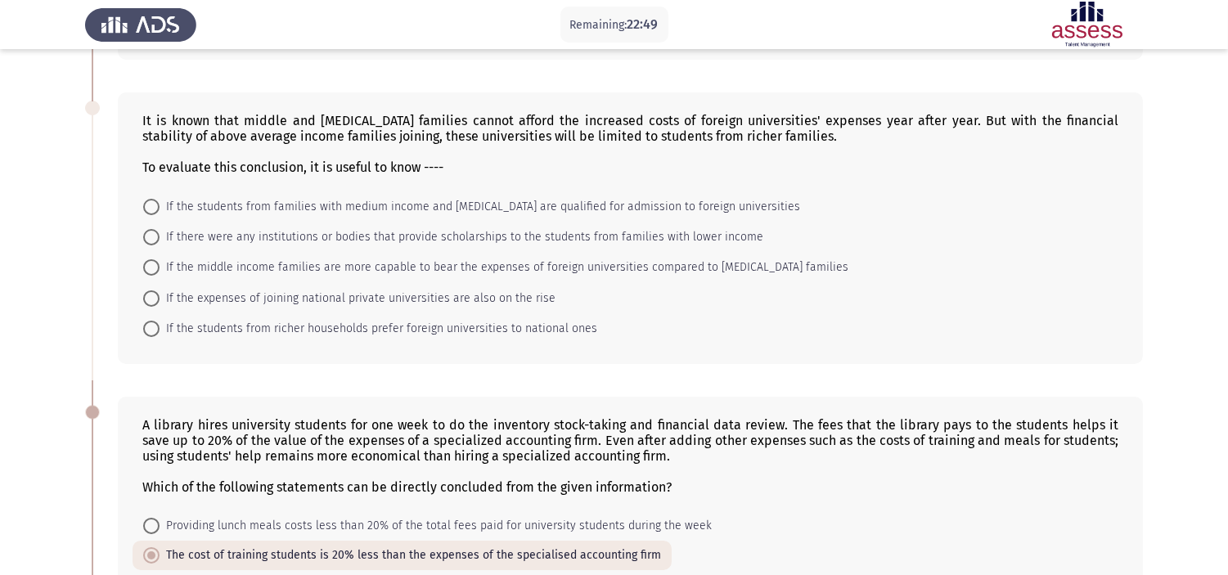
click at [181, 233] on span "If there were any institutions or bodies that provide scholarships to the stude…" at bounding box center [462, 237] width 604 height 20
click at [160, 233] on input "If there were any institutions or bodies that provide scholarships to the stude…" at bounding box center [151, 237] width 16 height 16
radio input "true"
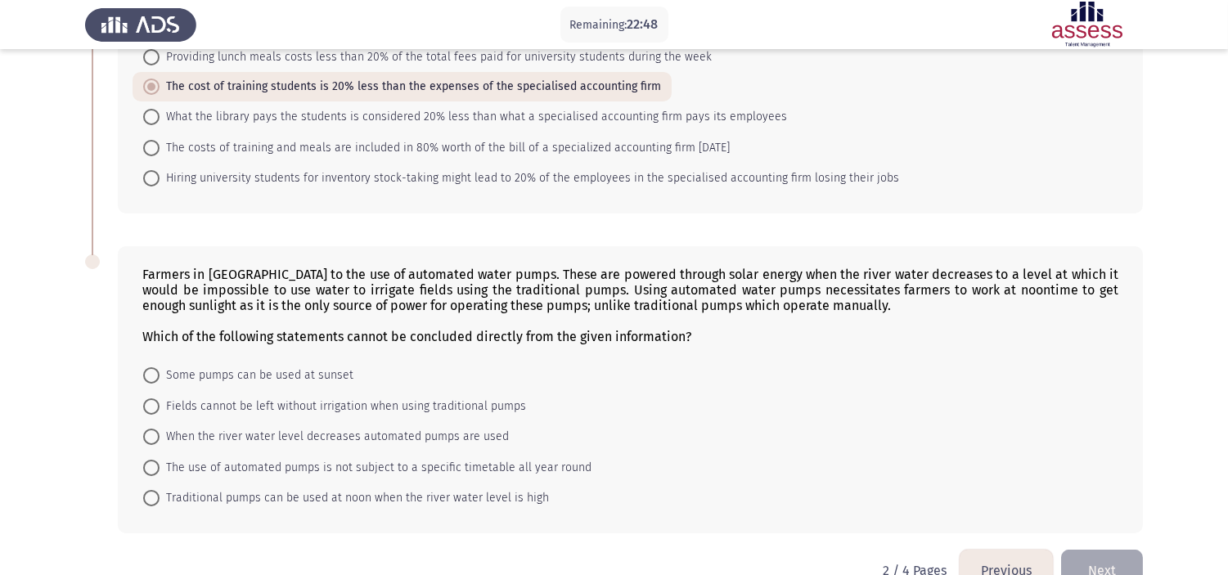
scroll to position [864, 0]
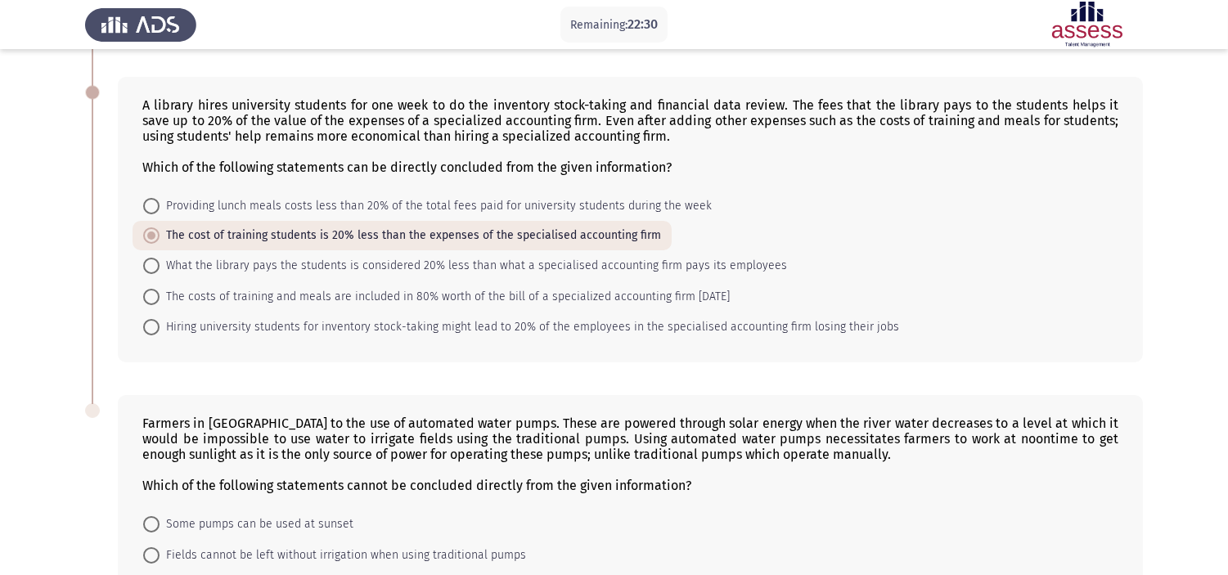
click at [198, 196] on span "Providing lunch meals costs less than 20% of the total fees paid for university…" at bounding box center [436, 206] width 552 height 20
click at [160, 198] on input "Providing lunch meals costs less than 20% of the total fees paid for university…" at bounding box center [151, 206] width 16 height 16
radio input "true"
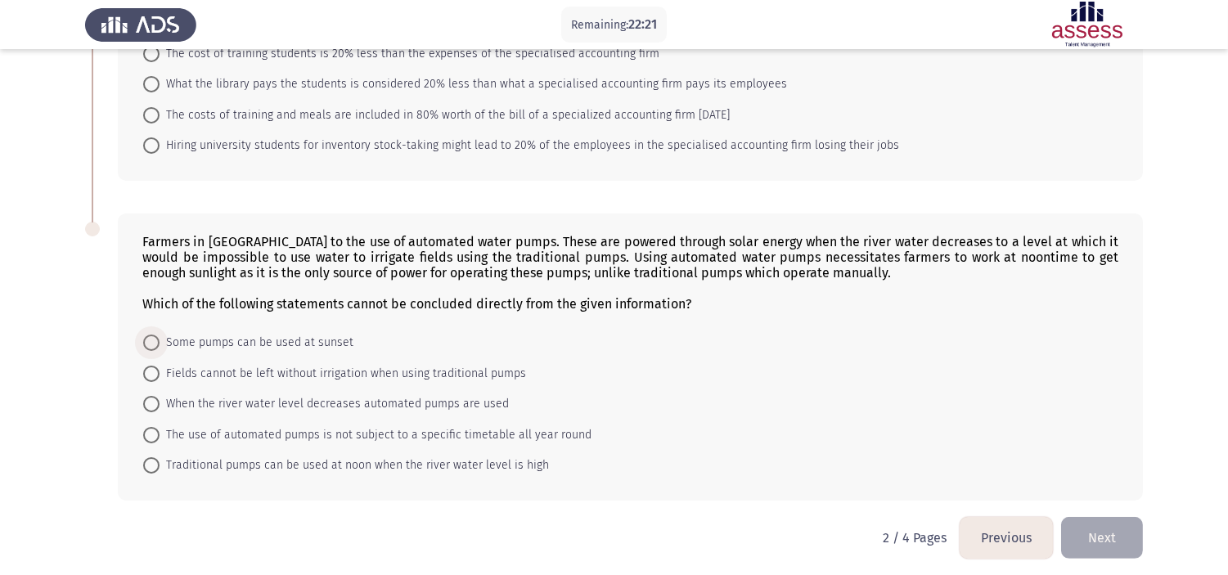
click at [263, 339] on span "Some pumps can be used at sunset" at bounding box center [257, 343] width 194 height 20
click at [160, 339] on input "Some pumps can be used at sunset" at bounding box center [151, 343] width 16 height 16
radio input "true"
click at [1069, 517] on button "Next" at bounding box center [1102, 538] width 82 height 42
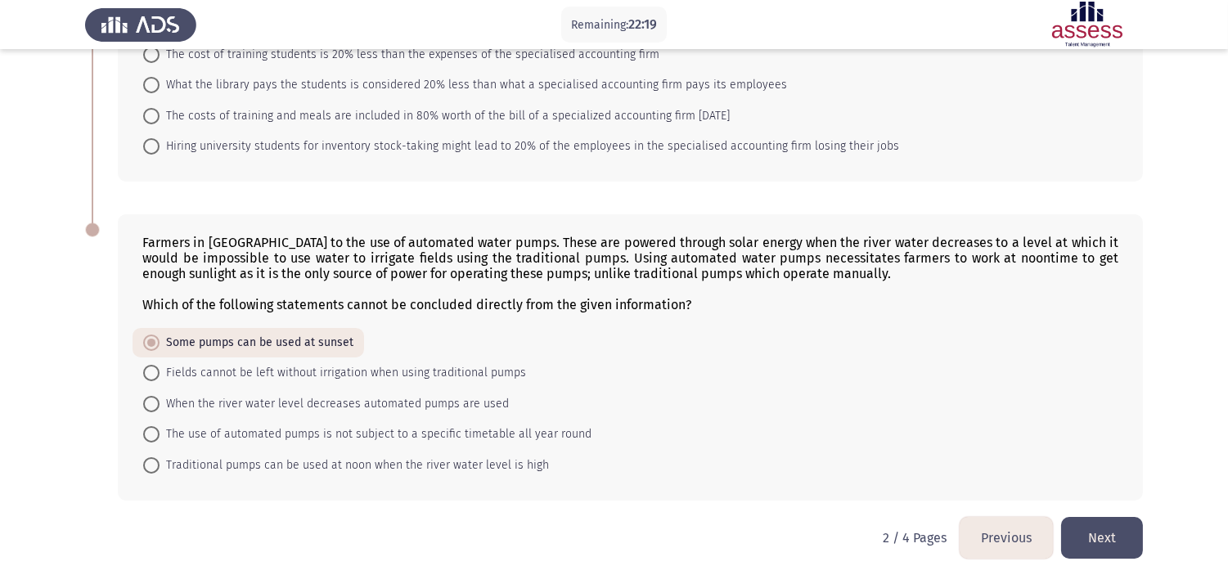
scroll to position [0, 0]
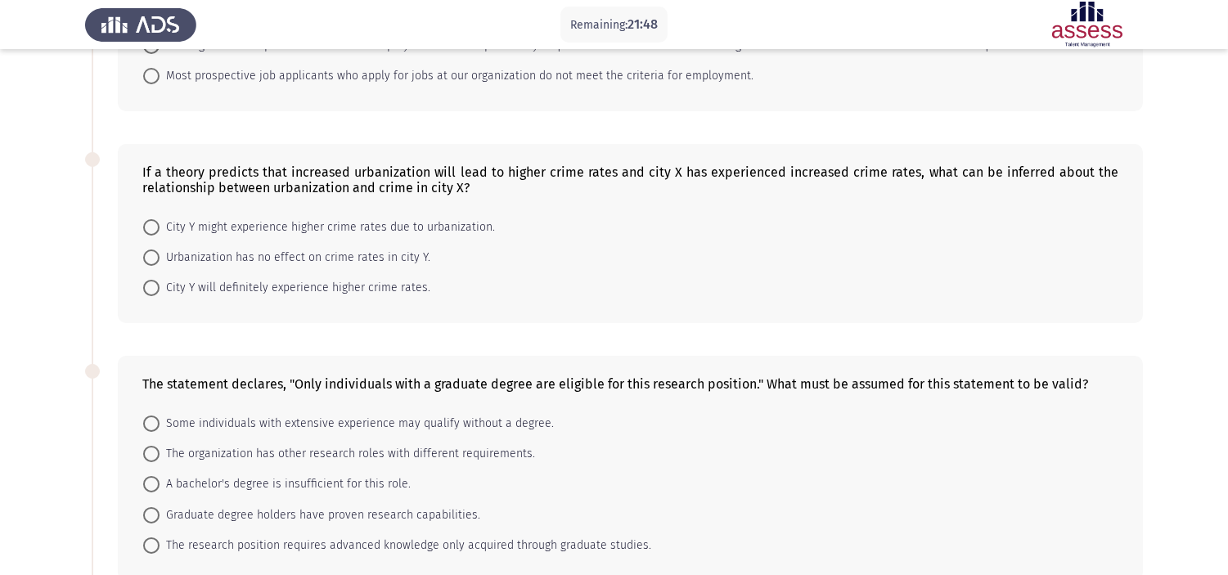
scroll to position [363, 0]
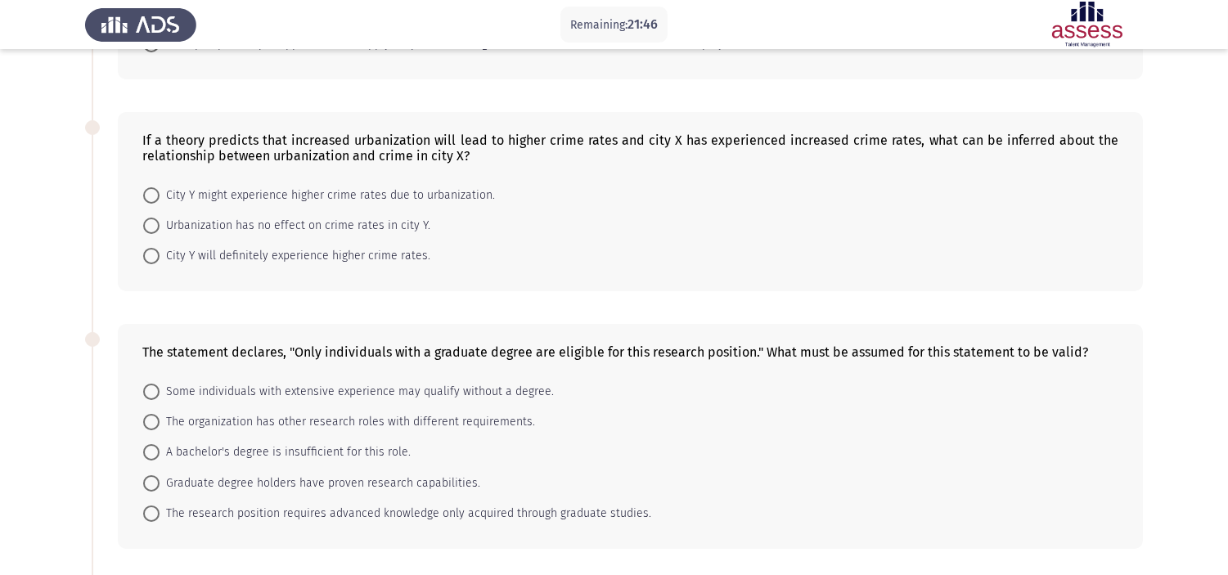
click at [0, 199] on app-assessment-container "Remaining: 21:46 Previous ASSESS Aptitude (FOCUS) - Critical Thinking Next HR D…" at bounding box center [614, 301] width 1228 height 1199
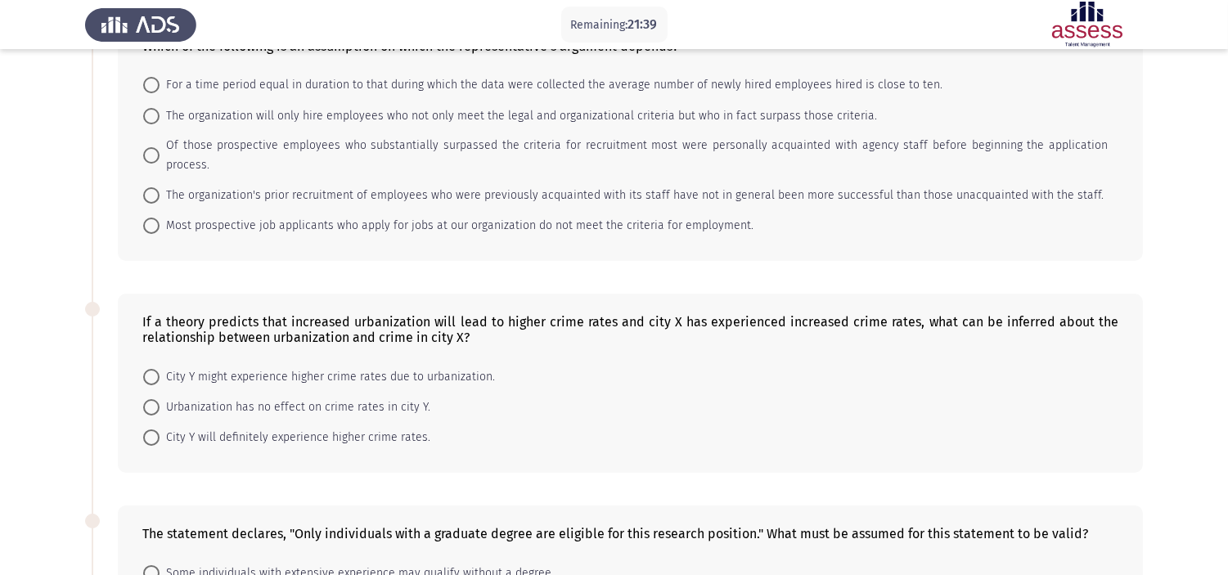
scroll to position [0, 0]
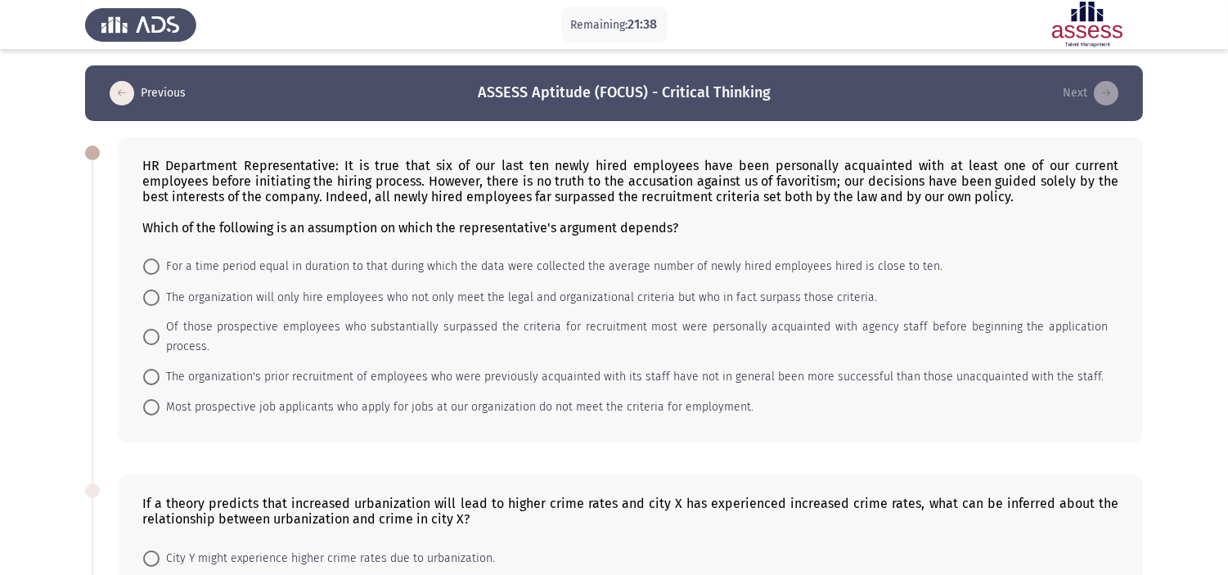
click at [149, 306] on mat-radio-button "The organization will only hire employees who not only meet the legal and organ…" at bounding box center [510, 296] width 755 height 30
click at [160, 296] on span "The organization will only hire employees who not only meet the legal and organ…" at bounding box center [519, 298] width 718 height 20
click at [160, 296] on input "The organization will only hire employees who not only meet the legal and organ…" at bounding box center [151, 298] width 16 height 16
radio input "true"
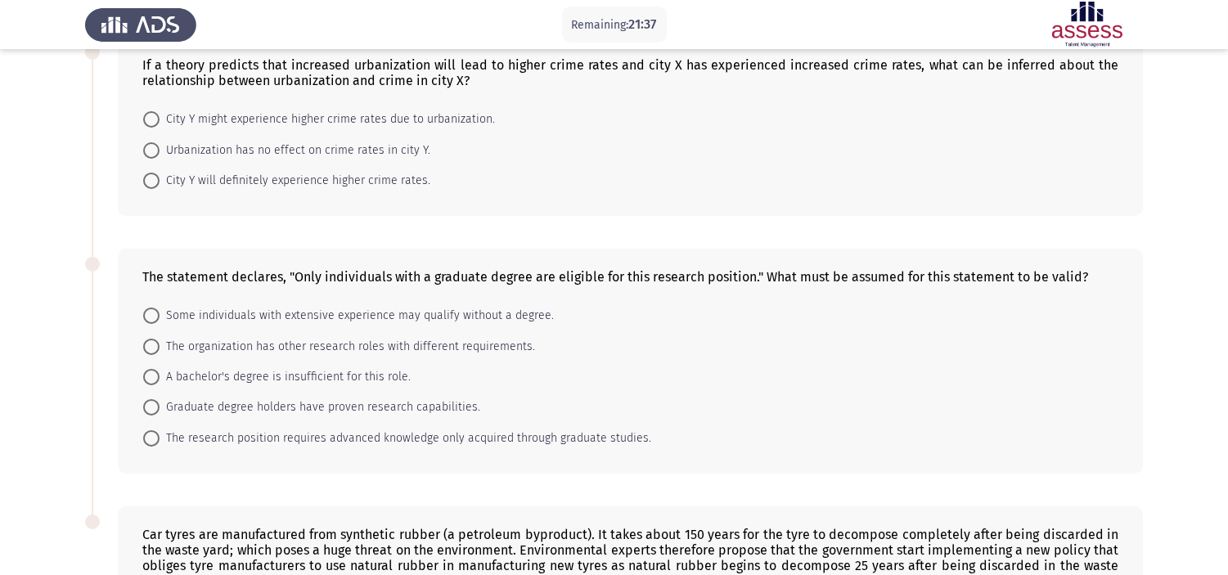
scroll to position [545, 0]
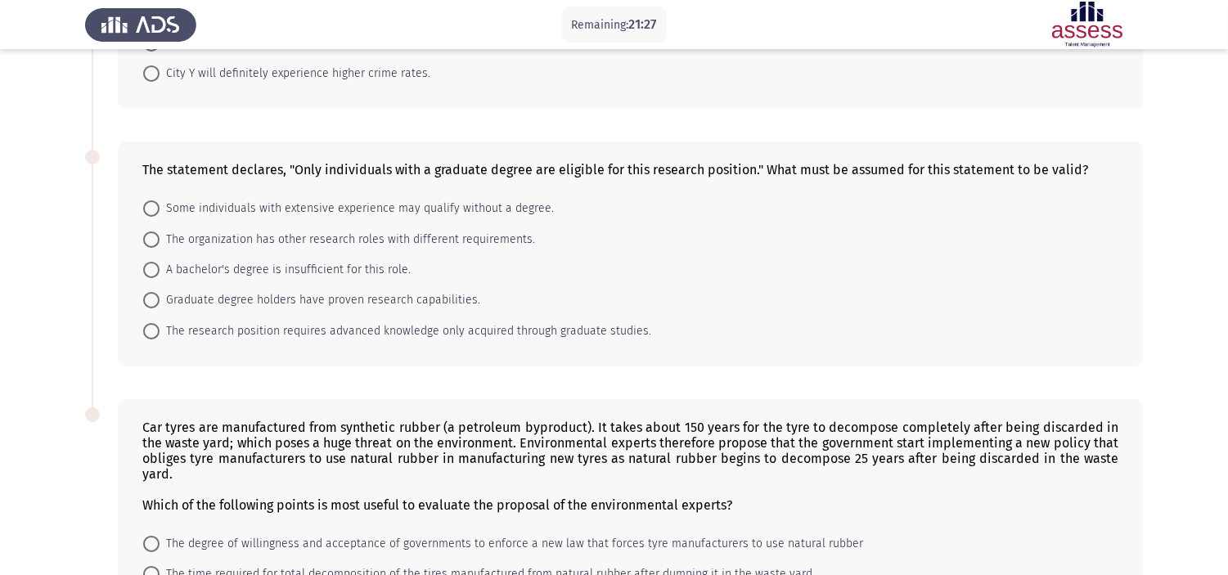
click at [10, 137] on app-assessment-container "Remaining: 21:27 Previous ASSESS Aptitude (FOCUS) - Critical Thinking Next HR D…" at bounding box center [614, 120] width 1228 height 1198
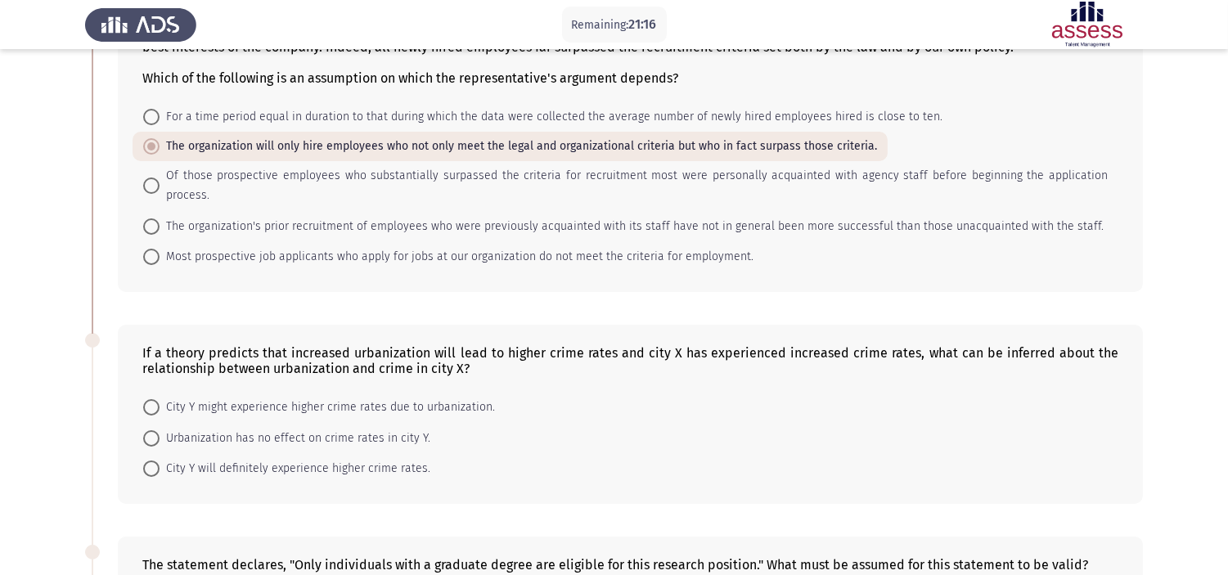
scroll to position [182, 0]
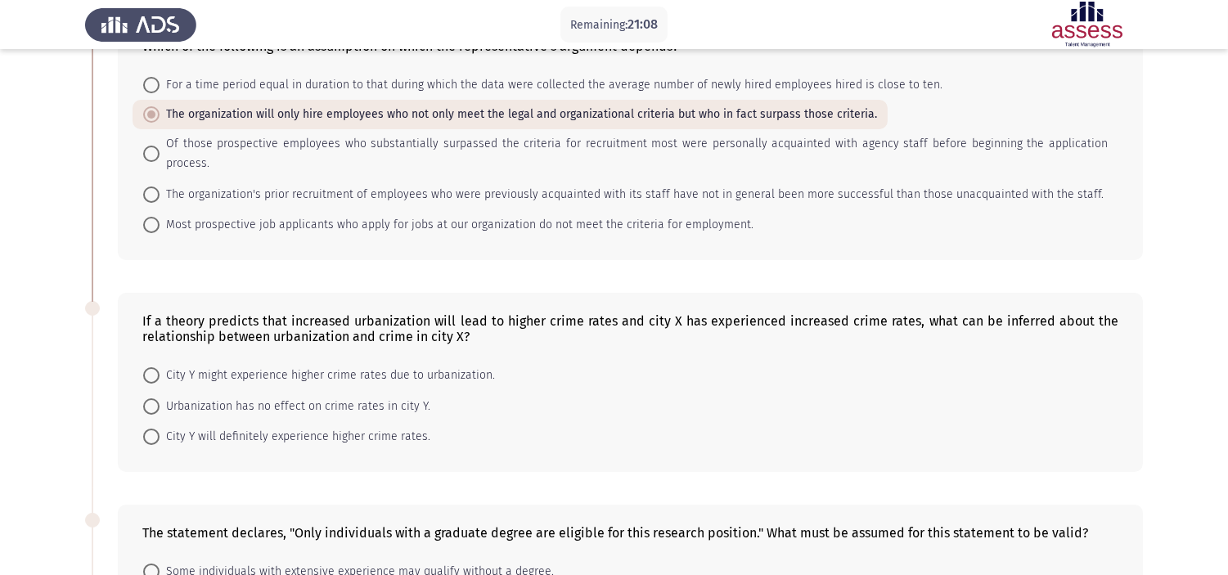
click at [289, 366] on span "City Y might experience higher crime rates due to urbanization." at bounding box center [327, 376] width 335 height 20
click at [160, 367] on input "City Y might experience higher crime rates due to urbanization." at bounding box center [151, 375] width 16 height 16
radio input "true"
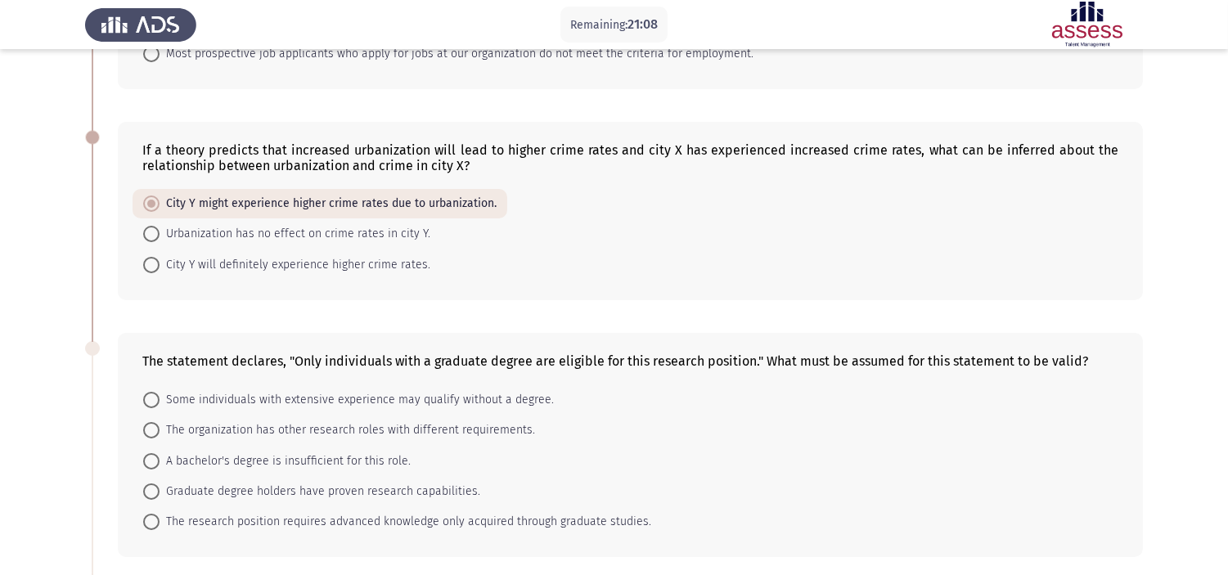
scroll to position [363, 0]
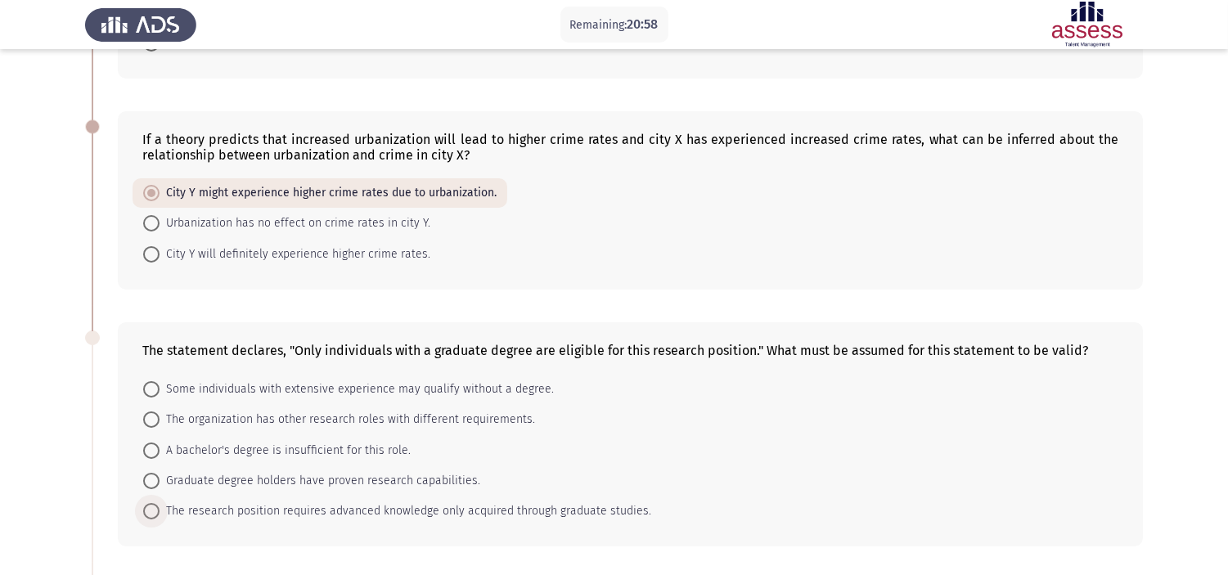
click at [249, 502] on span "The research position requires advanced knowledge only acquired through graduat…" at bounding box center [406, 512] width 492 height 20
click at [160, 503] on input "The research position requires advanced knowledge only acquired through graduat…" at bounding box center [151, 511] width 16 height 16
radio input "true"
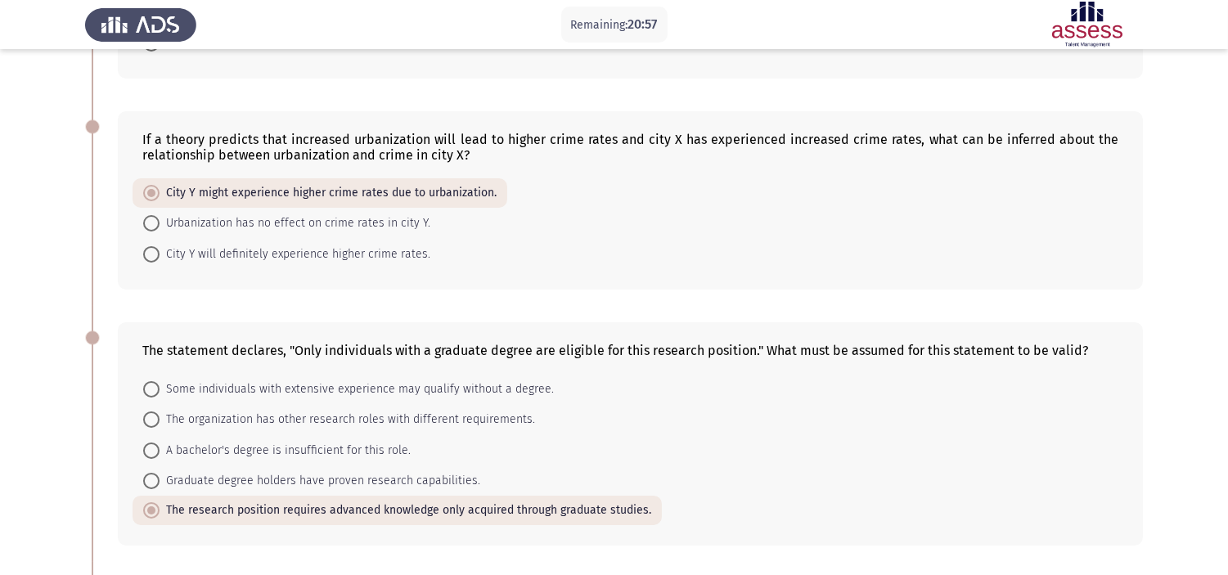
scroll to position [726, 0]
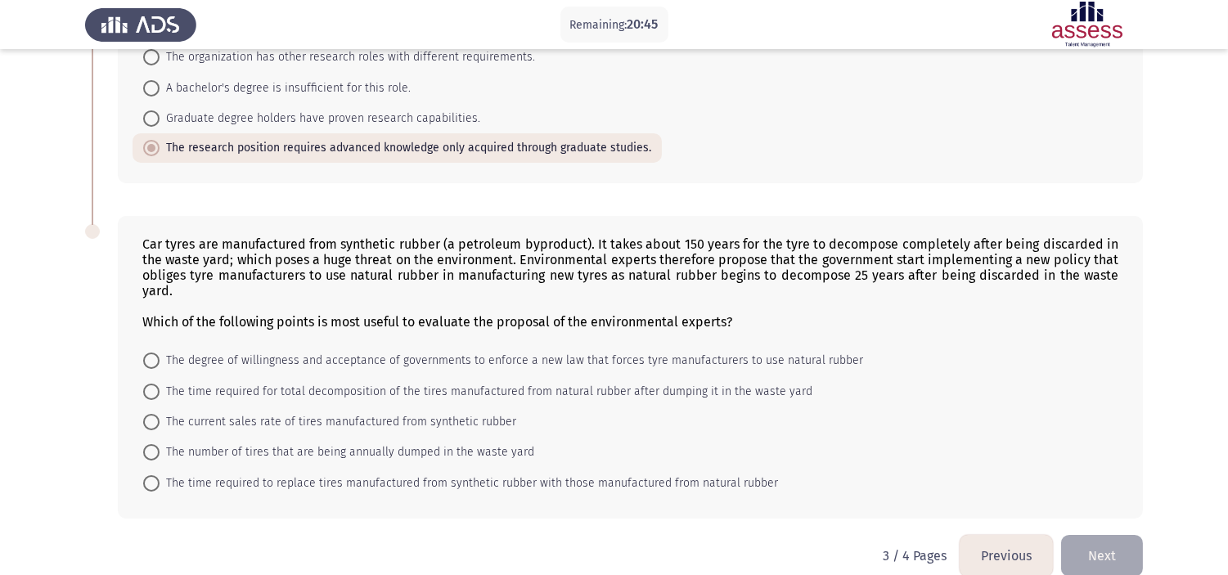
click at [154, 345] on mat-radio-button "The degree of willingness and acceptance of governments to enforce a new law th…" at bounding box center [503, 360] width 741 height 30
click at [295, 351] on span "The degree of willingness and acceptance of governments to enforce a new law th…" at bounding box center [512, 361] width 704 height 20
click at [160, 353] on input "The degree of willingness and acceptance of governments to enforce a new law th…" at bounding box center [151, 361] width 16 height 16
radio input "true"
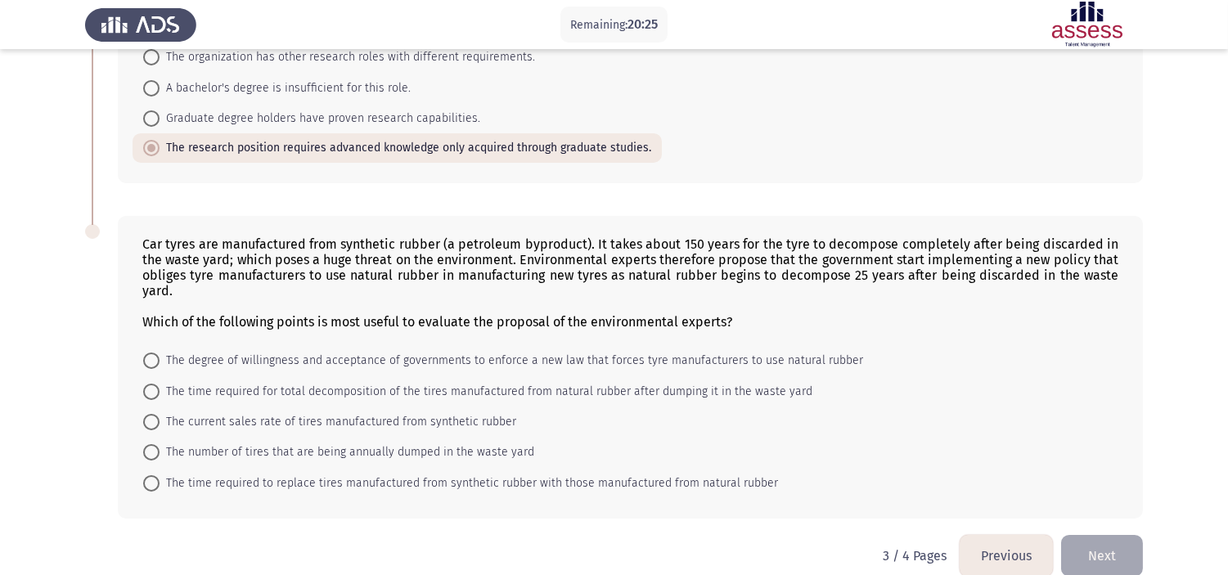
scroll to position [725, 0]
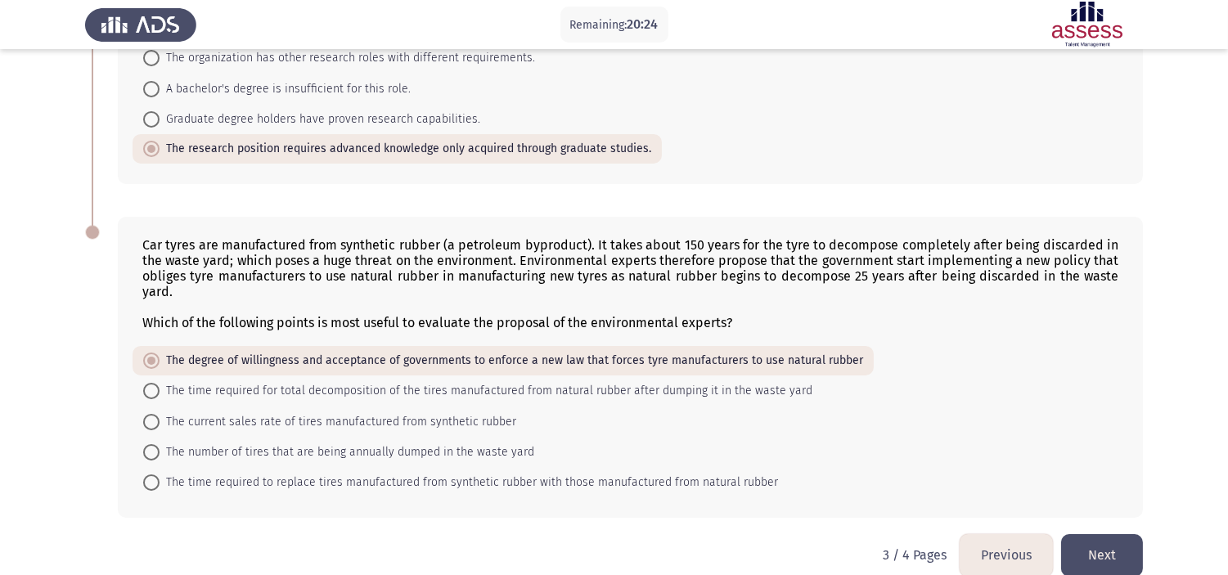
click at [1117, 517] on button "Next" at bounding box center [1102, 555] width 82 height 42
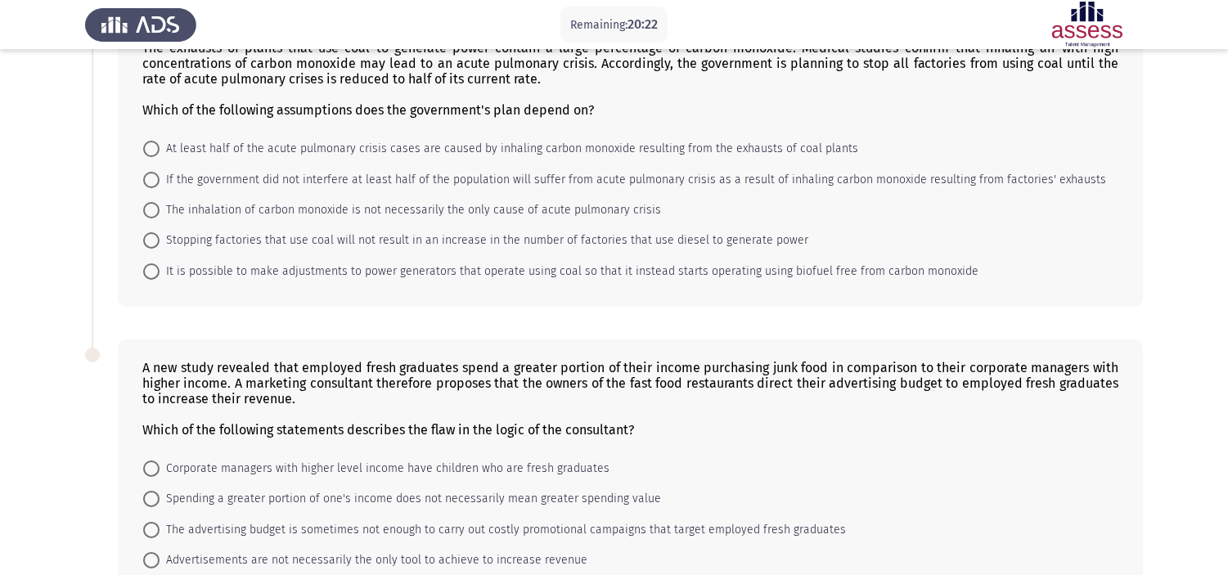
scroll to position [0, 0]
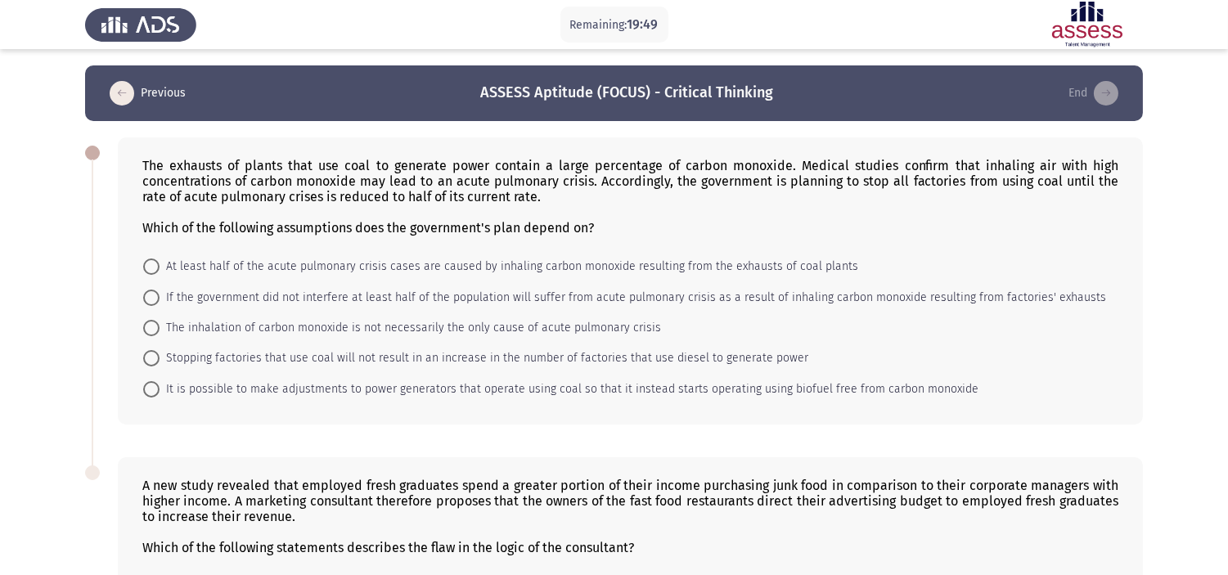
click at [327, 273] on span "At least half of the acute pulmonary crisis cases are caused by inhaling carbon…" at bounding box center [509, 267] width 699 height 20
click at [160, 273] on input "At least half of the acute pulmonary crisis cases are caused by inhaling carbon…" at bounding box center [151, 267] width 16 height 16
radio input "true"
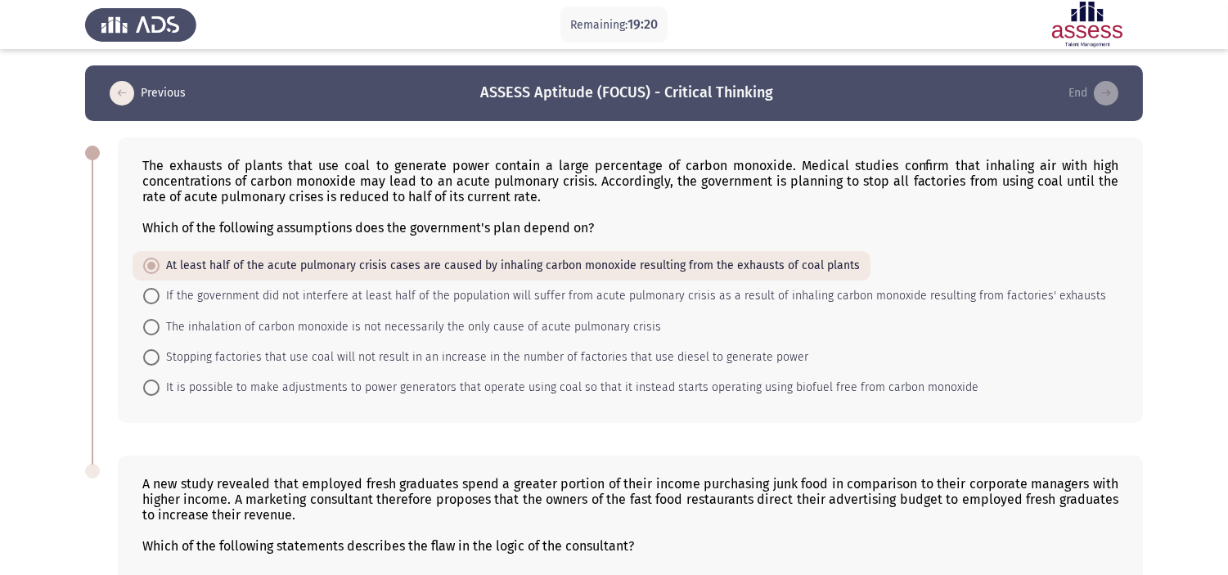
drag, startPoint x: 0, startPoint y: 195, endPoint x: 6, endPoint y: 202, distance: 9.3
click at [0, 195] on app-assessment-container "Remaining: 19:20 Previous ASSESS Aptitude (FOCUS) - Critical Thinking End The e…" at bounding box center [614, 412] width 1228 height 694
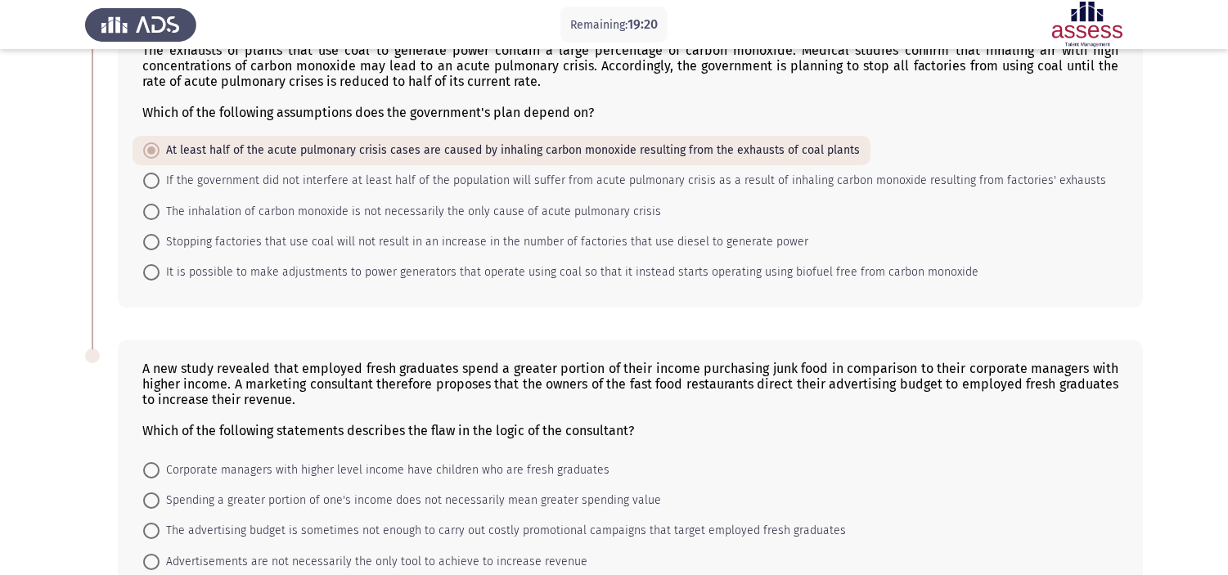
scroll to position [245, 0]
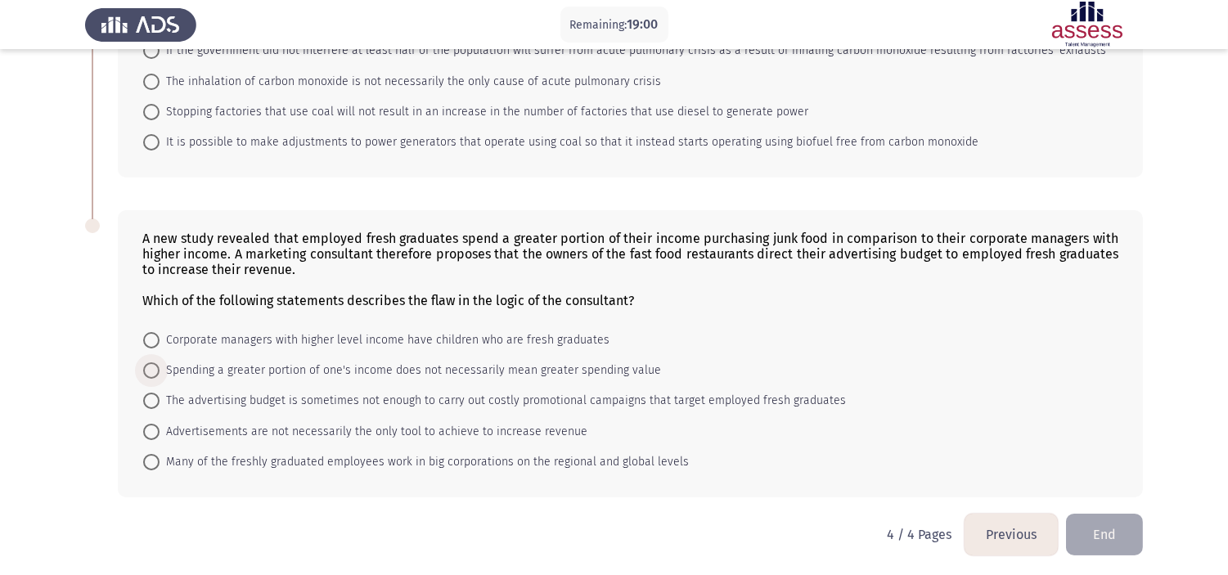
click at [227, 365] on span "Spending a greater portion of one's income does not necessarily mean greater sp…" at bounding box center [411, 371] width 502 height 20
click at [160, 365] on input "Spending a greater portion of one's income does not necessarily mean greater sp…" at bounding box center [151, 370] width 16 height 16
radio input "true"
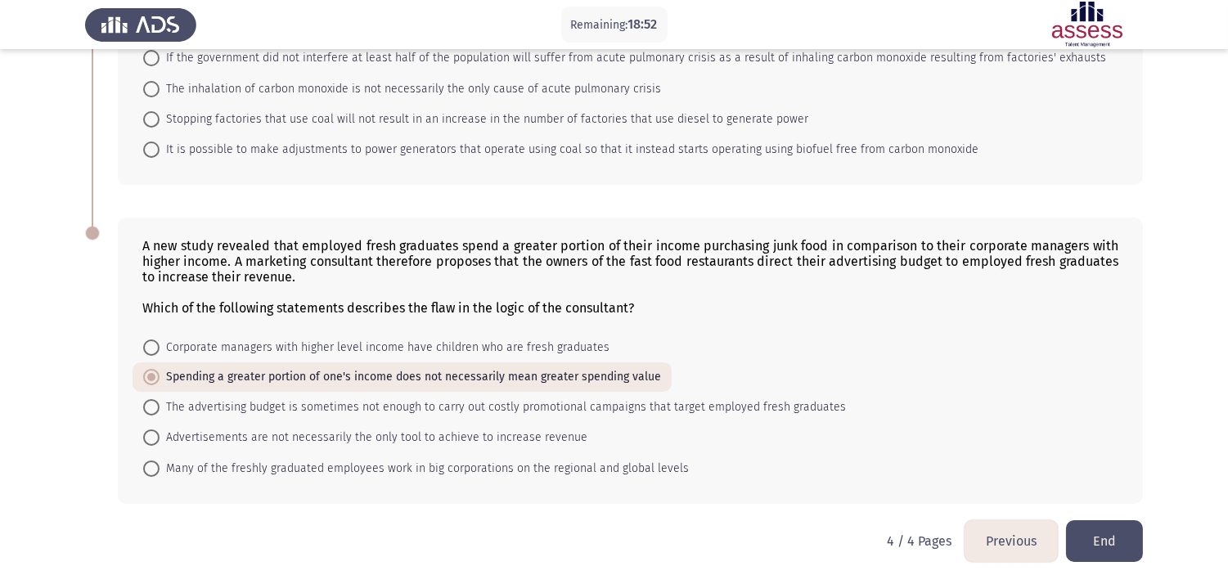
scroll to position [244, 0]
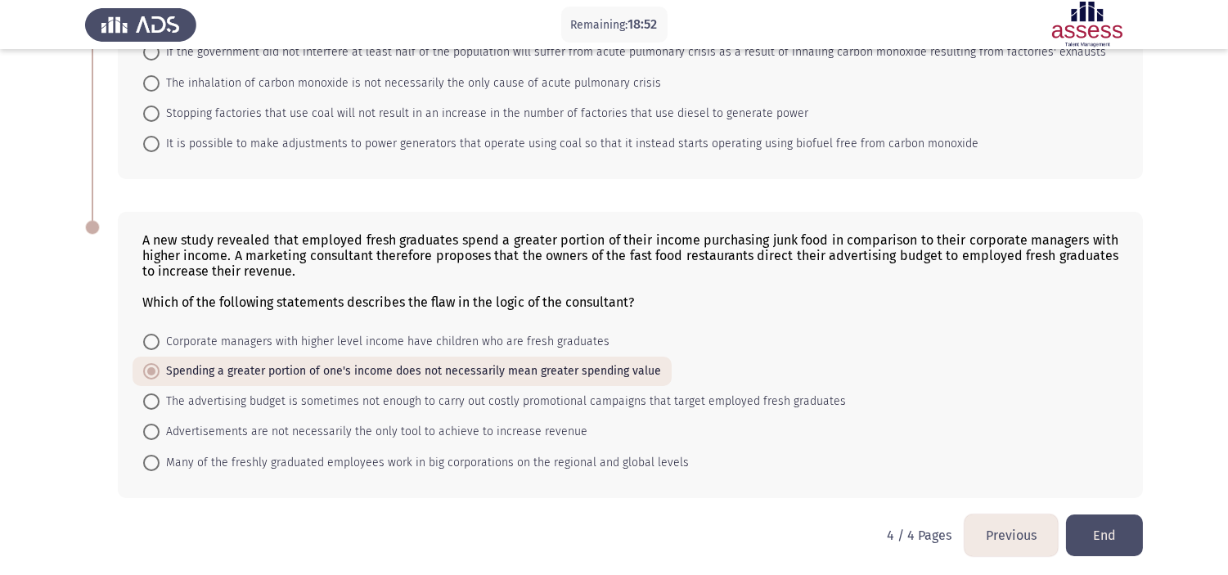
click at [1015, 517] on button "Previous" at bounding box center [1011, 536] width 93 height 42
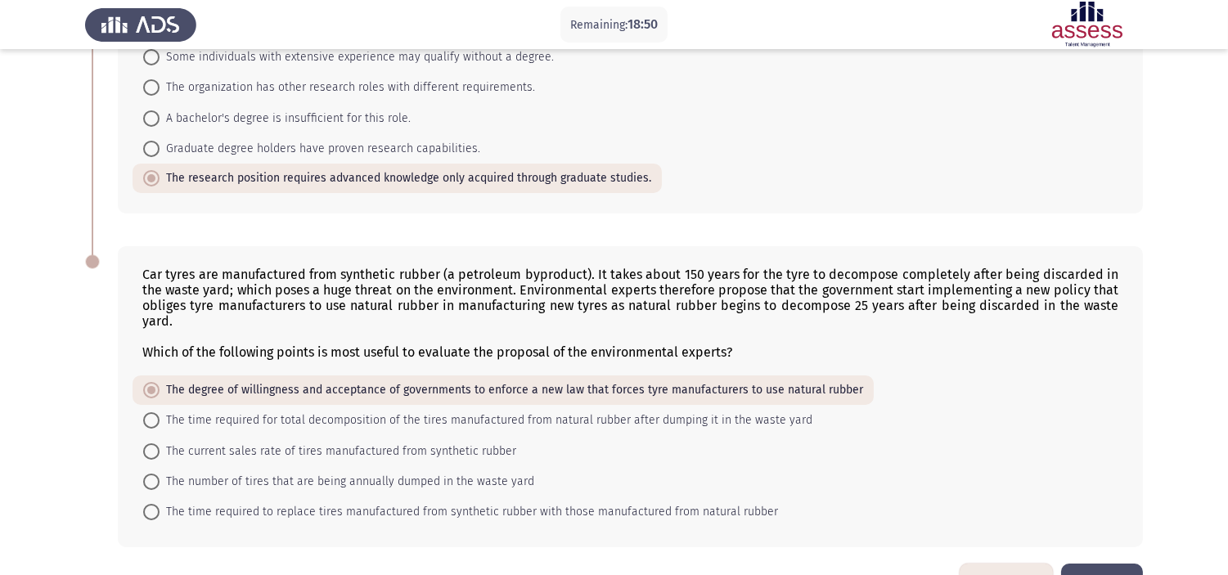
scroll to position [725, 0]
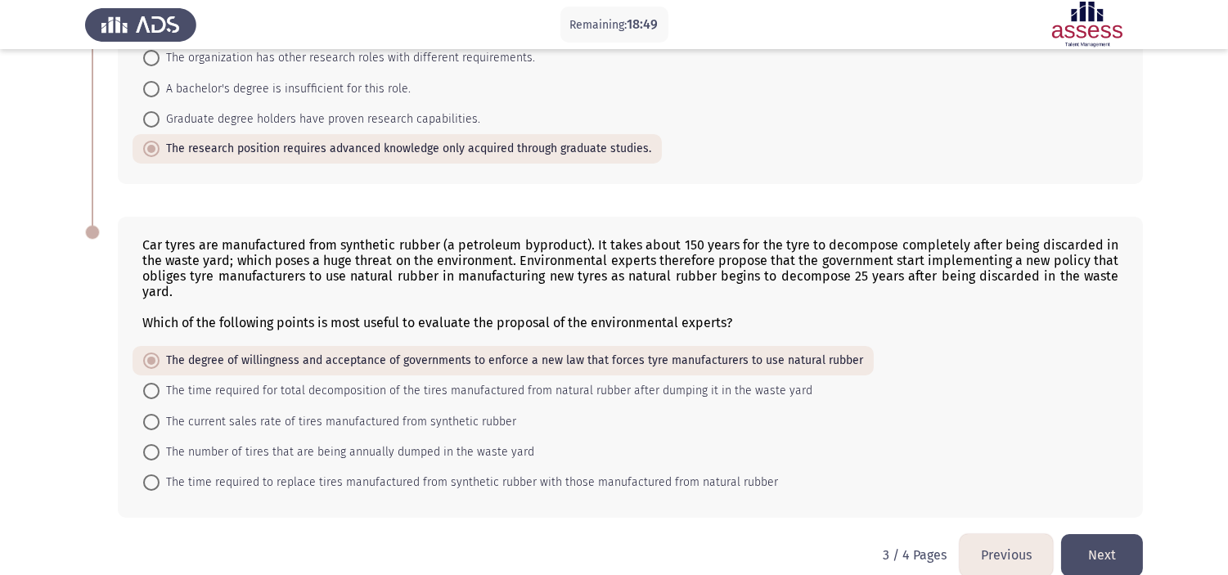
click at [1010, 517] on button "Previous" at bounding box center [1006, 555] width 93 height 42
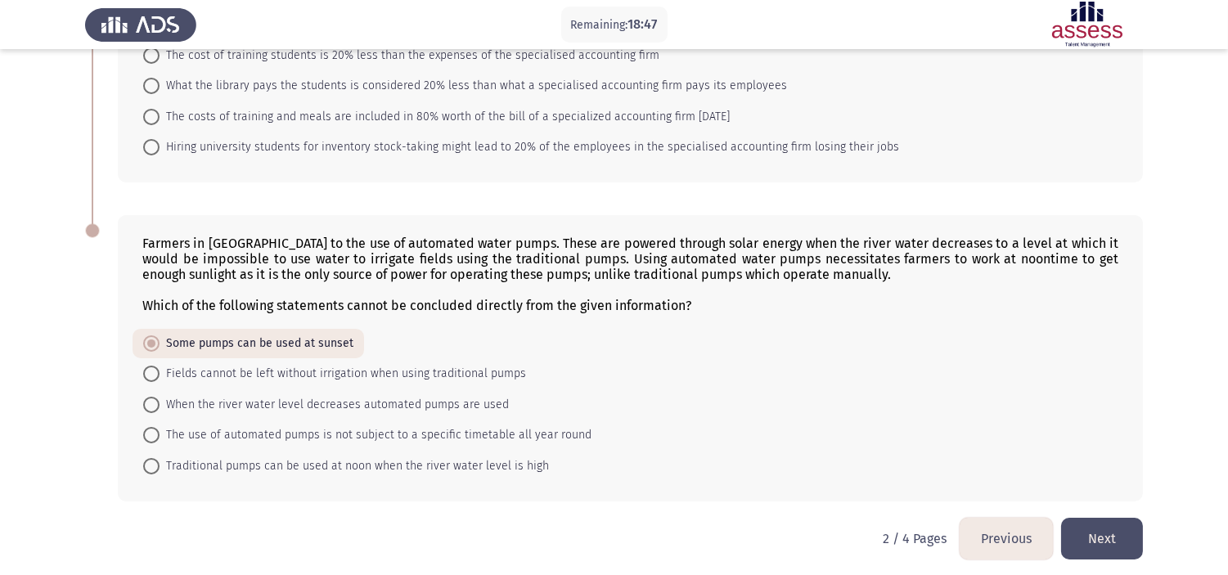
scroll to position [863, 0]
click at [1001, 517] on button "Previous" at bounding box center [1006, 538] width 93 height 42
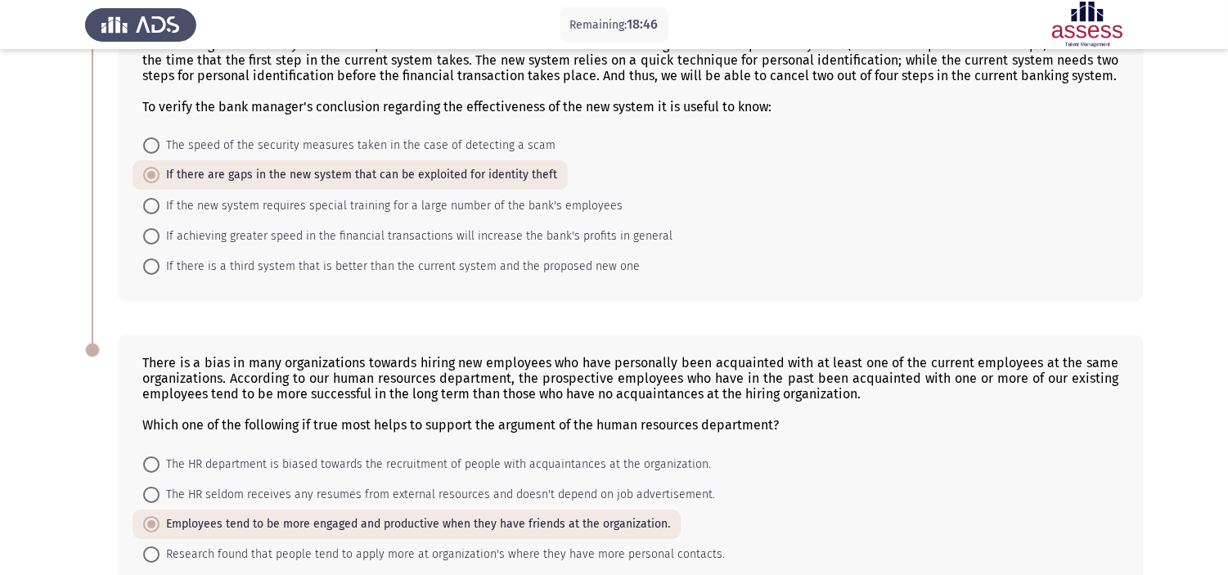
scroll to position [772, 0]
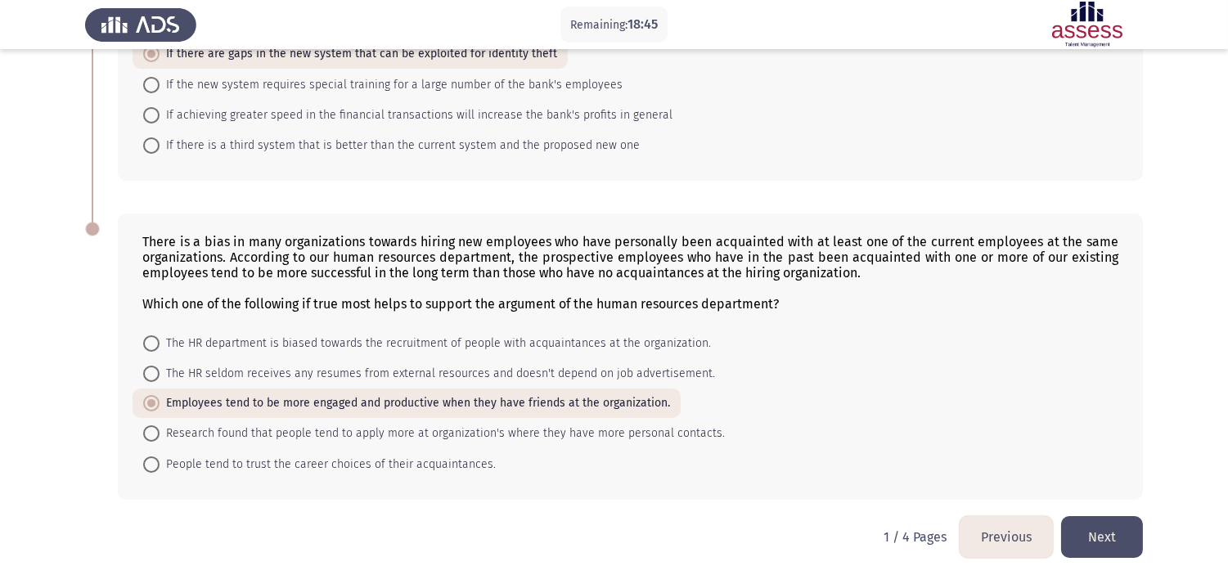
click at [1093, 517] on button "Next" at bounding box center [1102, 537] width 82 height 42
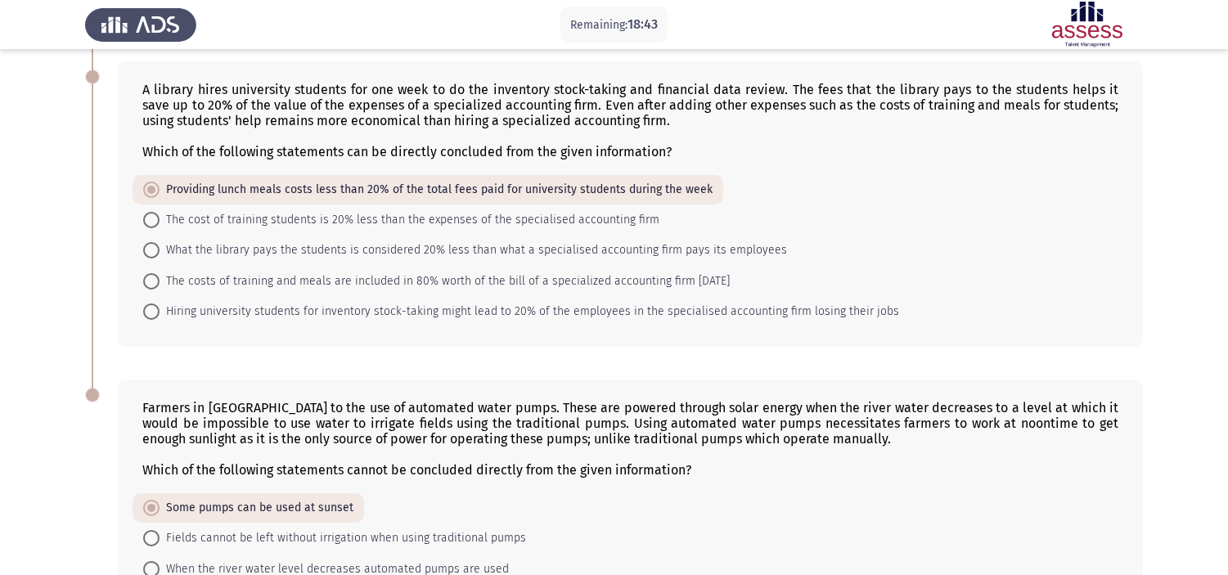
scroll to position [863, 0]
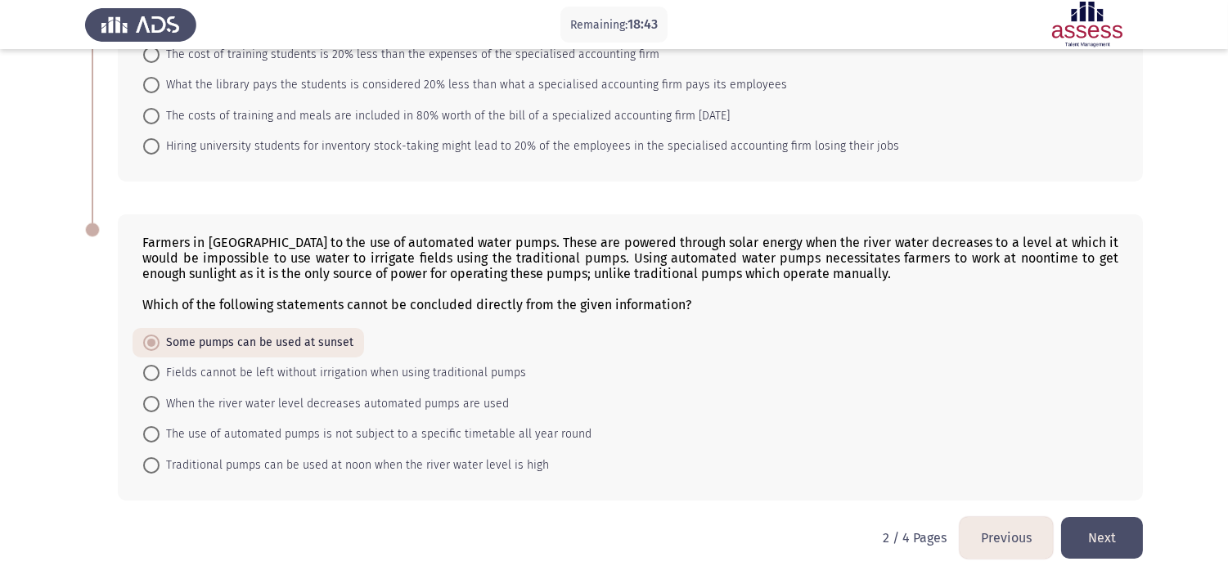
click at [1084, 517] on button "Next" at bounding box center [1102, 538] width 82 height 42
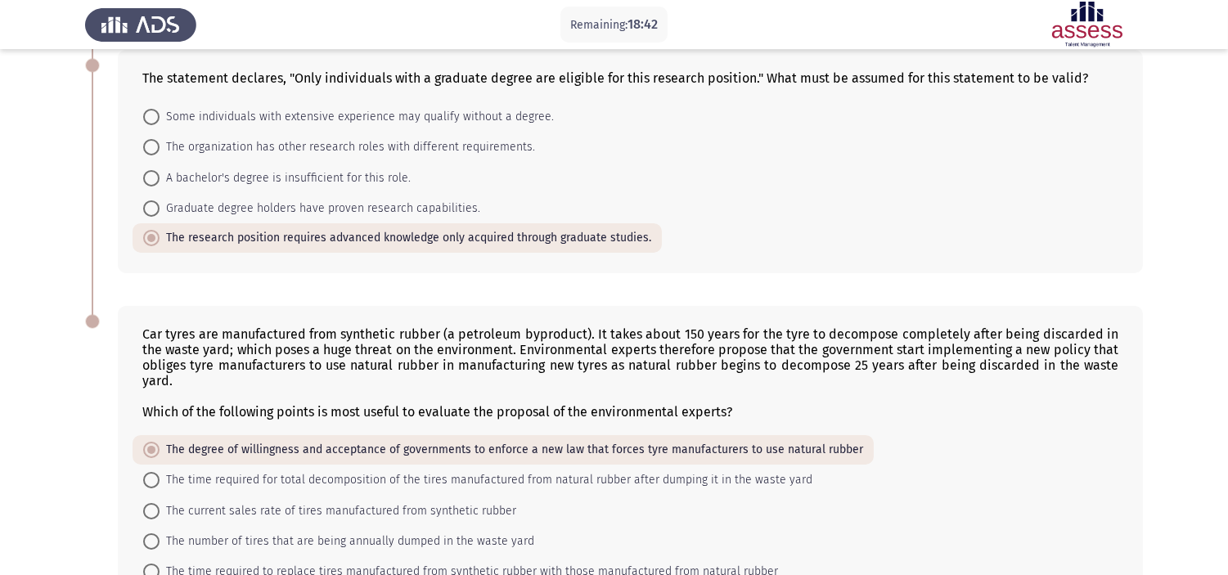
scroll to position [725, 0]
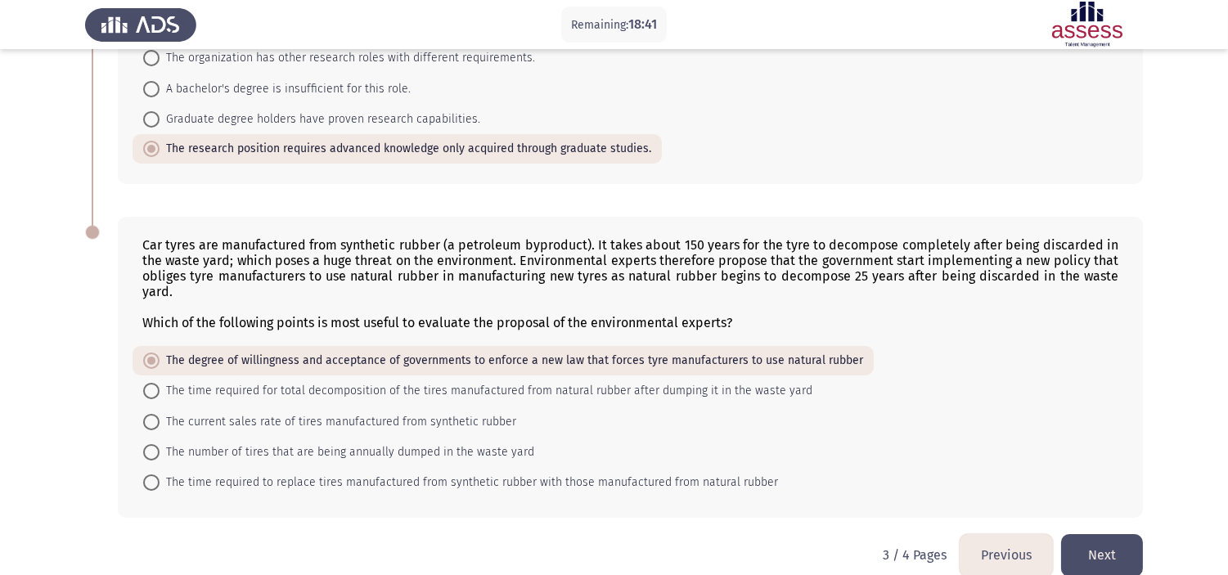
click at [1100, 503] on div "Car tyres are manufactured from synthetic rubber (a petroleum byproduct). It ta…" at bounding box center [614, 367] width 1058 height 334
click at [1095, 517] on button "Next" at bounding box center [1102, 555] width 82 height 42
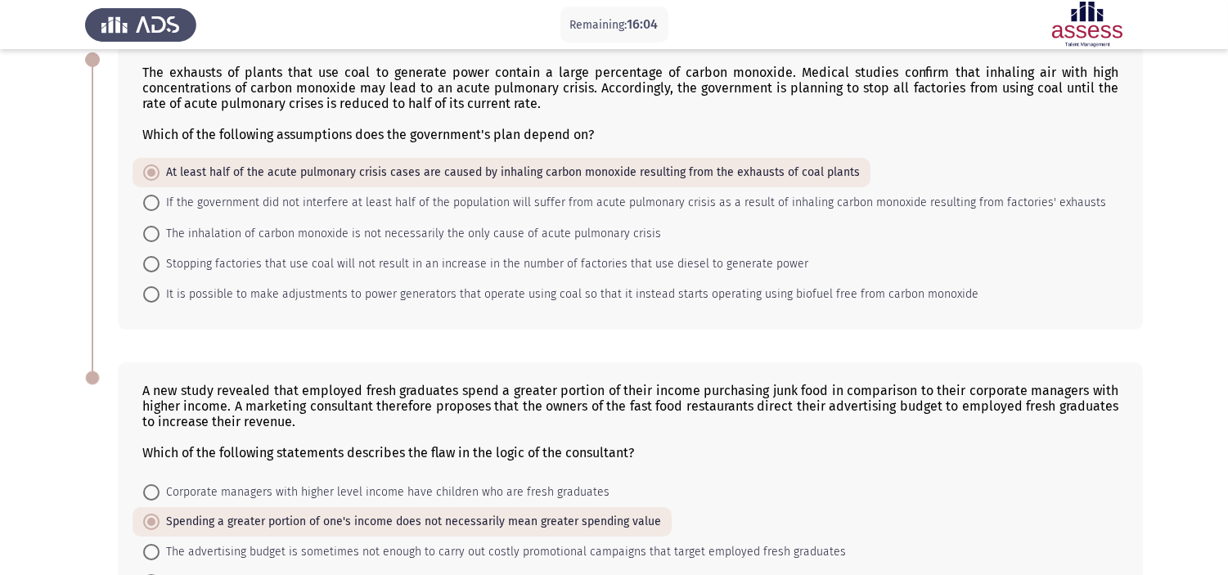
scroll to position [244, 0]
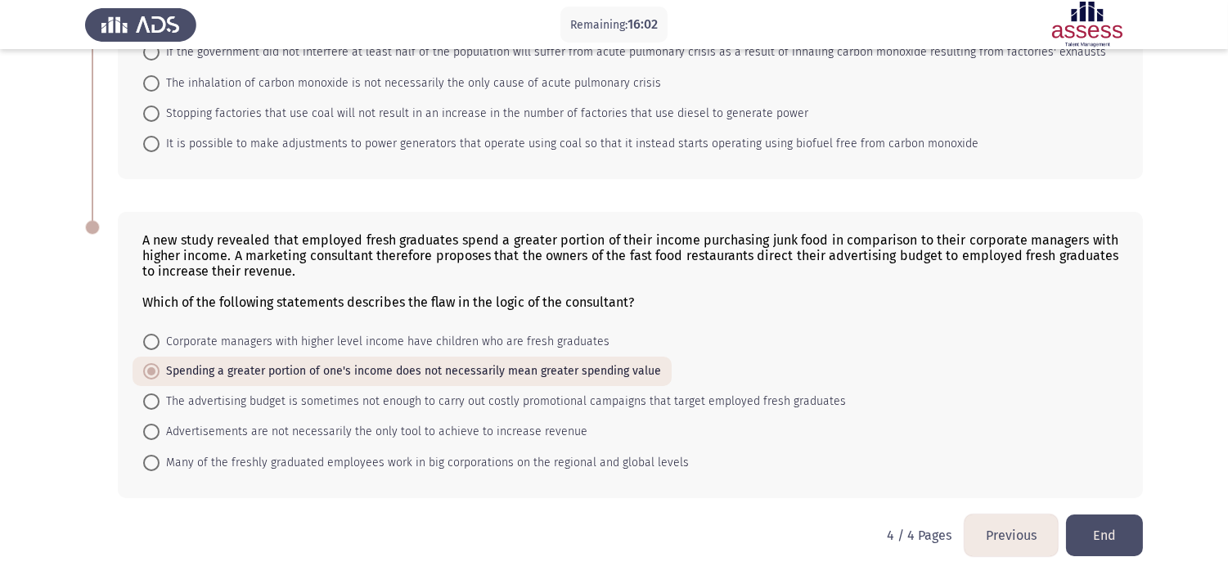
click at [1117, 517] on button "End" at bounding box center [1104, 536] width 77 height 42
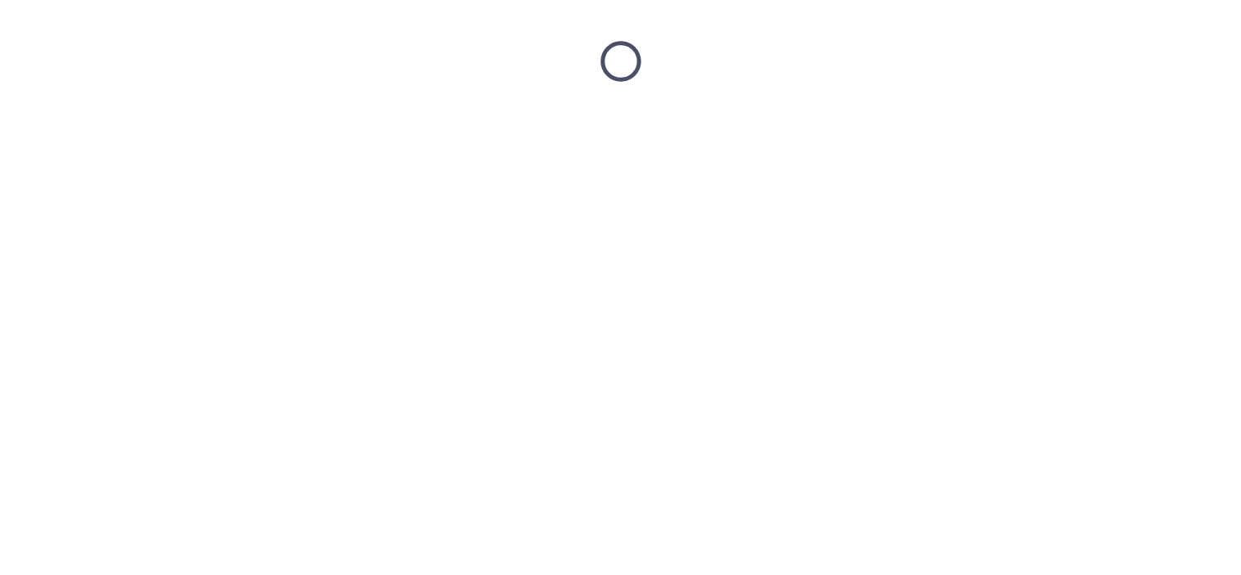
scroll to position [0, 0]
